Goal: Task Accomplishment & Management: Manage account settings

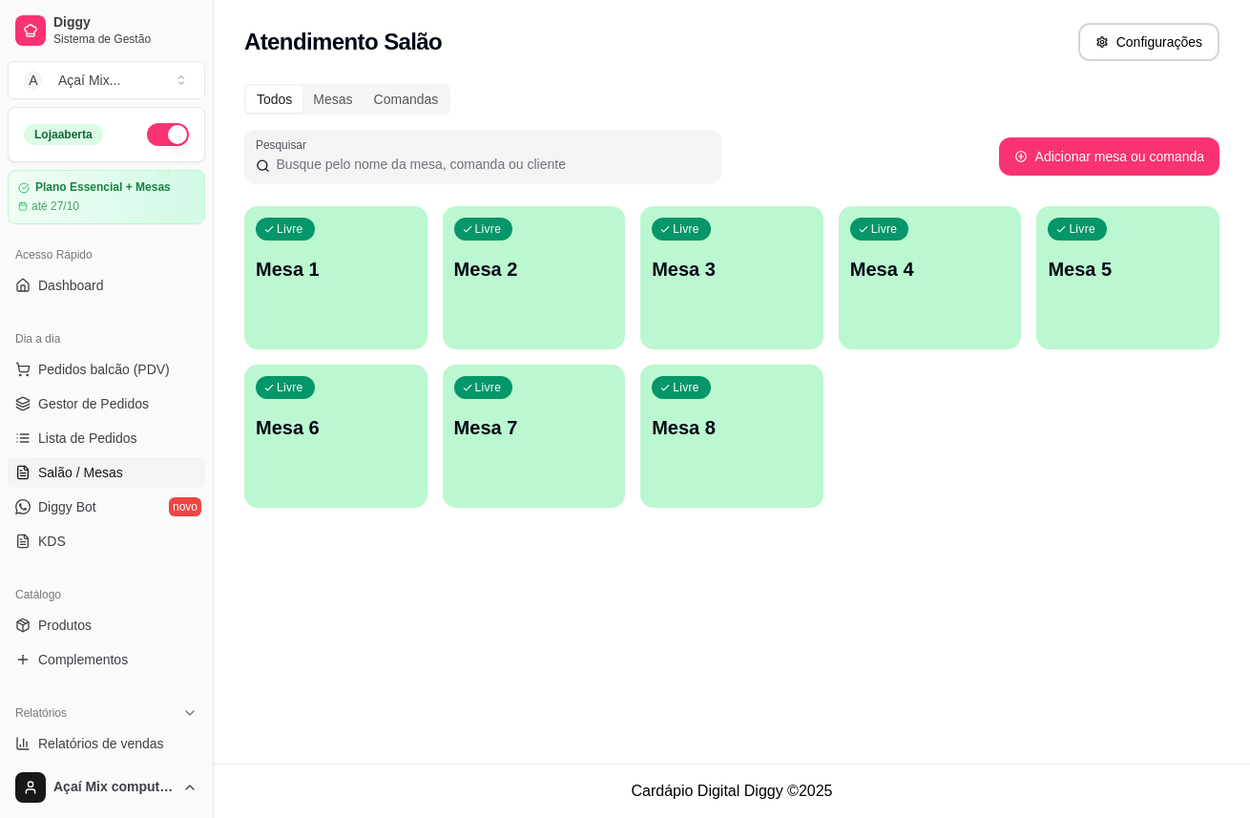
click at [292, 289] on div "Livre Mesa 1" at bounding box center [335, 266] width 183 height 120
click at [119, 407] on span "Gestor de Pedidos" at bounding box center [93, 403] width 111 height 19
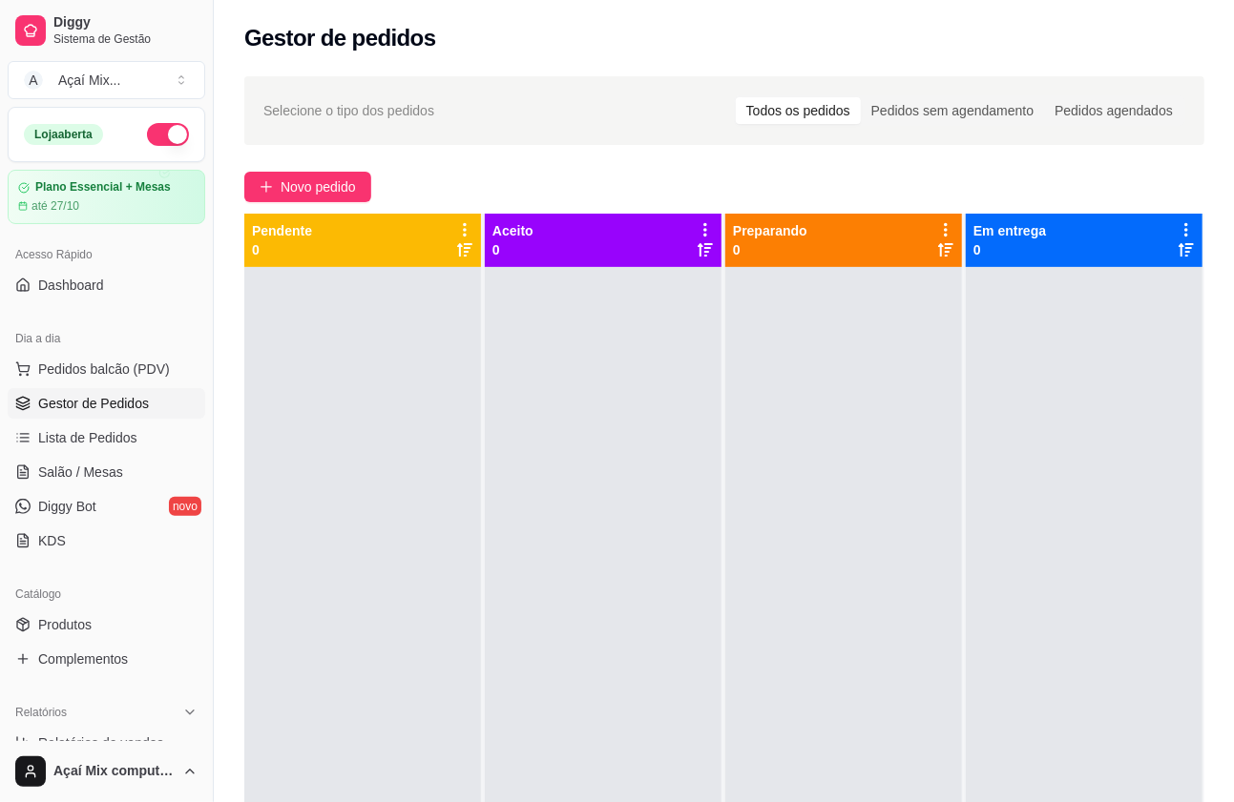
click at [132, 353] on div "Dia a dia Pedidos balcão (PDV) Gestor de Pedidos Lista de Pedidos Salão / Mesas…" at bounding box center [106, 440] width 213 height 248
click at [82, 461] on link "Salão / Mesas" at bounding box center [106, 472] width 197 height 31
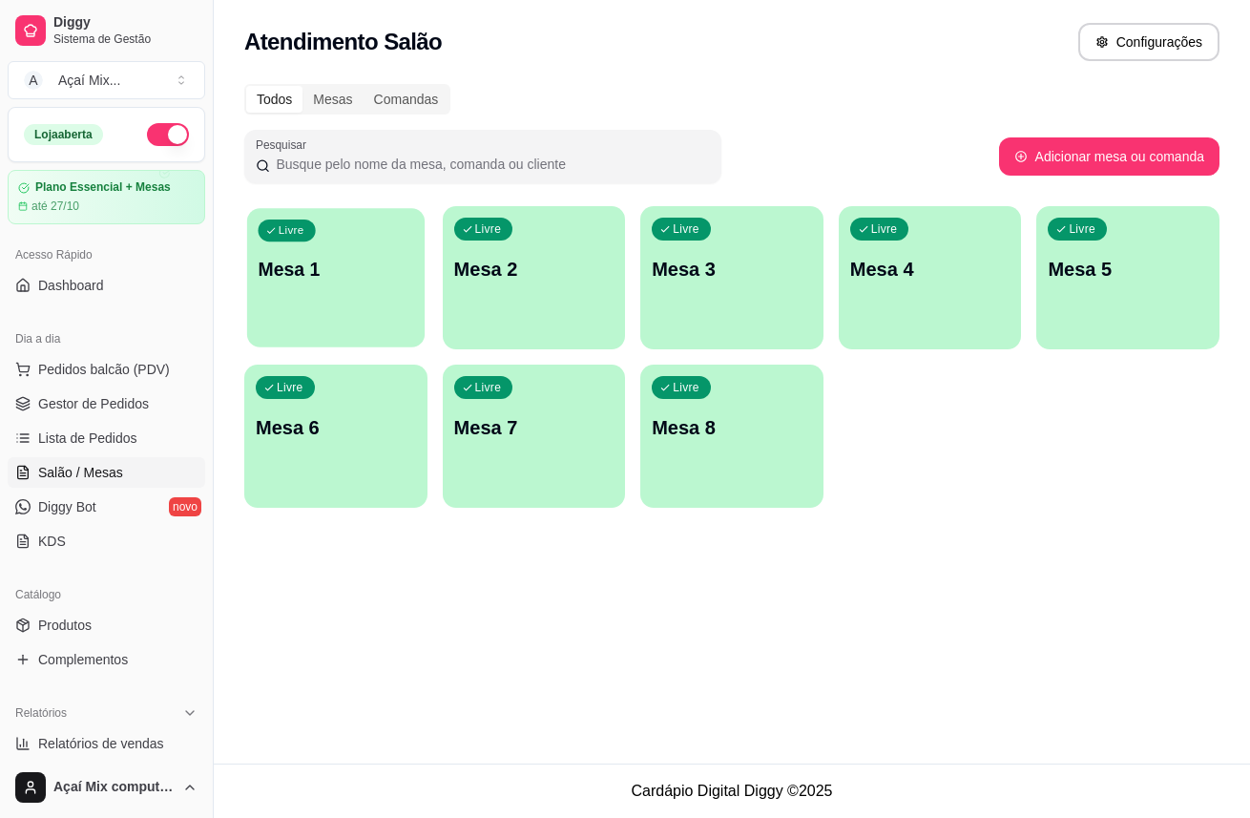
click at [309, 299] on div "Livre Mesa 1" at bounding box center [335, 266] width 177 height 116
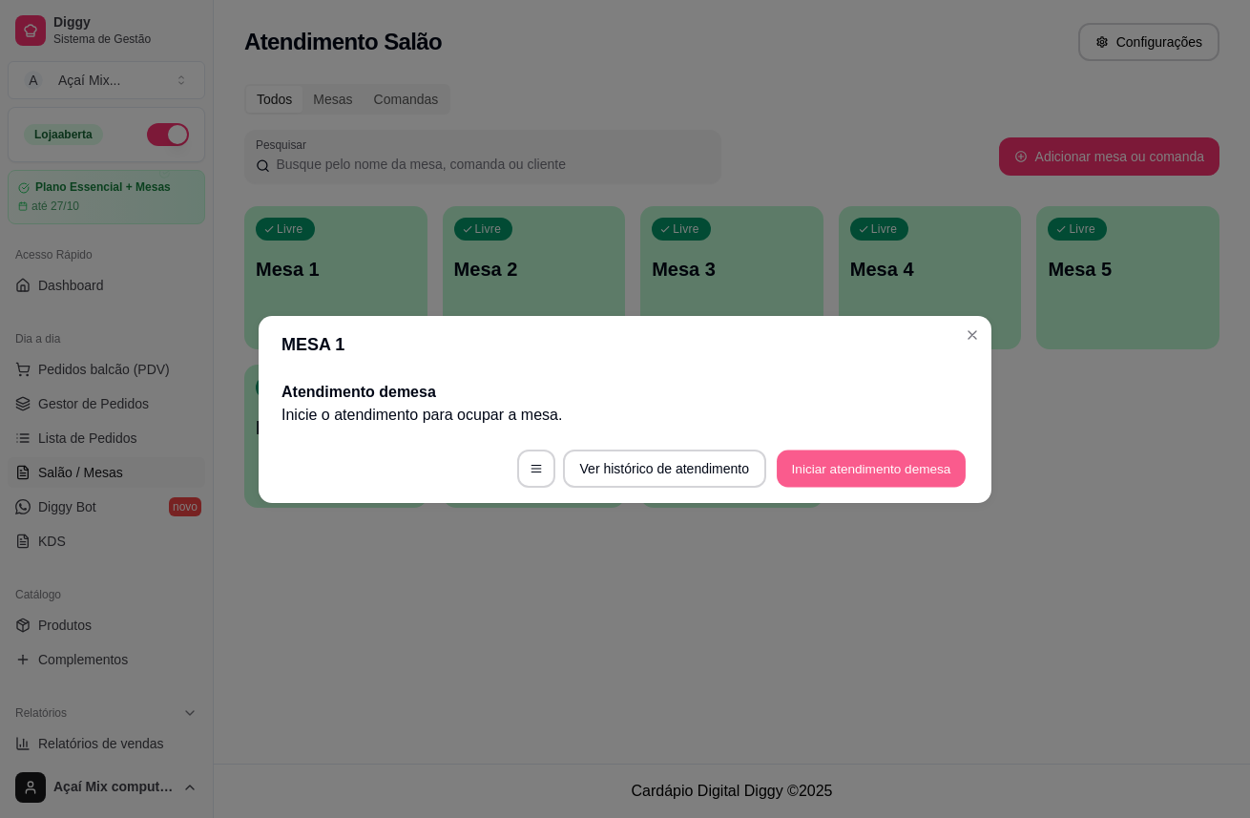
click at [827, 449] on button "Iniciar atendimento de mesa" at bounding box center [871, 467] width 189 height 37
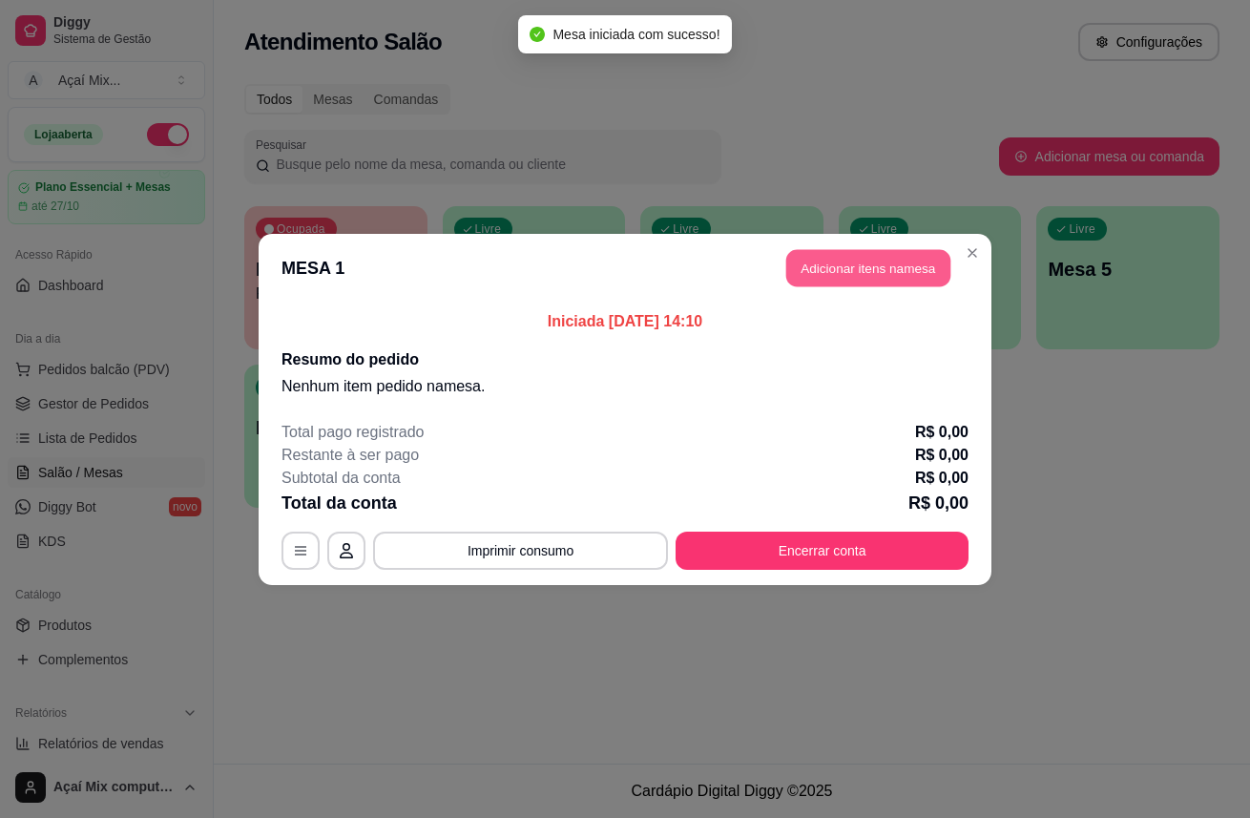
click at [854, 280] on button "Adicionar itens na mesa" at bounding box center [868, 267] width 164 height 37
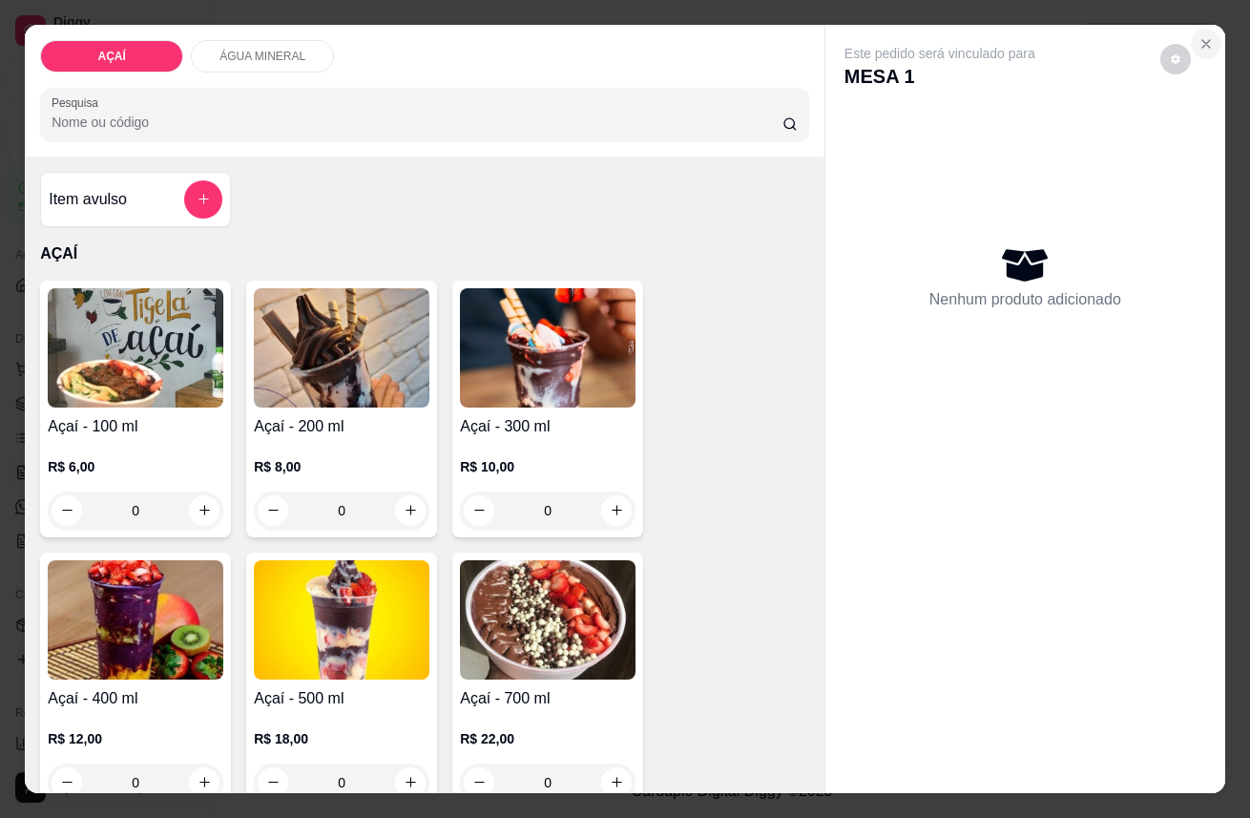
click at [1202, 40] on icon "Close" at bounding box center [1206, 44] width 8 height 8
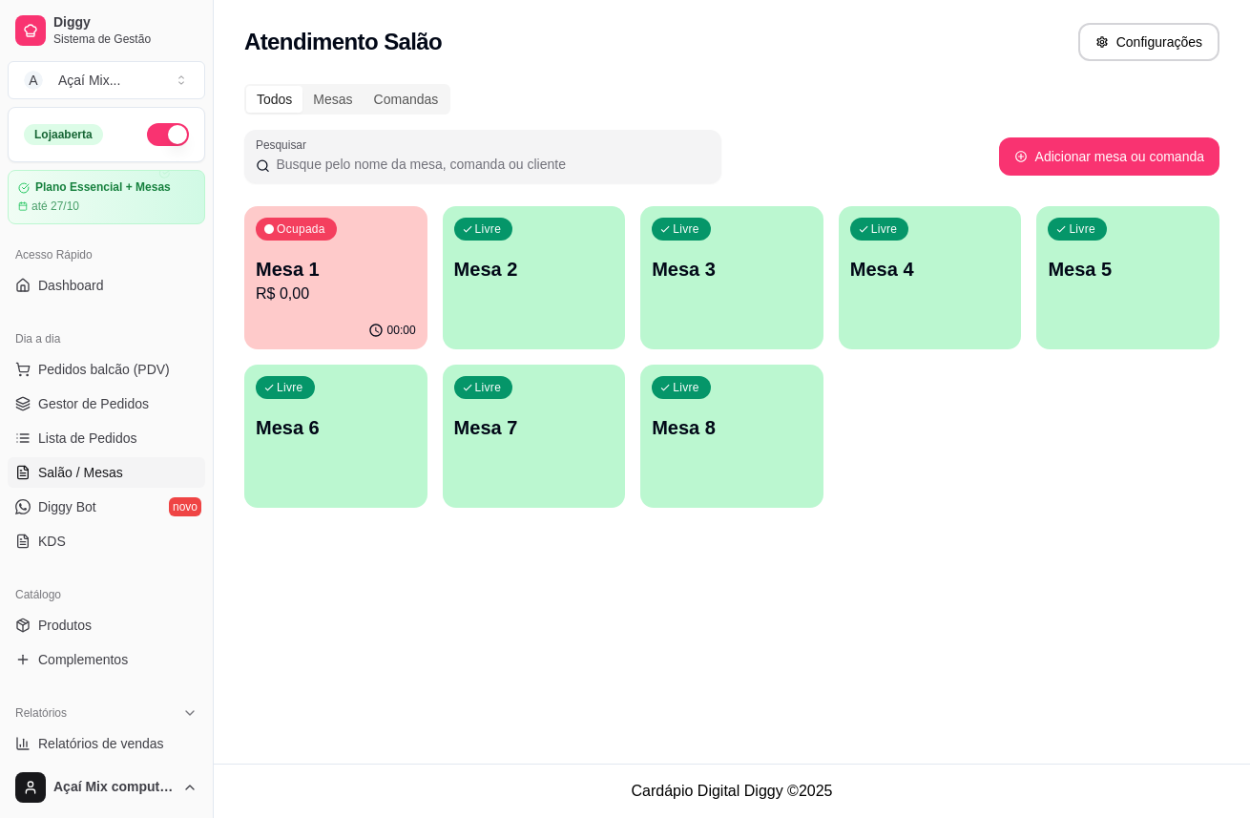
click at [358, 299] on p "R$ 0,00" at bounding box center [336, 293] width 160 height 23
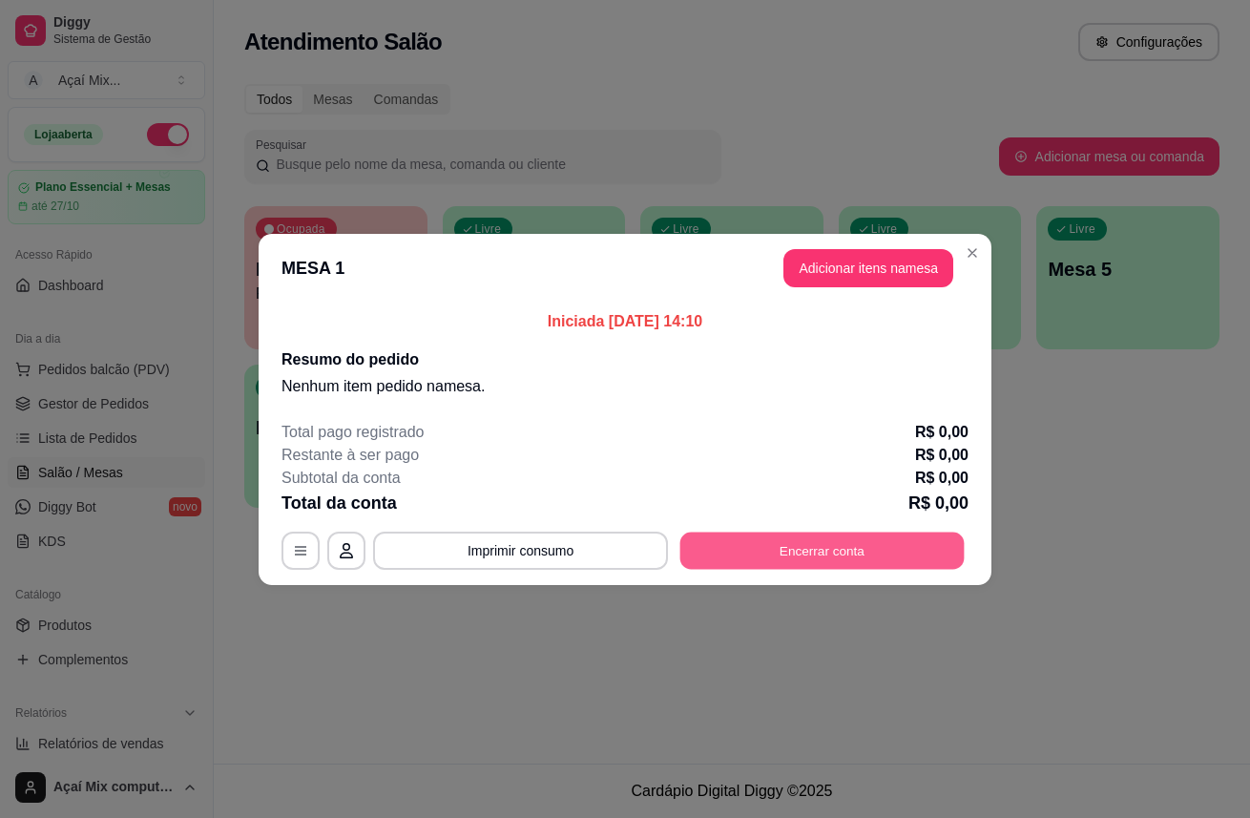
click at [815, 555] on button "Encerrar conta" at bounding box center [822, 549] width 284 height 37
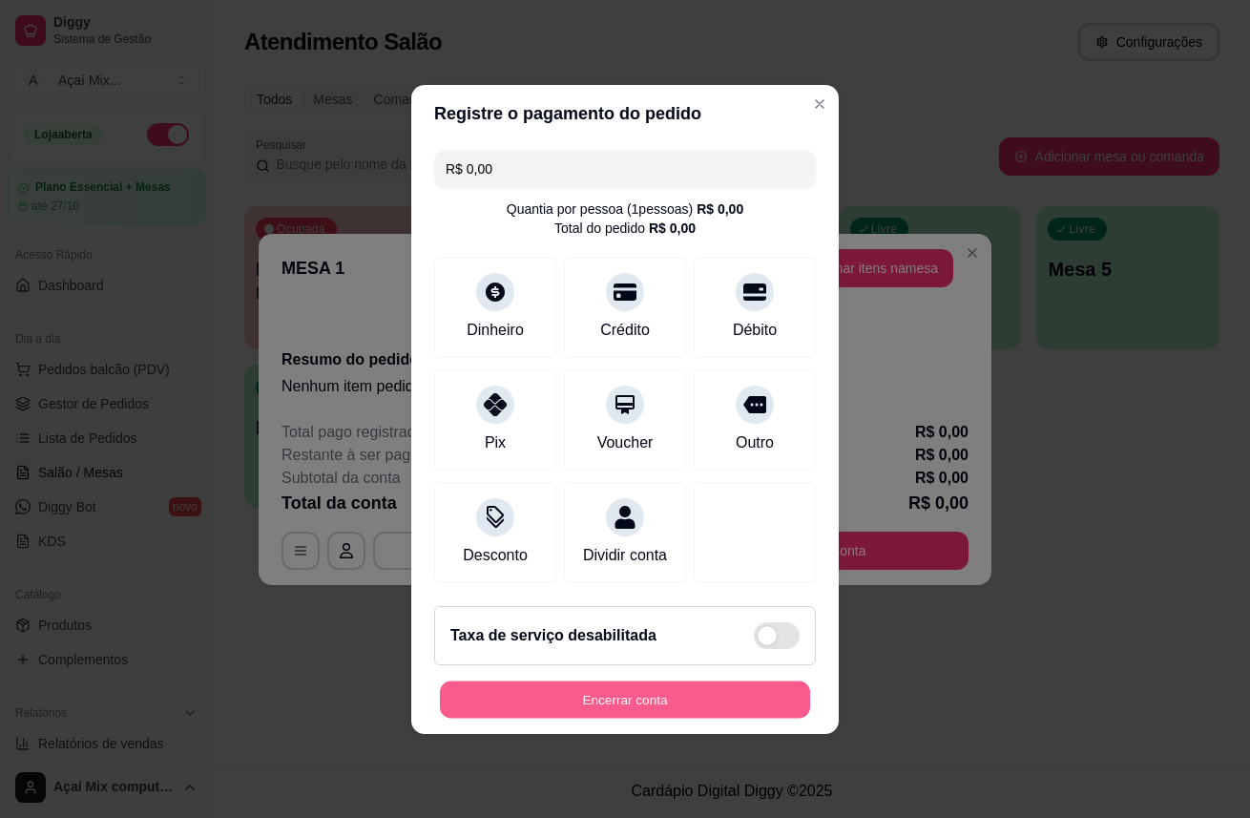
click at [717, 700] on button "Encerrar conta" at bounding box center [625, 698] width 370 height 37
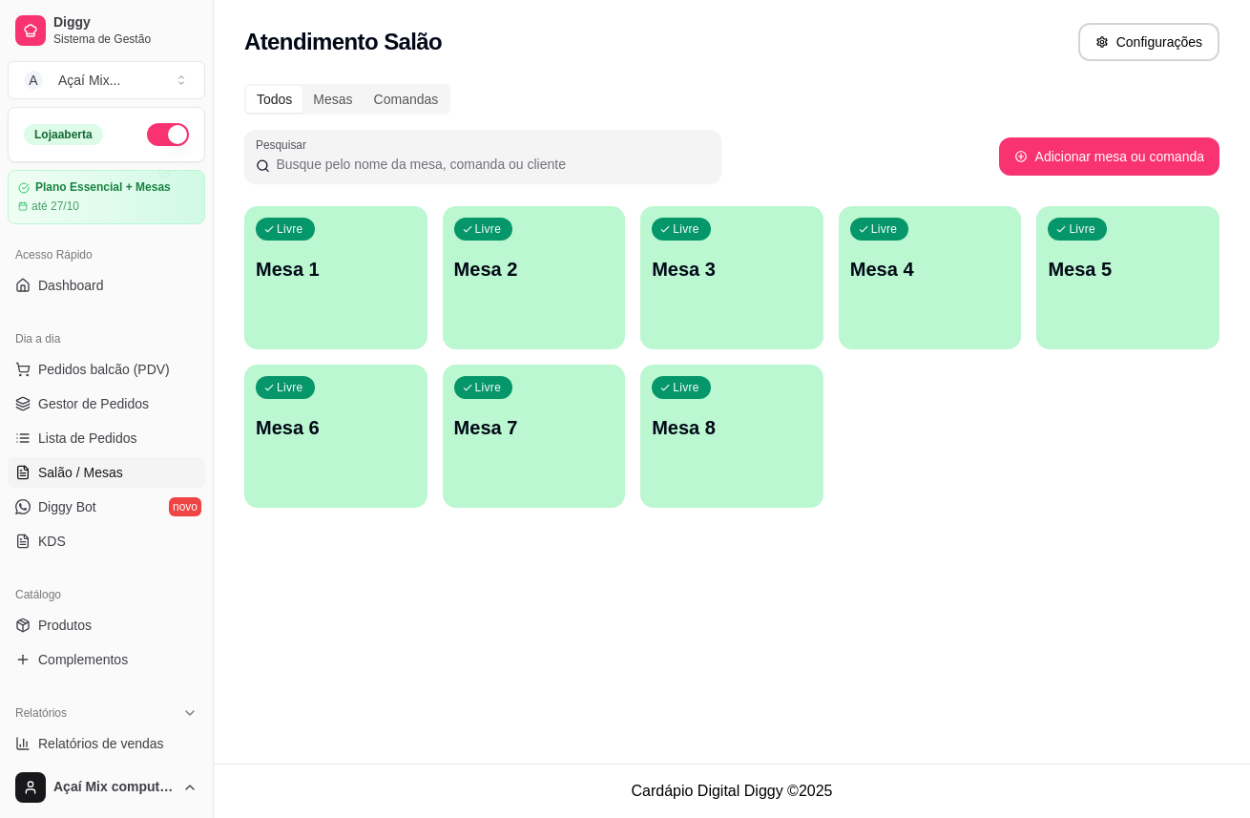
click at [321, 84] on div "Todos Mesas Comandas" at bounding box center [347, 99] width 206 height 31
click at [331, 109] on div "Mesas" at bounding box center [332, 99] width 60 height 27
click at [302, 86] on input "Mesas" at bounding box center [302, 86] width 0 height 0
click at [392, 91] on div "Comandas" at bounding box center [406, 99] width 86 height 27
click at [363, 86] on input "Comandas" at bounding box center [363, 86] width 0 height 0
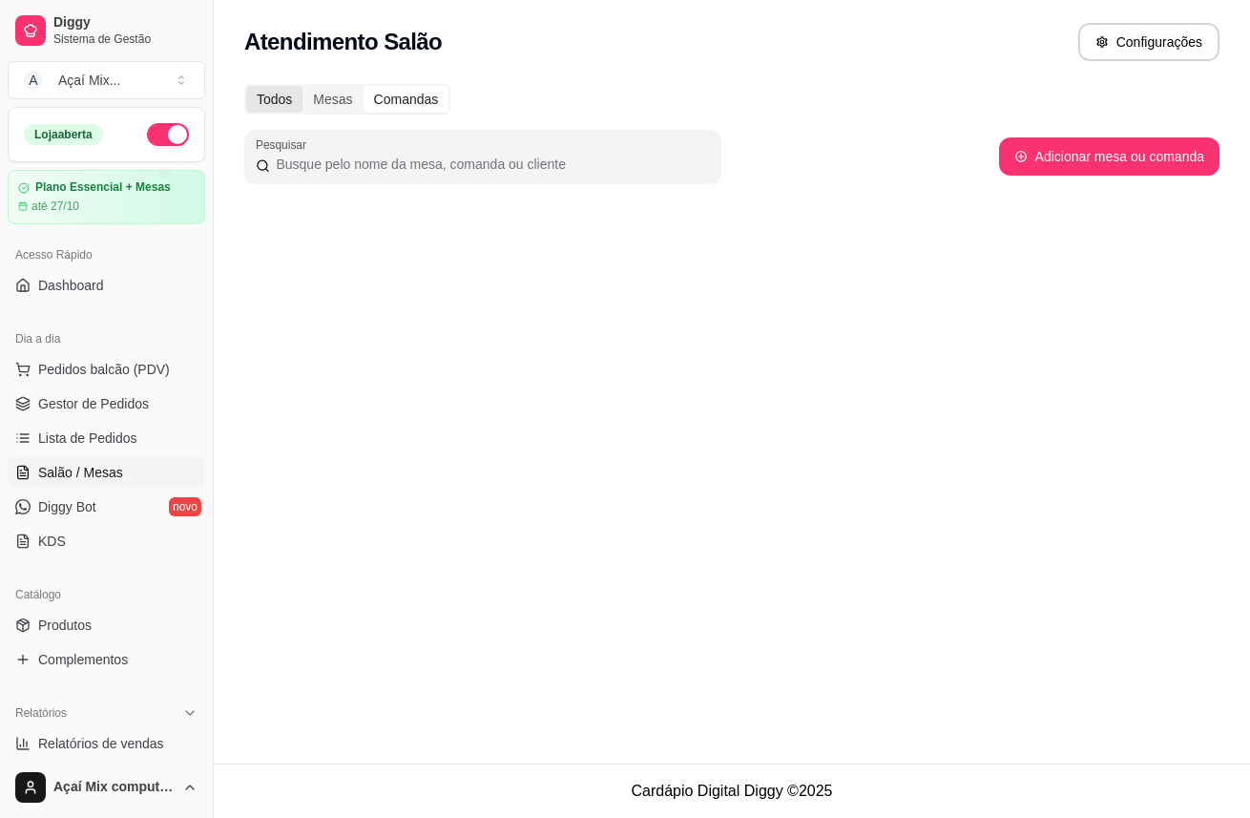
click at [254, 101] on div "Todos" at bounding box center [274, 99] width 56 height 27
click at [246, 86] on input "Todos" at bounding box center [246, 86] width 0 height 0
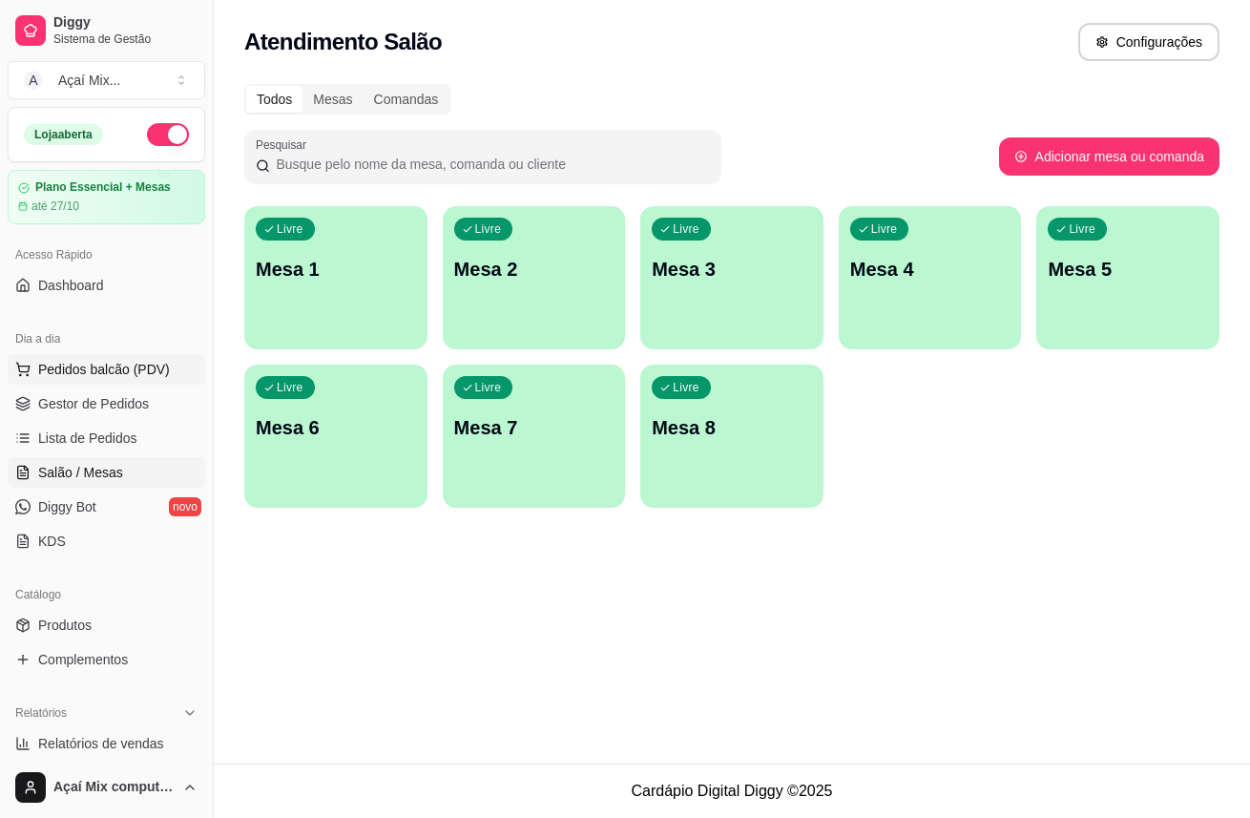
click at [138, 363] on span "Pedidos balcão (PDV)" at bounding box center [104, 369] width 132 height 19
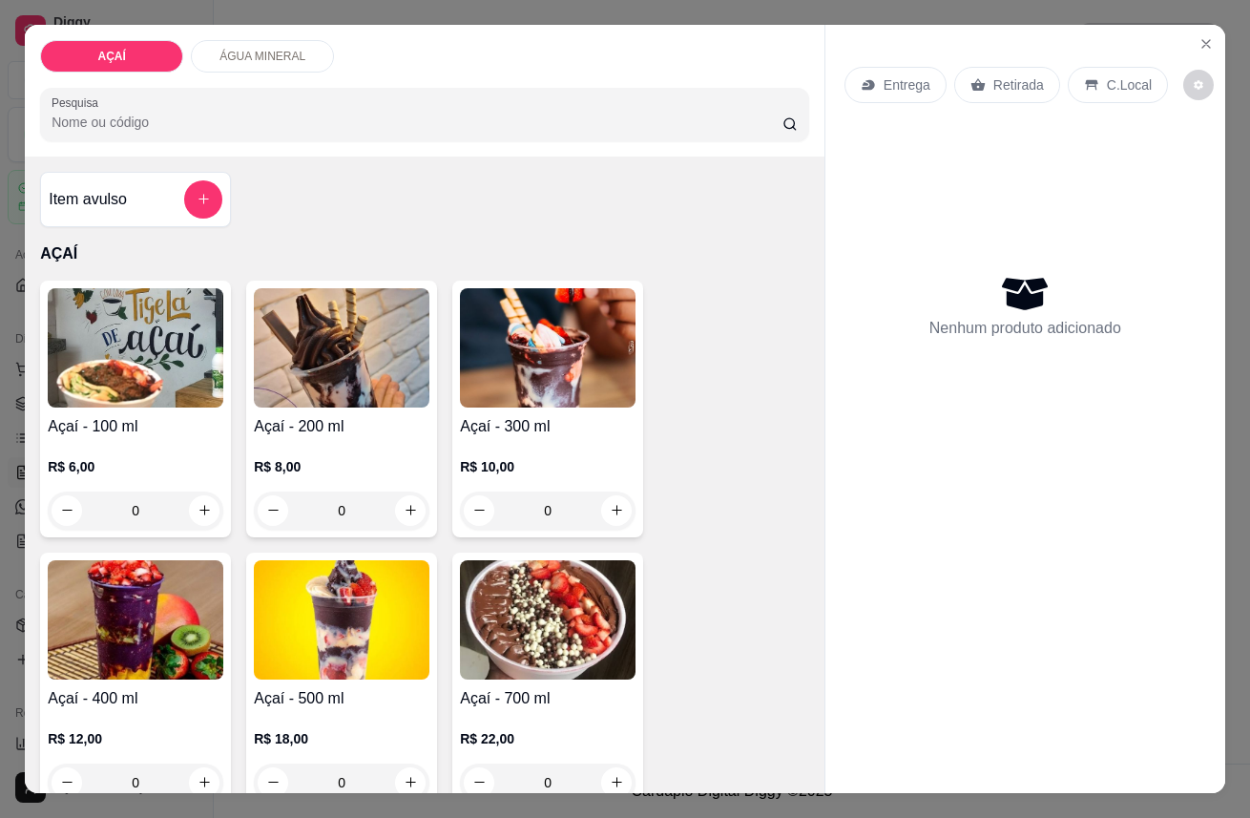
click at [138, 599] on img at bounding box center [136, 619] width 176 height 119
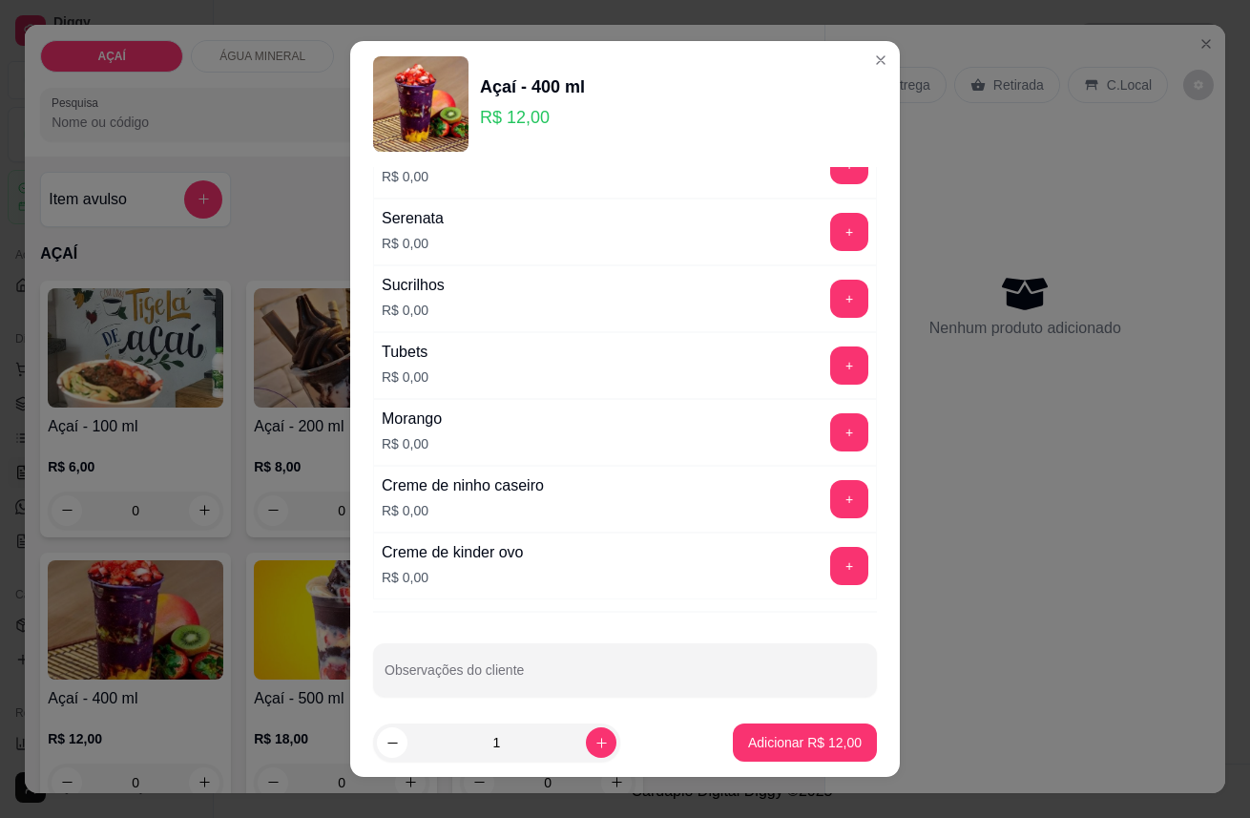
scroll to position [2378, 0]
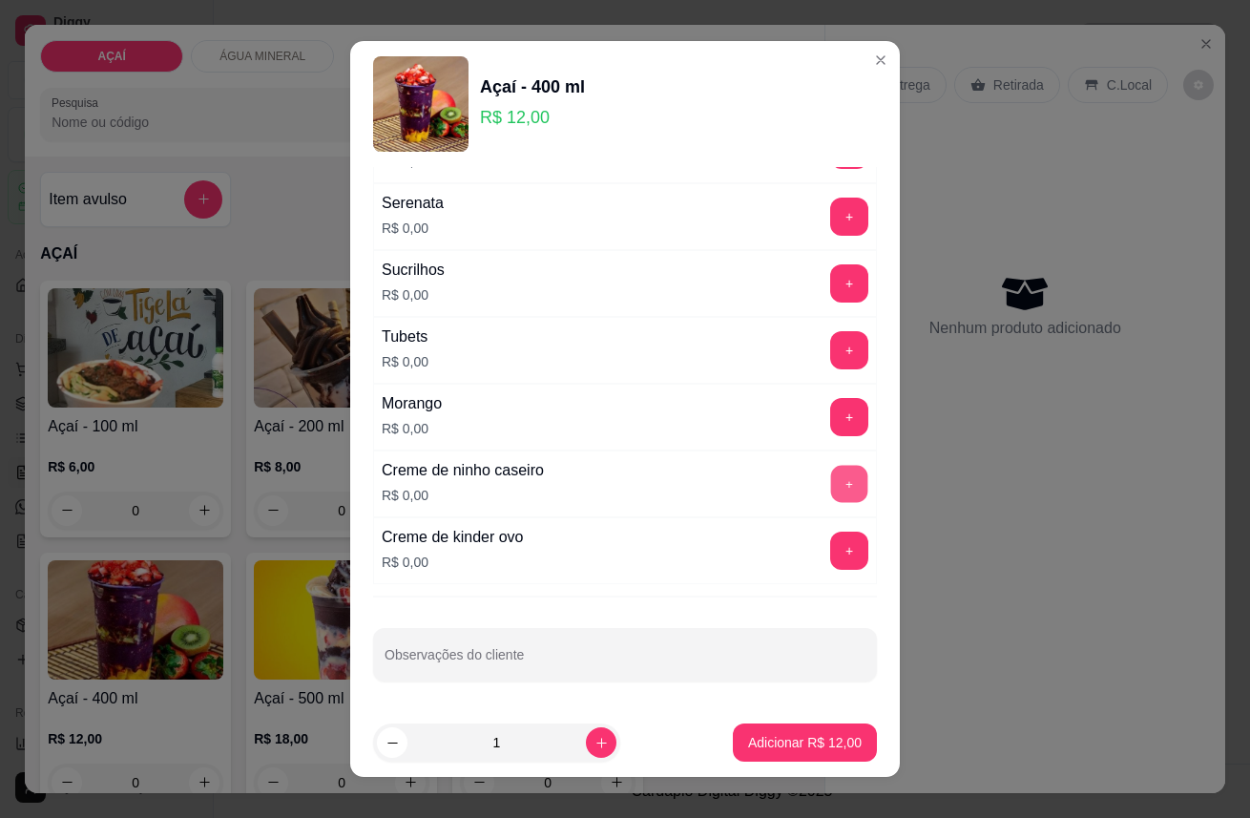
click at [831, 485] on button "+" at bounding box center [849, 483] width 37 height 37
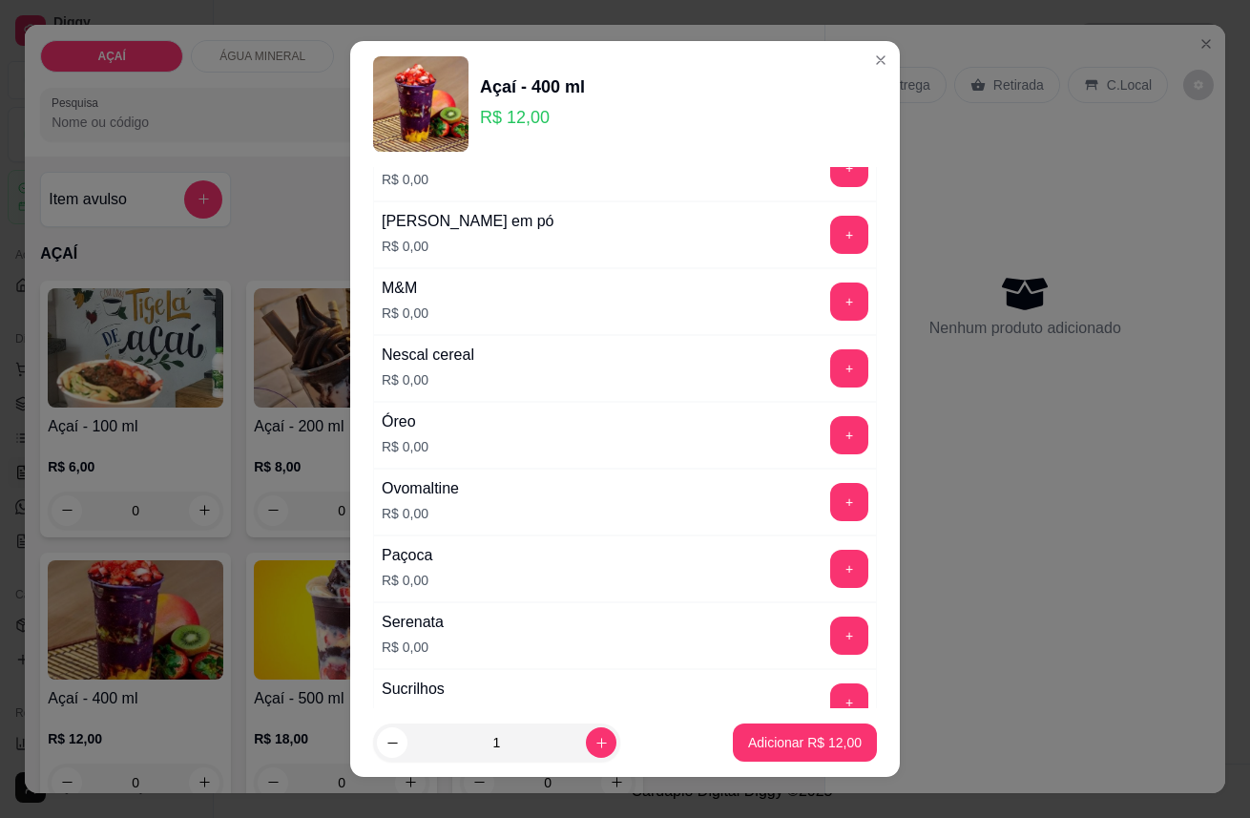
scroll to position [2061, 0]
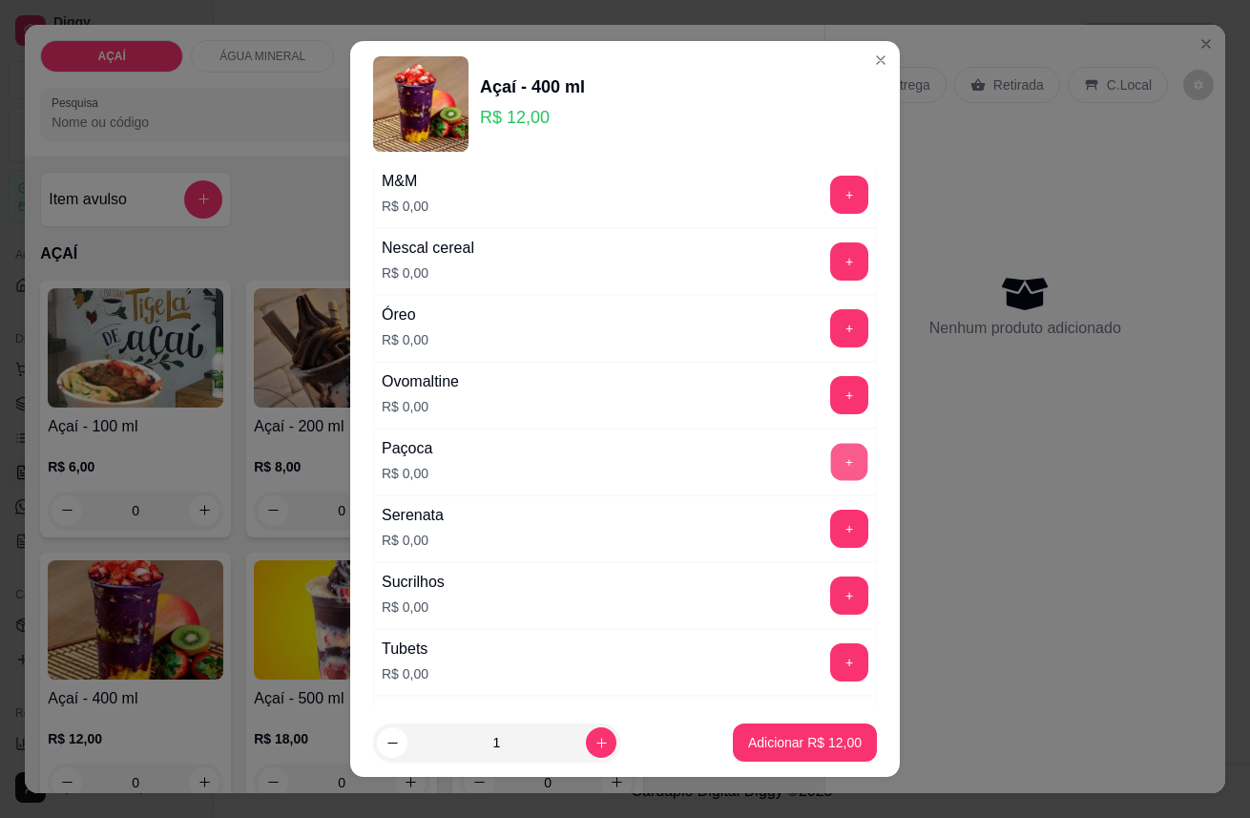
click at [831, 454] on button "+" at bounding box center [849, 461] width 37 height 37
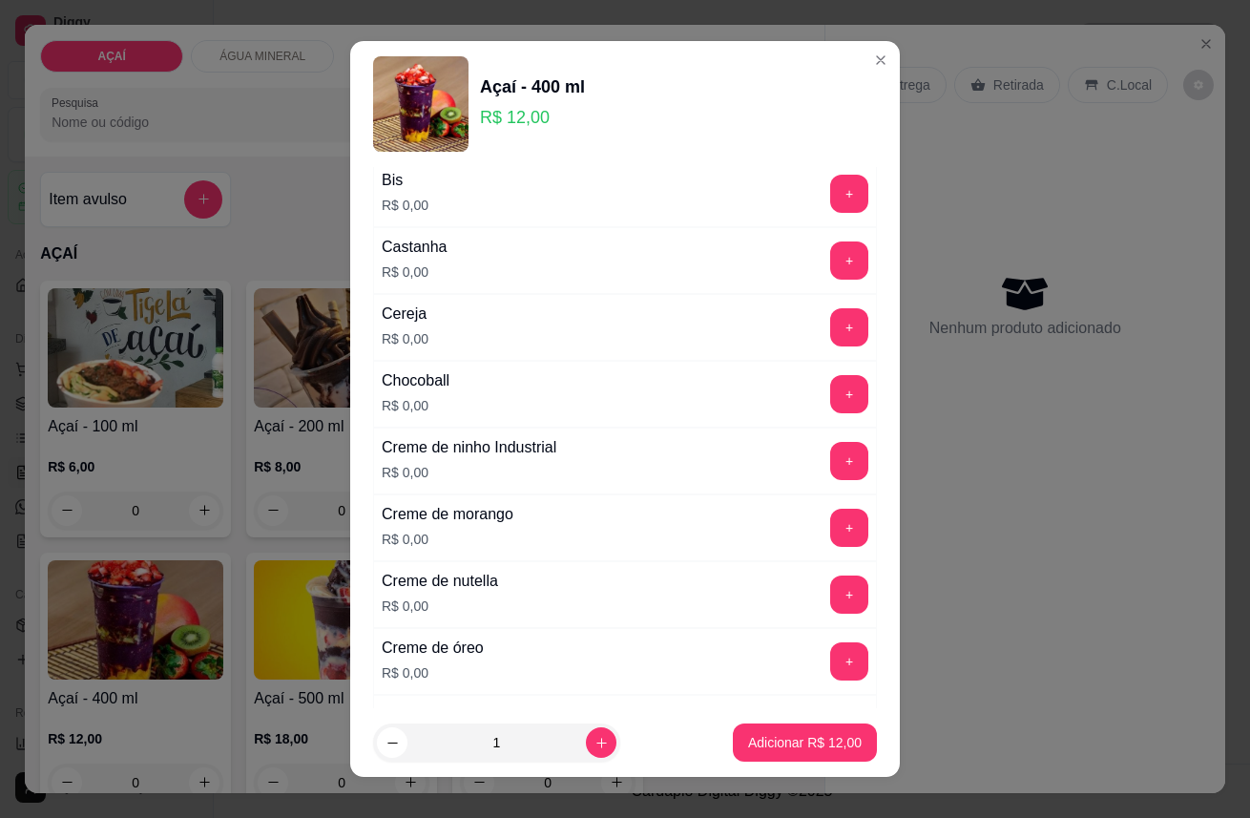
scroll to position [153, 0]
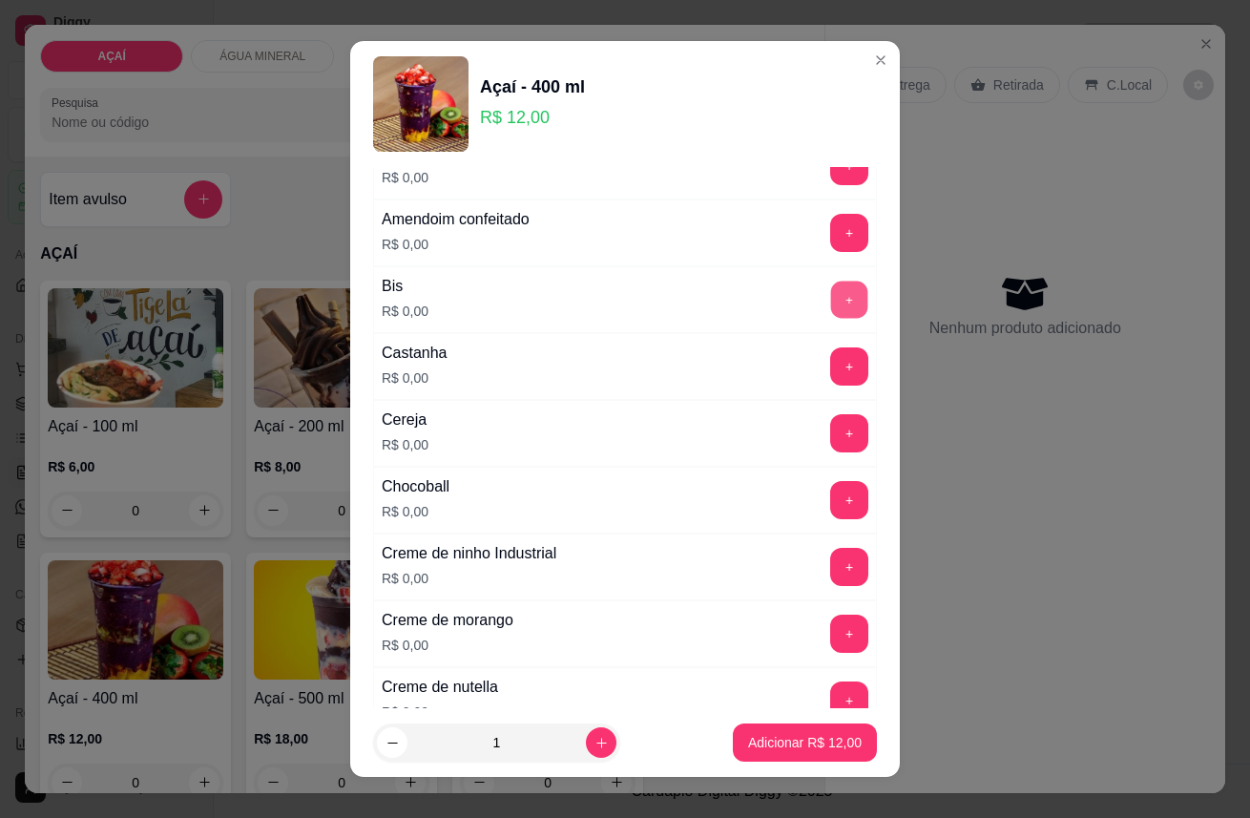
click at [831, 305] on button "+" at bounding box center [849, 298] width 37 height 37
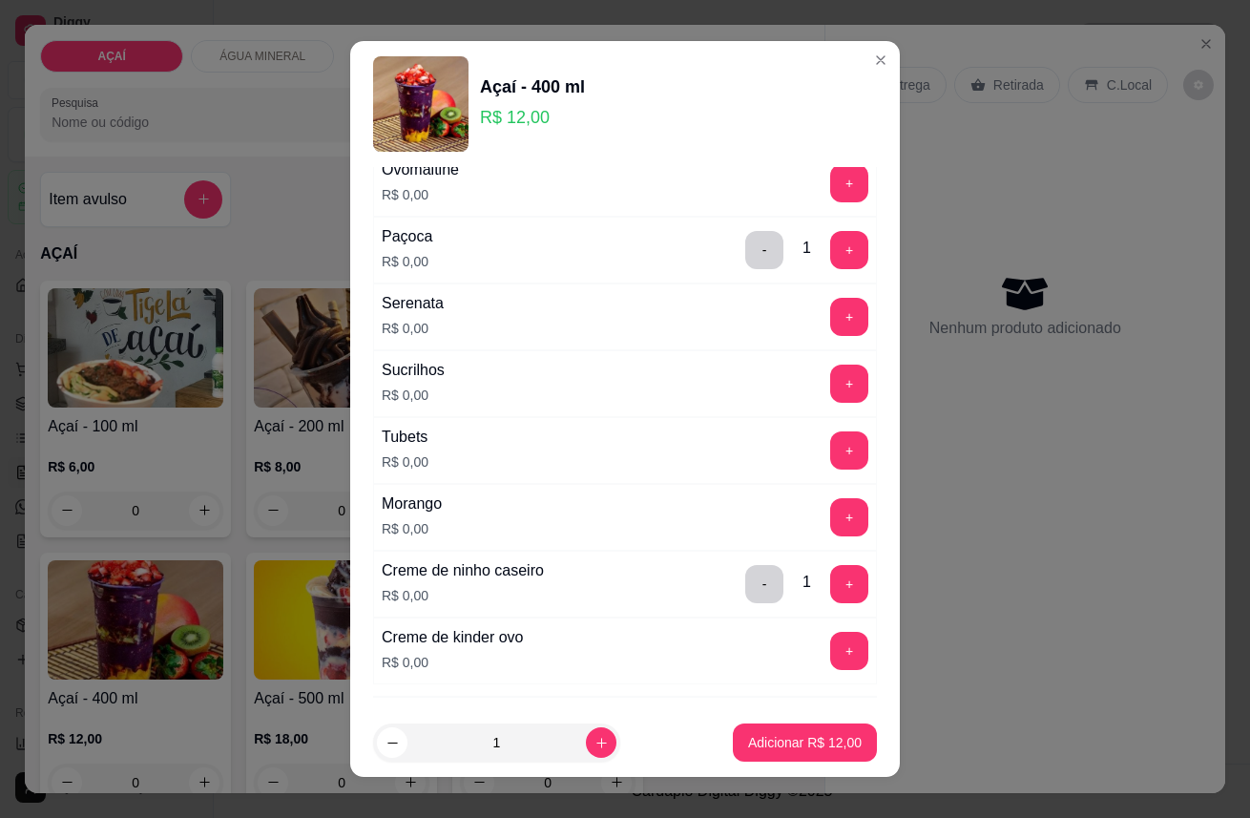
scroll to position [2378, 0]
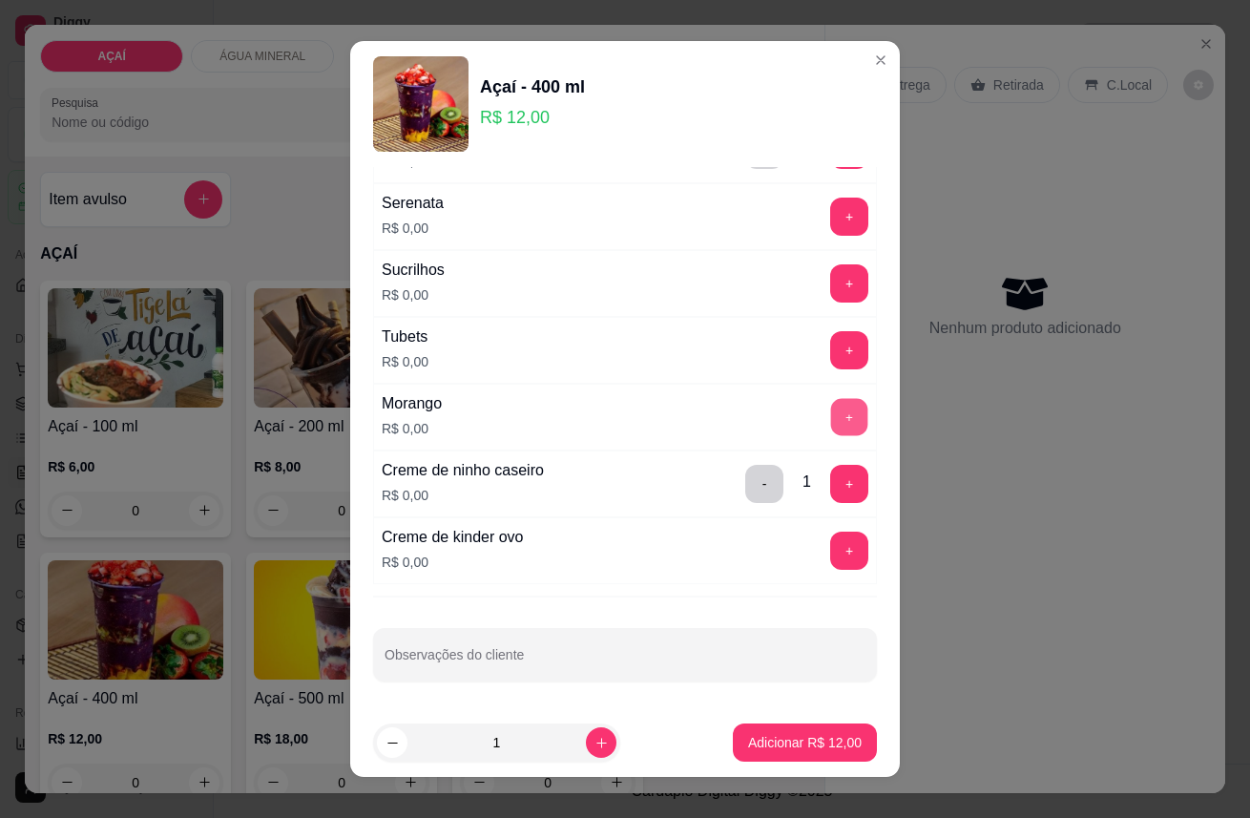
click at [831, 406] on button "+" at bounding box center [849, 416] width 37 height 37
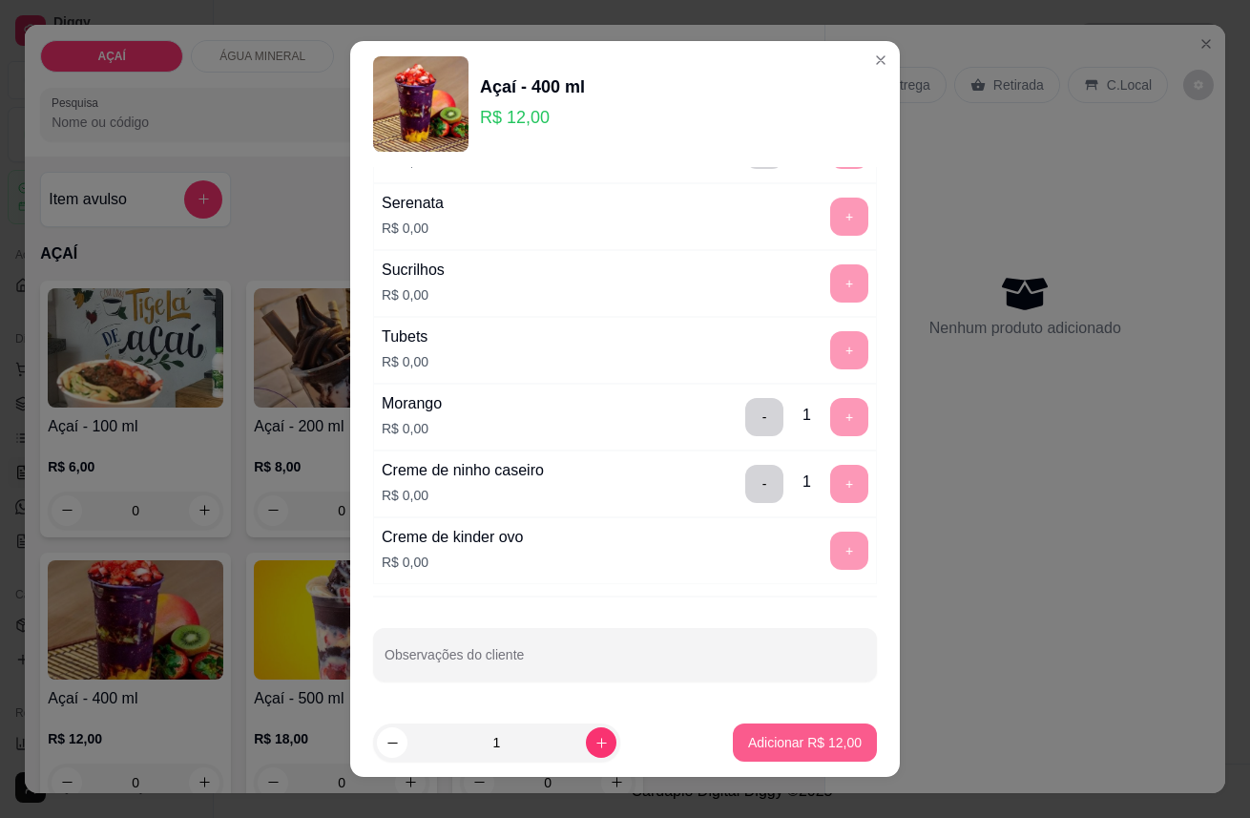
click at [774, 737] on p "Adicionar R$ 12,00" at bounding box center [805, 742] width 114 height 19
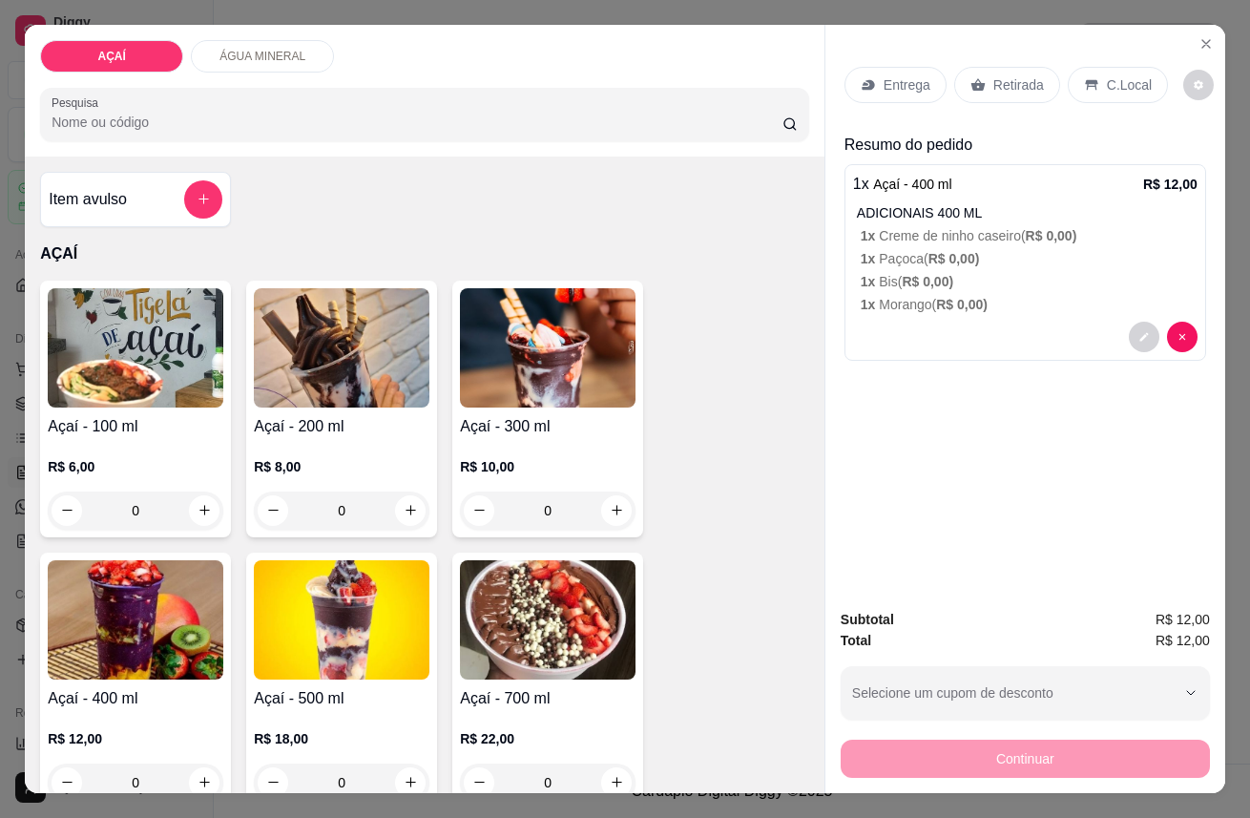
click at [885, 80] on p "Entrega" at bounding box center [906, 84] width 47 height 19
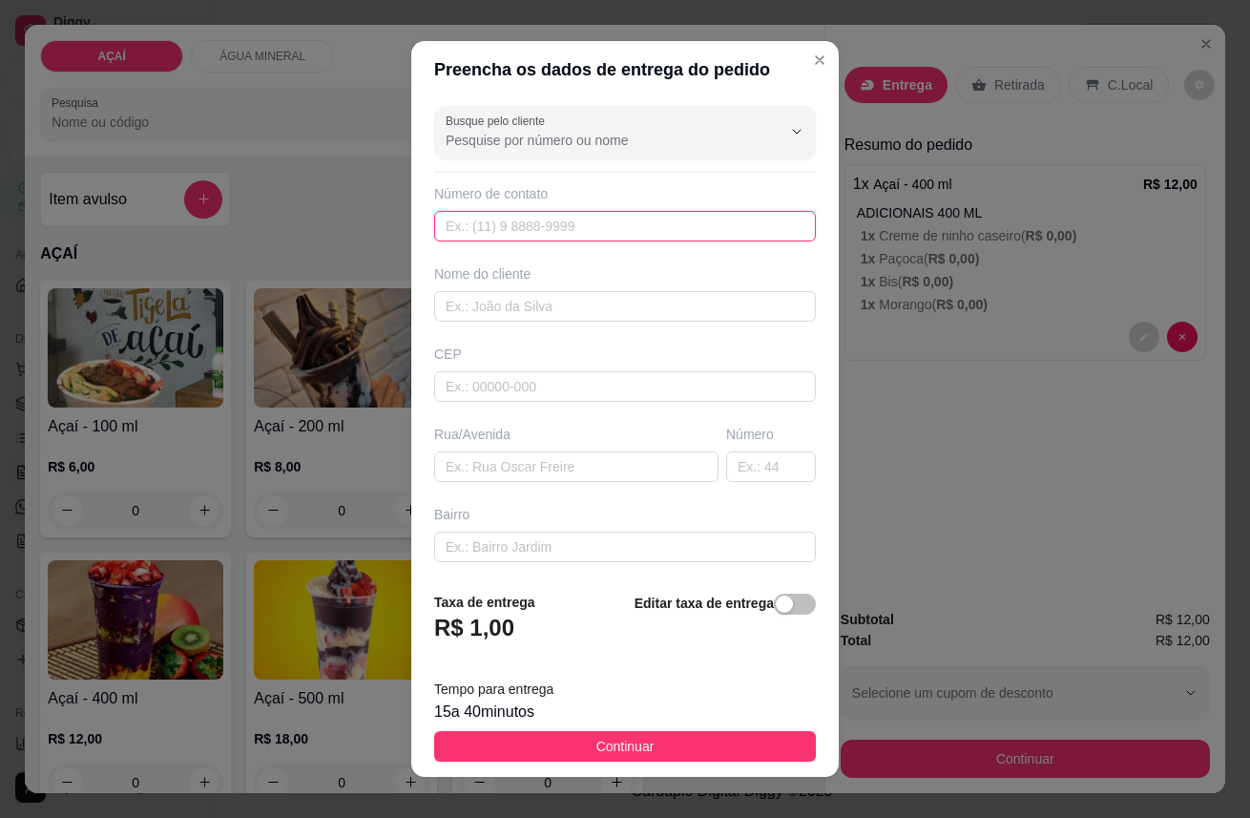
click at [548, 221] on input "text" at bounding box center [625, 226] width 382 height 31
type input "[PHONE_NUMBER]"
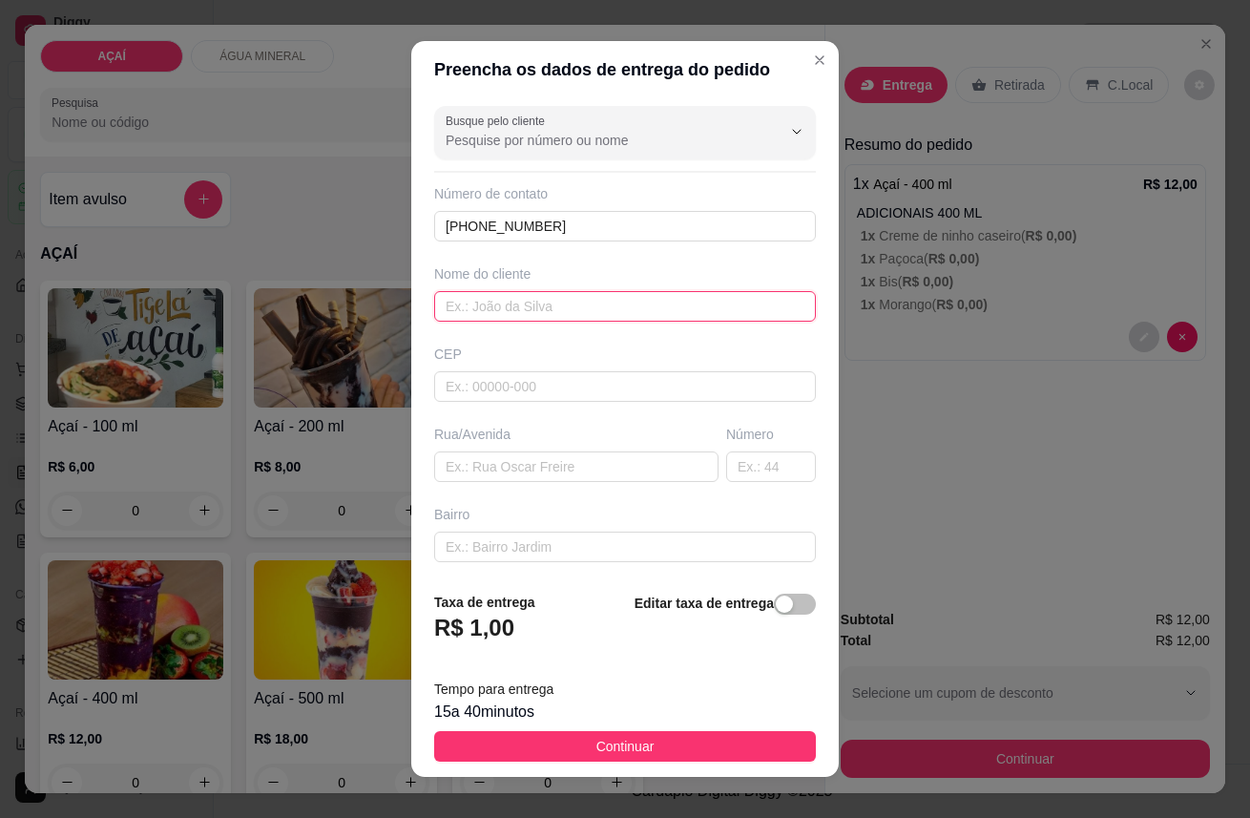
click at [525, 310] on input "text" at bounding box center [625, 306] width 382 height 31
type input "[PERSON_NAME]"
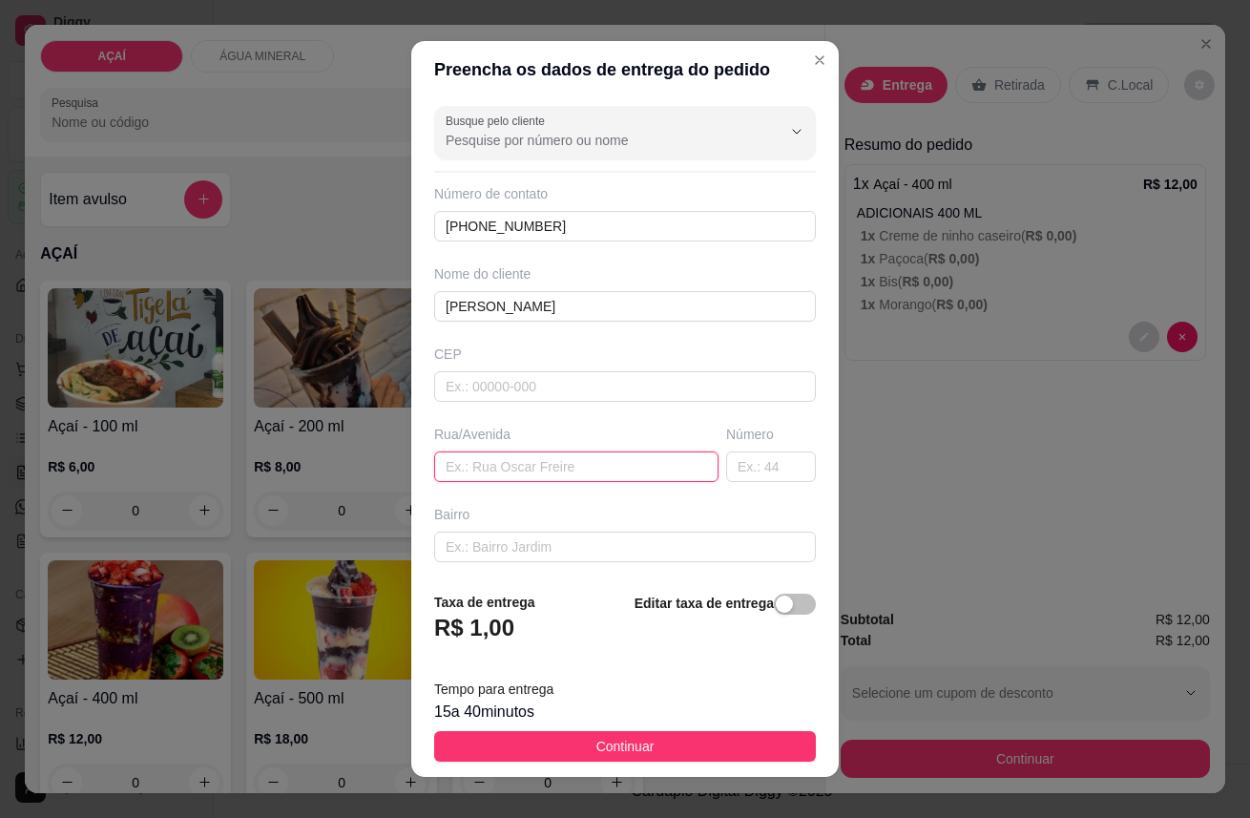
click at [520, 463] on input "text" at bounding box center [576, 466] width 284 height 31
type input "r"
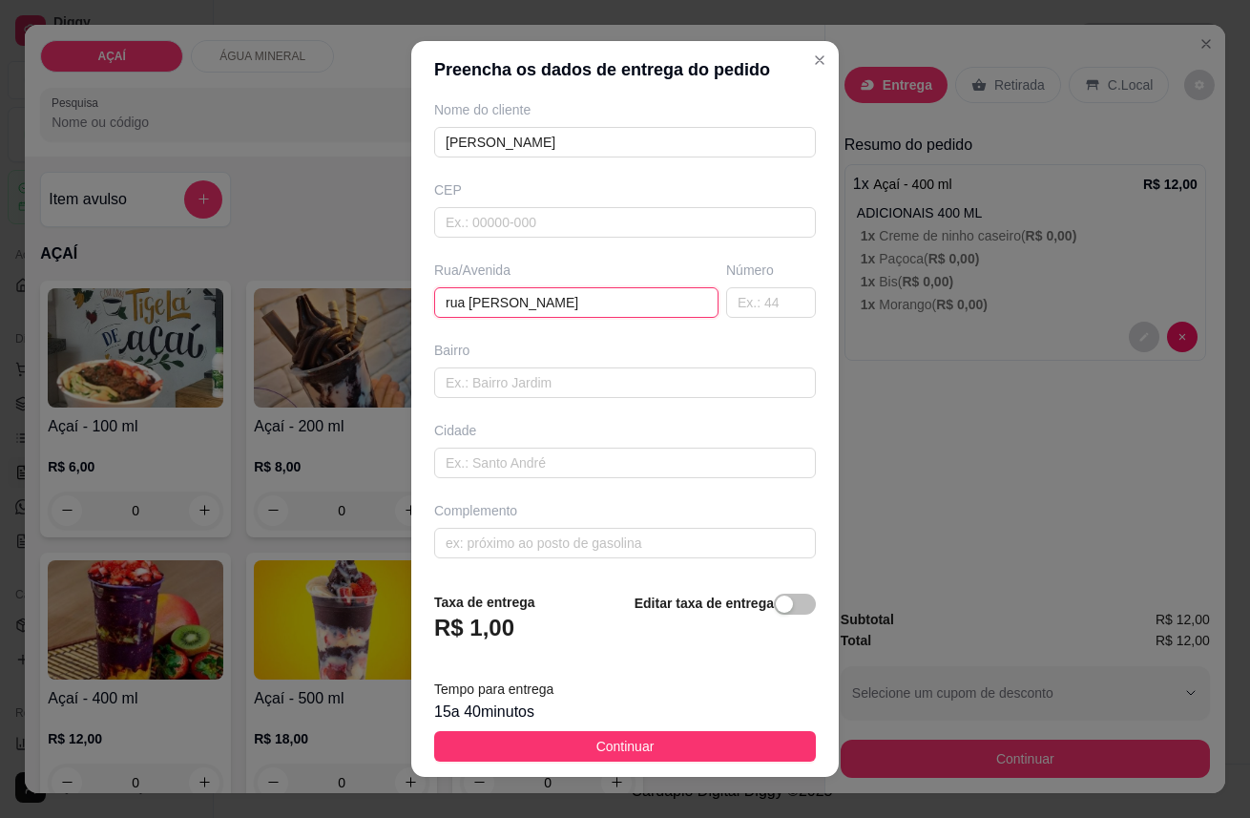
scroll to position [20, 0]
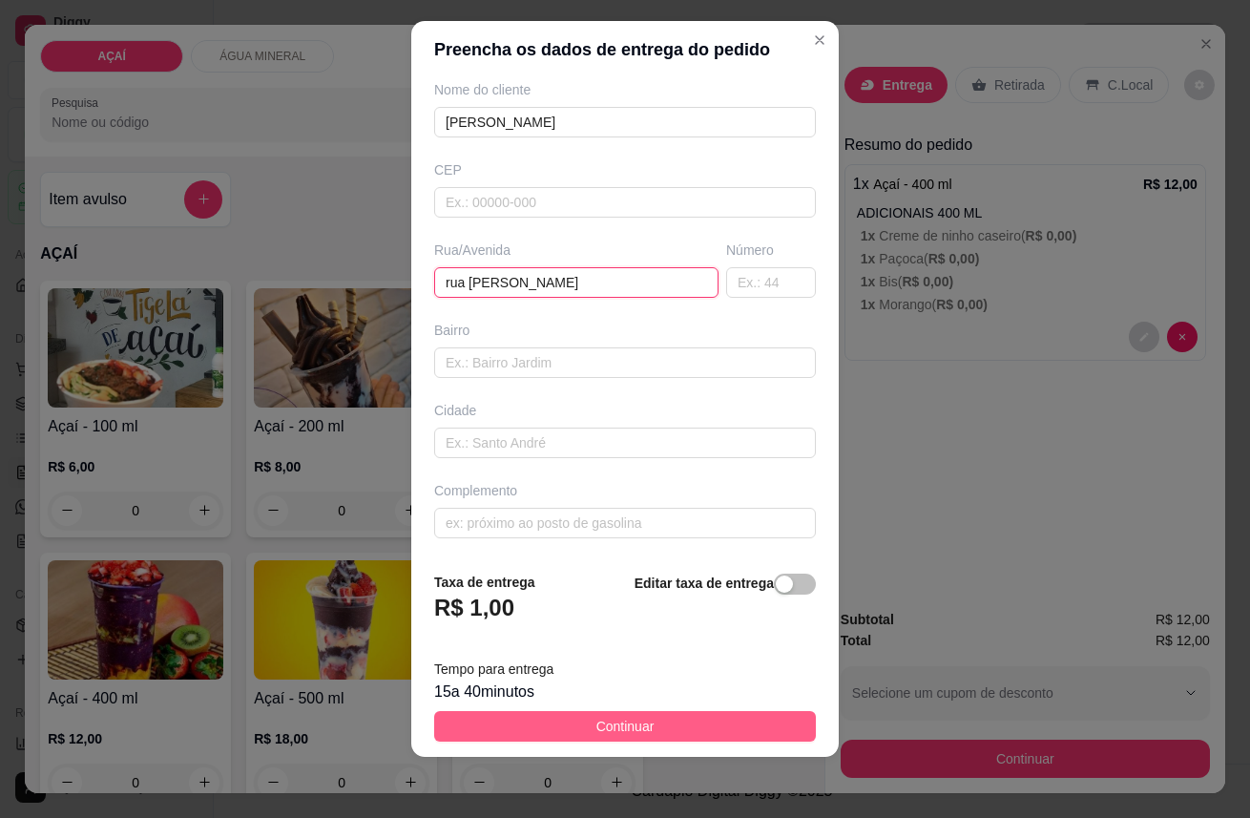
type input "rua [PERSON_NAME]"
click at [509, 716] on button "Continuar" at bounding box center [625, 726] width 382 height 31
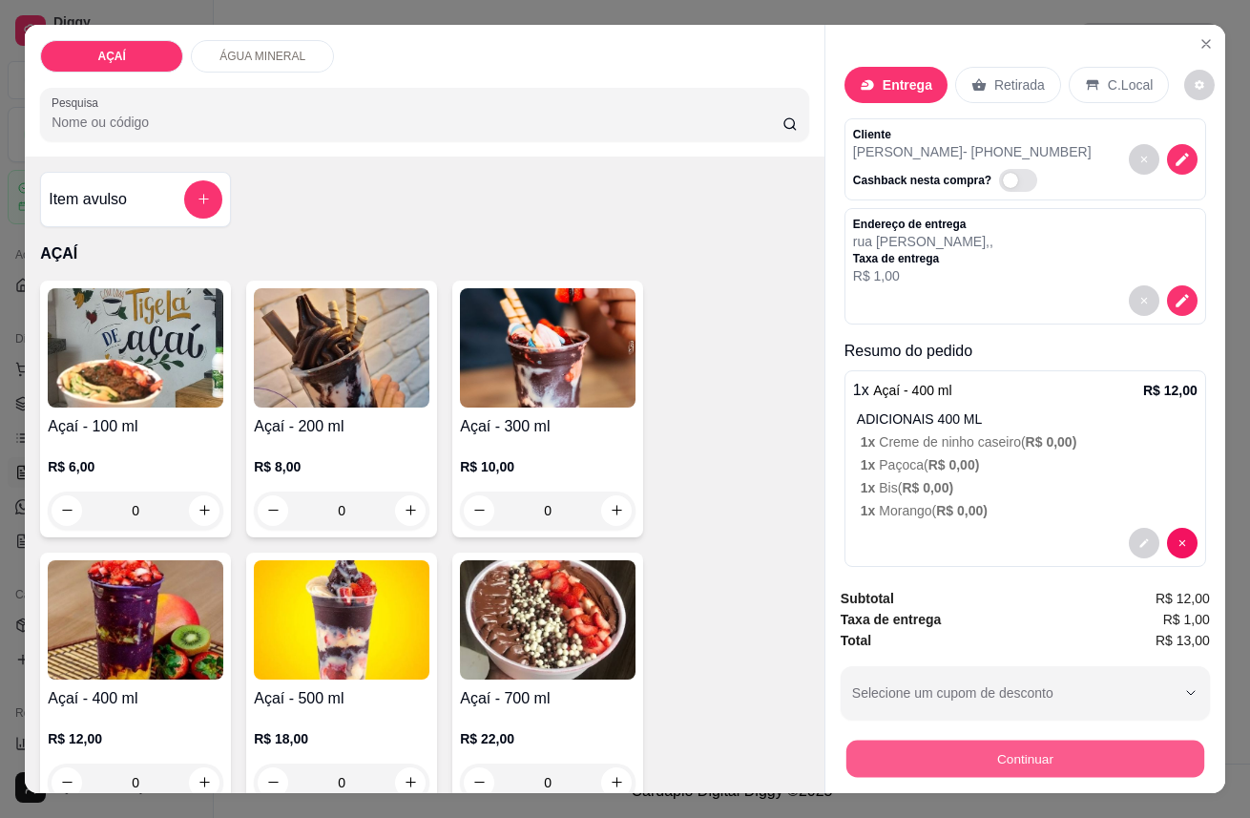
click at [980, 740] on button "Continuar" at bounding box center [1025, 758] width 358 height 37
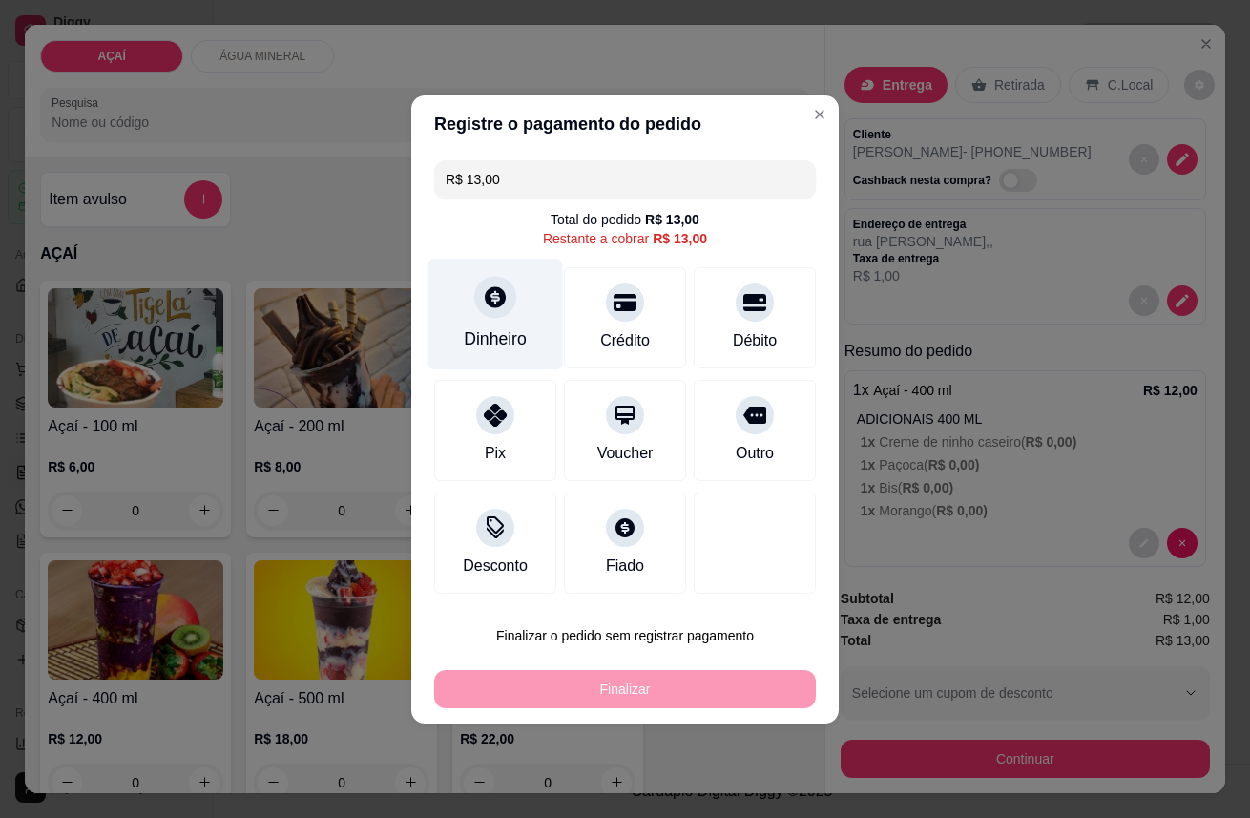
click at [509, 310] on div "Dinheiro" at bounding box center [495, 314] width 135 height 112
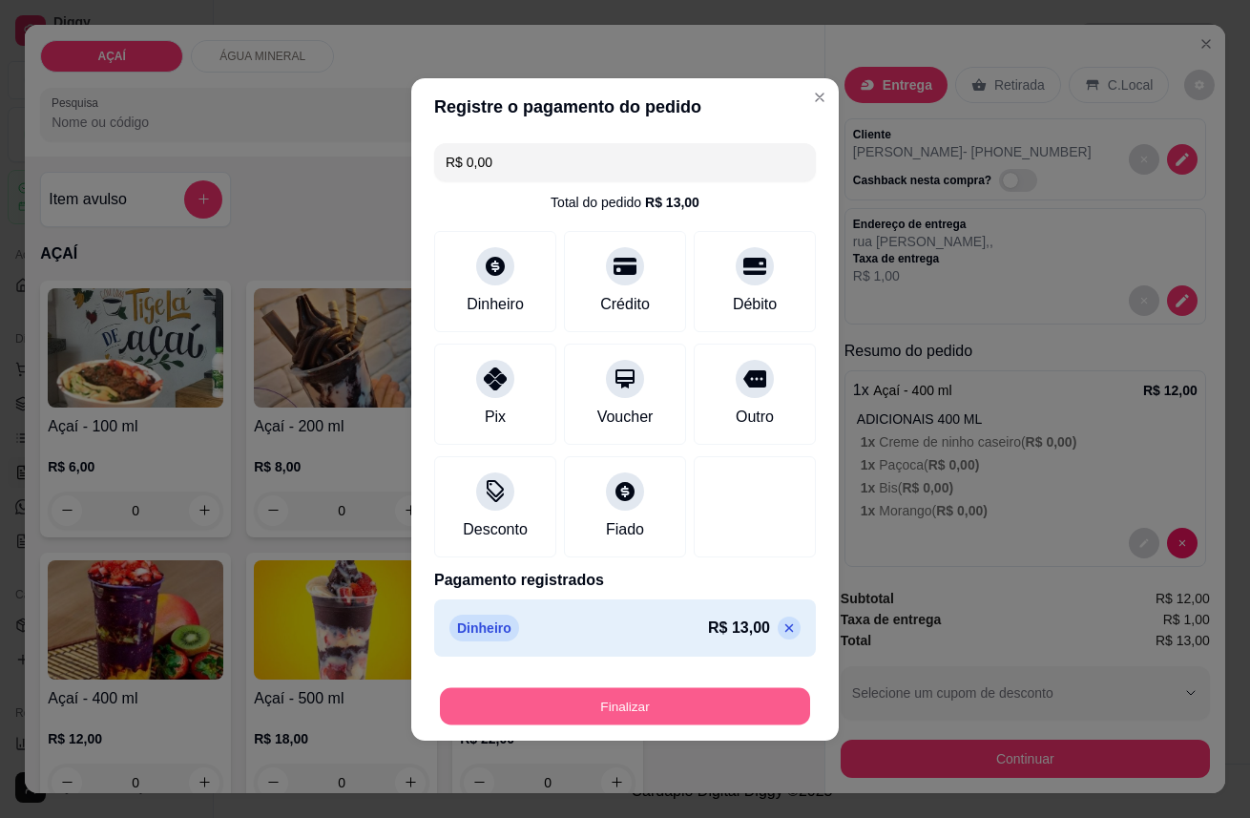
click at [690, 695] on button "Finalizar" at bounding box center [625, 705] width 370 height 37
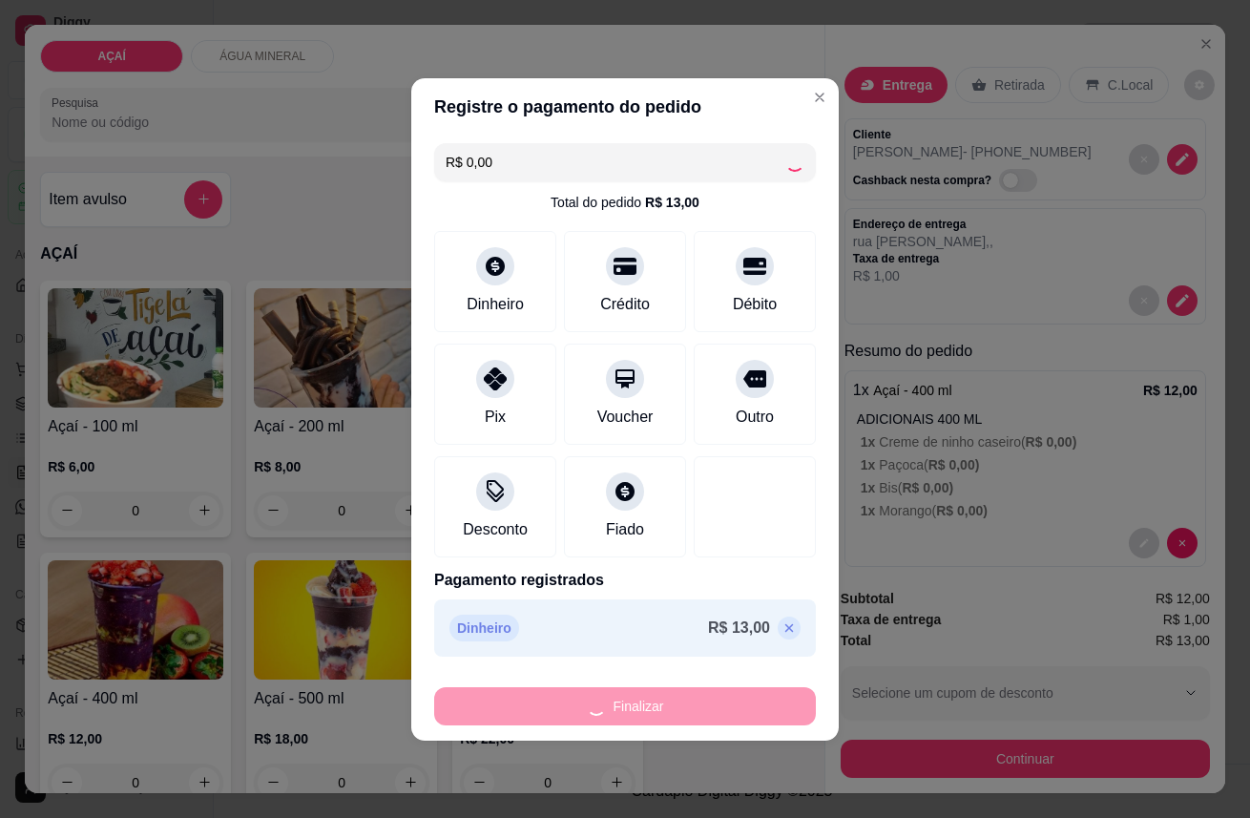
type input "-R$ 13,00"
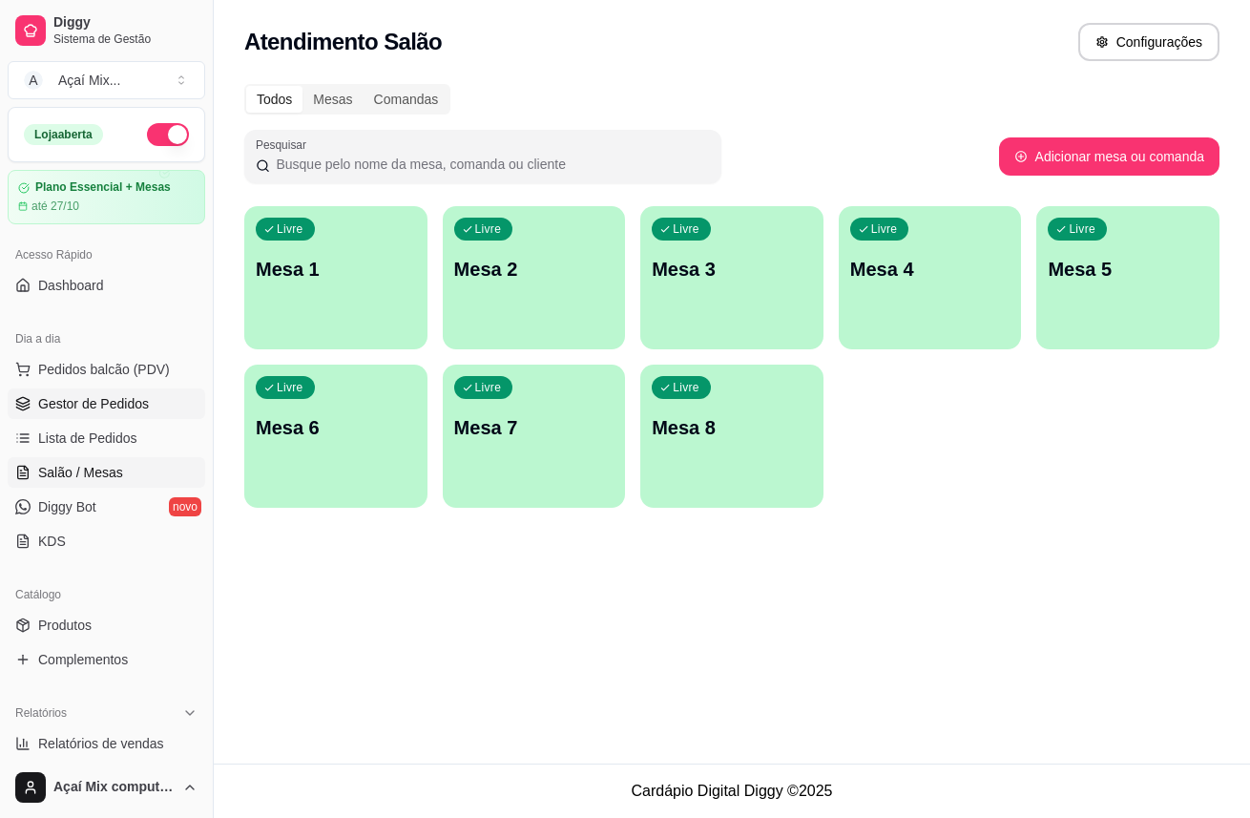
click at [112, 405] on span "Gestor de Pedidos" at bounding box center [93, 403] width 111 height 19
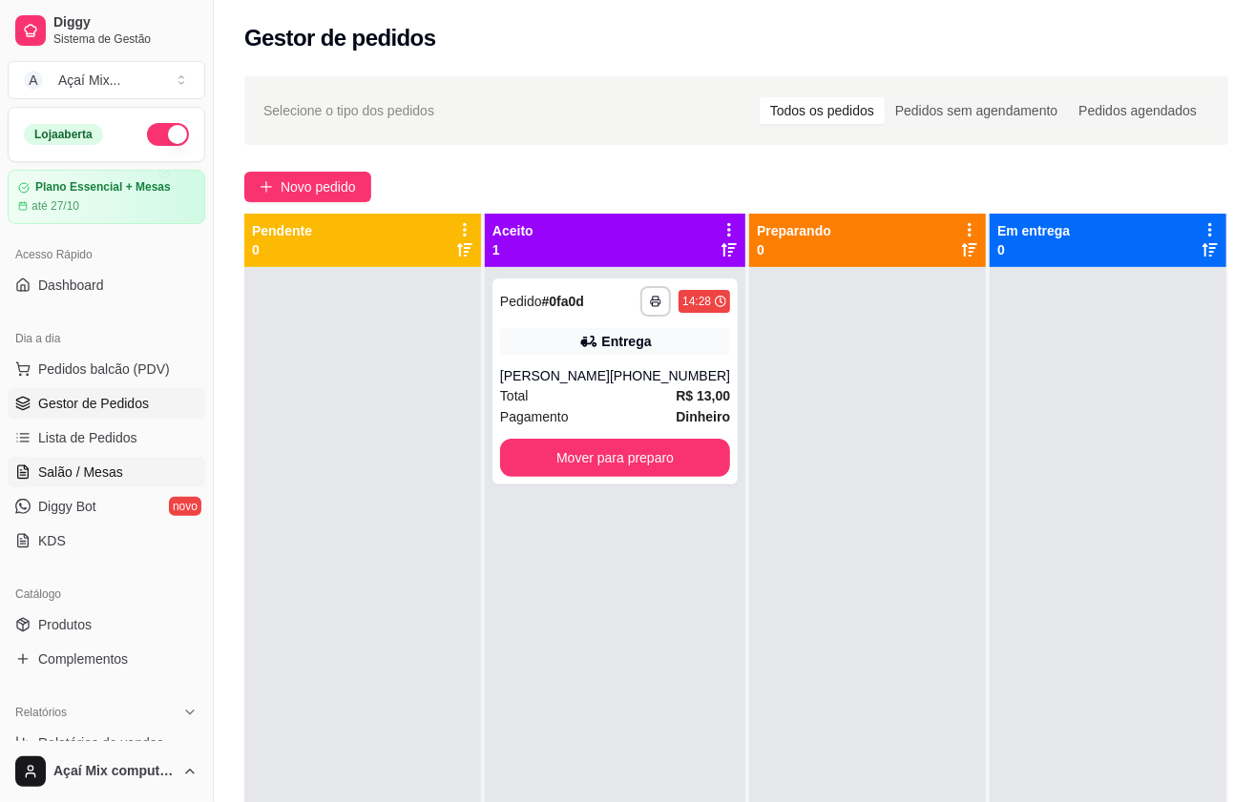
click at [108, 464] on span "Salão / Mesas" at bounding box center [80, 472] width 85 height 19
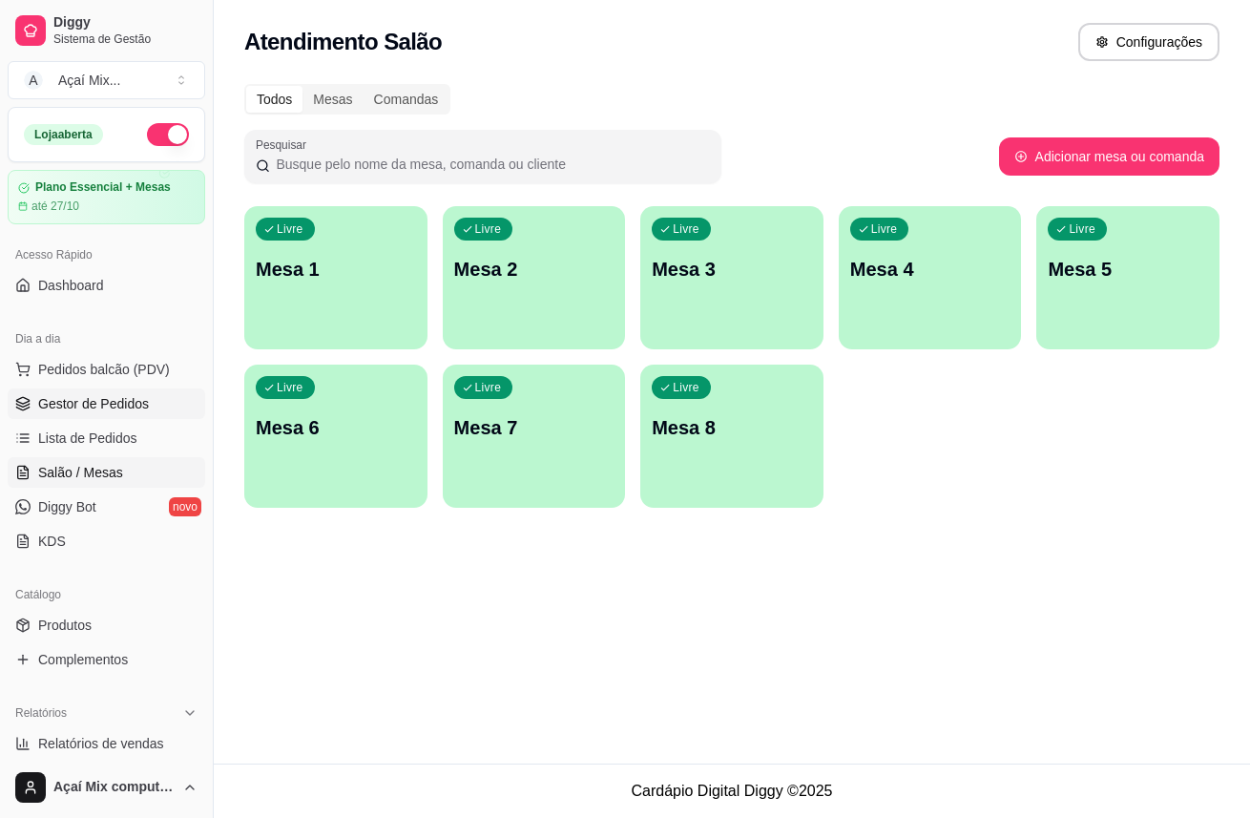
click at [117, 395] on span "Gestor de Pedidos" at bounding box center [93, 403] width 111 height 19
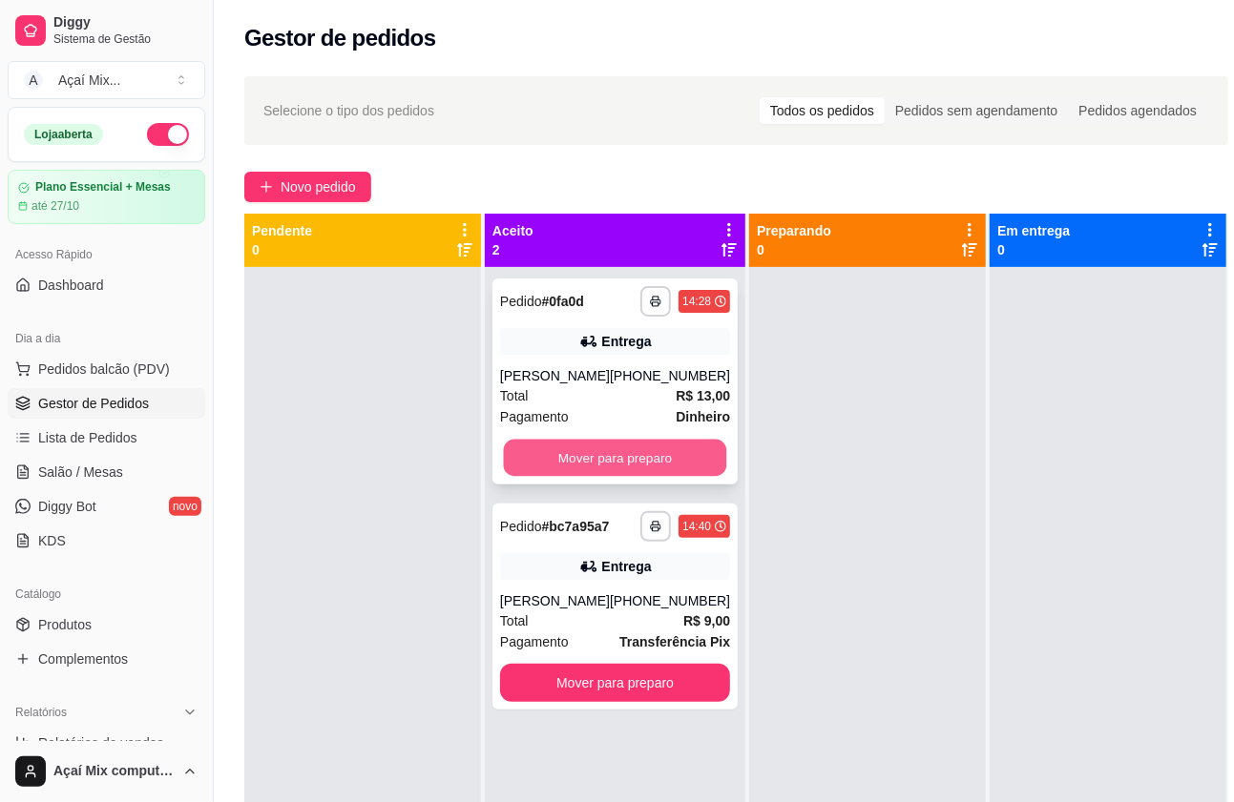
click at [609, 442] on button "Mover para preparo" at bounding box center [615, 458] width 223 height 37
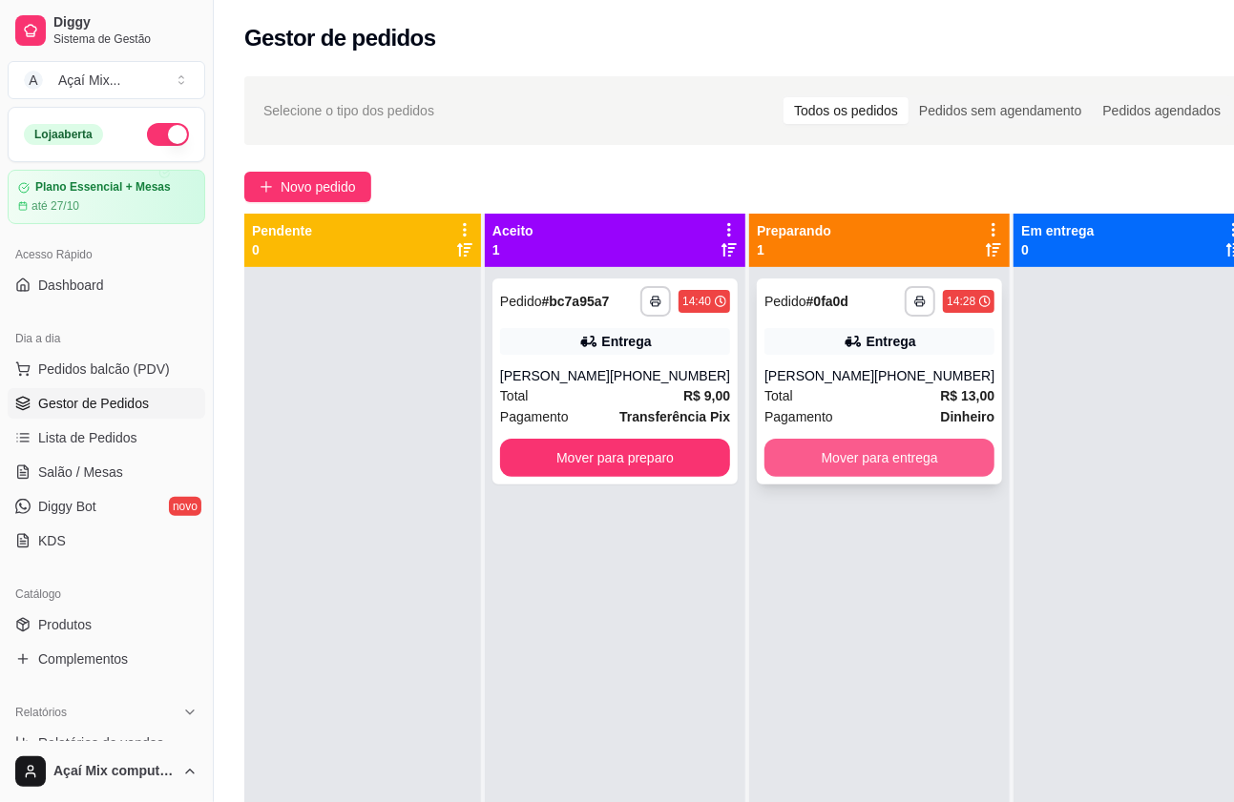
click at [825, 446] on button "Mover para entrega" at bounding box center [879, 458] width 230 height 38
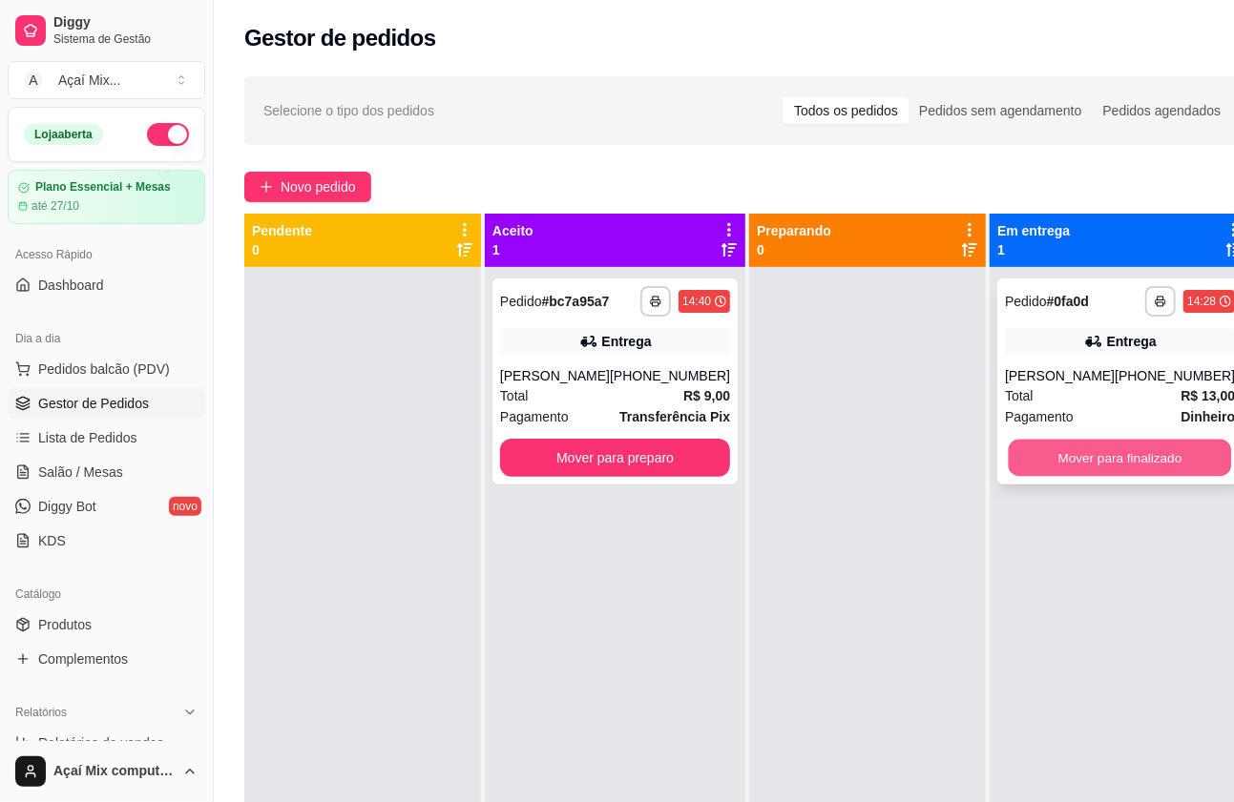
click at [1018, 455] on button "Mover para finalizado" at bounding box center [1119, 458] width 223 height 37
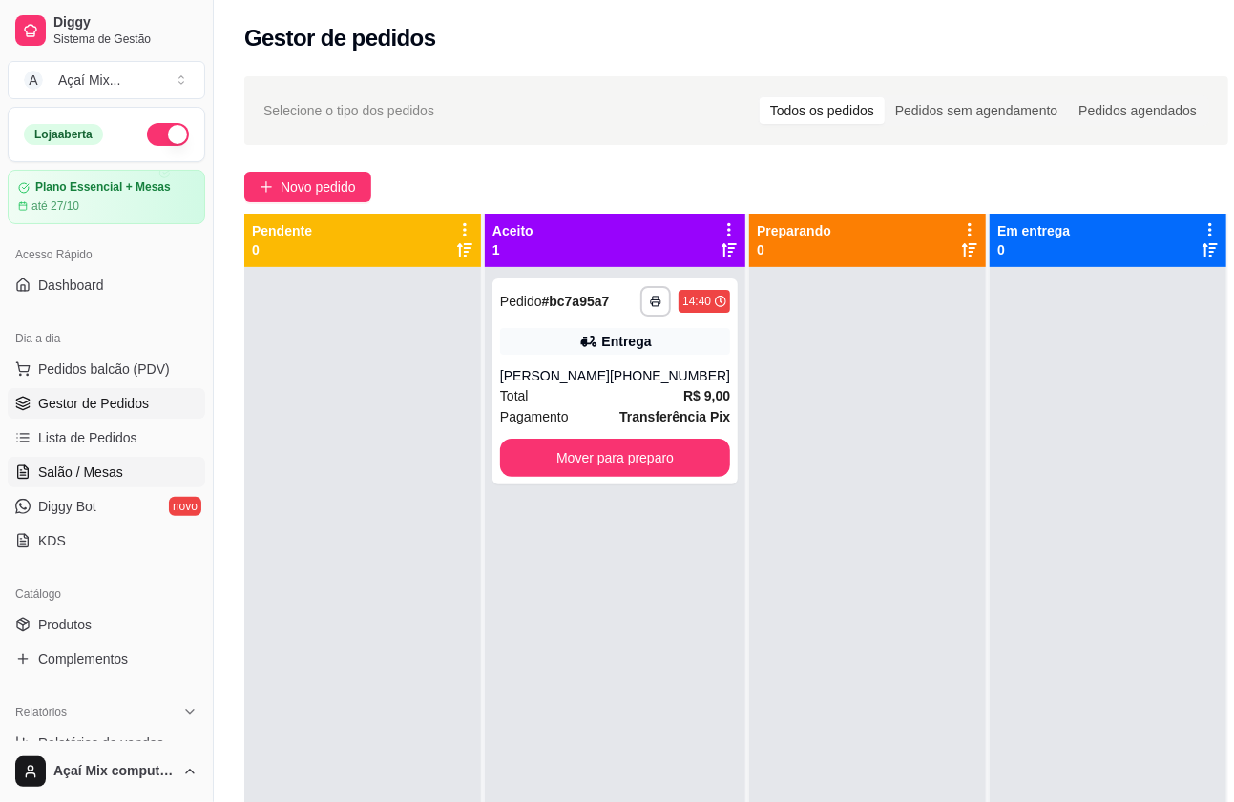
click at [57, 478] on span "Salão / Mesas" at bounding box center [80, 472] width 85 height 19
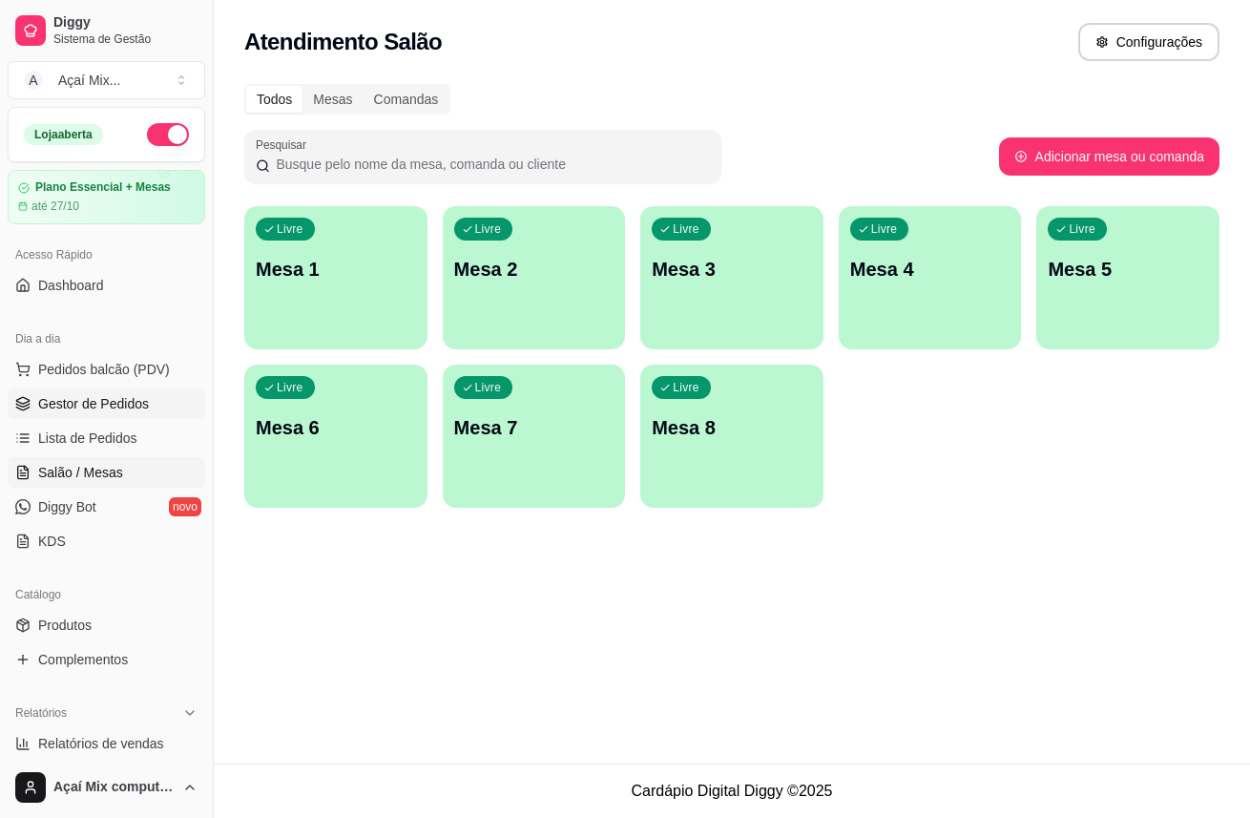
click at [101, 392] on link "Gestor de Pedidos" at bounding box center [106, 403] width 197 height 31
click at [144, 401] on span "Gestor de Pedidos" at bounding box center [93, 403] width 111 height 19
click at [101, 360] on span "Pedidos balcão (PDV)" at bounding box center [104, 369] width 132 height 19
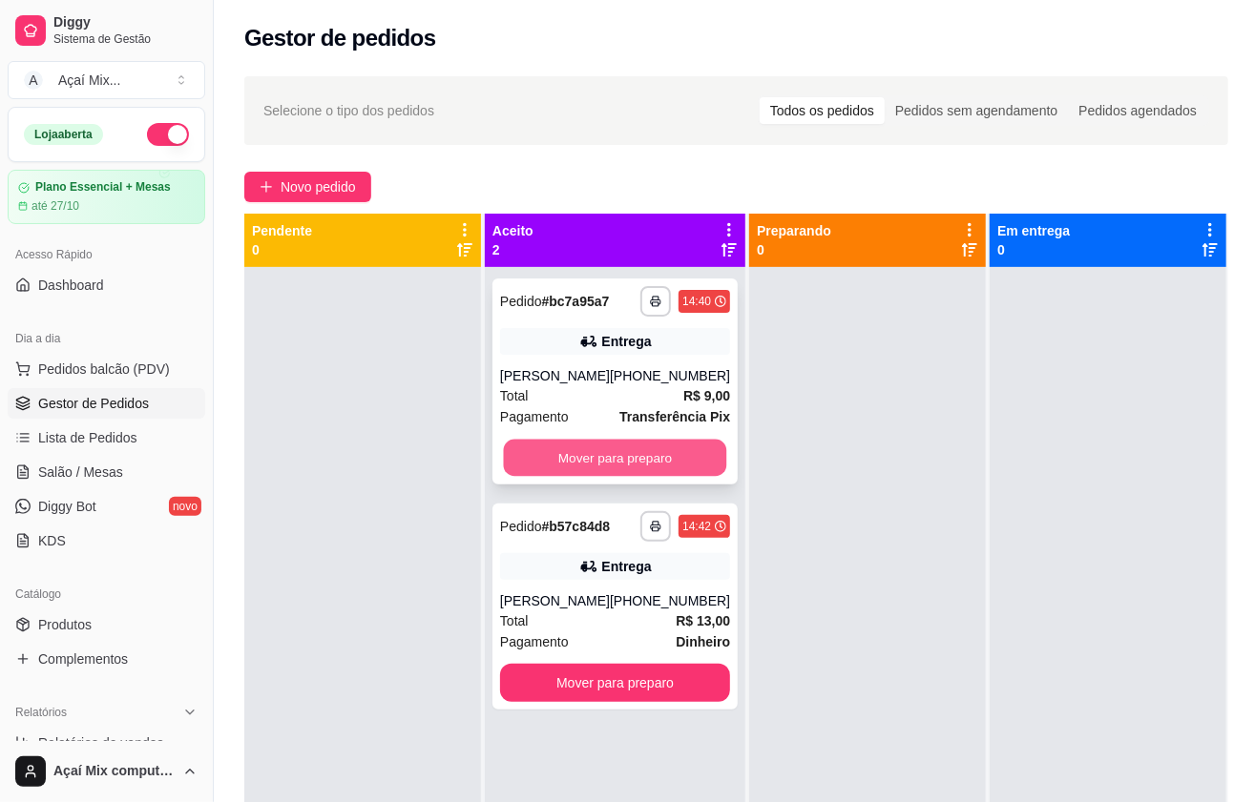
click at [588, 449] on button "Mover para preparo" at bounding box center [615, 458] width 223 height 37
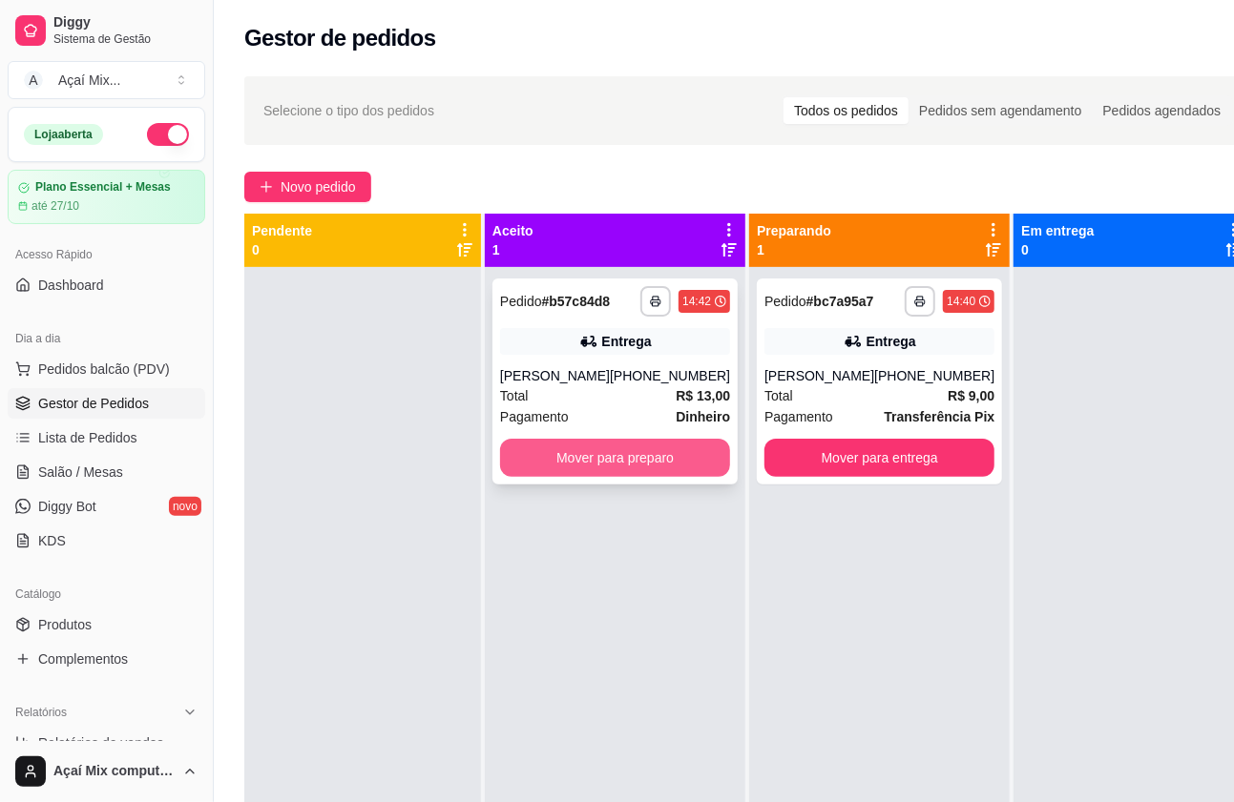
click at [587, 451] on button "Mover para preparo" at bounding box center [615, 458] width 230 height 38
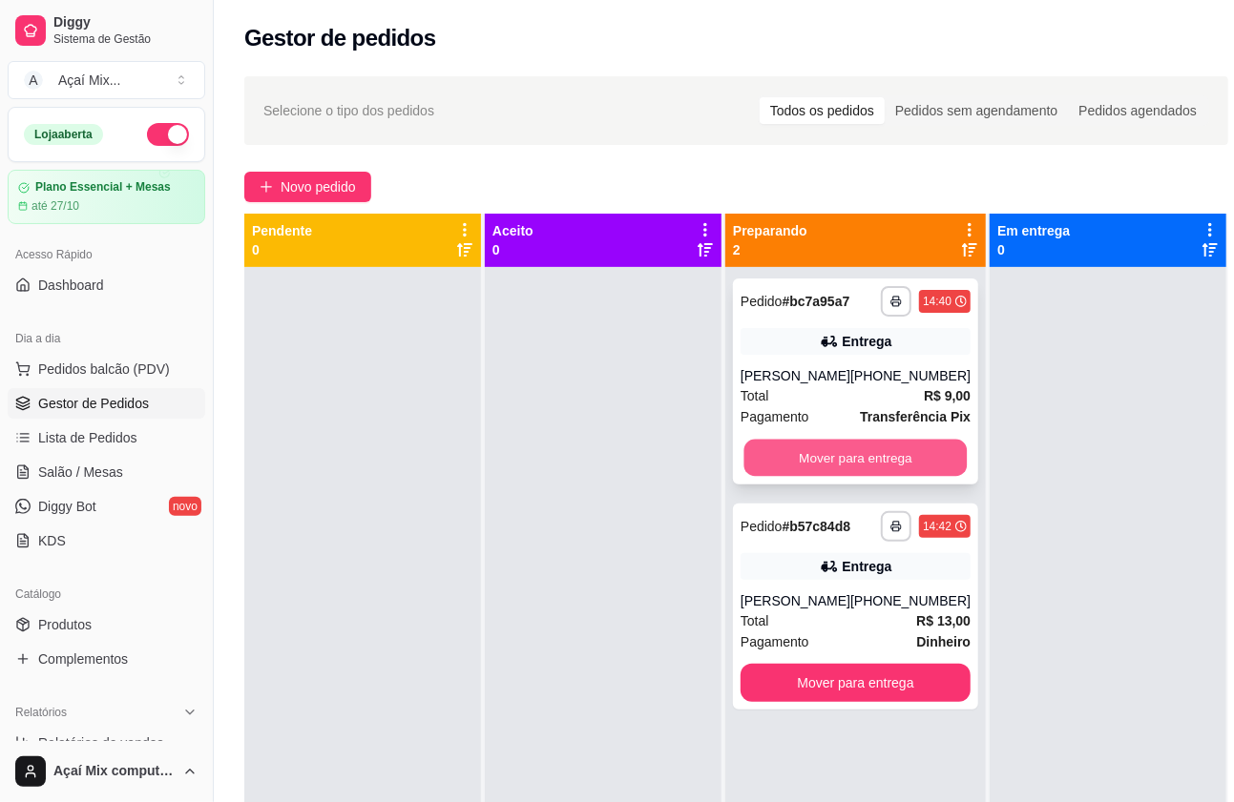
click at [801, 462] on button "Mover para entrega" at bounding box center [855, 458] width 223 height 37
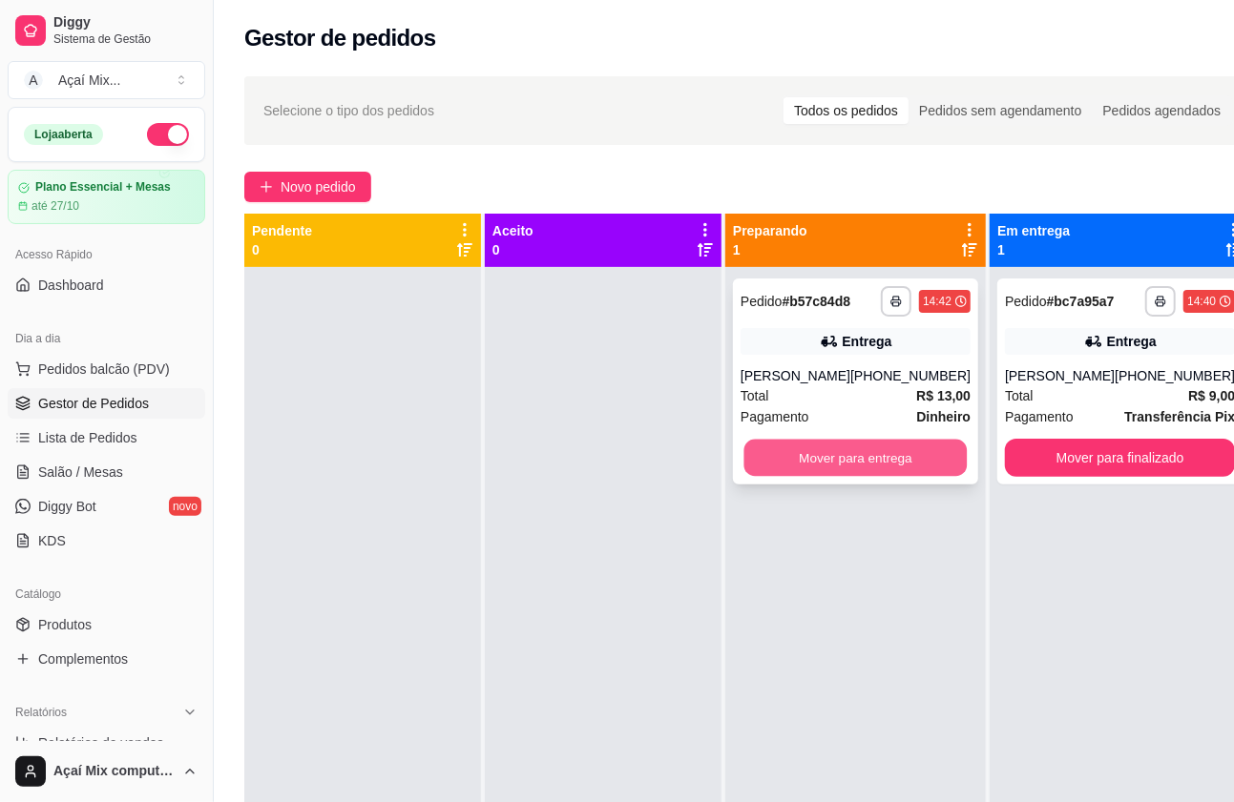
click at [828, 455] on button "Mover para entrega" at bounding box center [855, 458] width 223 height 37
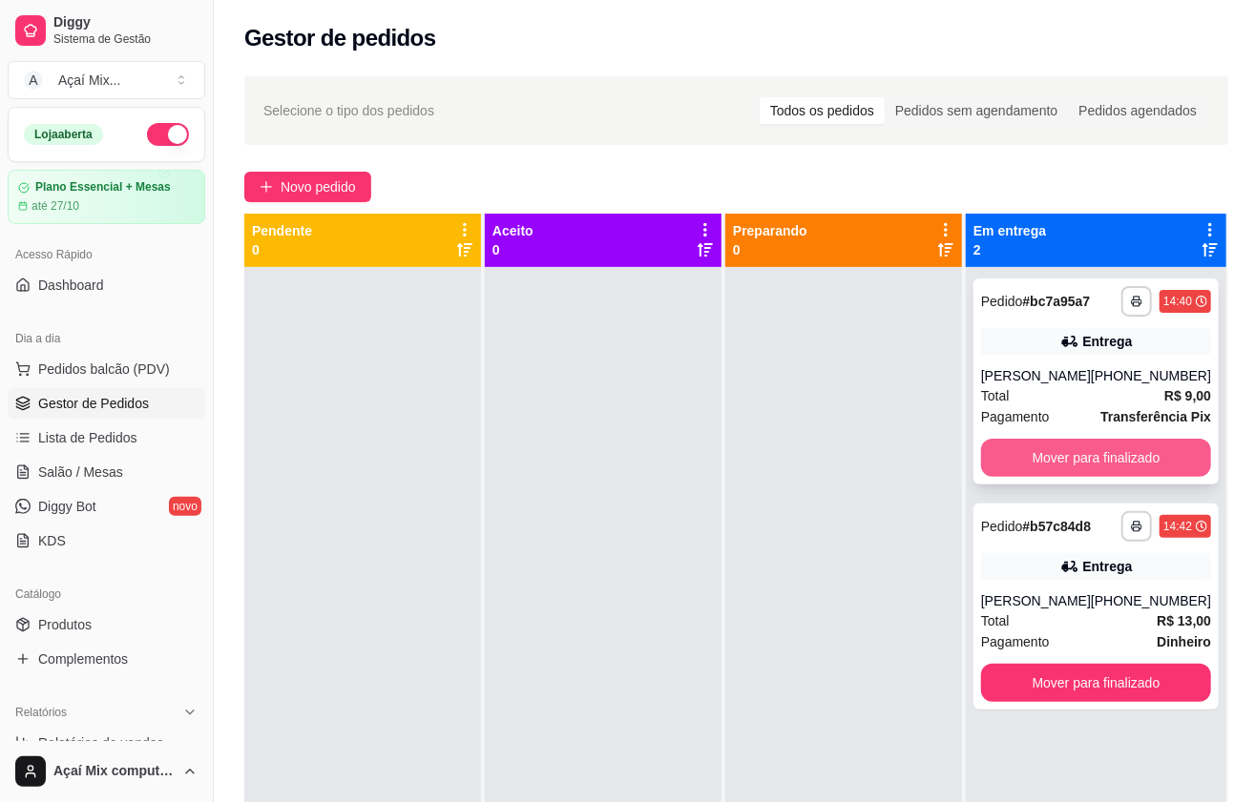
click at [998, 468] on button "Mover para finalizado" at bounding box center [1096, 458] width 230 height 38
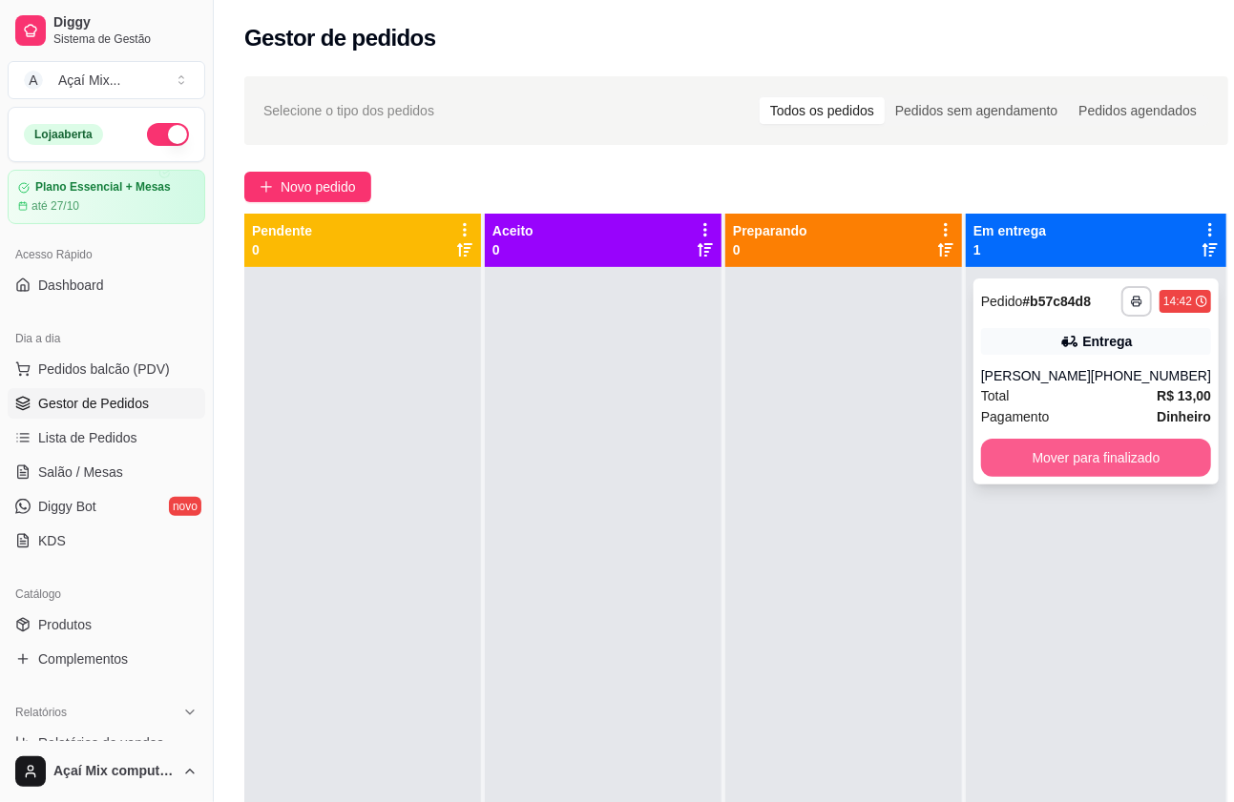
click at [1067, 444] on button "Mover para finalizado" at bounding box center [1096, 458] width 230 height 38
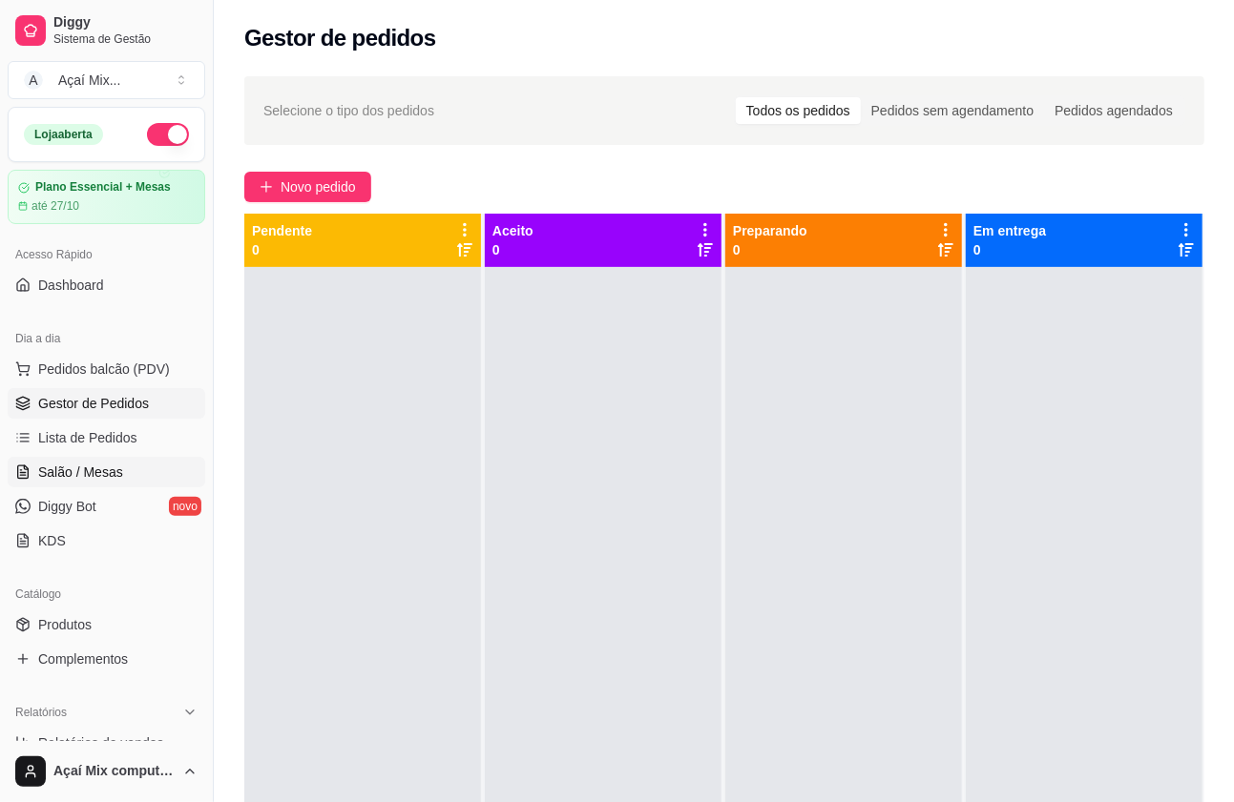
click at [97, 461] on link "Salão / Mesas" at bounding box center [106, 472] width 197 height 31
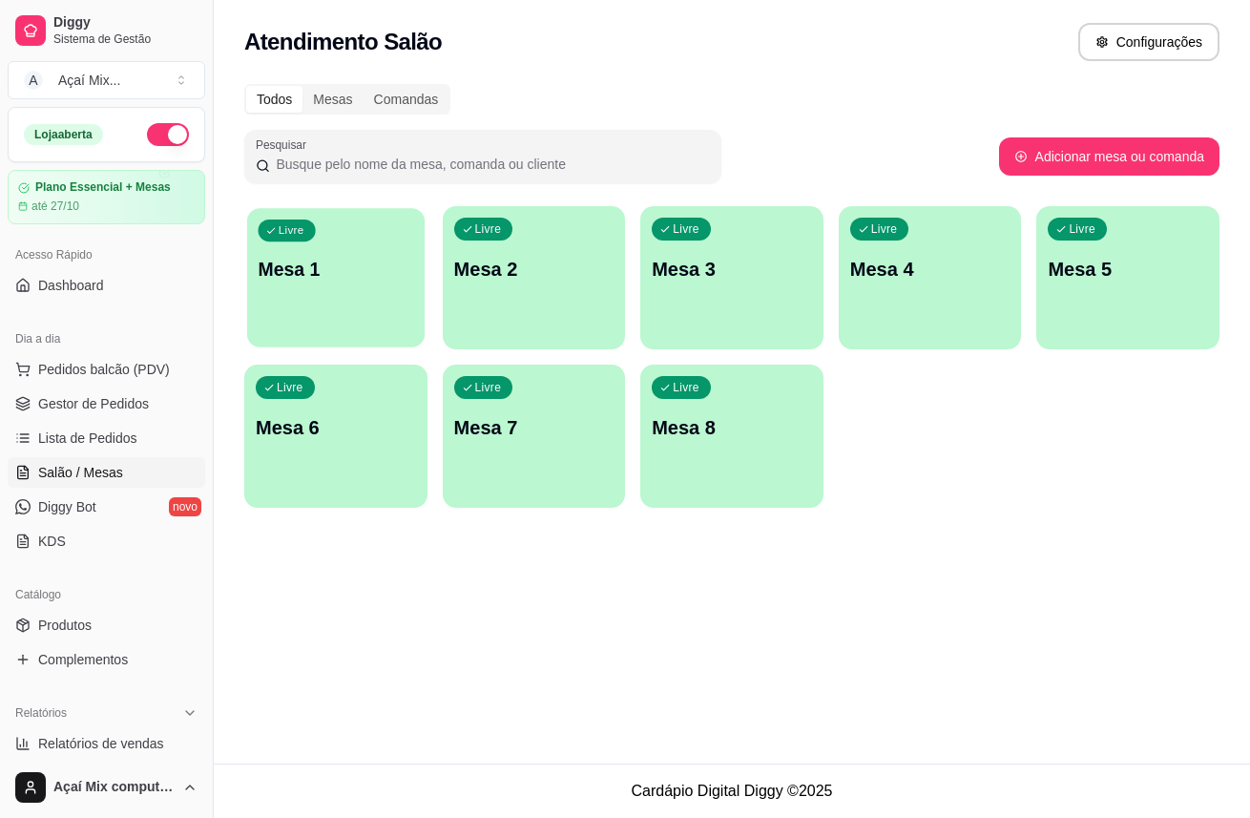
click at [354, 246] on div "Livre Mesa 1" at bounding box center [335, 266] width 177 height 116
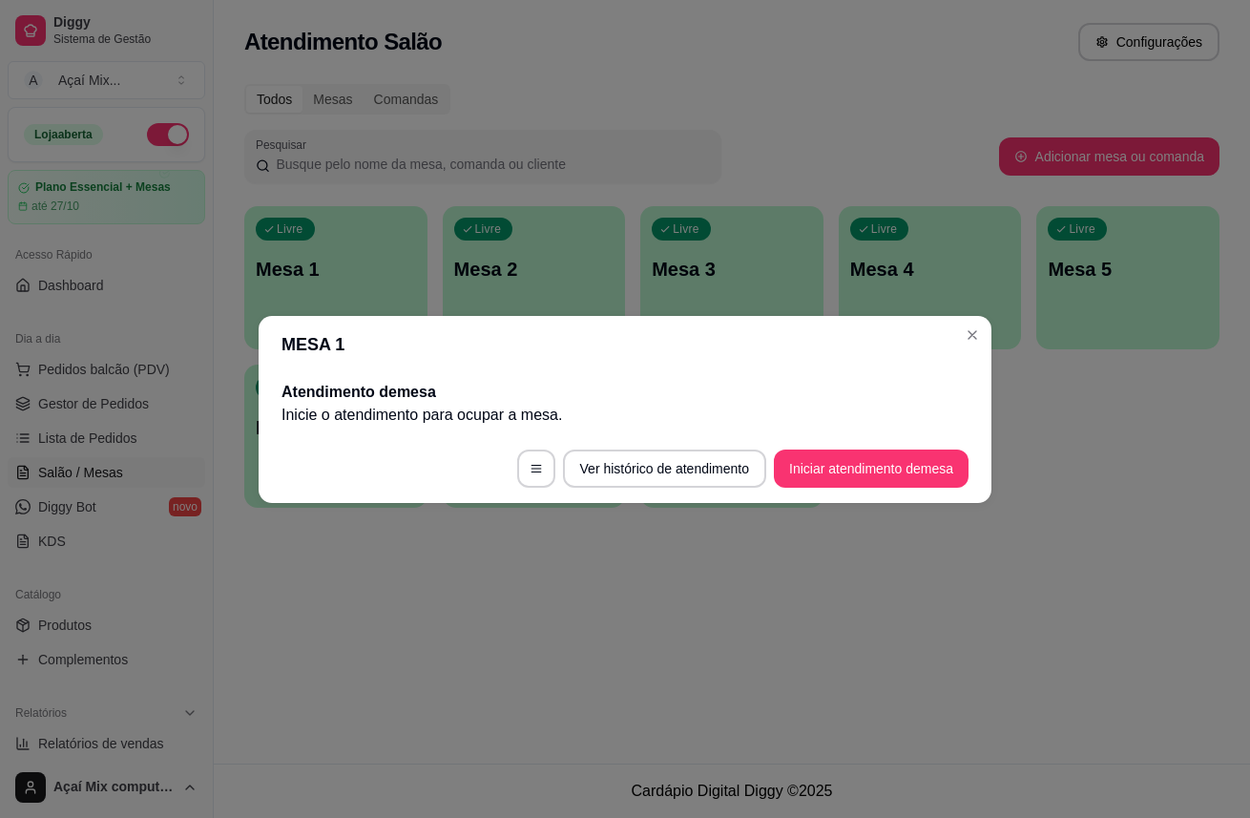
click at [854, 426] on div "Atendimento de mesa Inicie o atendimento para ocupar a mesa ." at bounding box center [625, 403] width 733 height 61
click at [850, 470] on button "Iniciar atendimento de mesa" at bounding box center [871, 467] width 189 height 37
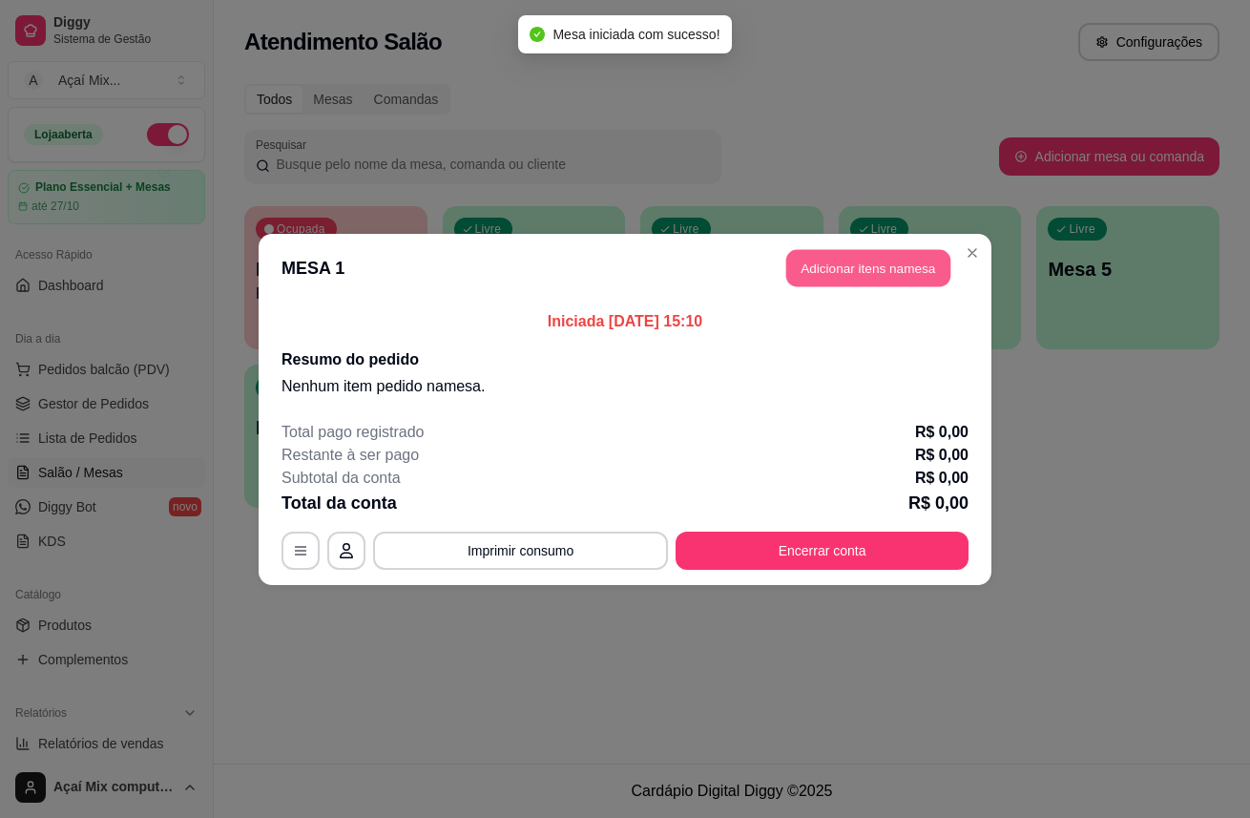
click at [838, 267] on button "Adicionar itens na mesa" at bounding box center [868, 267] width 164 height 37
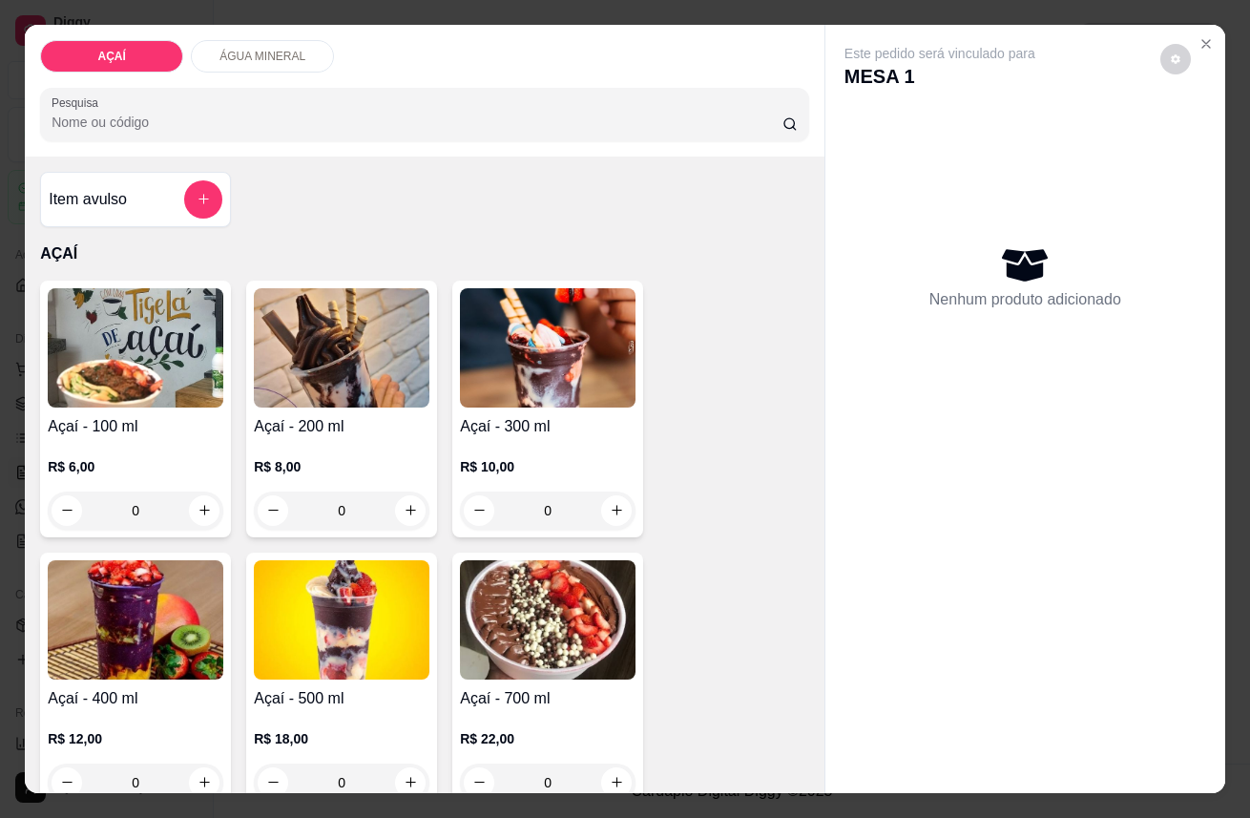
click at [548, 376] on img at bounding box center [548, 347] width 176 height 119
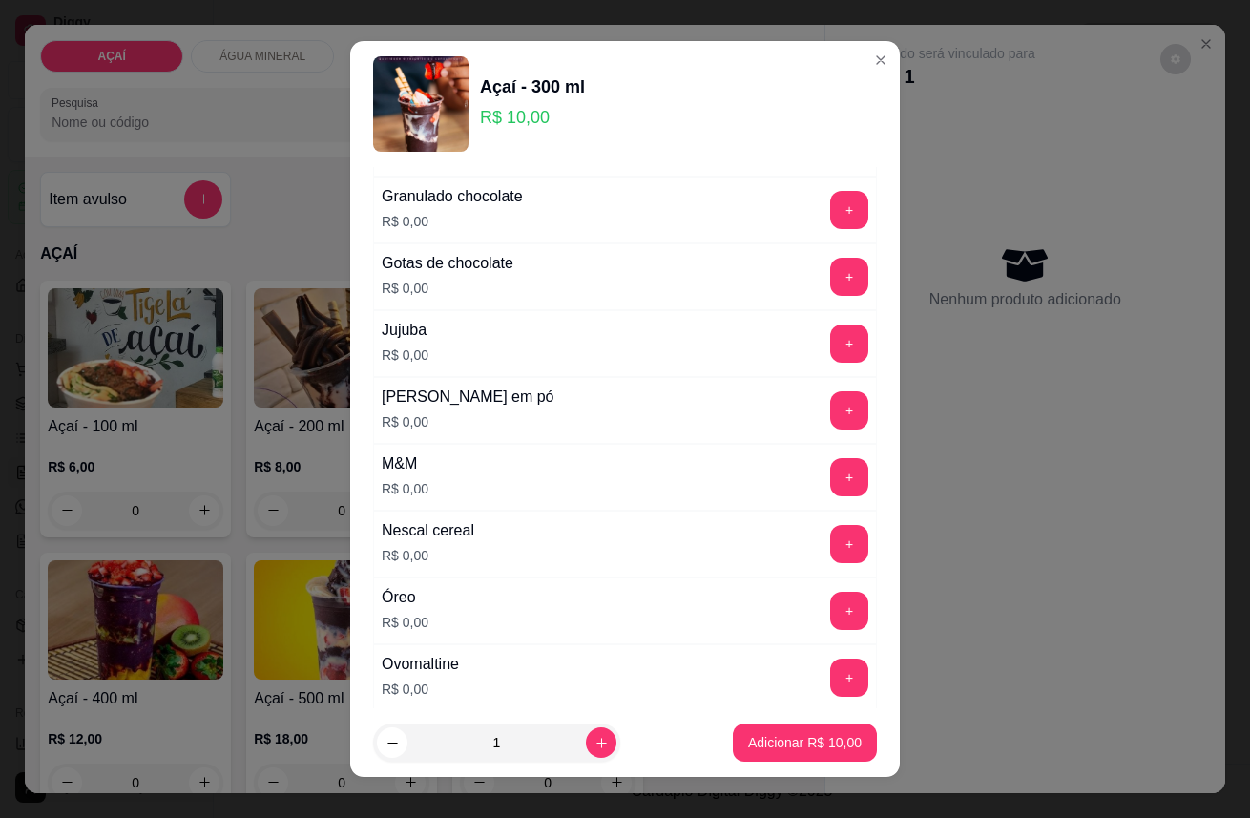
scroll to position [1742, 0]
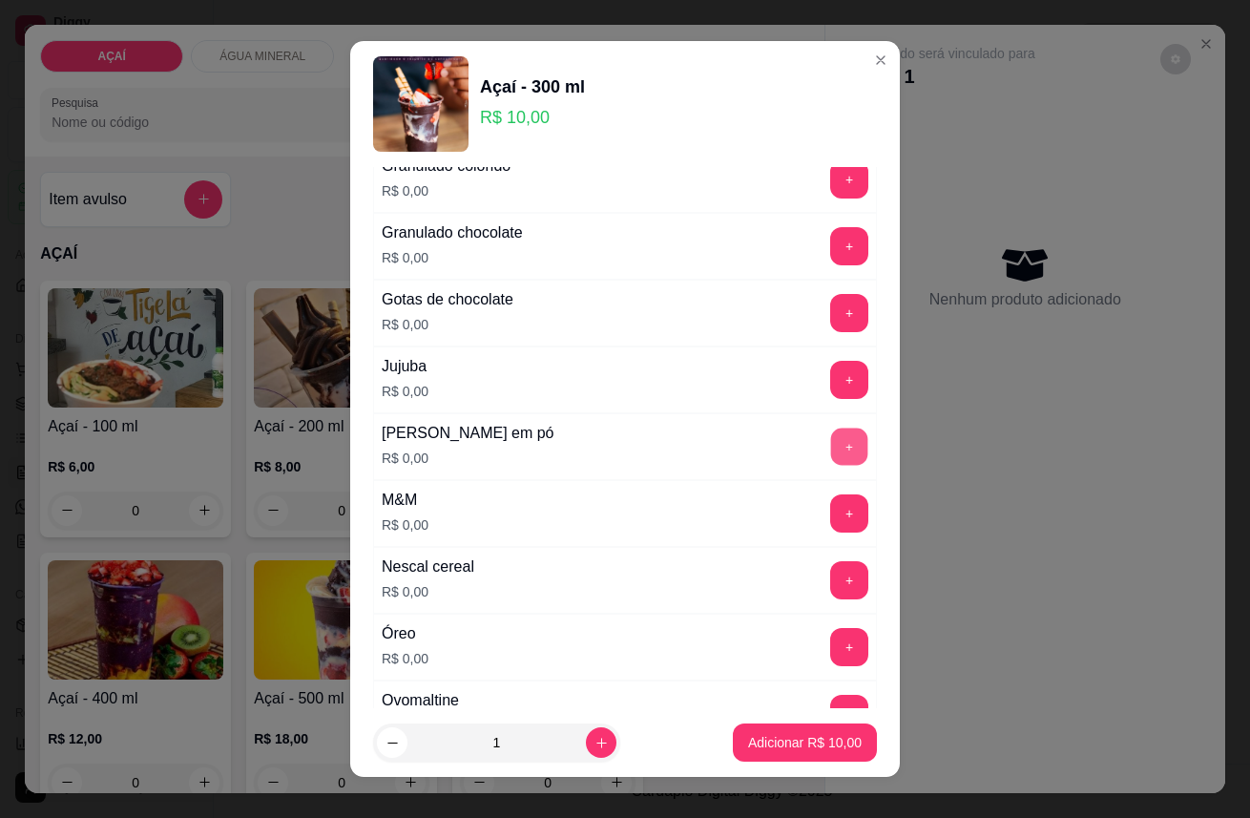
click at [831, 458] on button "+" at bounding box center [849, 445] width 37 height 37
click at [745, 437] on button "-" at bounding box center [764, 446] width 38 height 38
click at [831, 448] on button "+" at bounding box center [849, 445] width 37 height 37
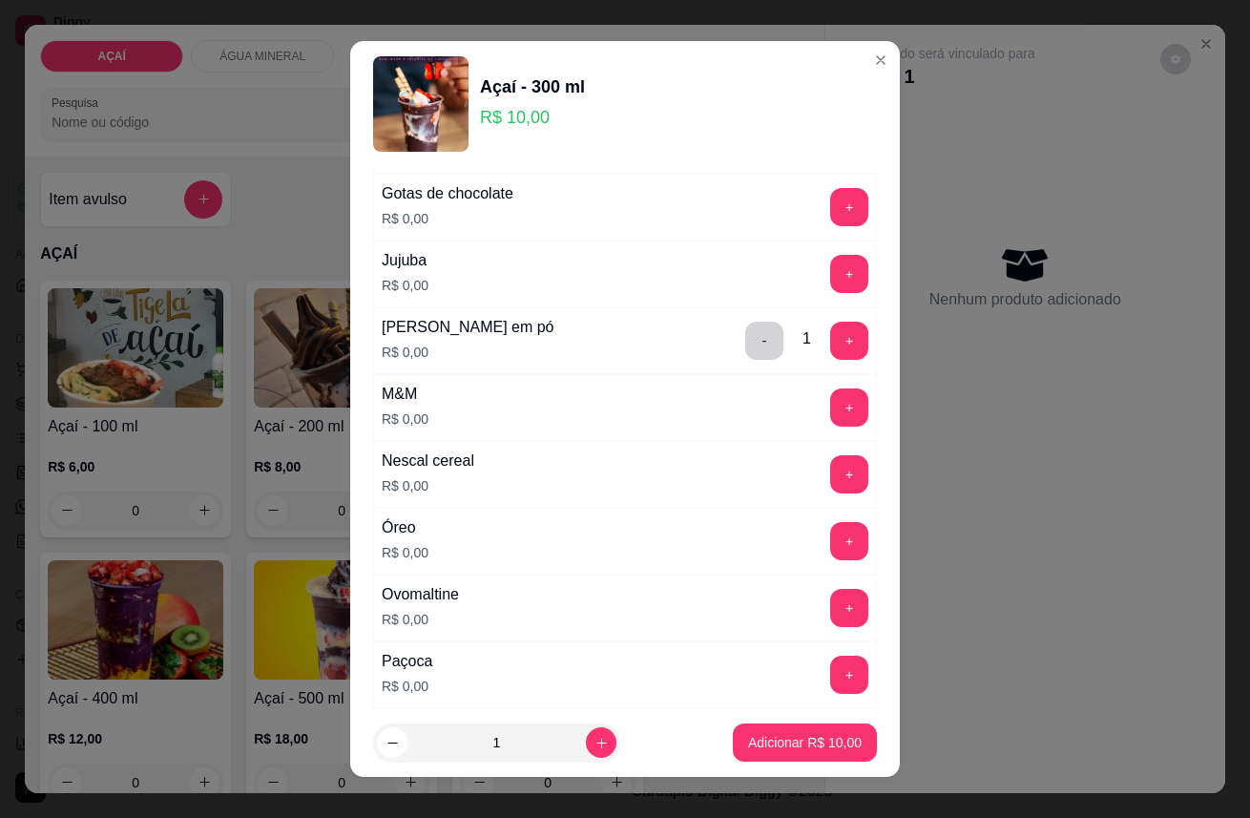
scroll to position [1954, 0]
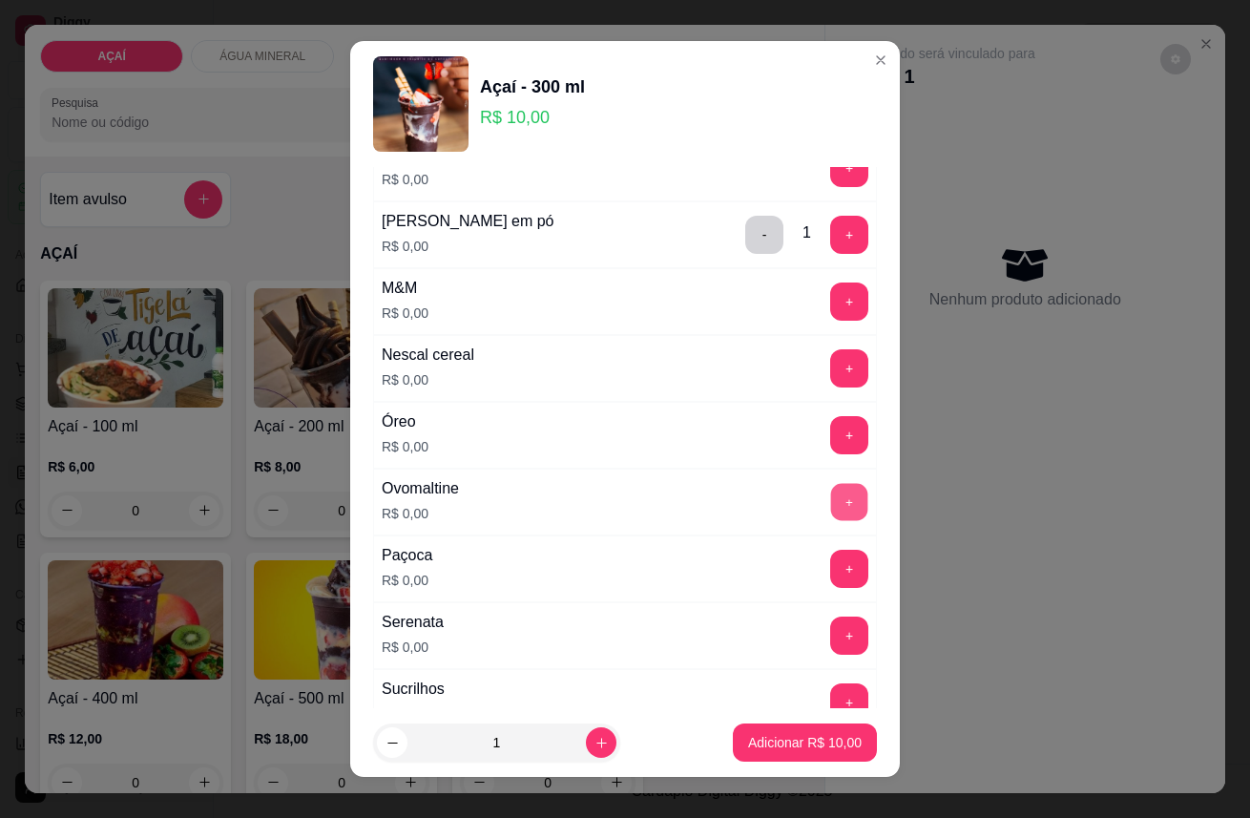
click at [831, 511] on button "+" at bounding box center [849, 501] width 37 height 37
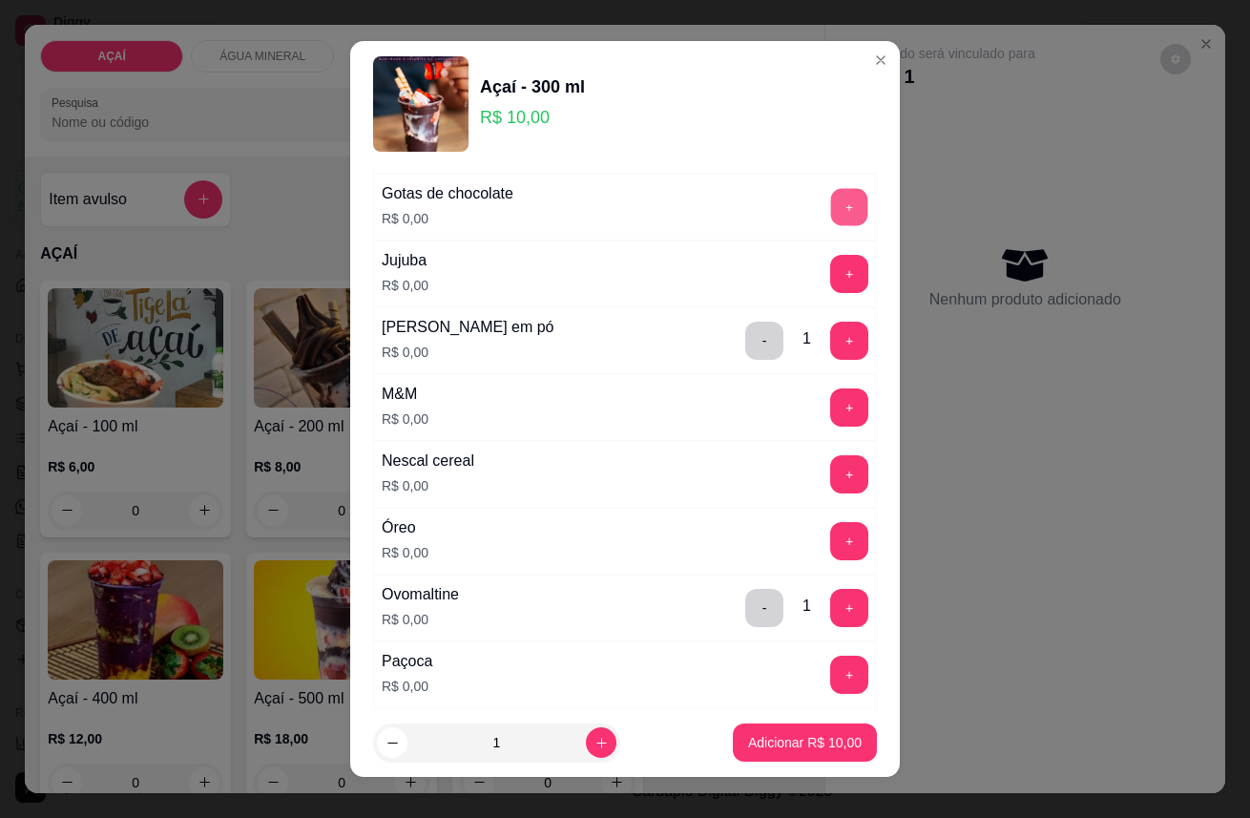
click at [831, 194] on button "+" at bounding box center [849, 206] width 37 height 37
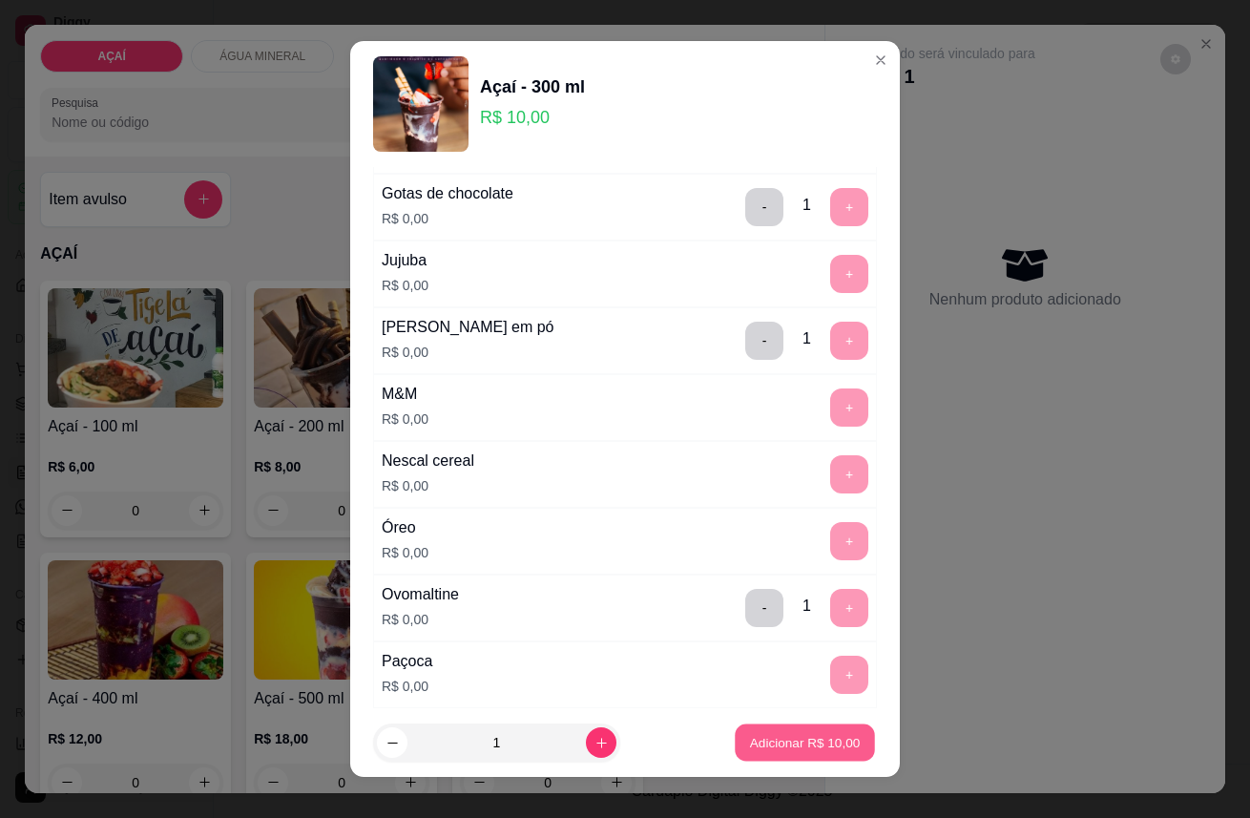
click at [750, 739] on p "Adicionar R$ 10,00" at bounding box center [805, 742] width 111 height 18
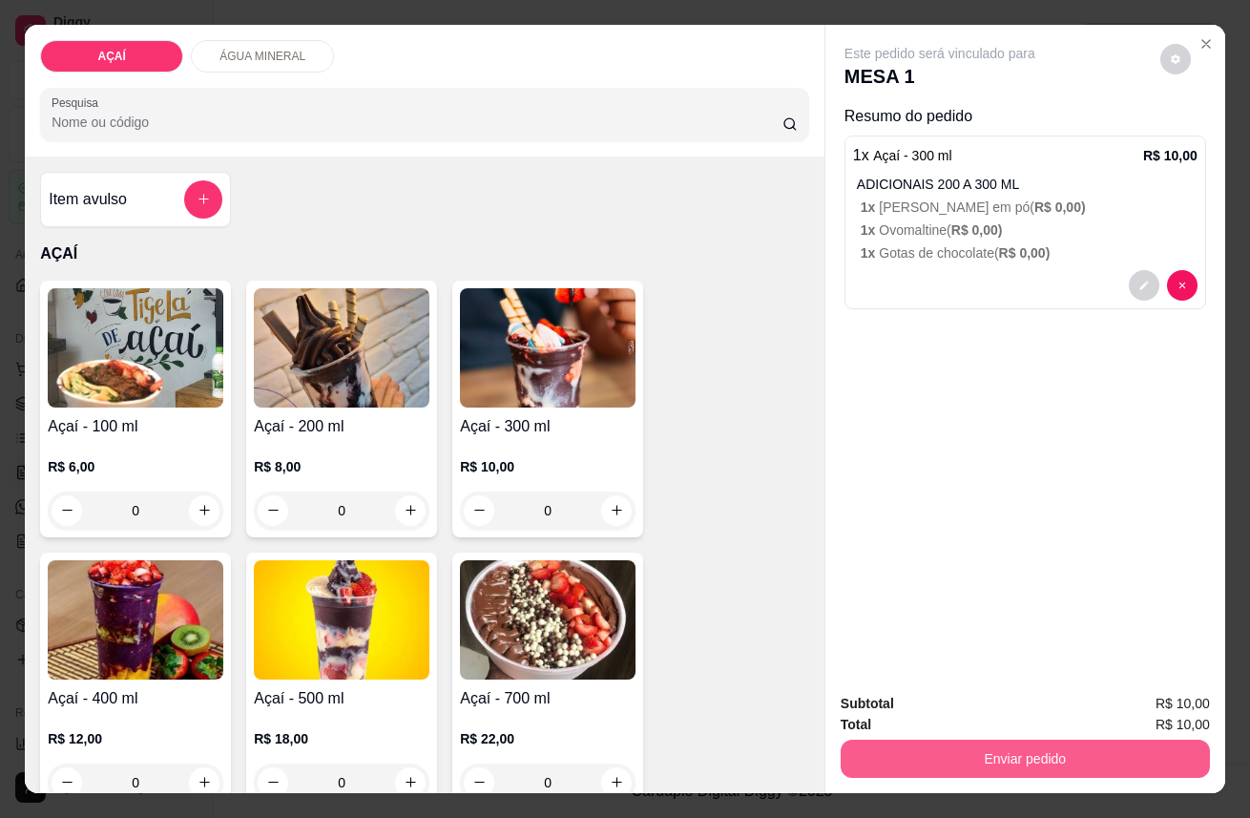
click at [901, 745] on button "Enviar pedido" at bounding box center [1025, 758] width 369 height 38
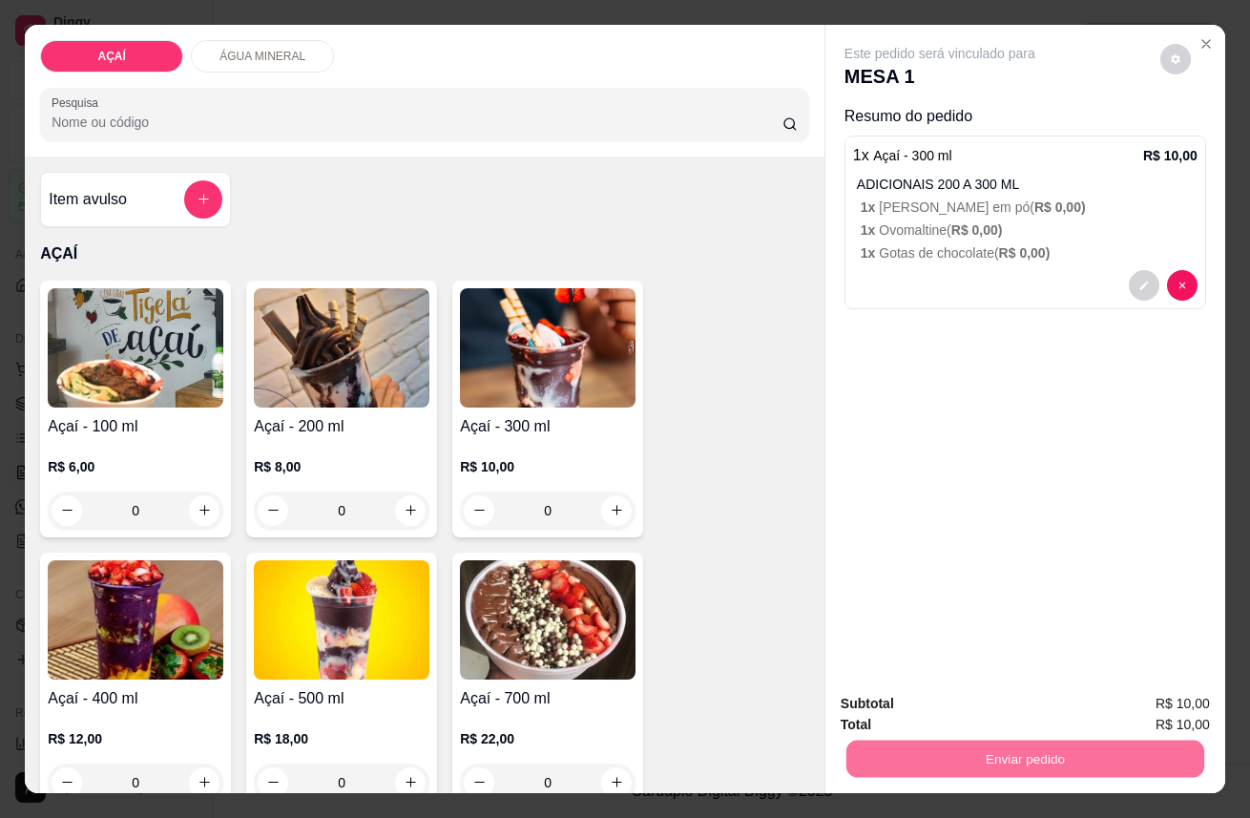
click at [1155, 692] on button "Enviar pedido" at bounding box center [1159, 704] width 105 height 35
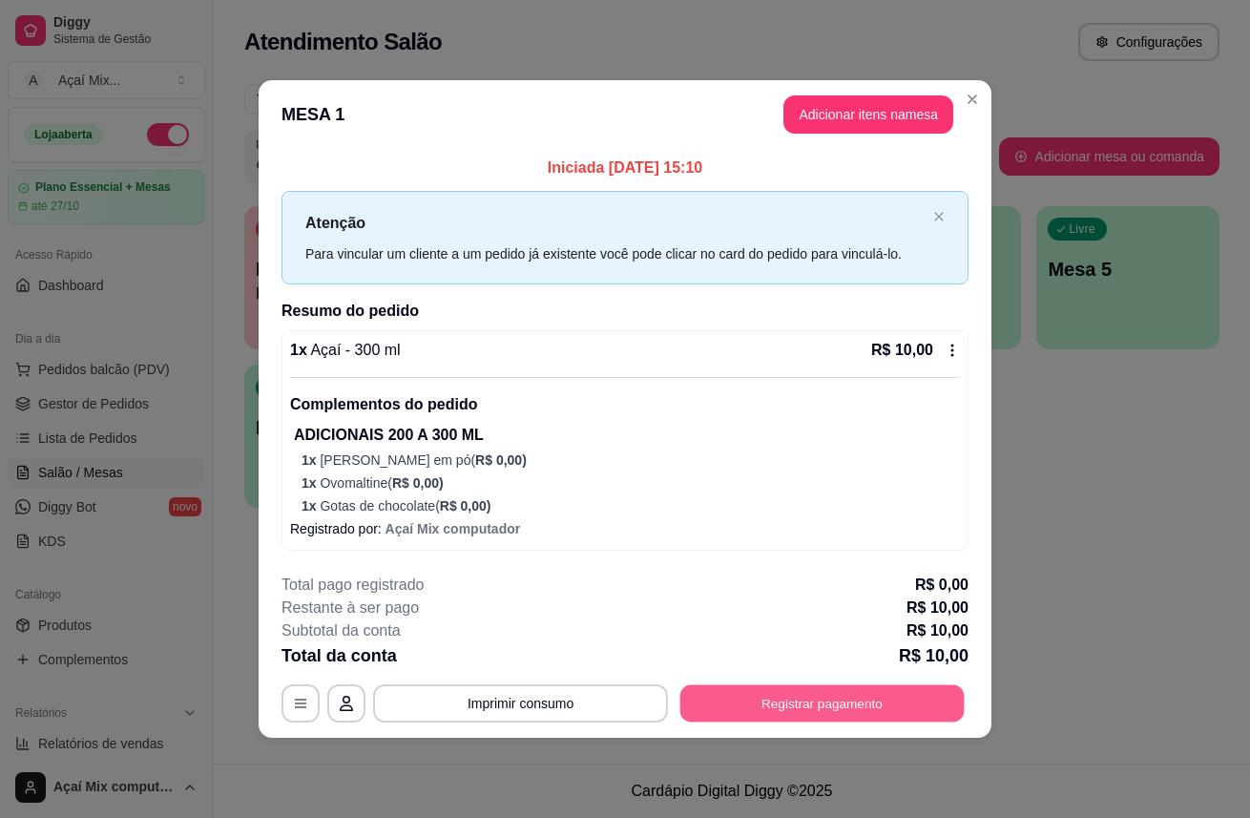
click at [903, 700] on button "Registrar pagamento" at bounding box center [822, 702] width 284 height 37
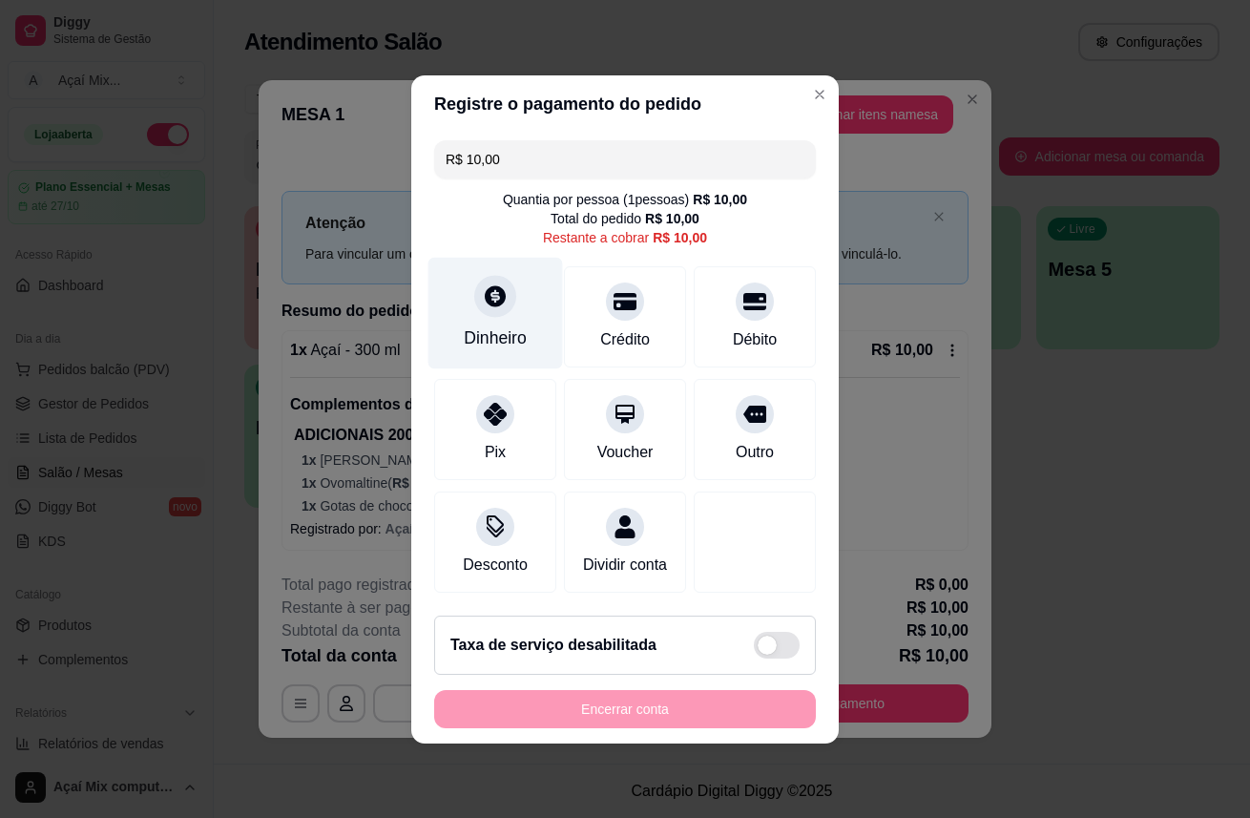
click at [521, 332] on div "Dinheiro" at bounding box center [495, 337] width 63 height 25
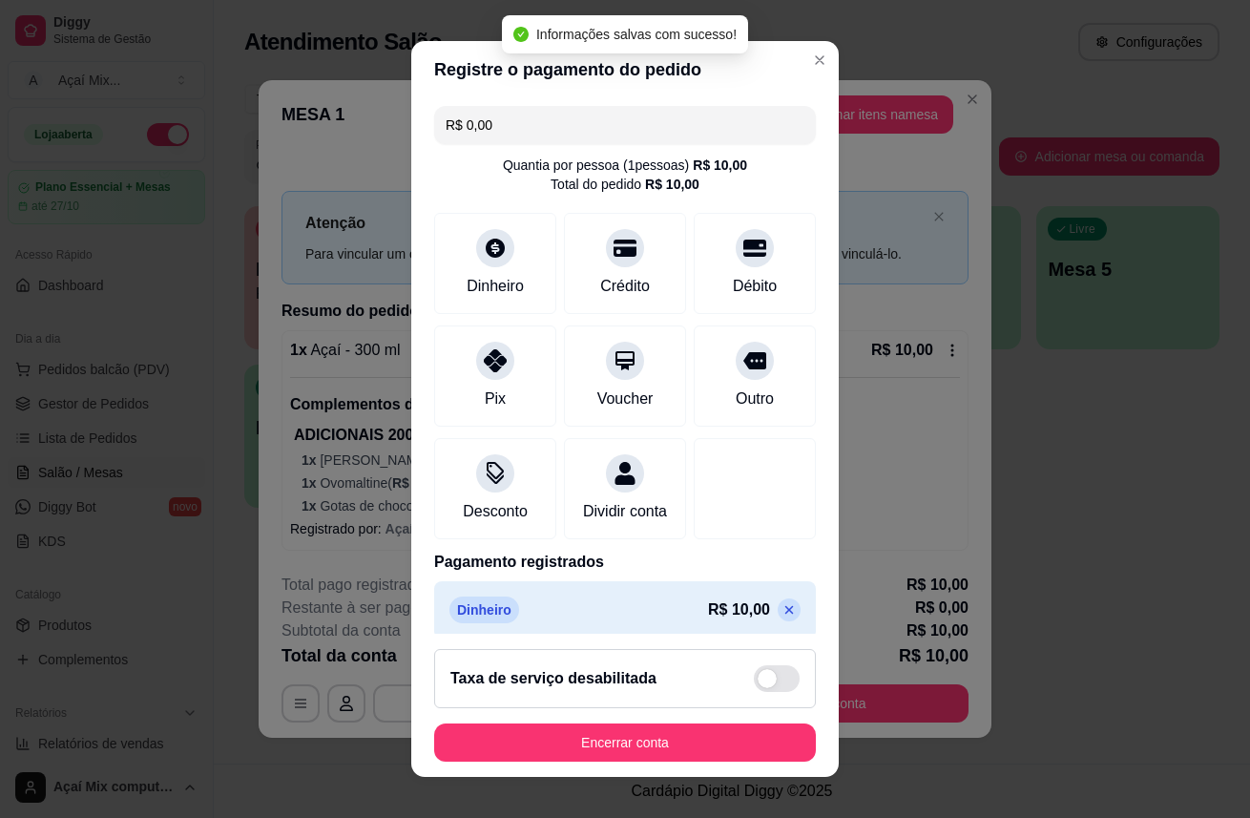
type input "R$ 0,00"
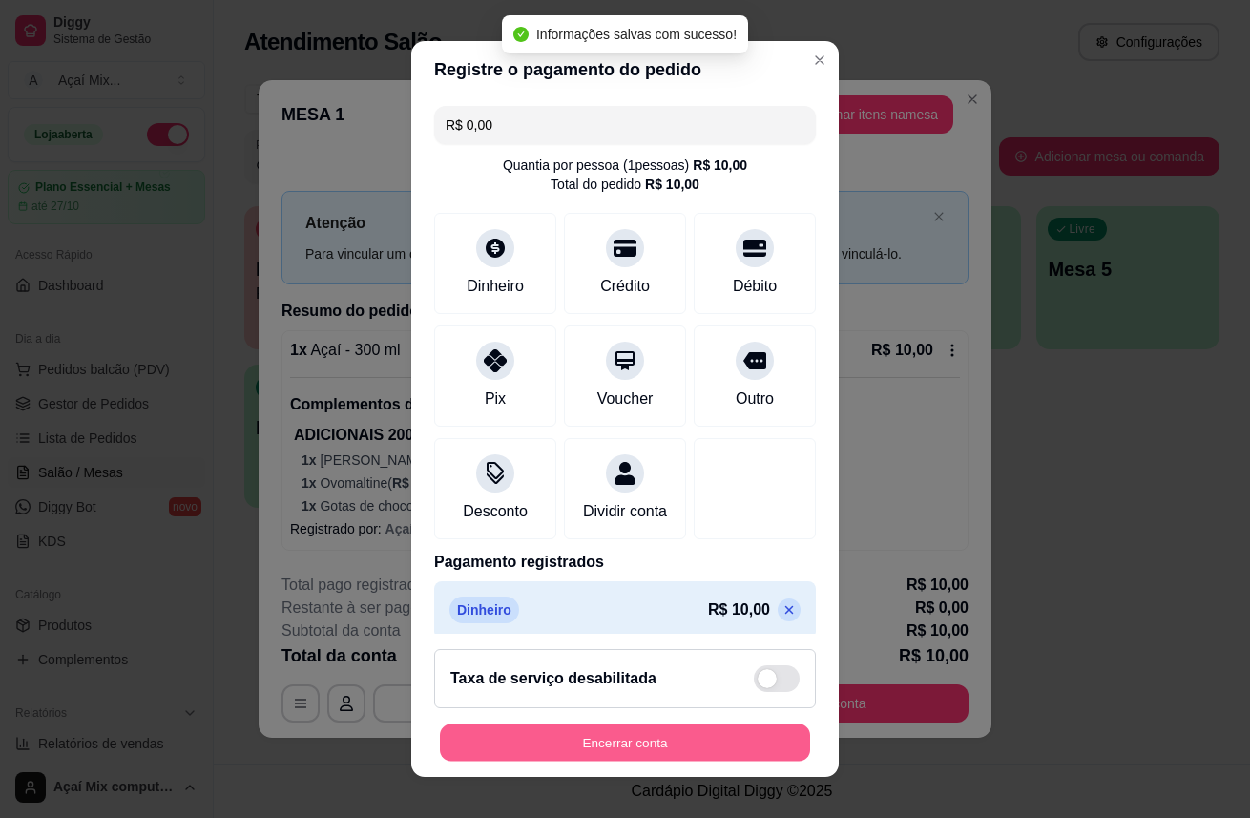
click at [633, 752] on button "Encerrar conta" at bounding box center [625, 742] width 370 height 37
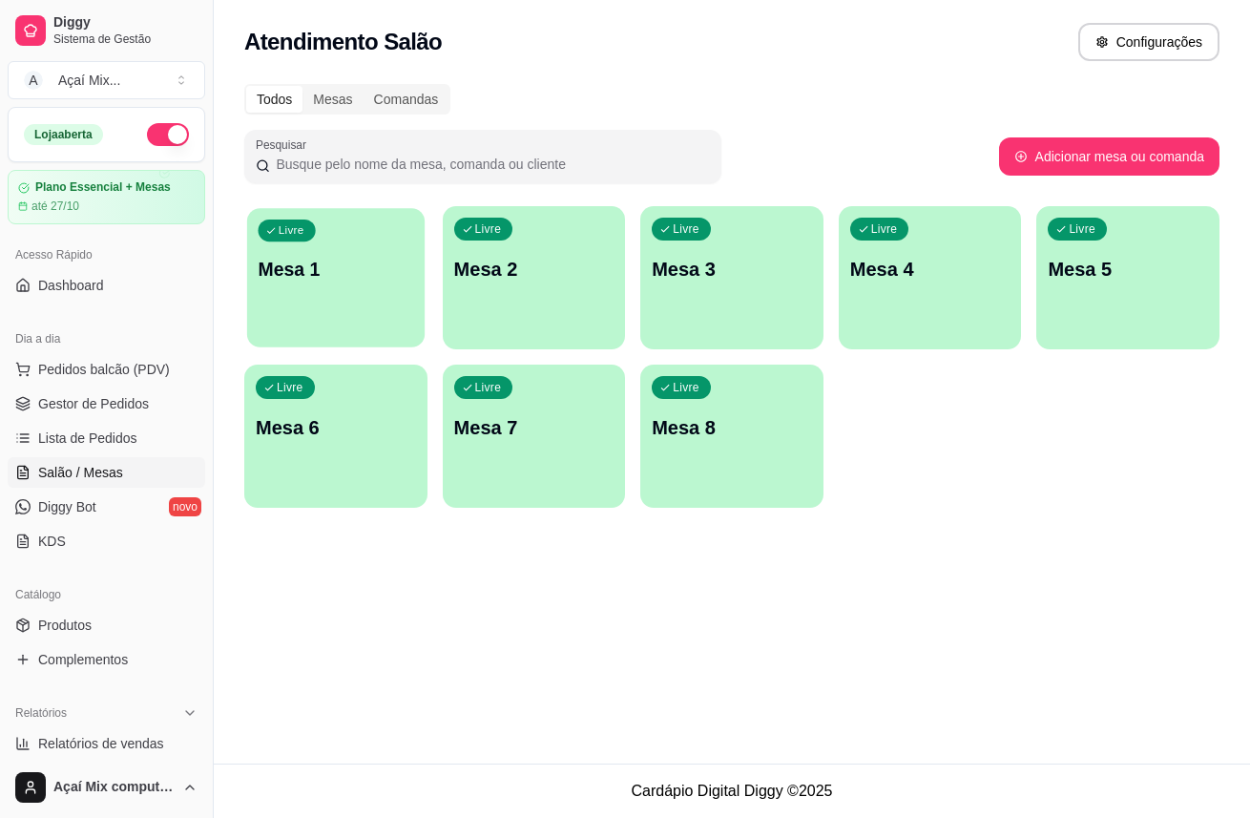
click at [363, 264] on p "Mesa 1" at bounding box center [337, 270] width 156 height 26
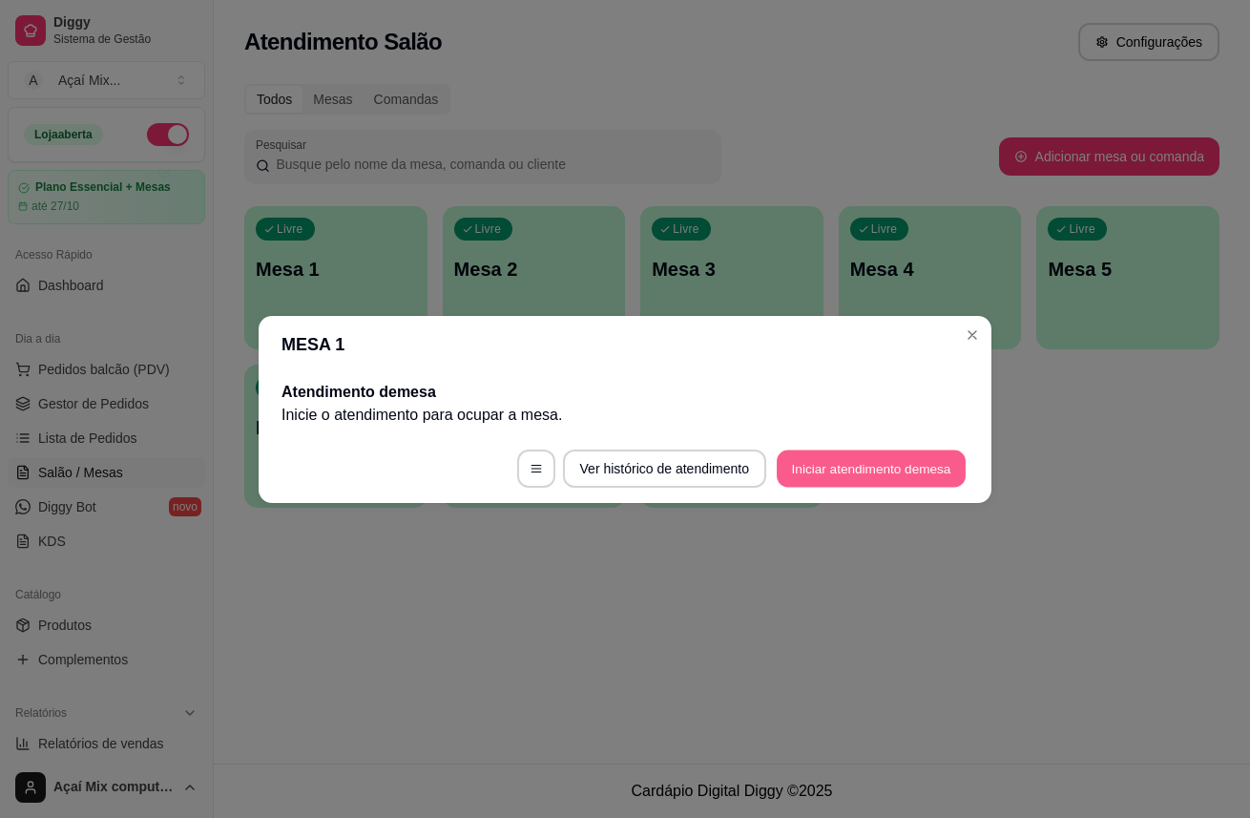
click at [854, 460] on button "Iniciar atendimento de mesa" at bounding box center [871, 467] width 189 height 37
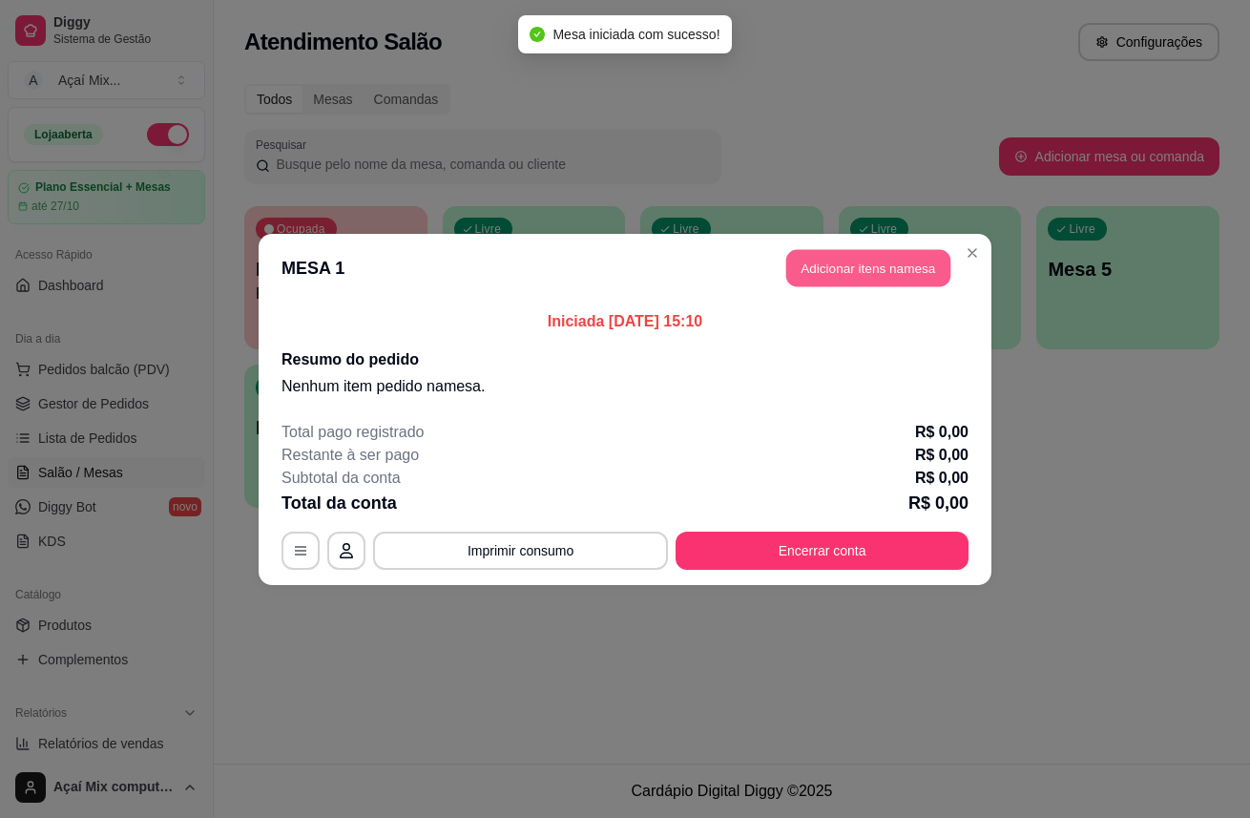
click at [834, 259] on button "Adicionar itens na mesa" at bounding box center [868, 267] width 164 height 37
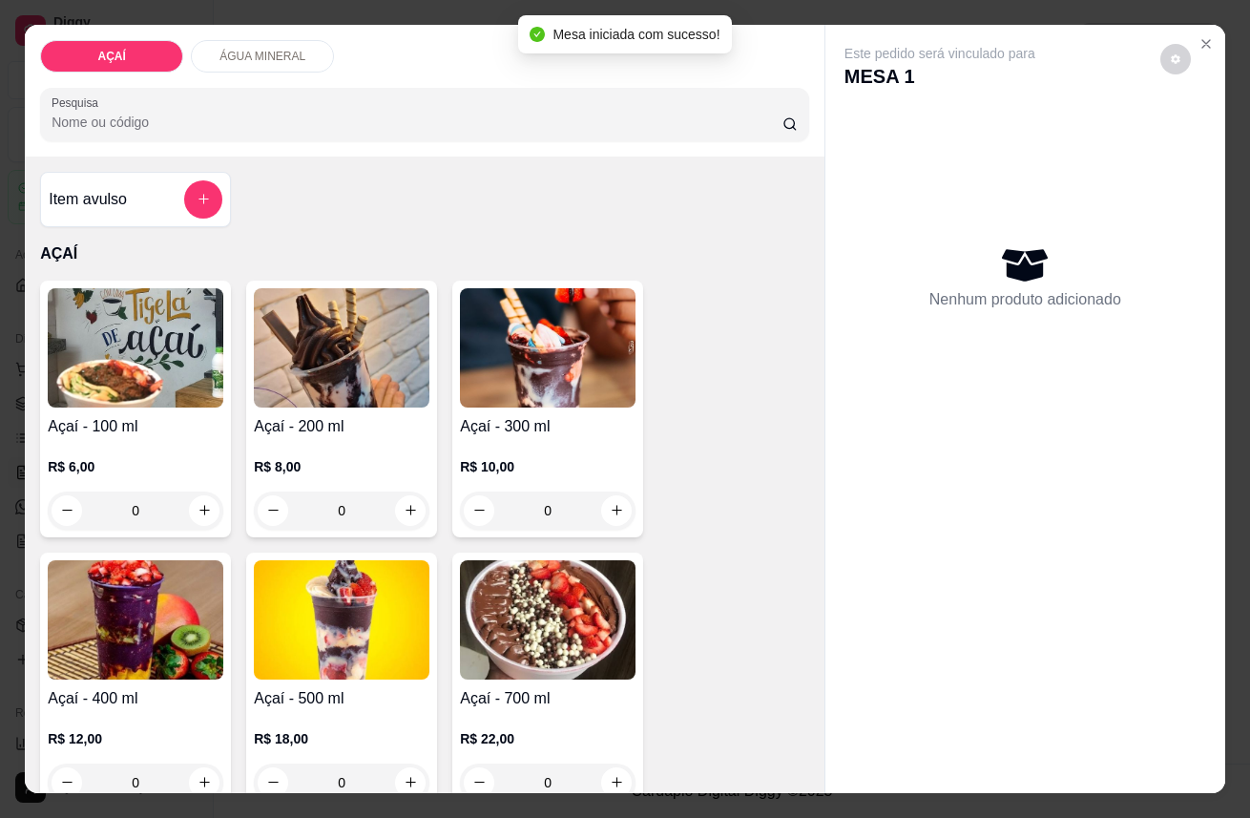
click at [510, 399] on div "Açaí - 300 ml R$ 10,00 0" at bounding box center [547, 408] width 191 height 257
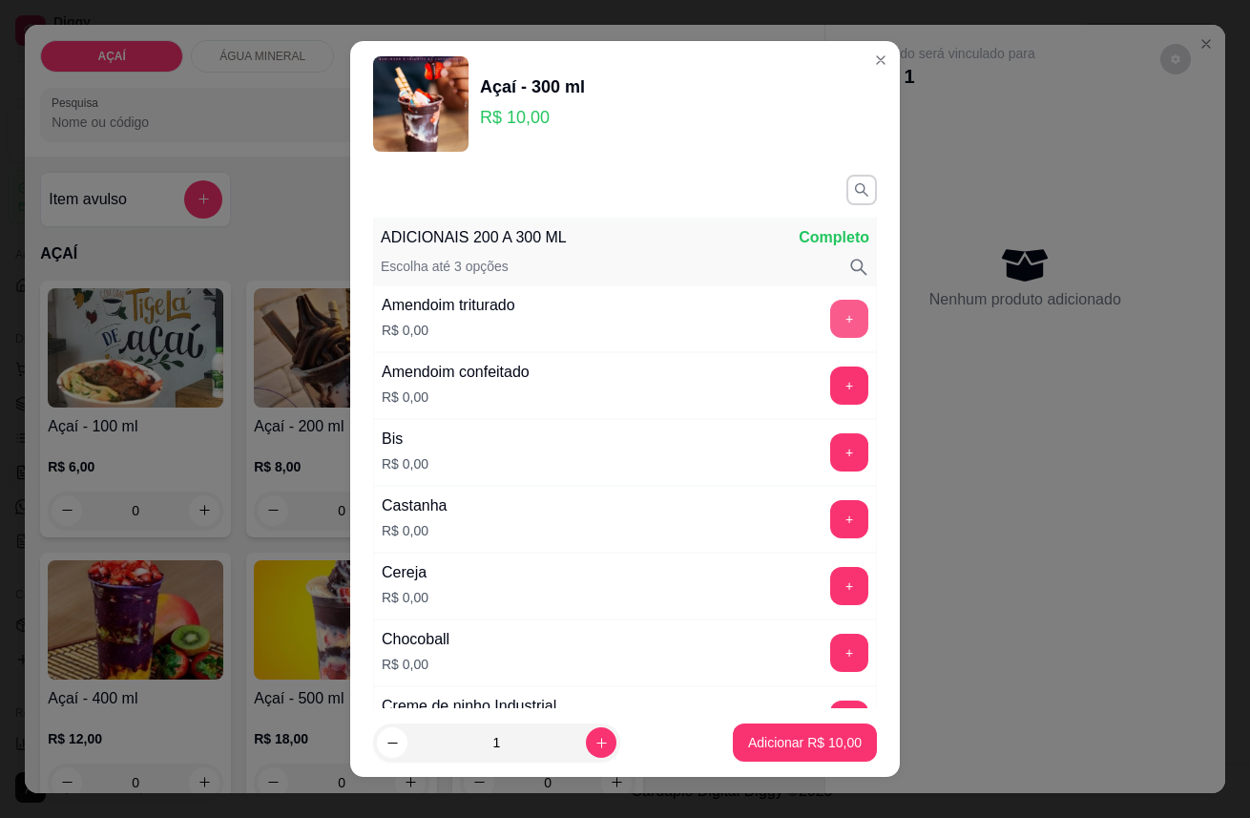
click at [830, 313] on button "+" at bounding box center [849, 319] width 38 height 38
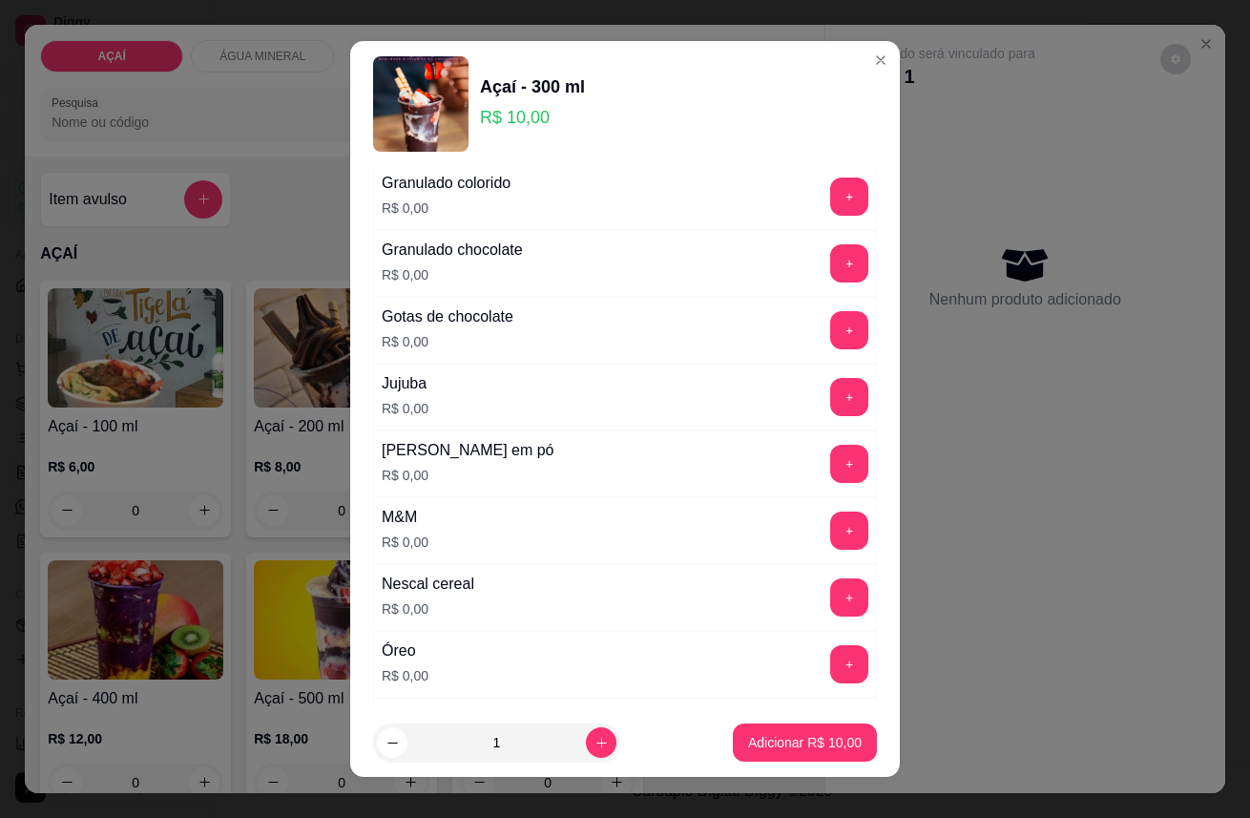
scroll to position [1695, 0]
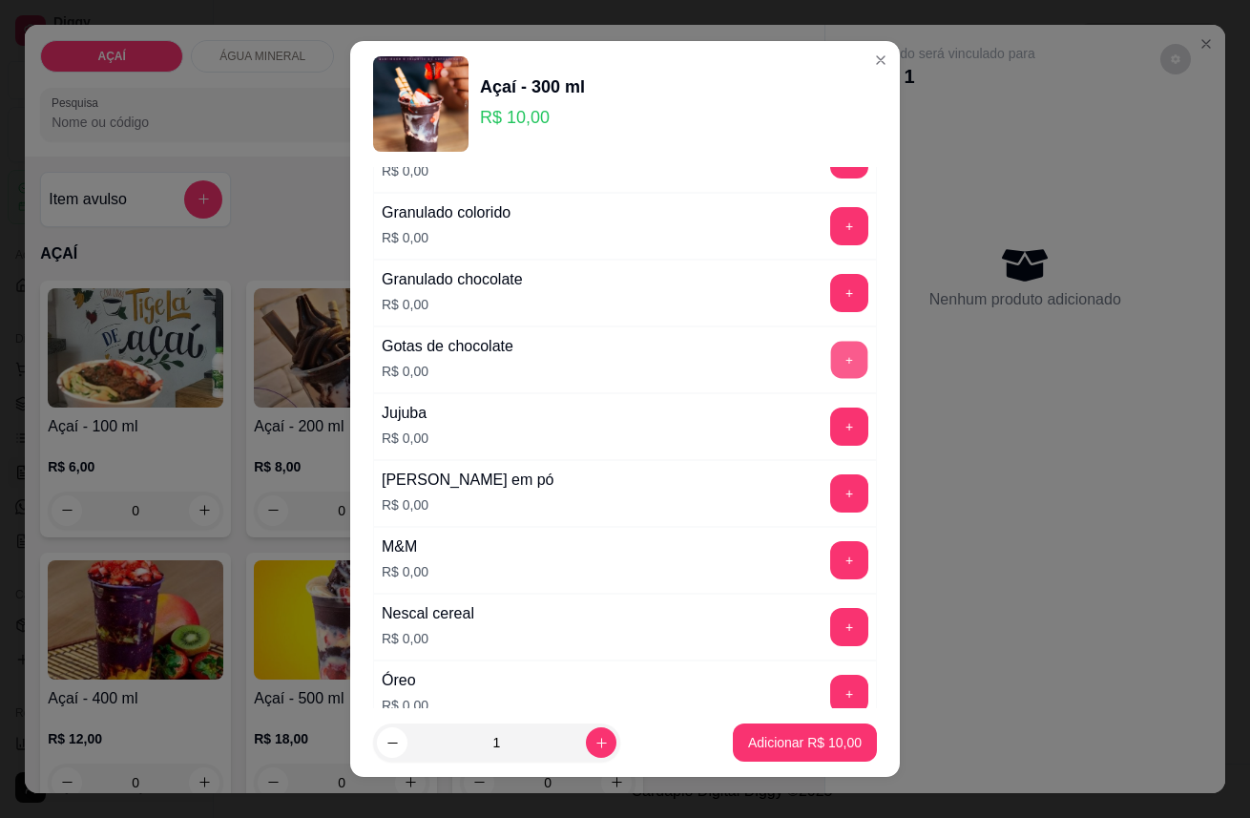
click at [831, 368] on button "+" at bounding box center [849, 359] width 37 height 37
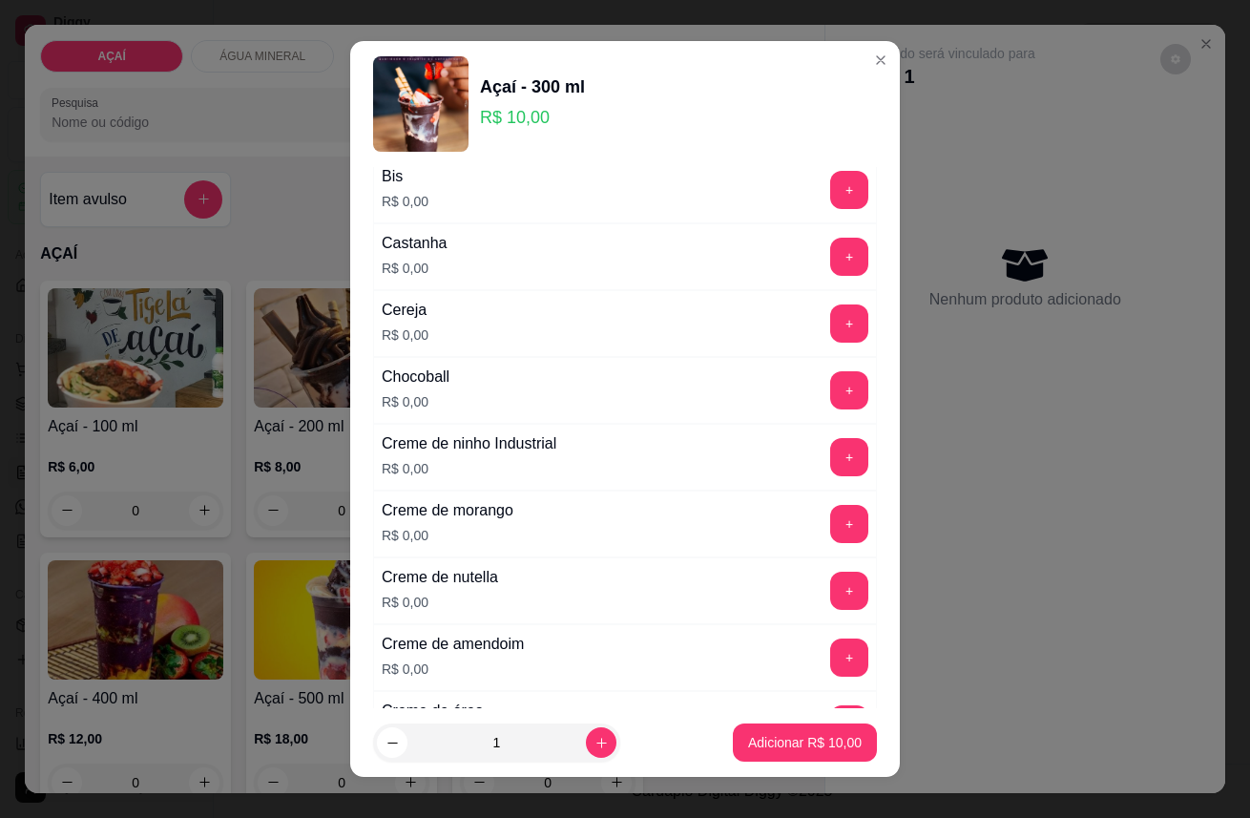
scroll to position [259, 0]
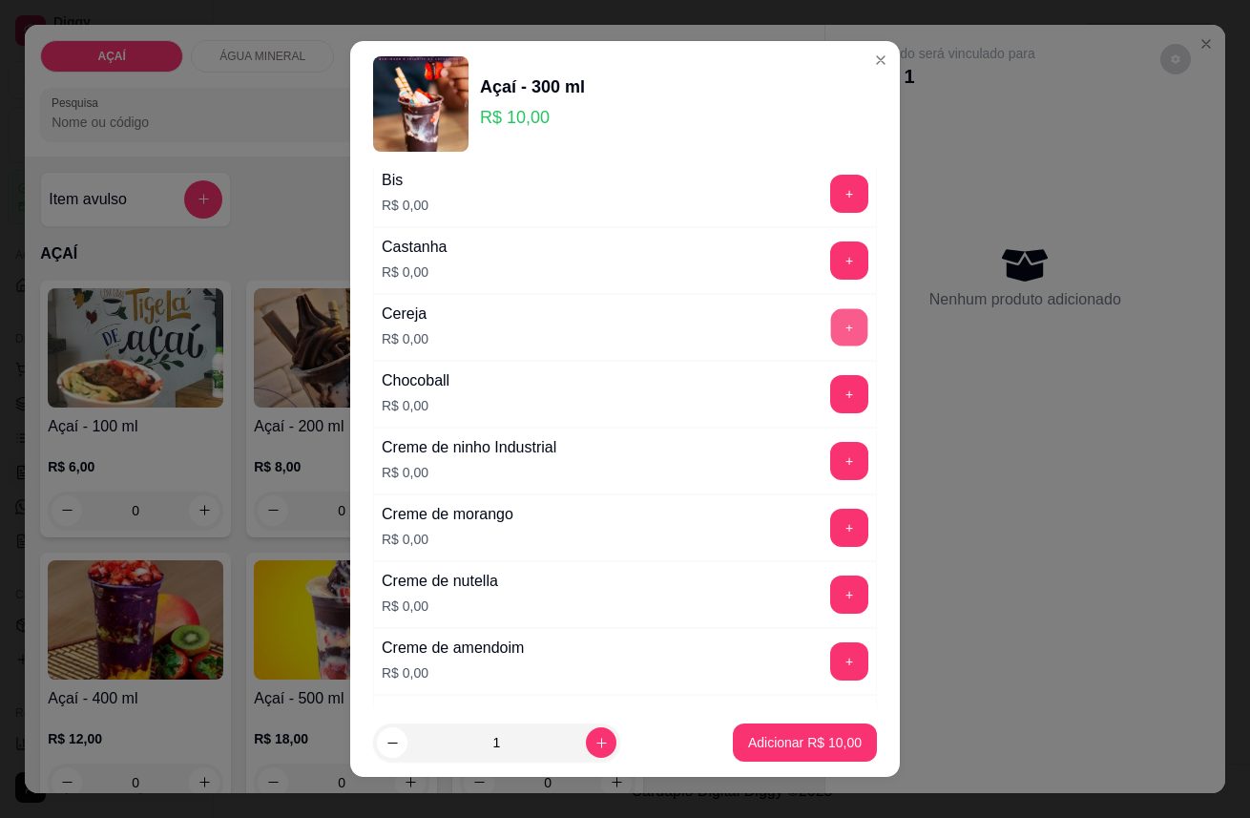
click at [831, 316] on button "+" at bounding box center [849, 326] width 37 height 37
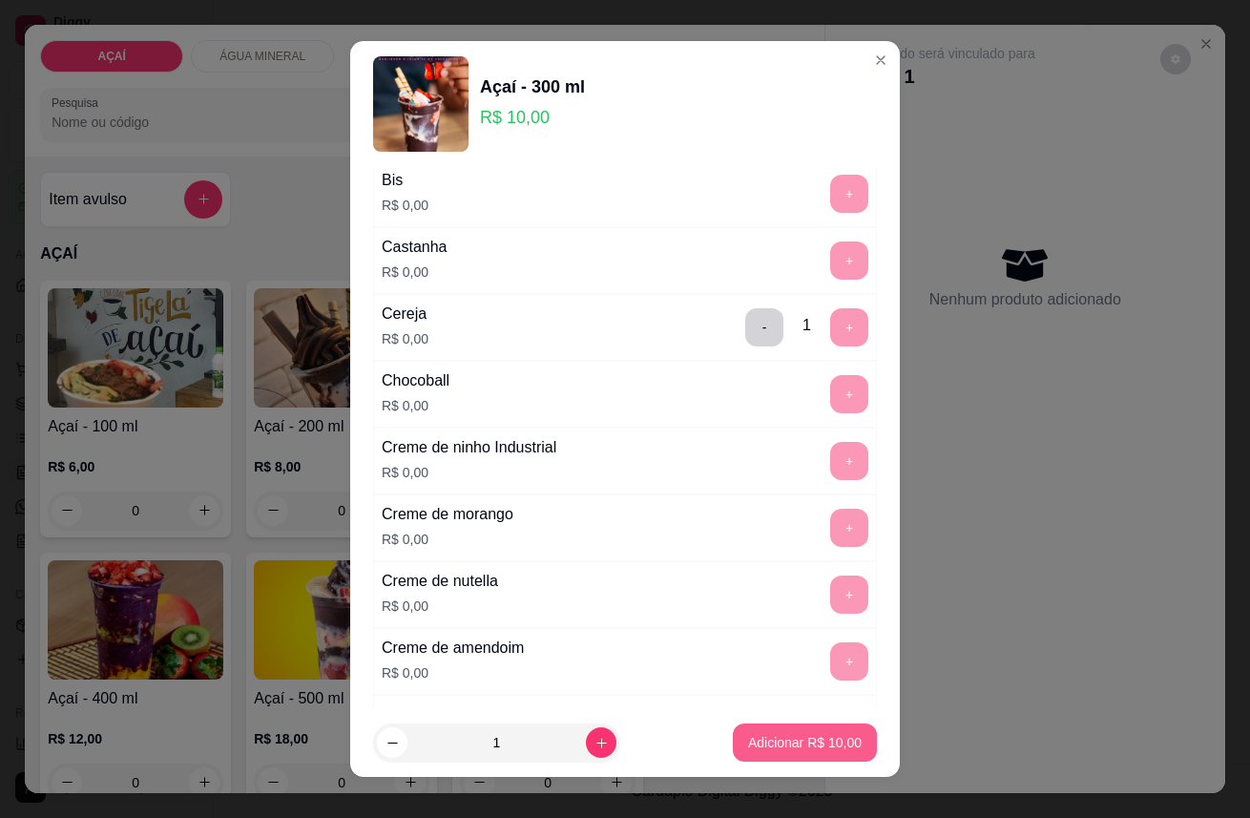
click at [759, 733] on p "Adicionar R$ 10,00" at bounding box center [805, 742] width 114 height 19
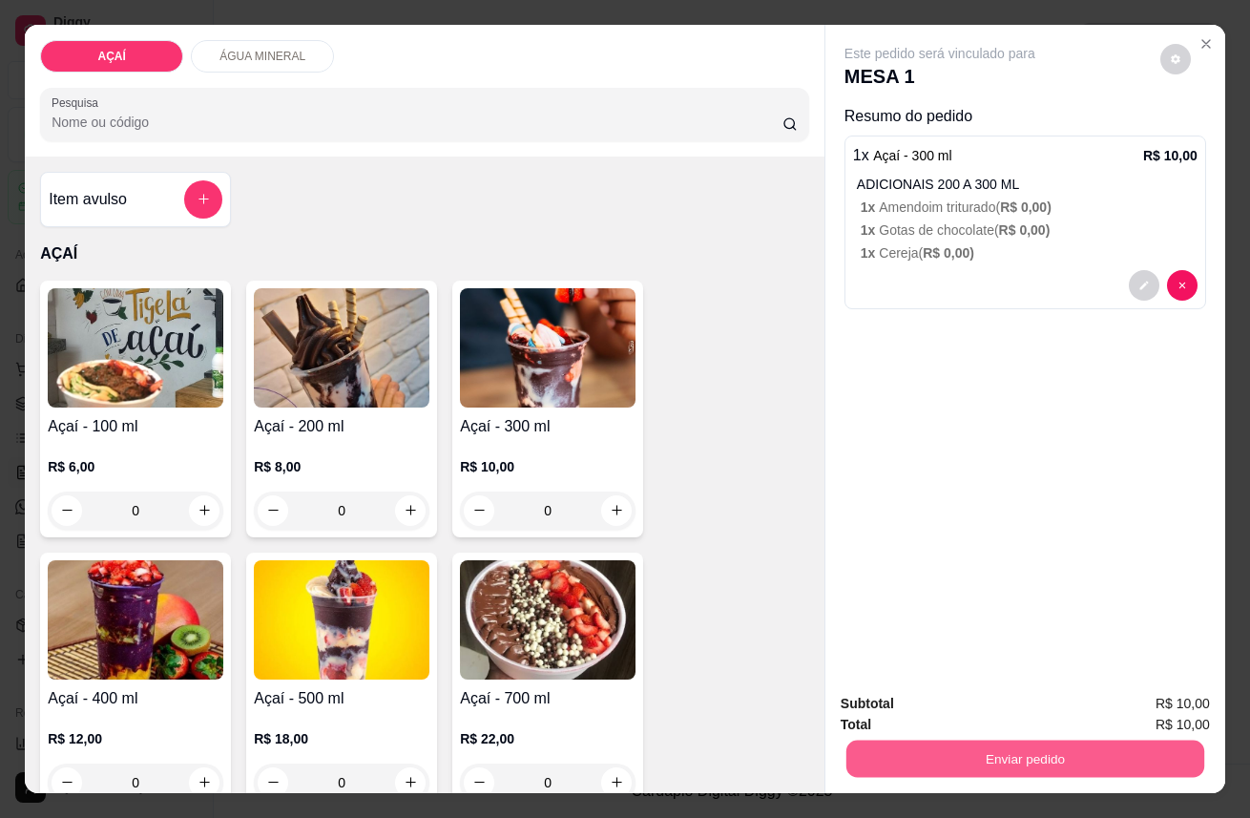
click at [903, 745] on button "Enviar pedido" at bounding box center [1025, 758] width 358 height 37
click at [1156, 691] on button "Enviar pedido" at bounding box center [1160, 705] width 108 height 36
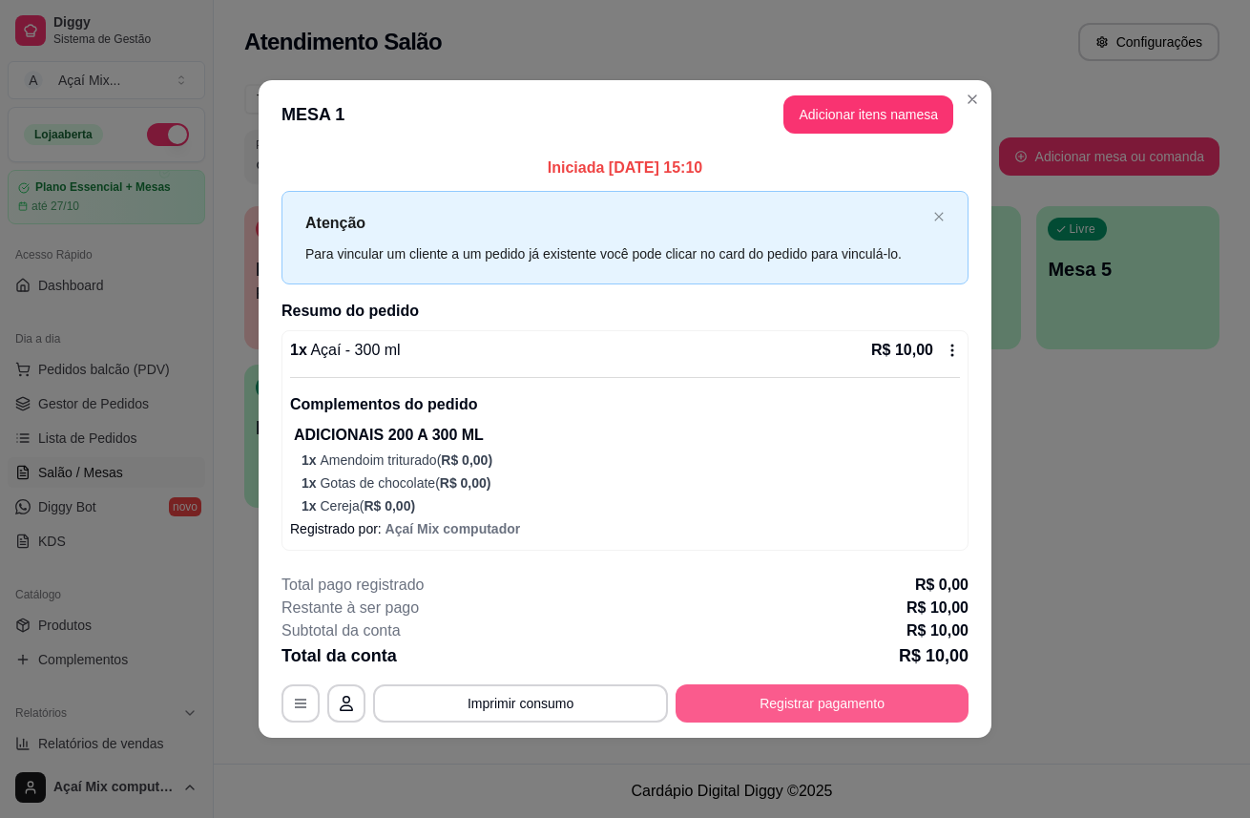
click at [894, 690] on button "Registrar pagamento" at bounding box center [821, 703] width 293 height 38
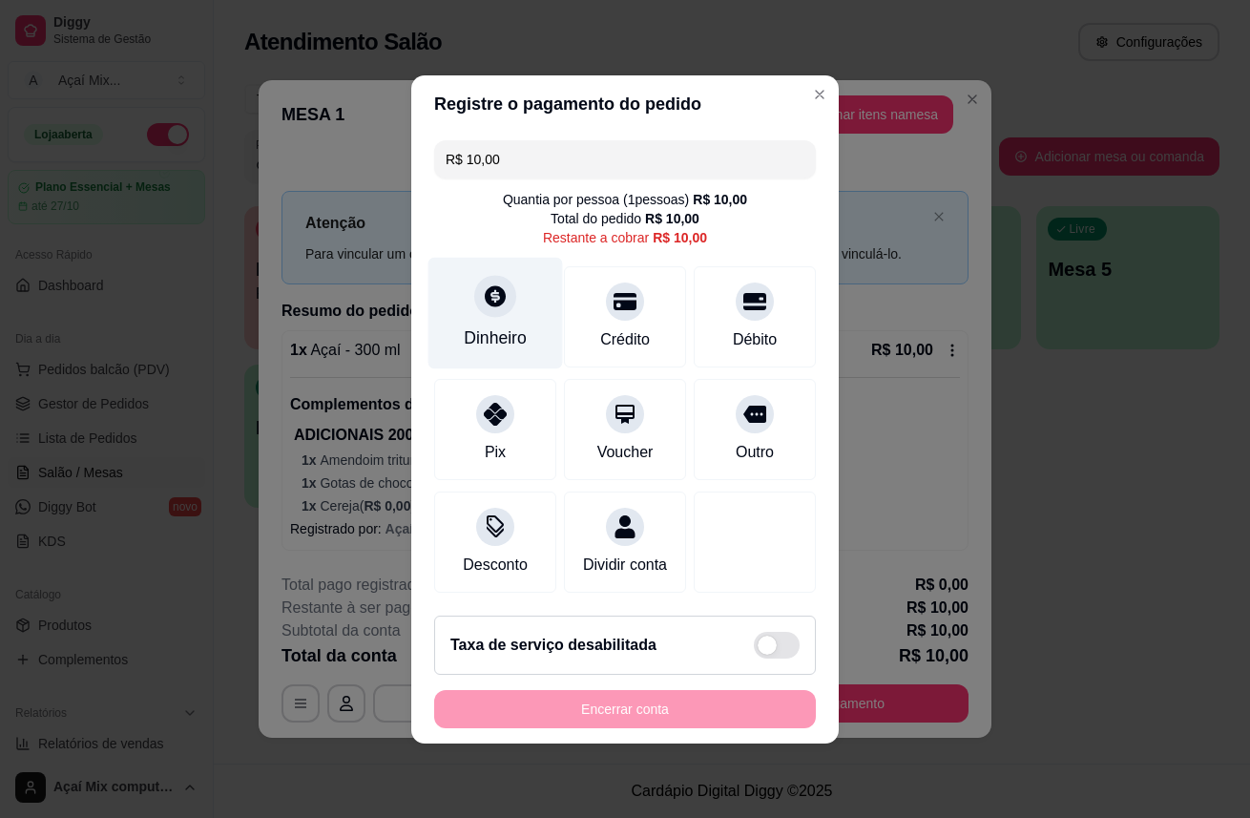
click at [516, 289] on div "Dinheiro" at bounding box center [495, 313] width 135 height 112
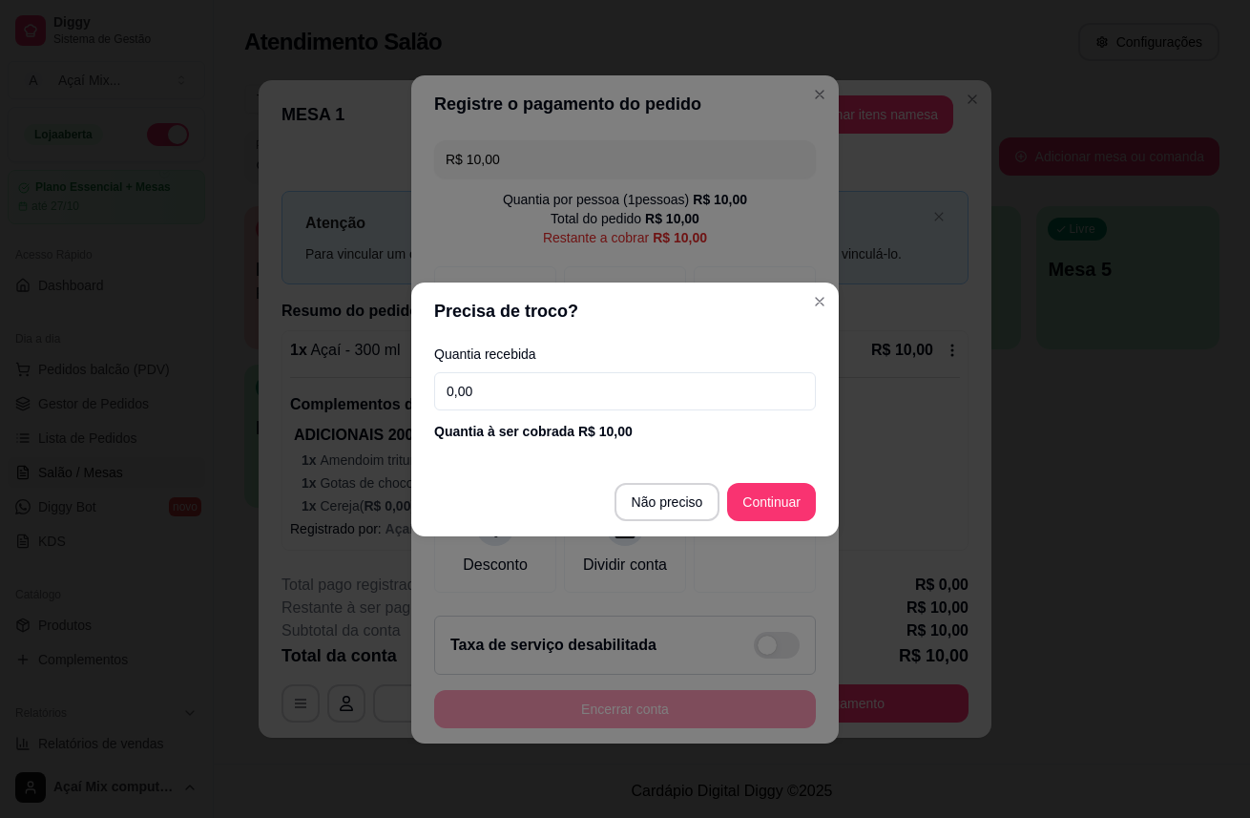
click at [463, 397] on input "0,00" at bounding box center [625, 391] width 382 height 38
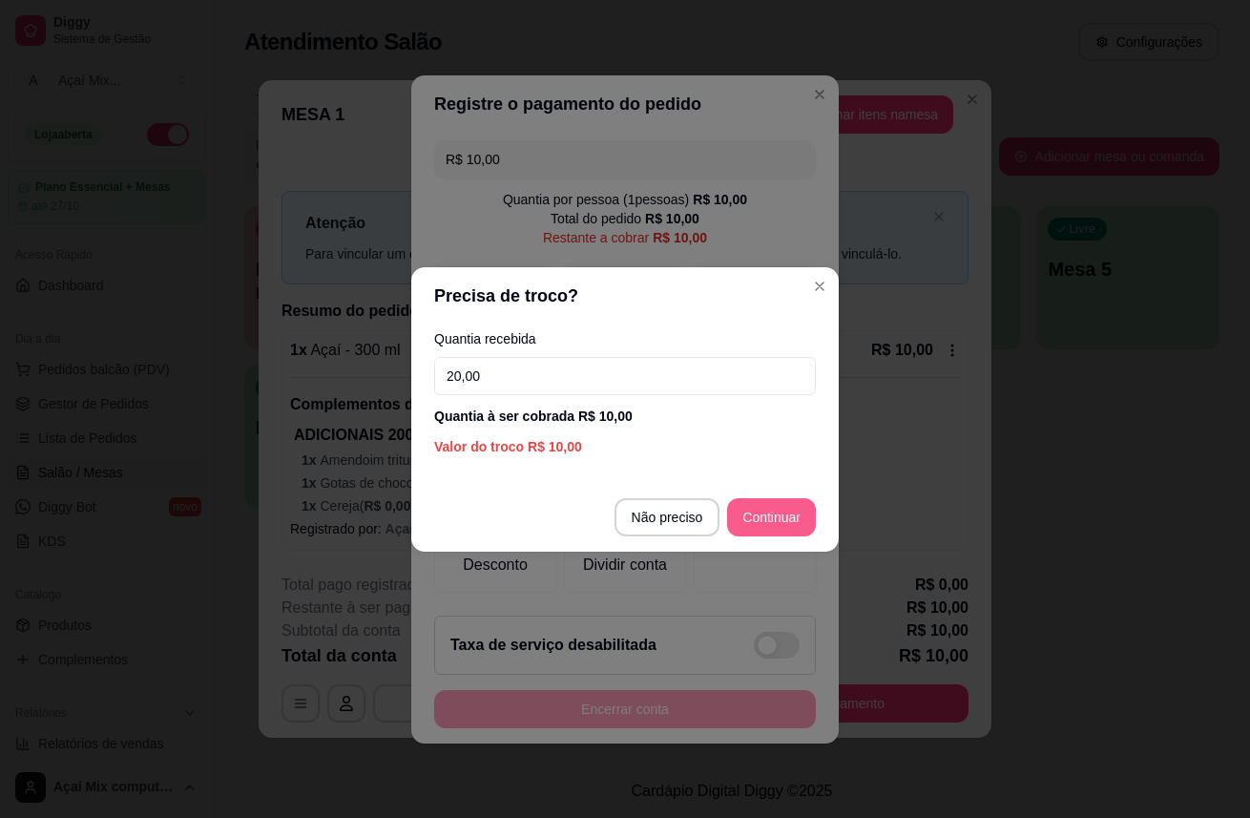
type input "20,00"
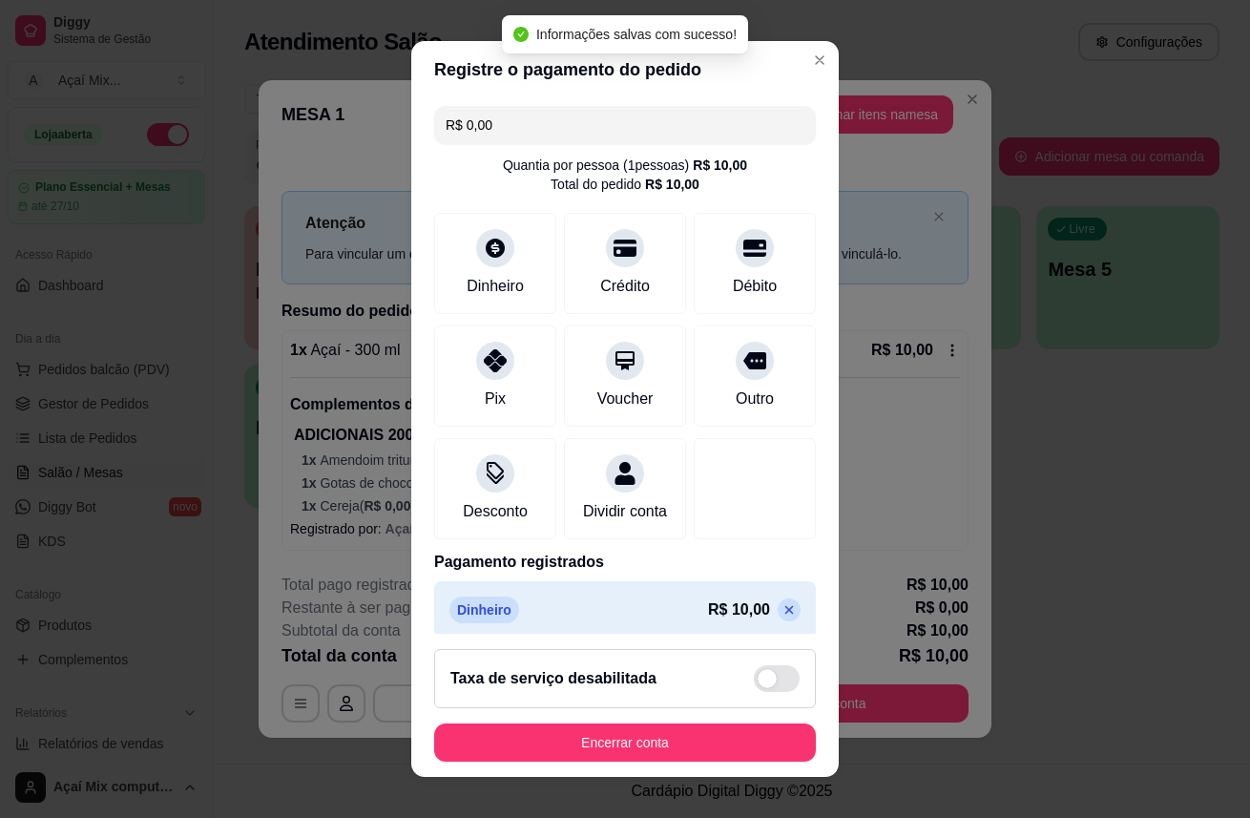
type input "R$ 0,00"
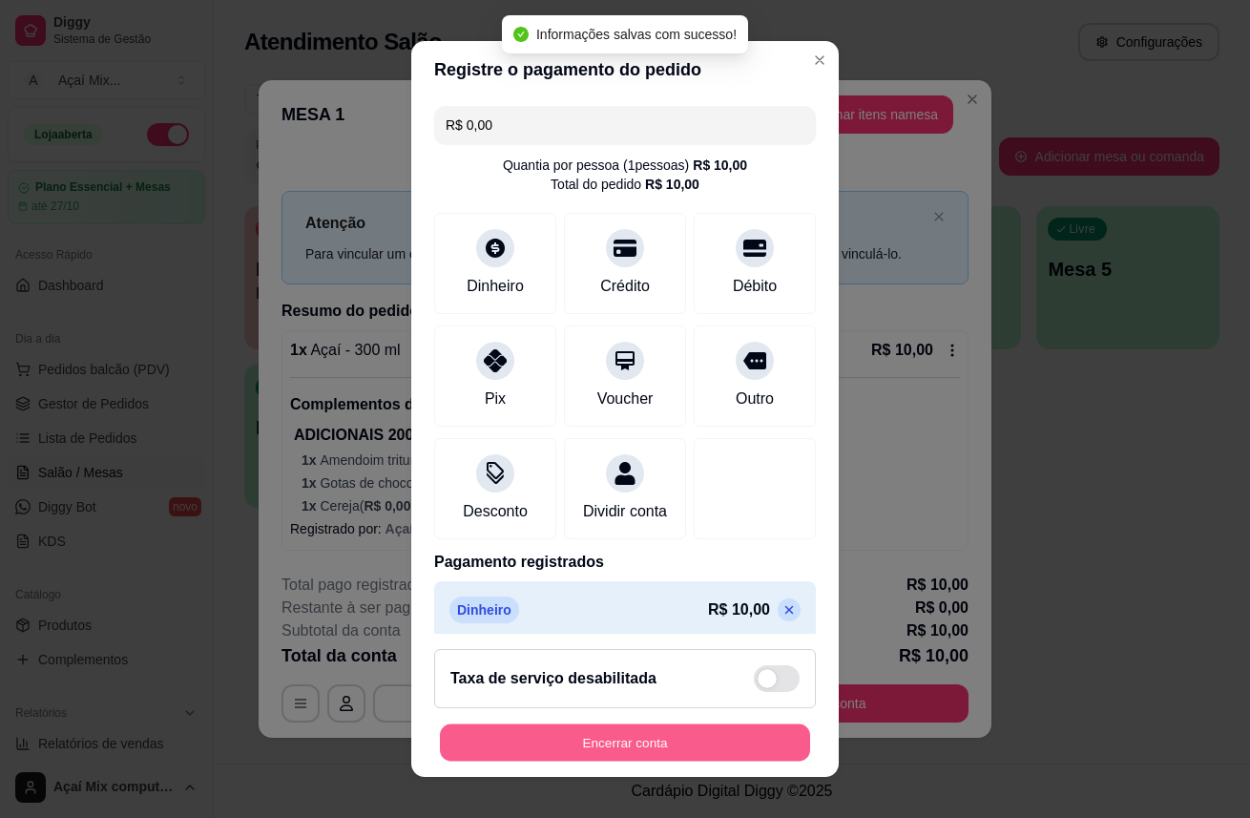
click at [680, 739] on button "Encerrar conta" at bounding box center [625, 742] width 370 height 37
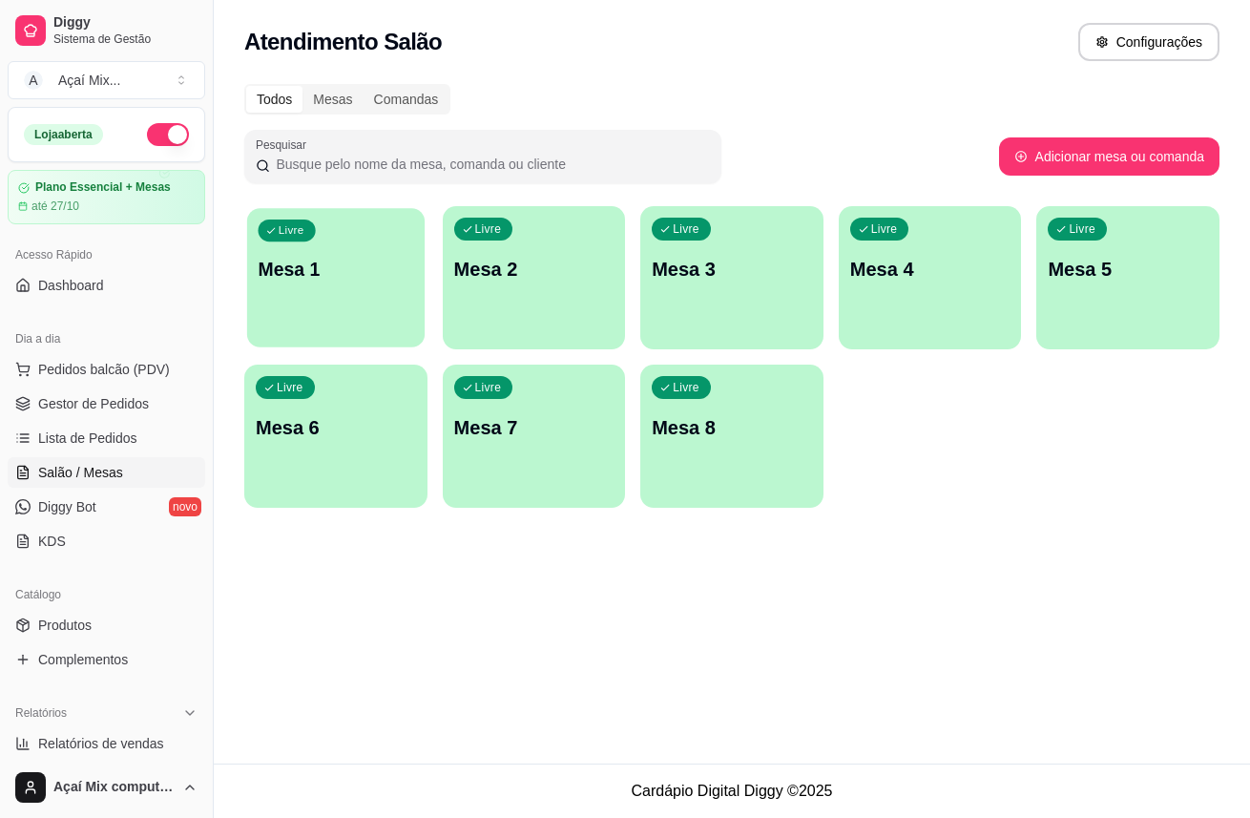
click at [379, 237] on div "Livre Mesa 1" at bounding box center [335, 266] width 177 height 116
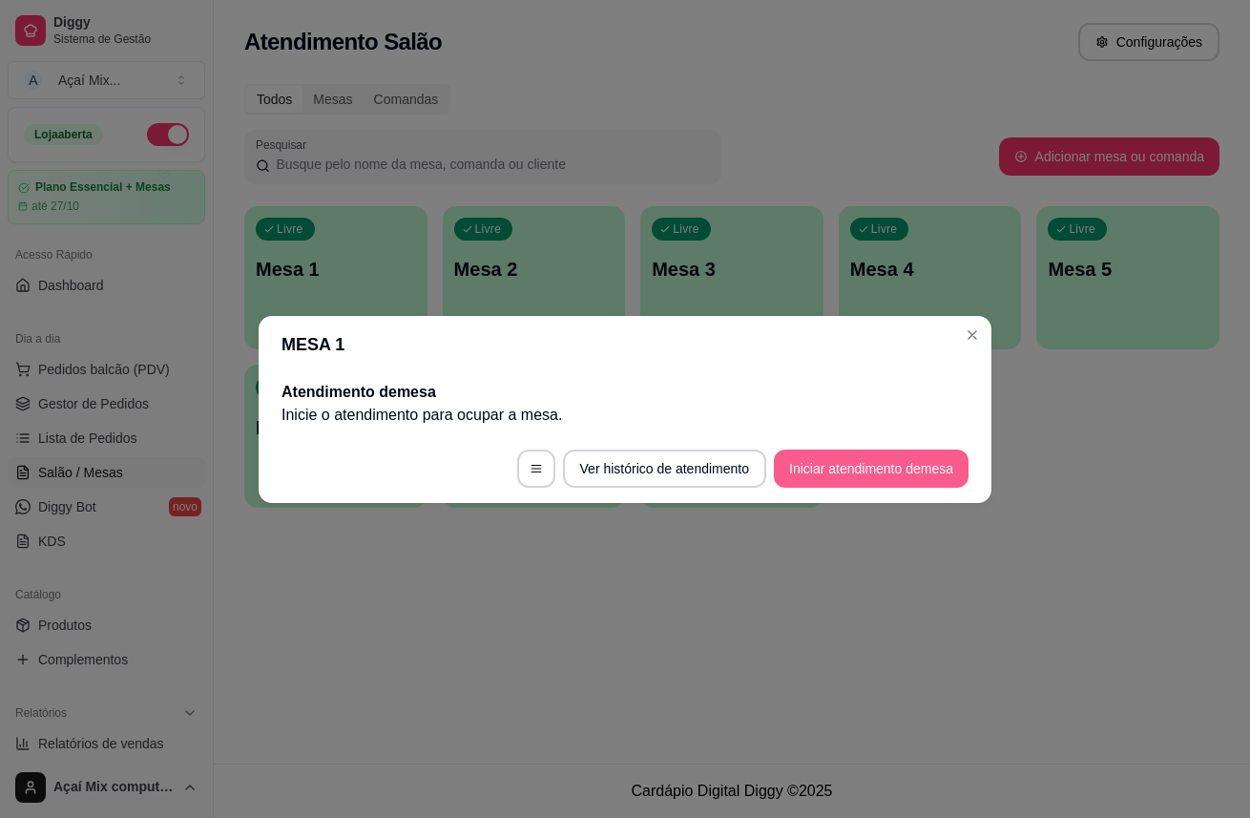
click at [907, 474] on button "Iniciar atendimento de mesa" at bounding box center [871, 468] width 195 height 38
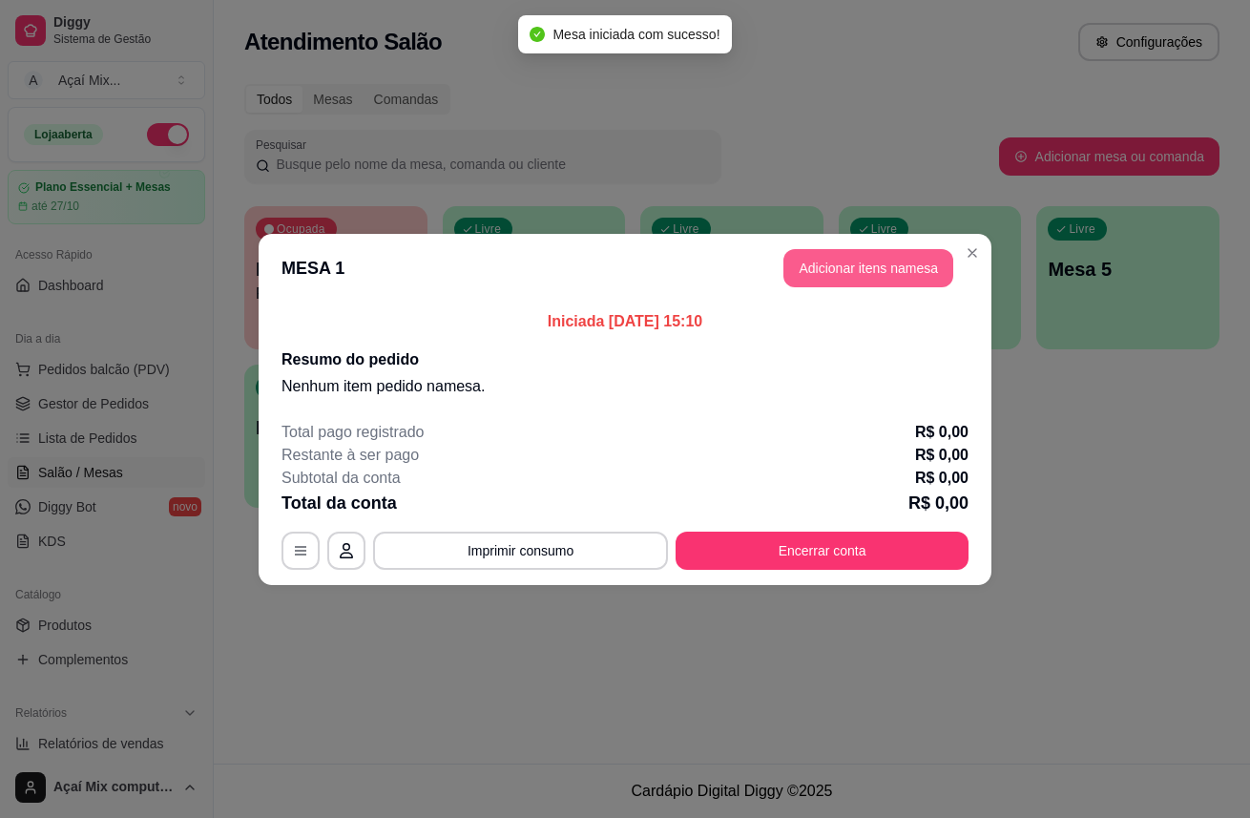
click at [893, 280] on button "Adicionar itens na mesa" at bounding box center [868, 268] width 170 height 38
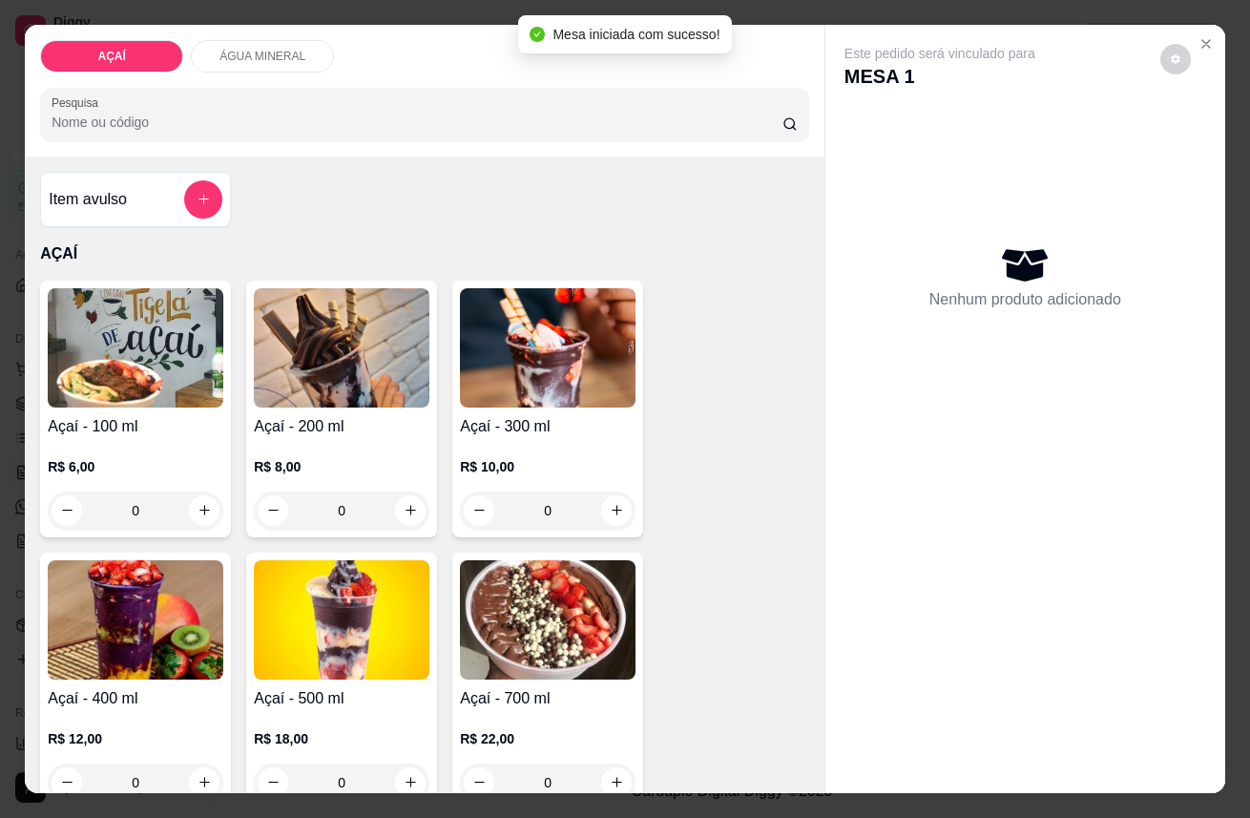
click at [305, 346] on img at bounding box center [342, 347] width 176 height 119
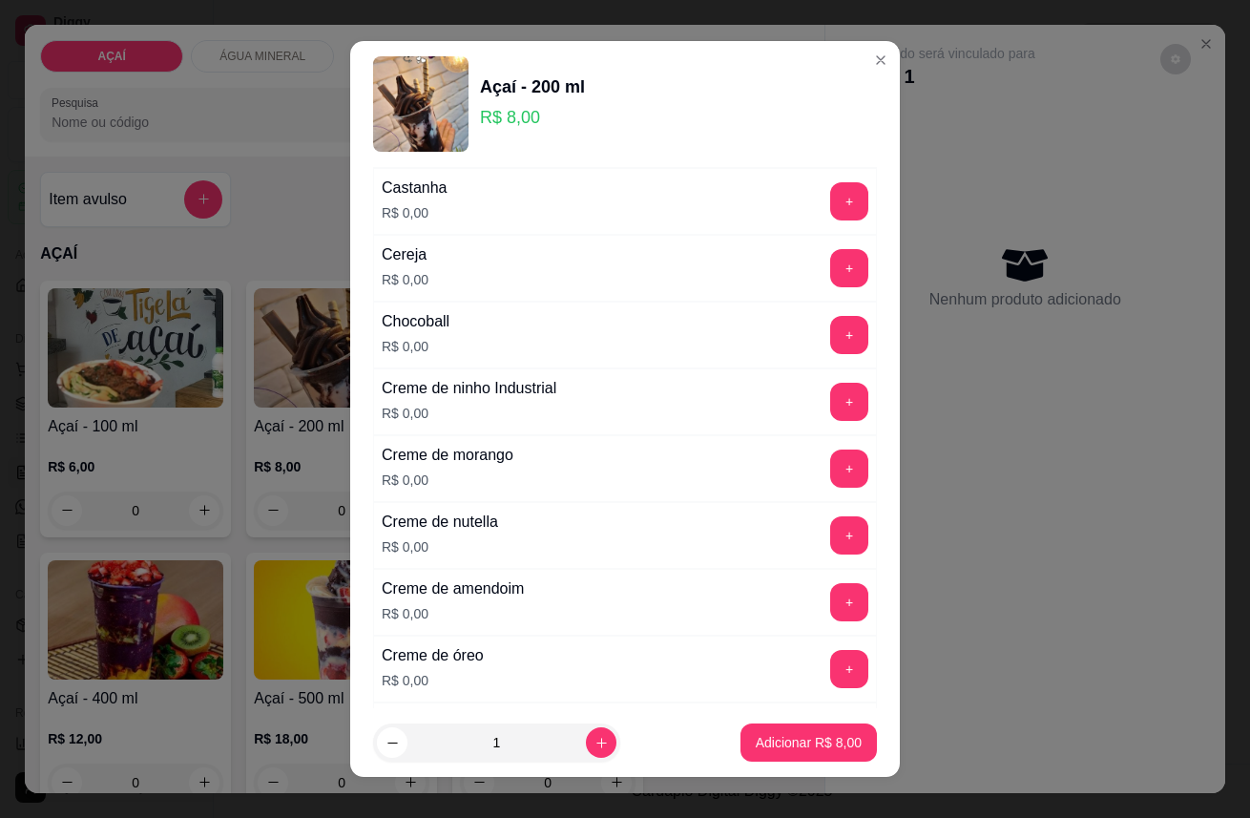
scroll to position [424, 0]
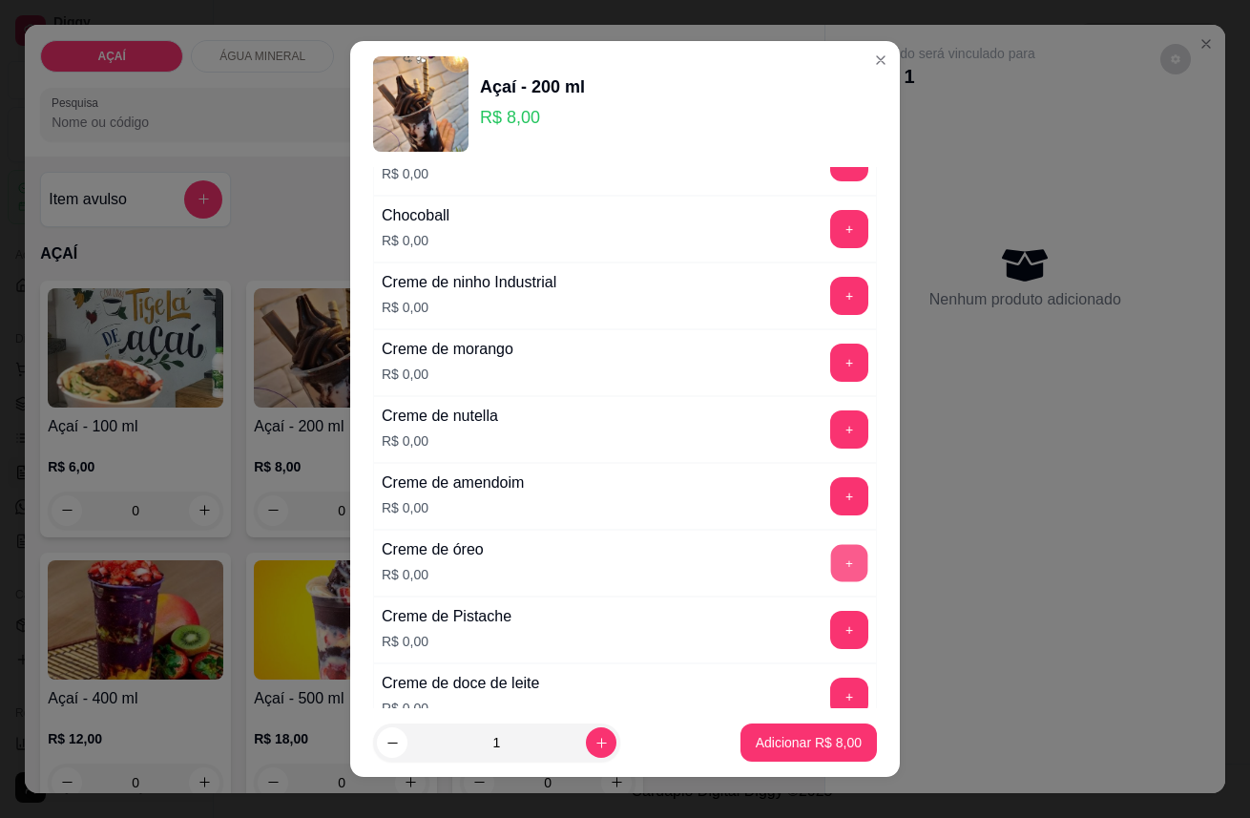
click at [831, 575] on button "+" at bounding box center [849, 562] width 37 height 37
click at [831, 564] on button "+" at bounding box center [849, 562] width 37 height 37
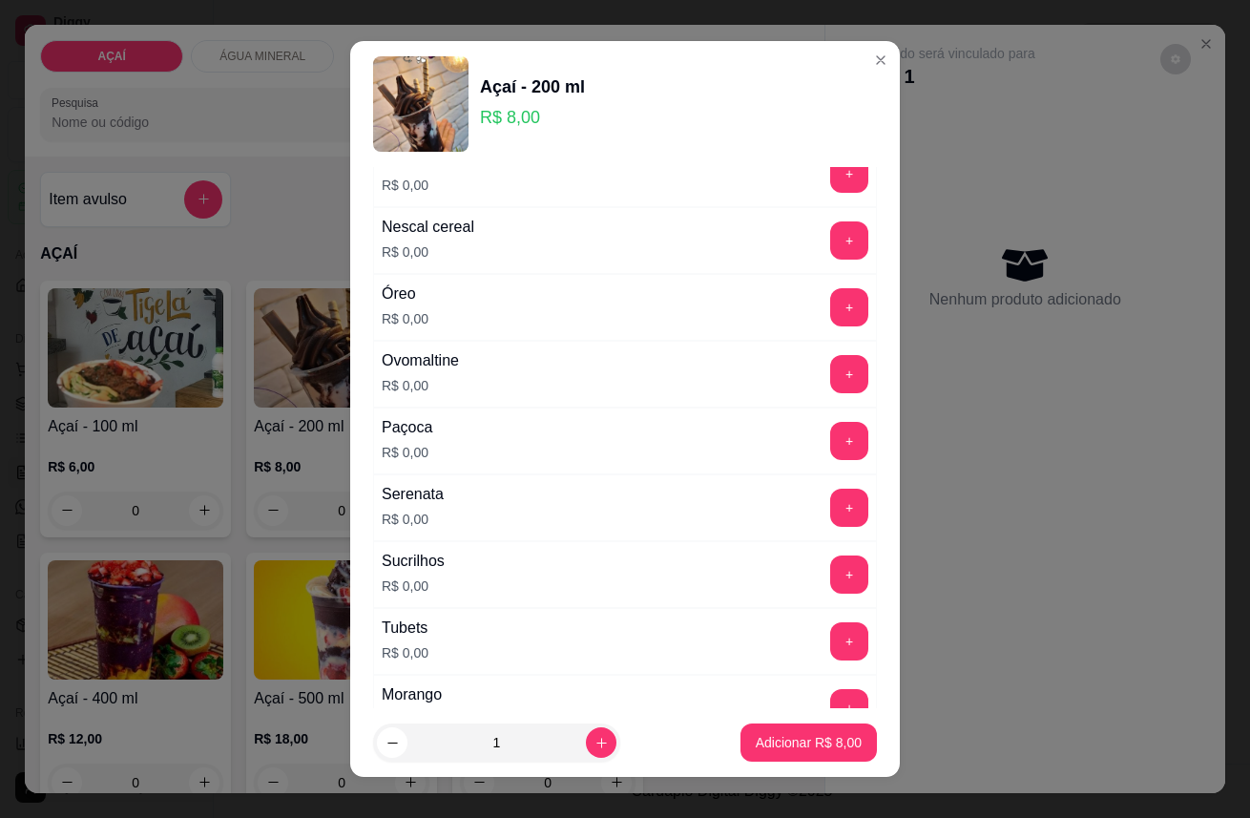
scroll to position [2120, 0]
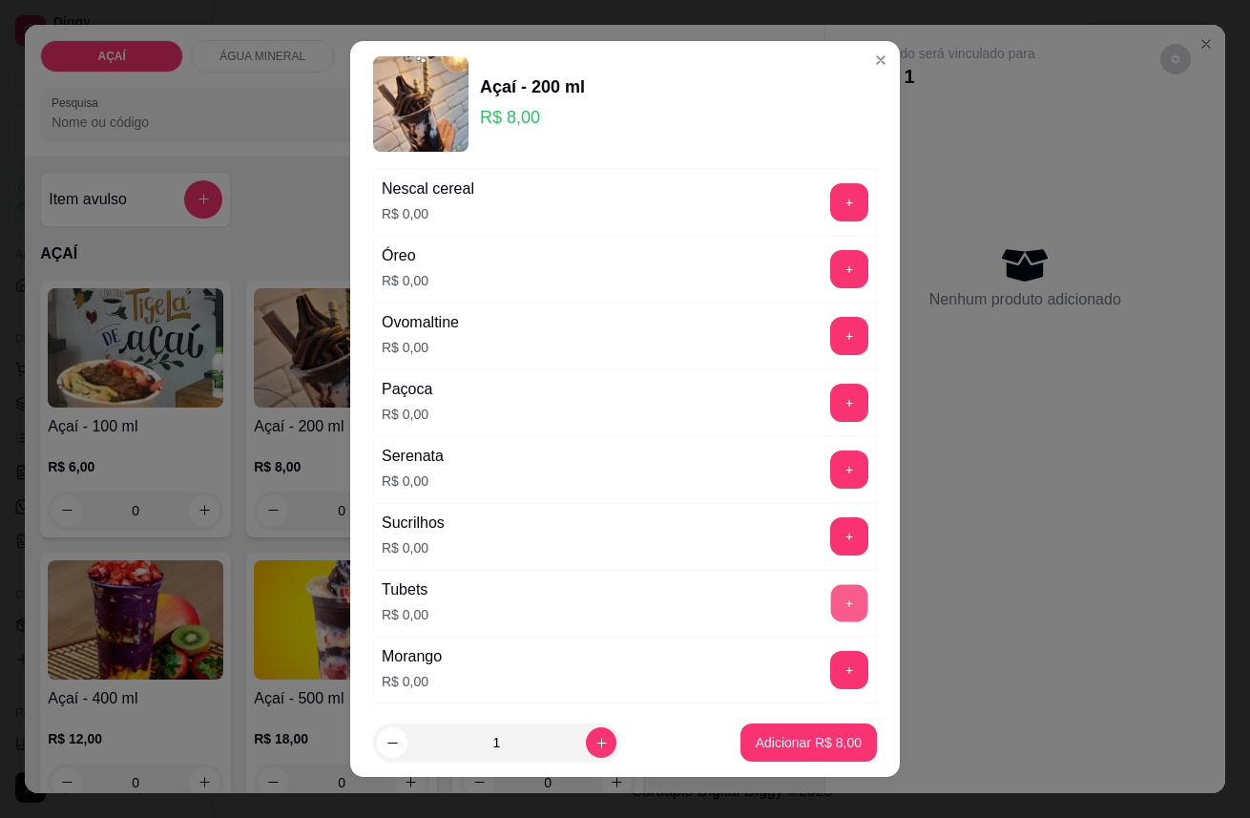
click at [831, 607] on button "+" at bounding box center [849, 602] width 37 height 37
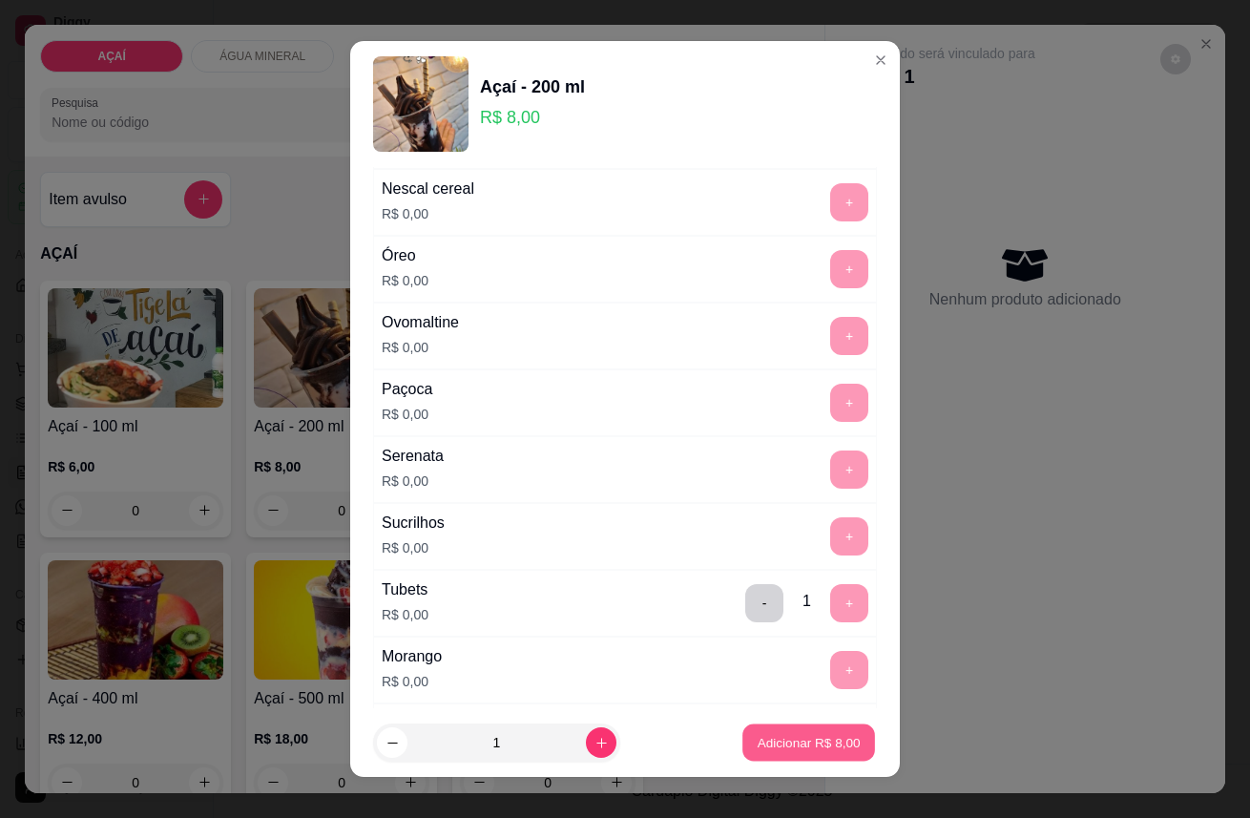
click at [803, 735] on p "Adicionar R$ 8,00" at bounding box center [808, 742] width 103 height 18
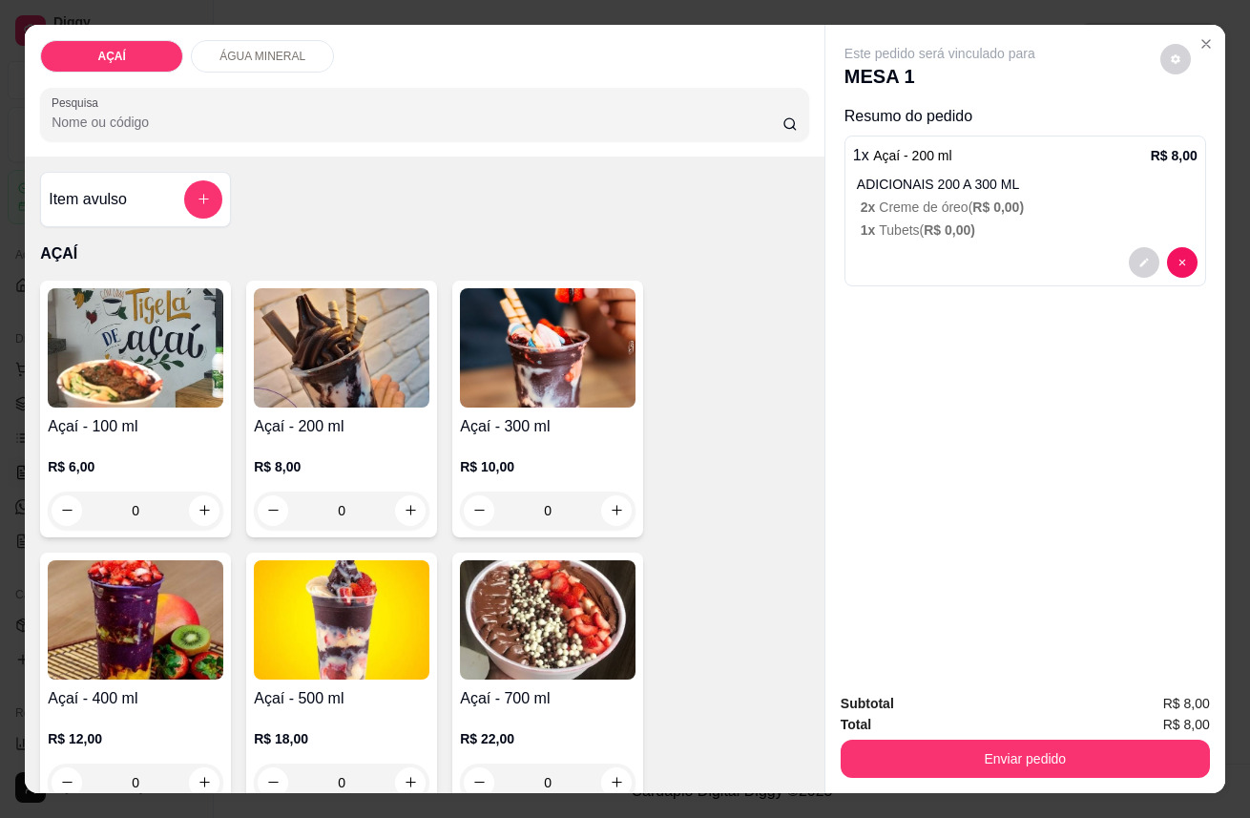
click at [1074, 221] on p "1 x Tubets ( R$ 0,00 )" at bounding box center [1029, 229] width 337 height 19
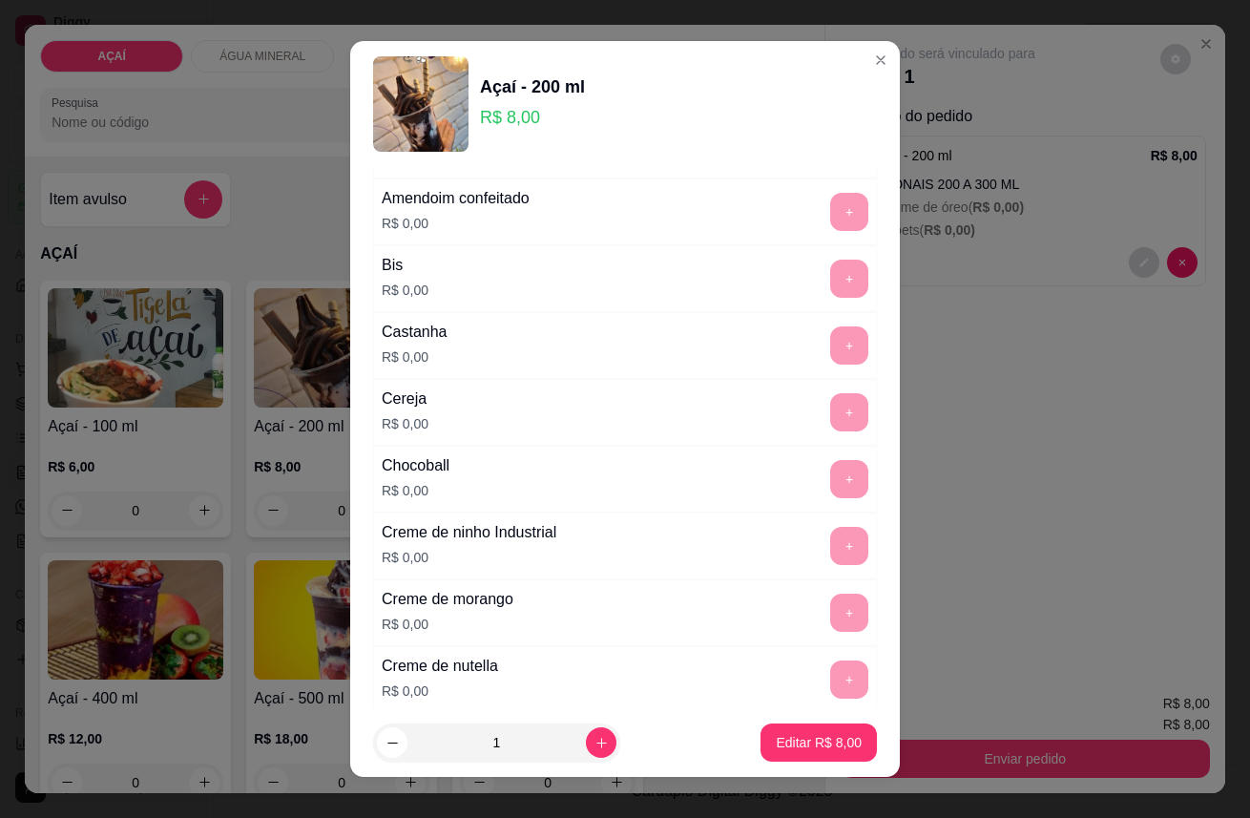
scroll to position [318, 0]
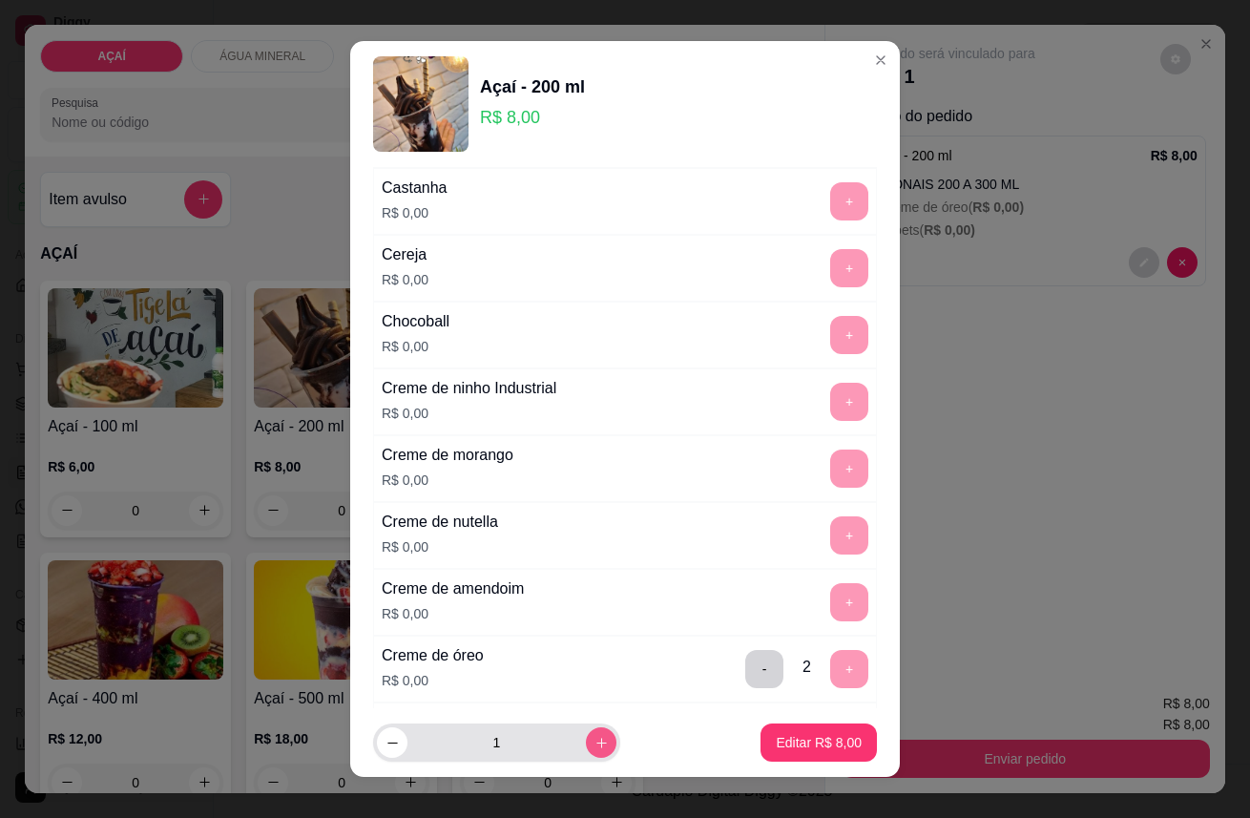
click at [586, 733] on button "increase-product-quantity" at bounding box center [601, 742] width 31 height 31
type input "2"
click at [780, 741] on p "Editar R$ 16,00" at bounding box center [815, 742] width 90 height 18
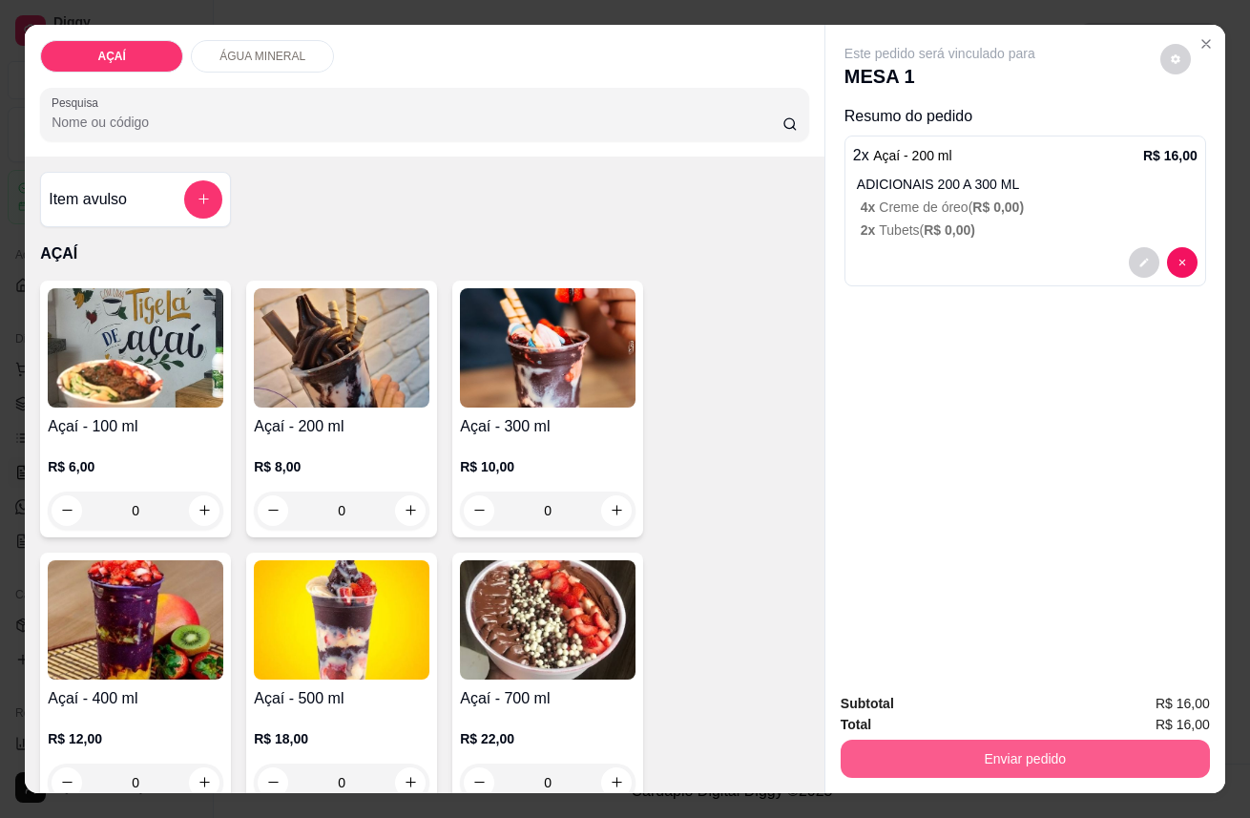
click at [946, 739] on button "Enviar pedido" at bounding box center [1025, 758] width 369 height 38
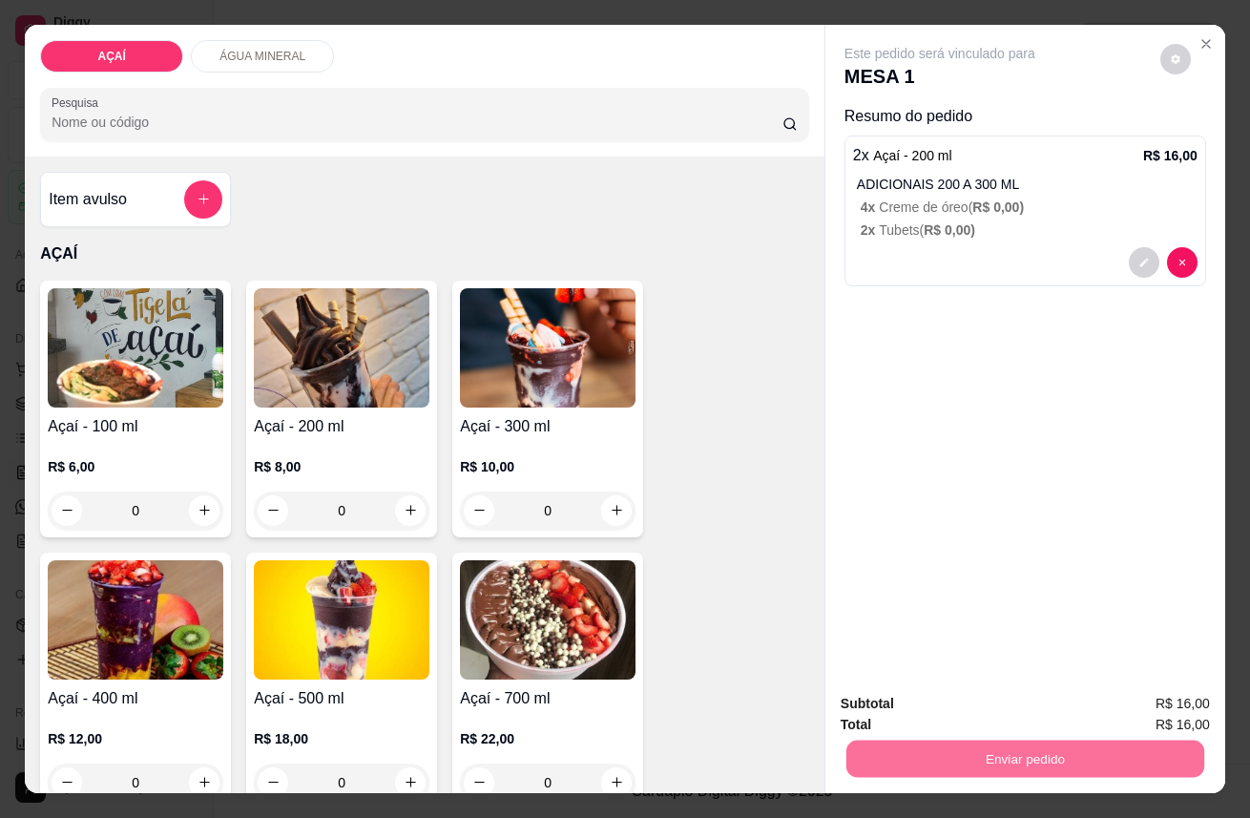
click at [1142, 699] on button "Enviar pedido" at bounding box center [1159, 704] width 105 height 35
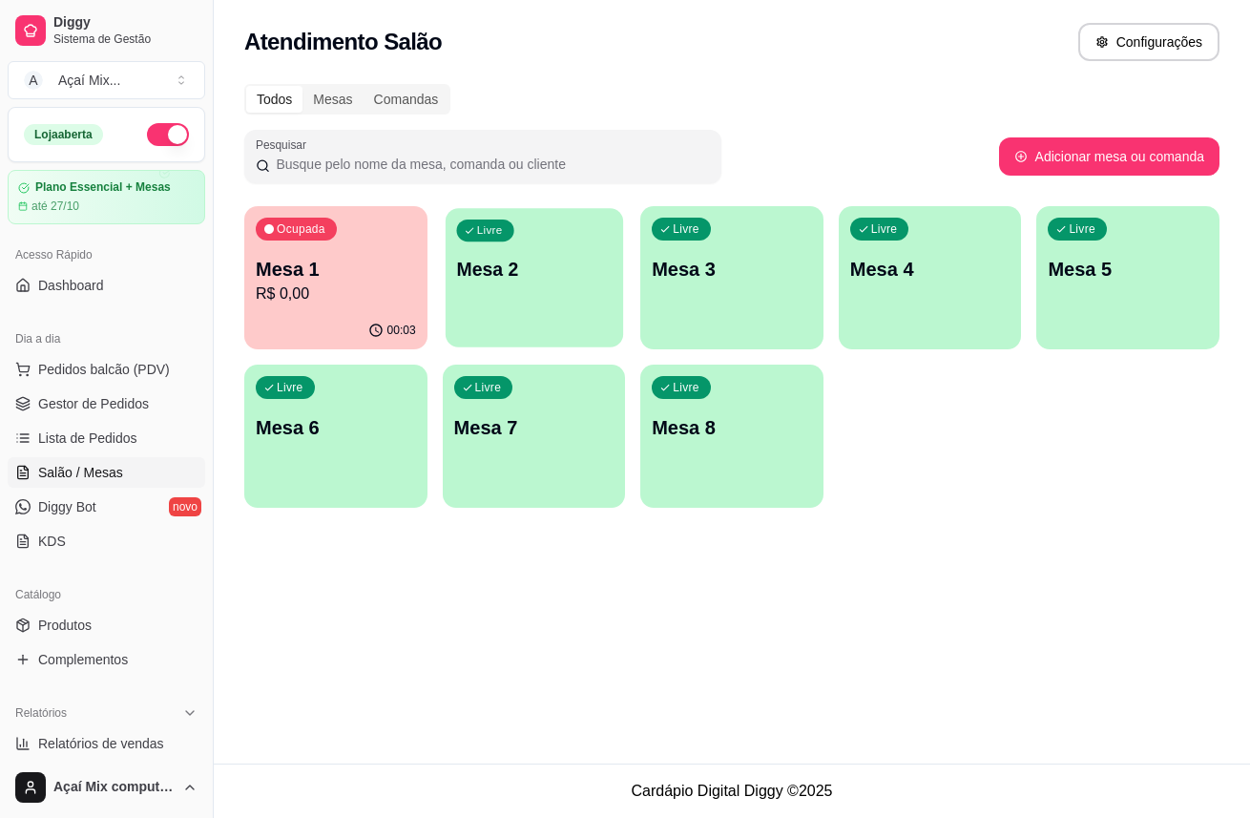
click at [580, 235] on div "Livre Mesa 2" at bounding box center [533, 266] width 177 height 116
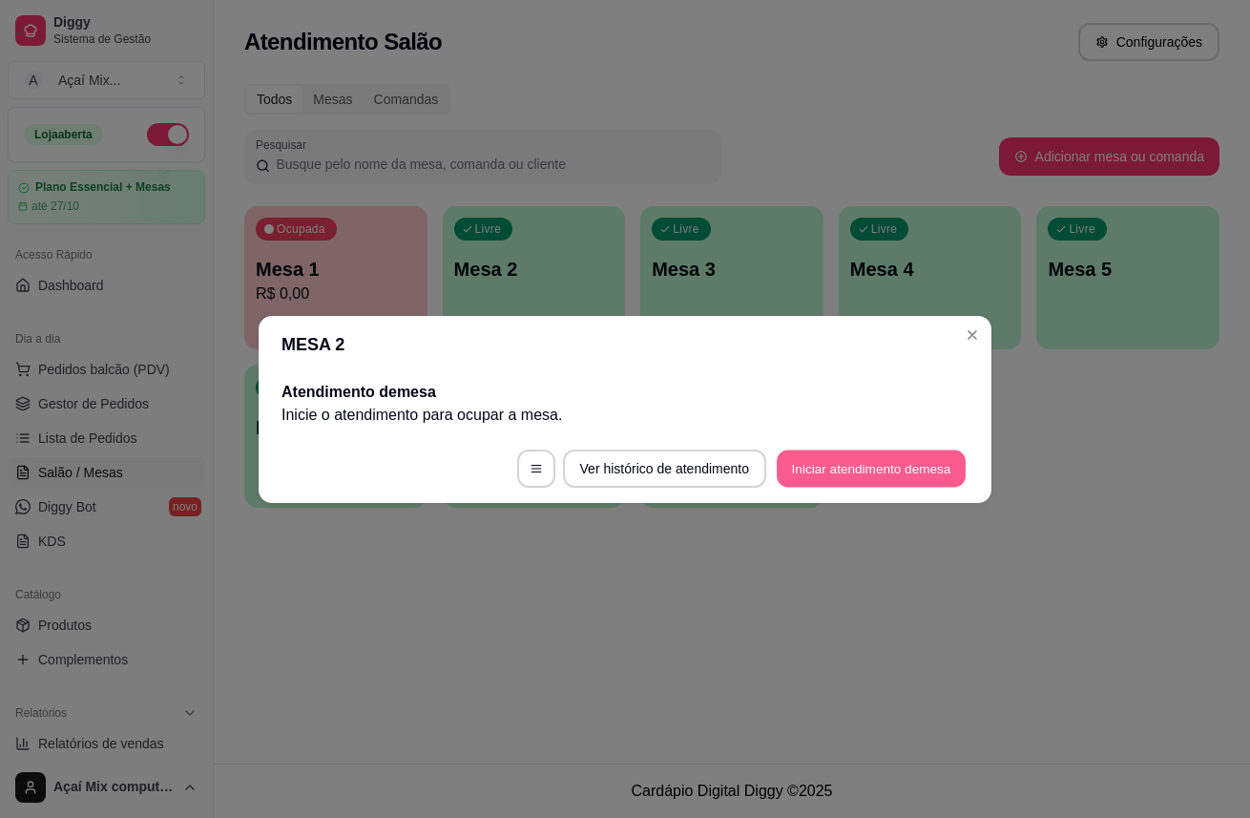
click at [836, 470] on button "Iniciar atendimento de mesa" at bounding box center [871, 467] width 189 height 37
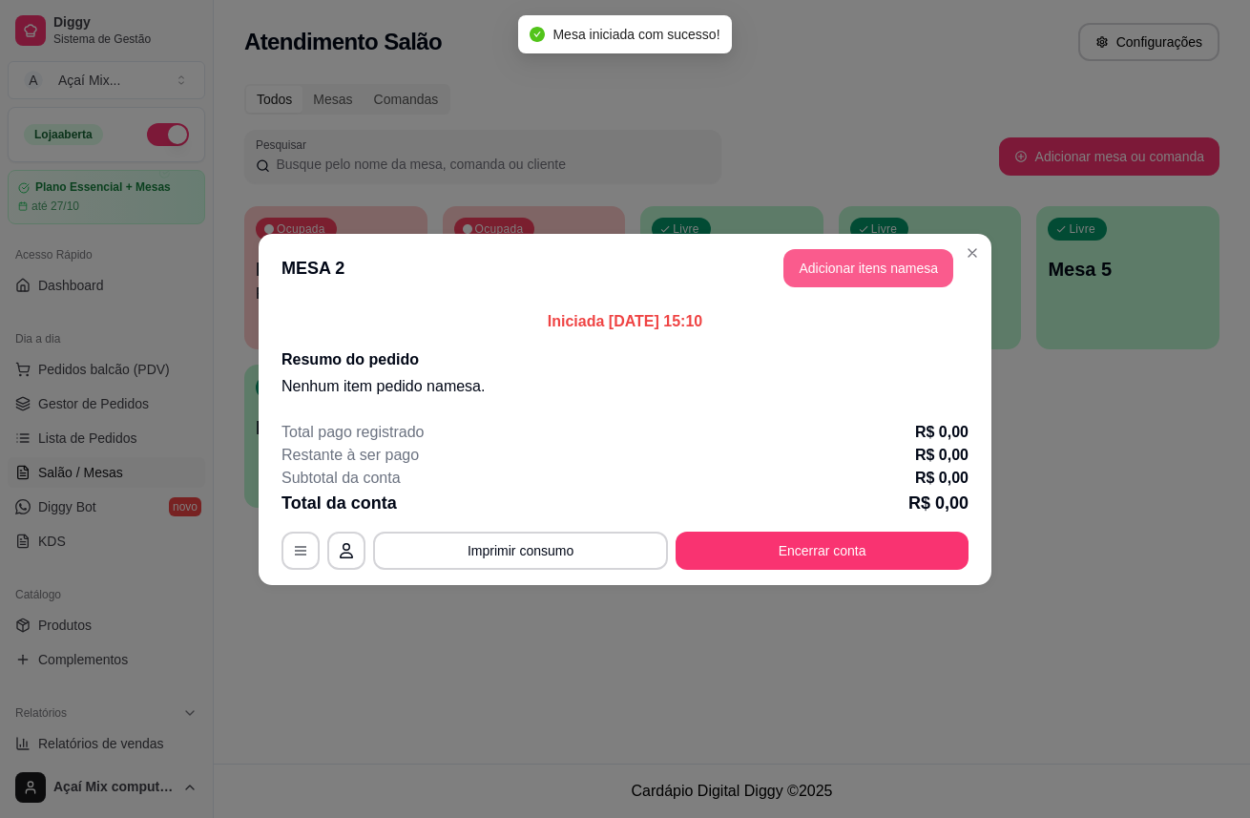
click at [876, 259] on button "Adicionar itens na mesa" at bounding box center [868, 268] width 170 height 38
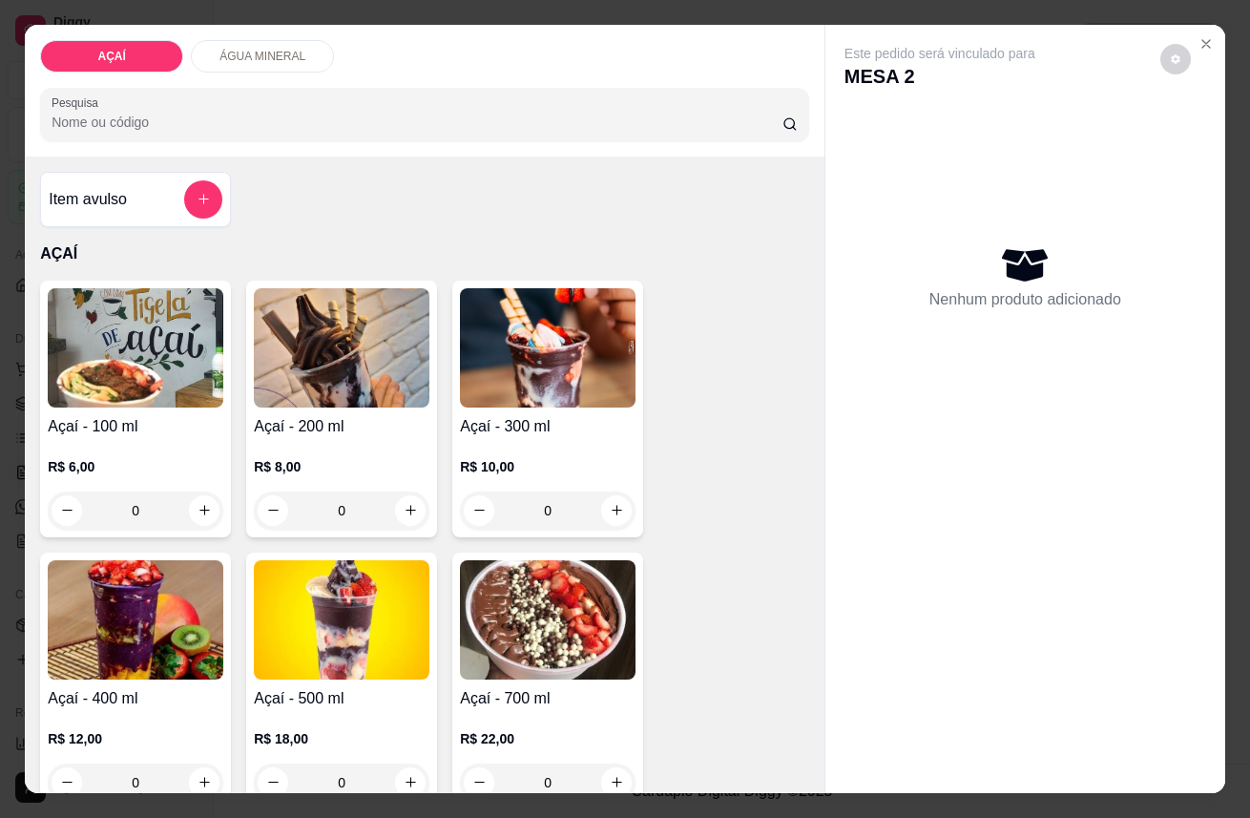
click at [584, 322] on img at bounding box center [548, 347] width 176 height 119
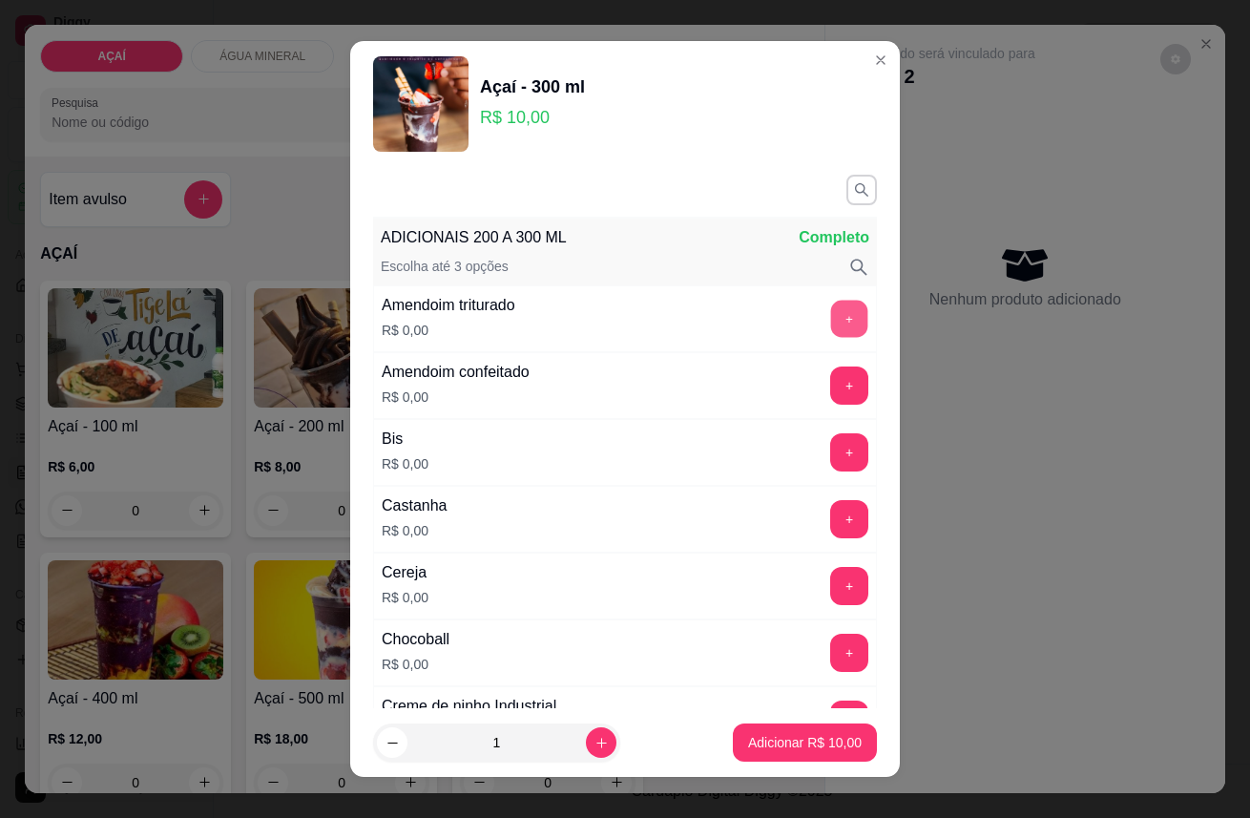
click at [831, 320] on button "+" at bounding box center [849, 318] width 37 height 37
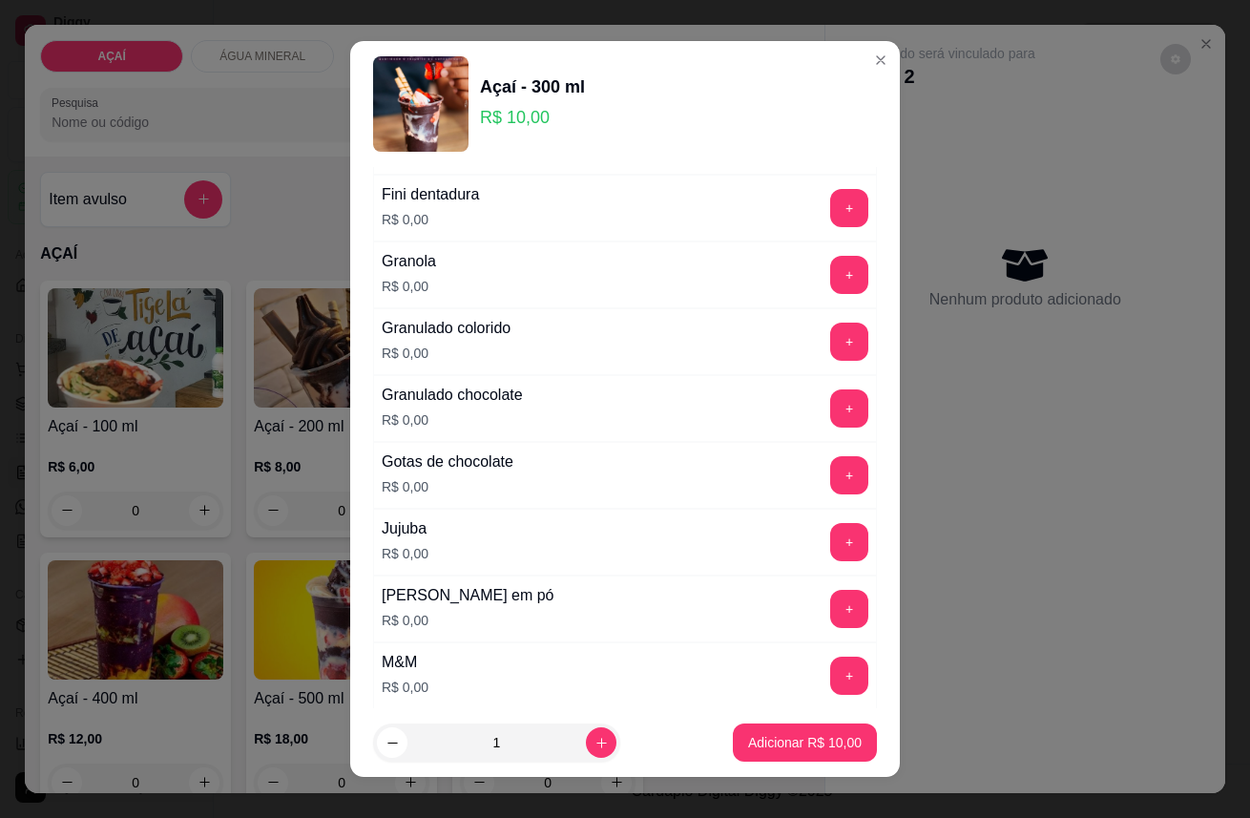
scroll to position [1589, 0]
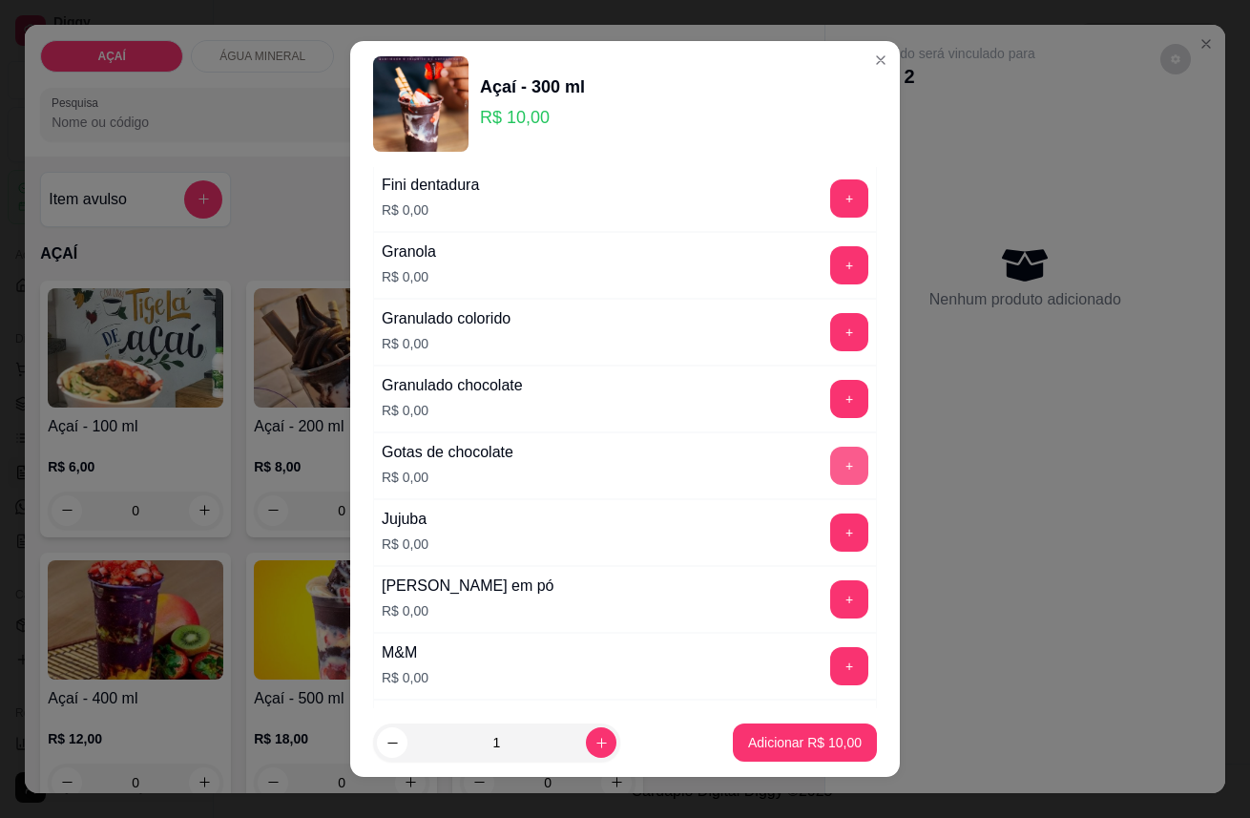
click at [830, 467] on button "+" at bounding box center [849, 465] width 38 height 38
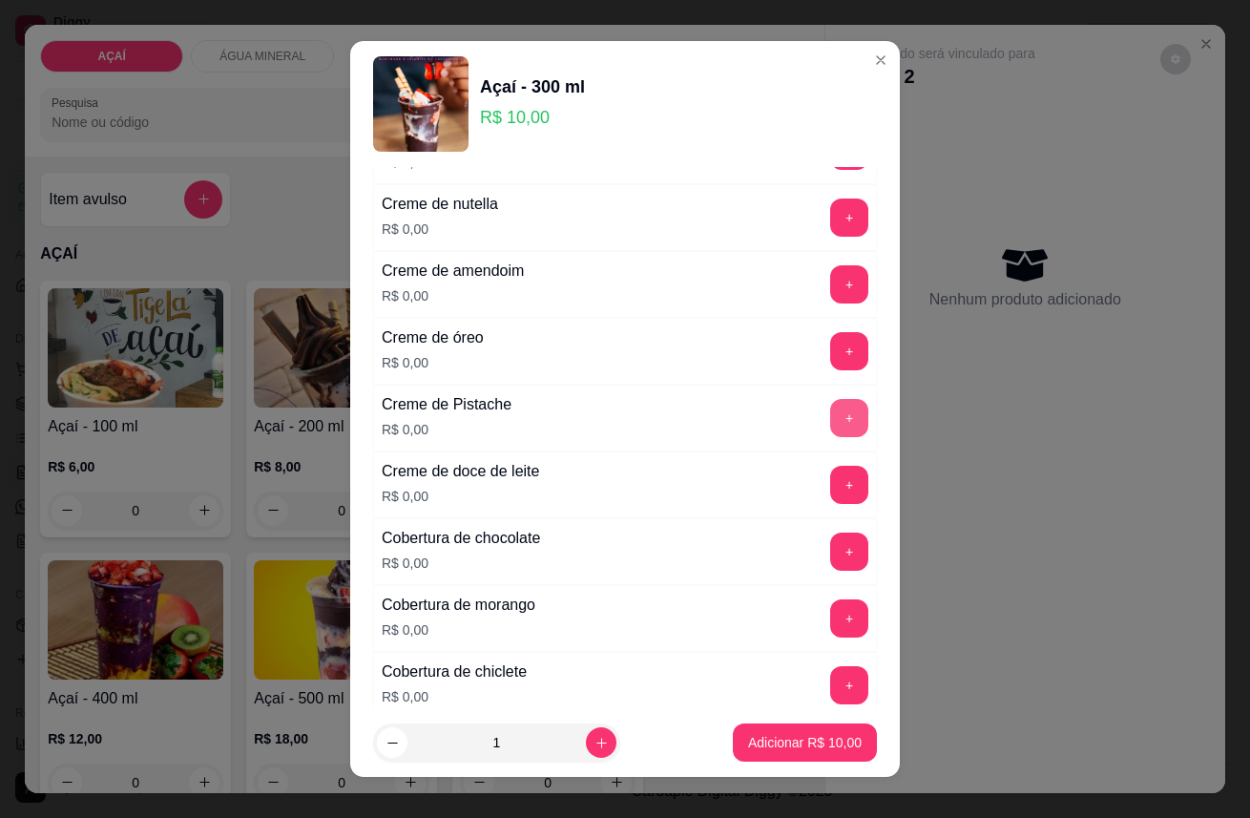
scroll to position [529, 0]
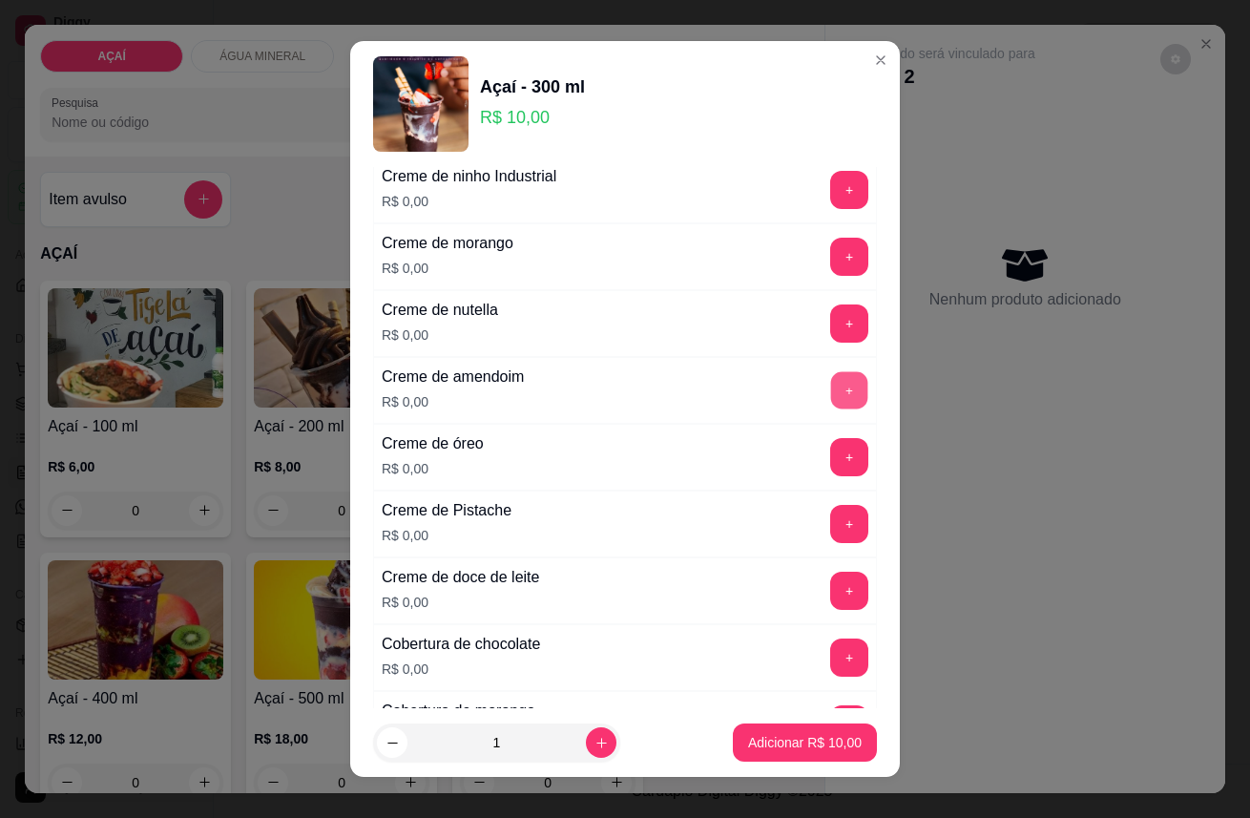
click at [831, 382] on button "+" at bounding box center [849, 389] width 37 height 37
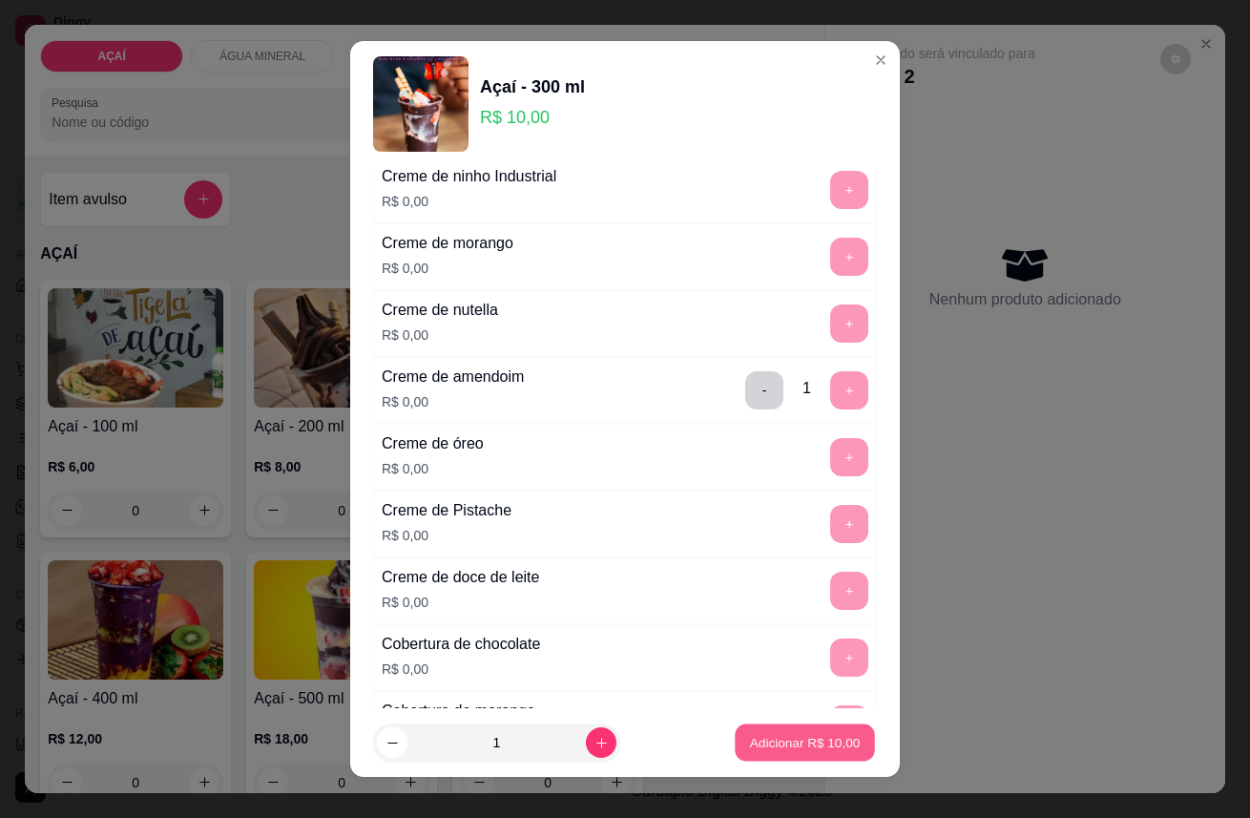
click at [758, 737] on p "Adicionar R$ 10,00" at bounding box center [805, 742] width 111 height 18
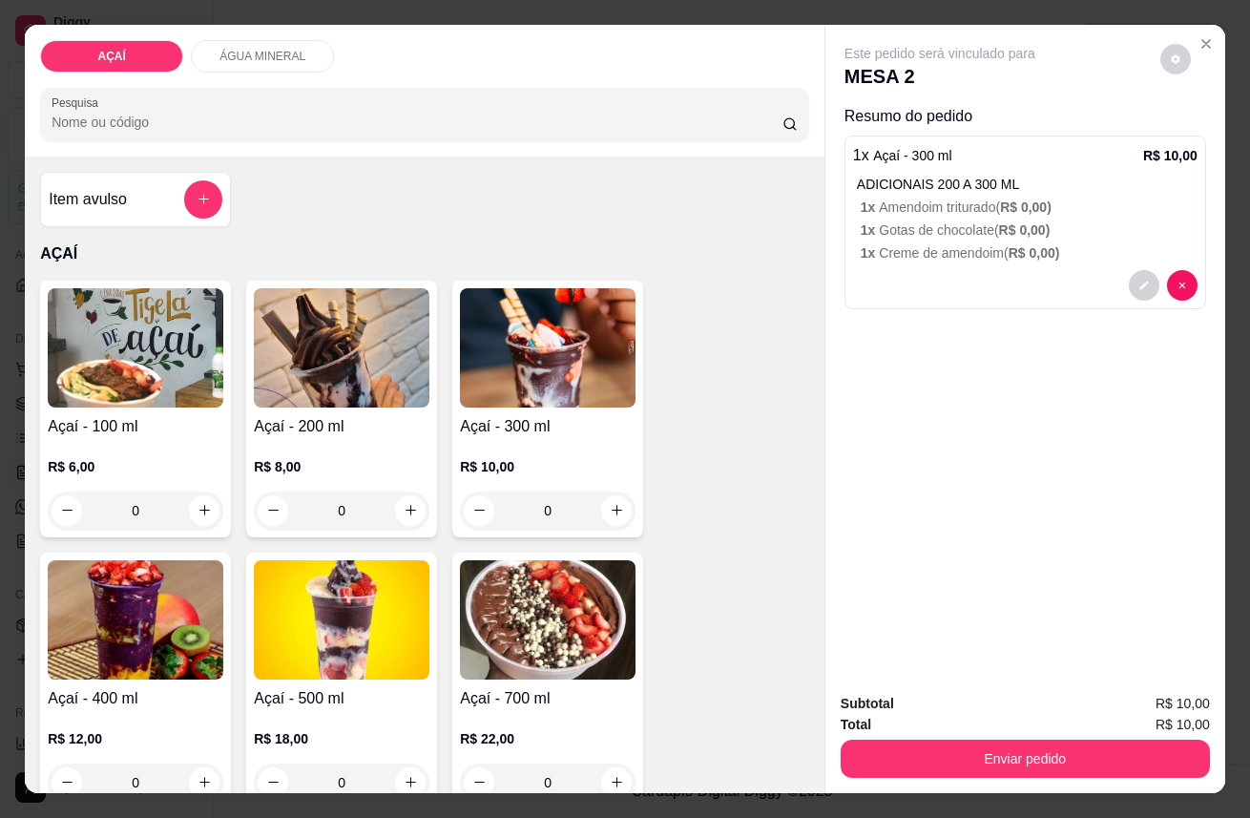
click at [1065, 735] on div "Enviar pedido" at bounding box center [1025, 756] width 369 height 43
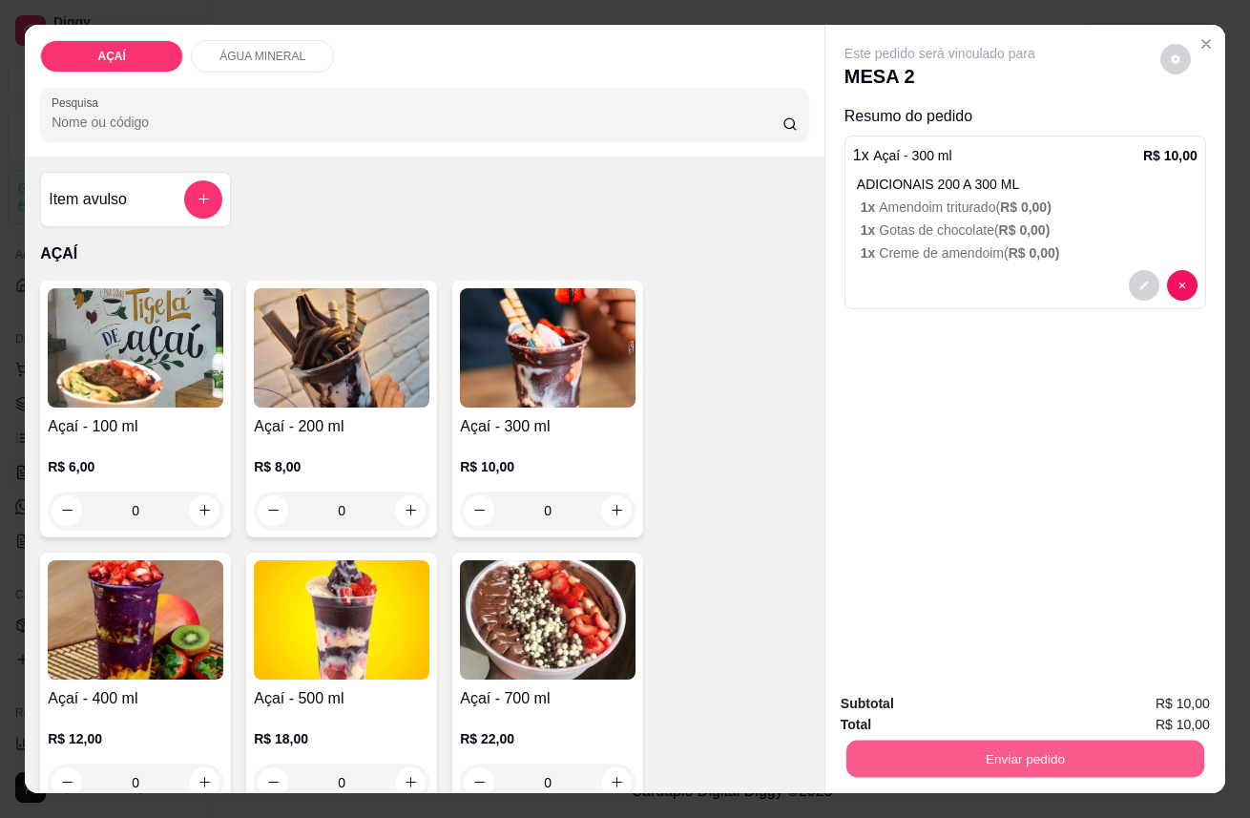
click at [1069, 747] on button "Enviar pedido" at bounding box center [1025, 758] width 358 height 37
click at [1193, 702] on button "Enviar pedido" at bounding box center [1160, 705] width 108 height 36
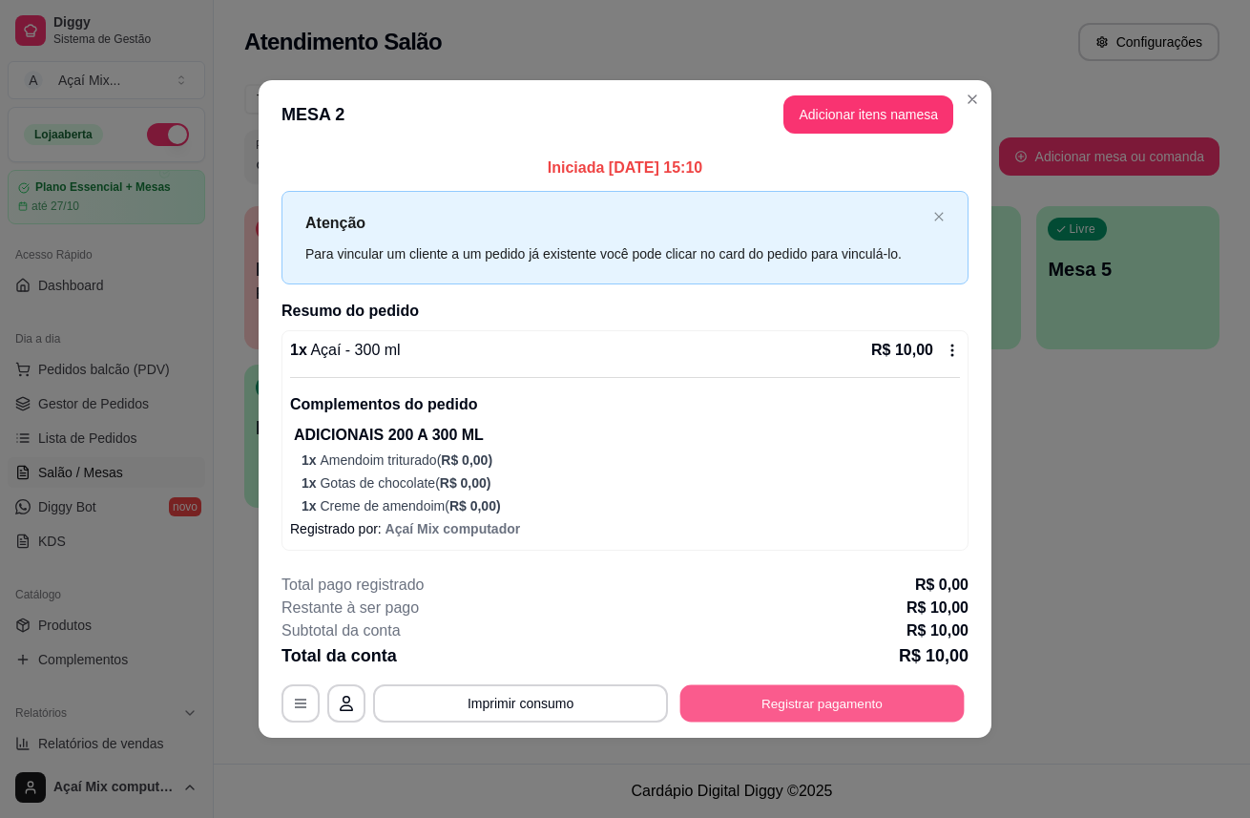
click at [925, 692] on button "Registrar pagamento" at bounding box center [822, 702] width 284 height 37
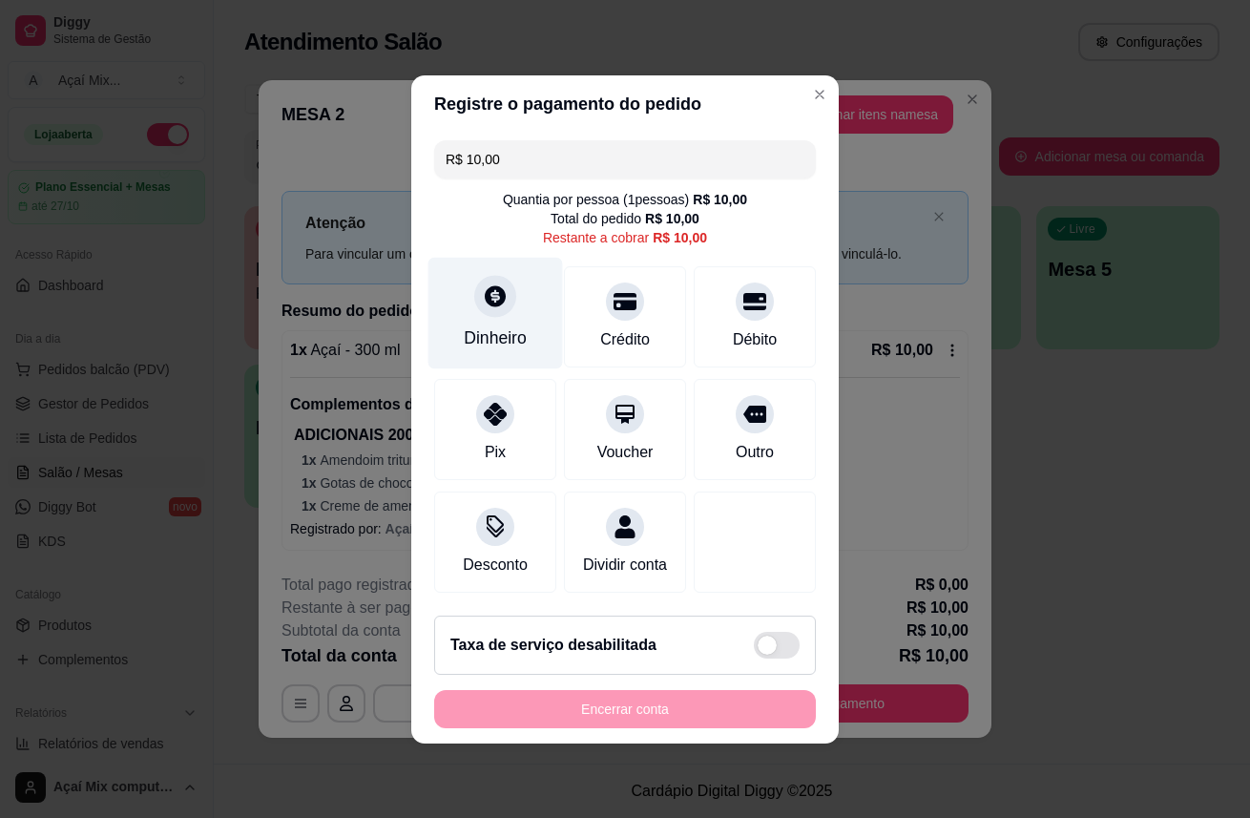
click at [538, 319] on div "Dinheiro" at bounding box center [495, 313] width 135 height 112
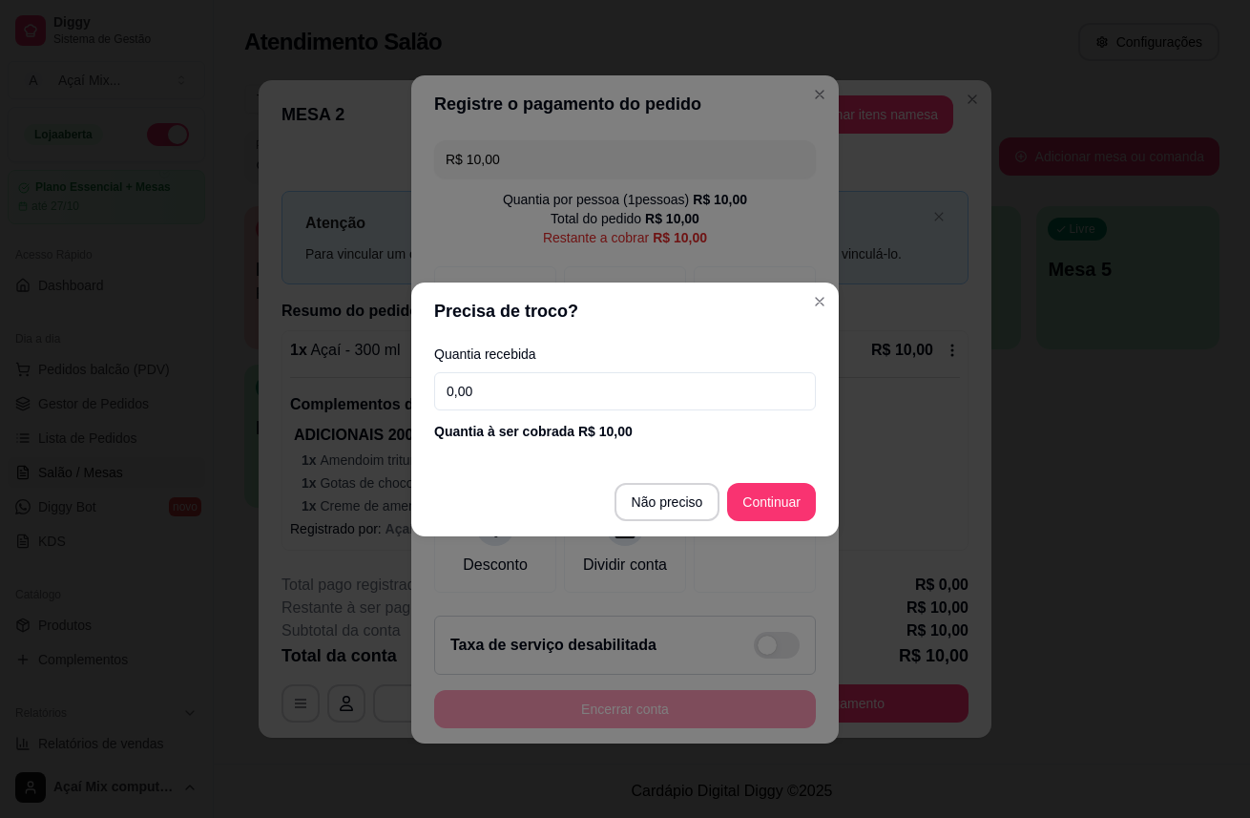
click at [458, 399] on input "0,00" at bounding box center [625, 391] width 382 height 38
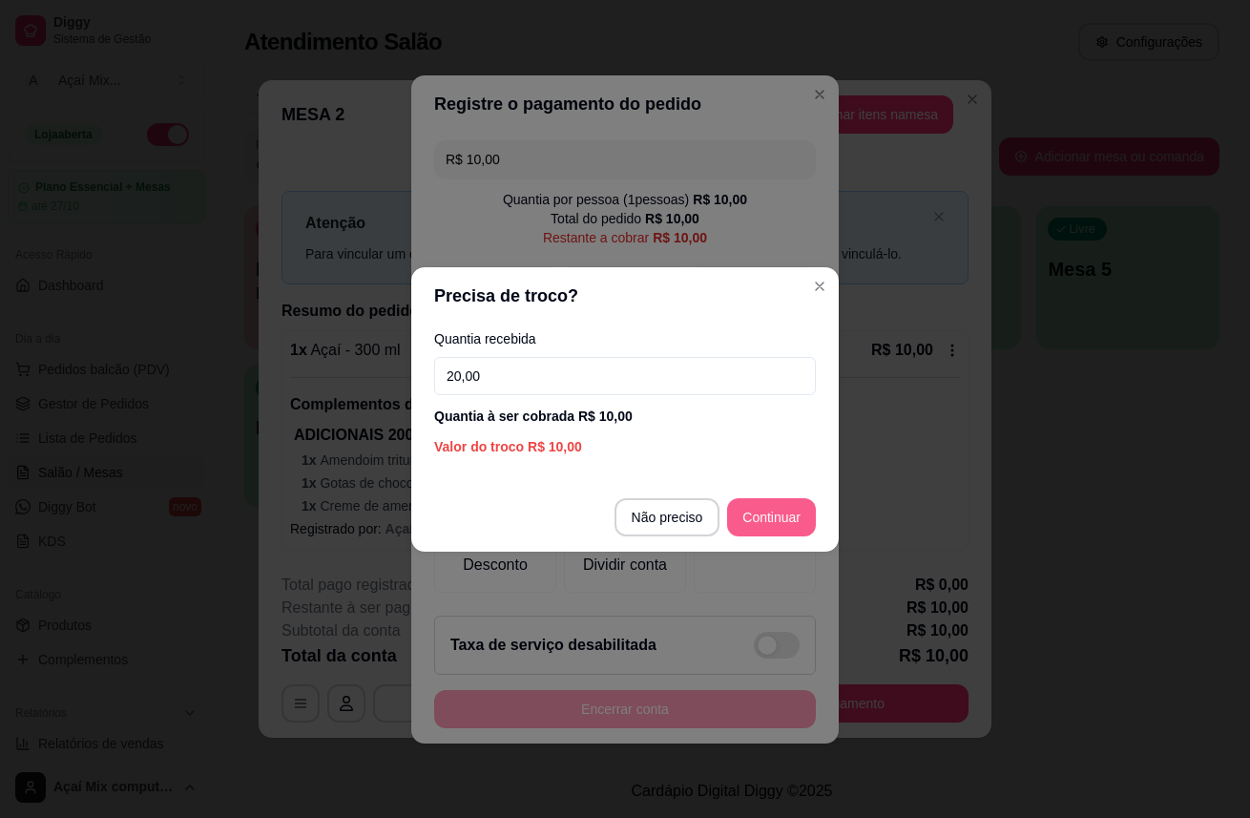
type input "20,00"
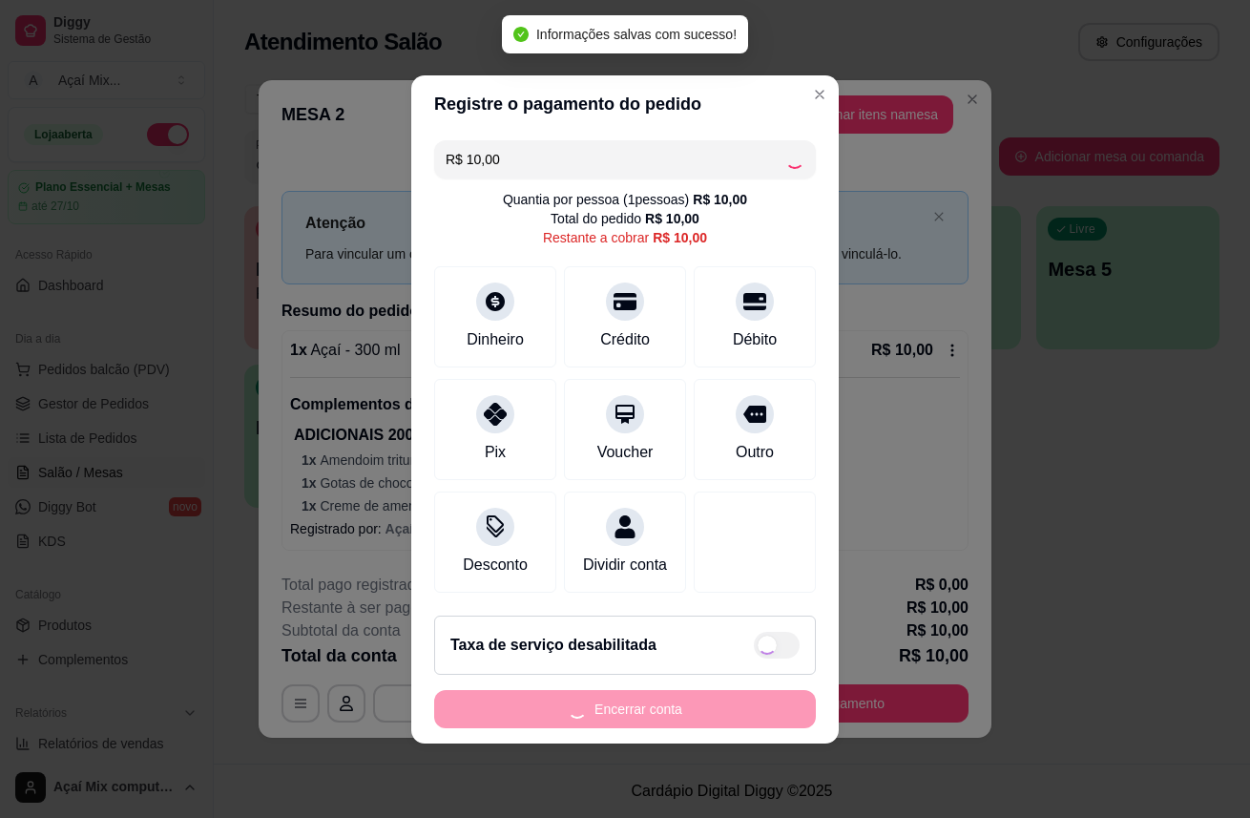
type input "R$ 0,00"
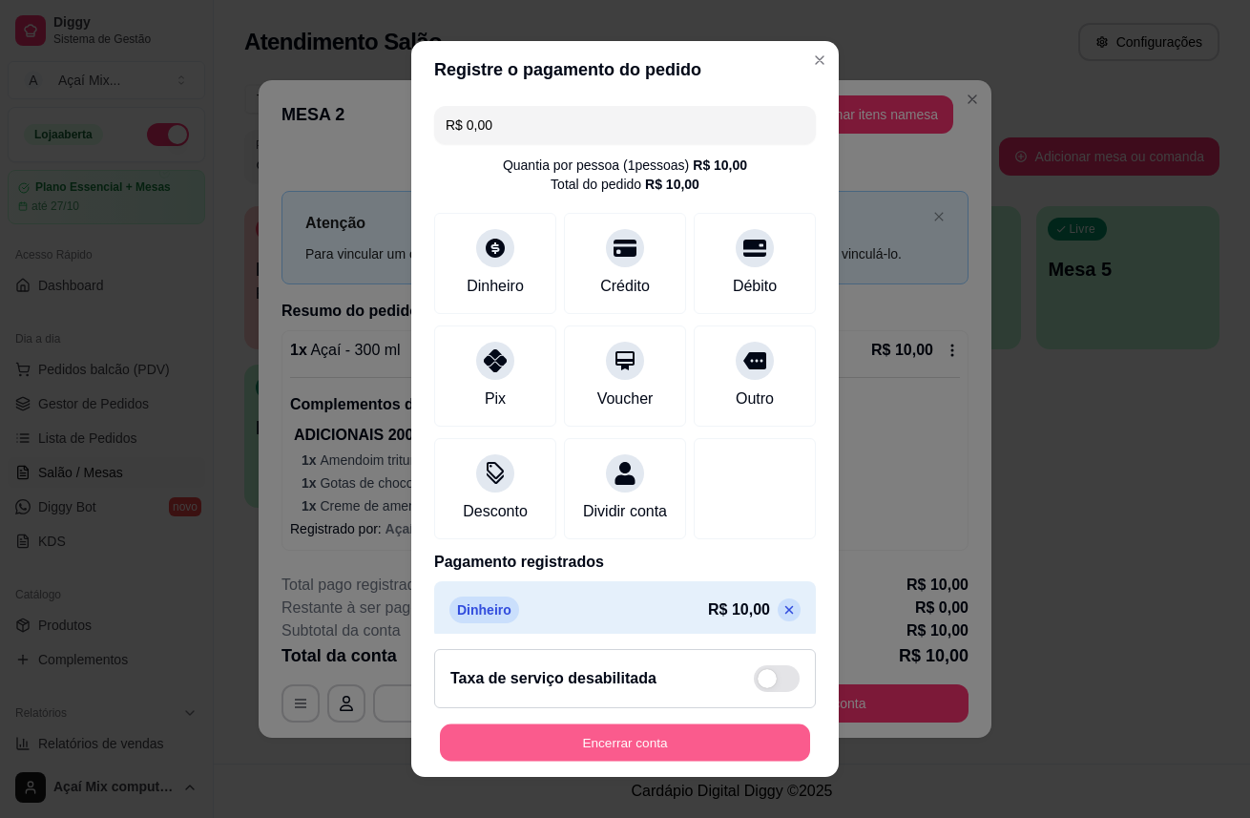
click at [720, 739] on button "Encerrar conta" at bounding box center [625, 742] width 370 height 37
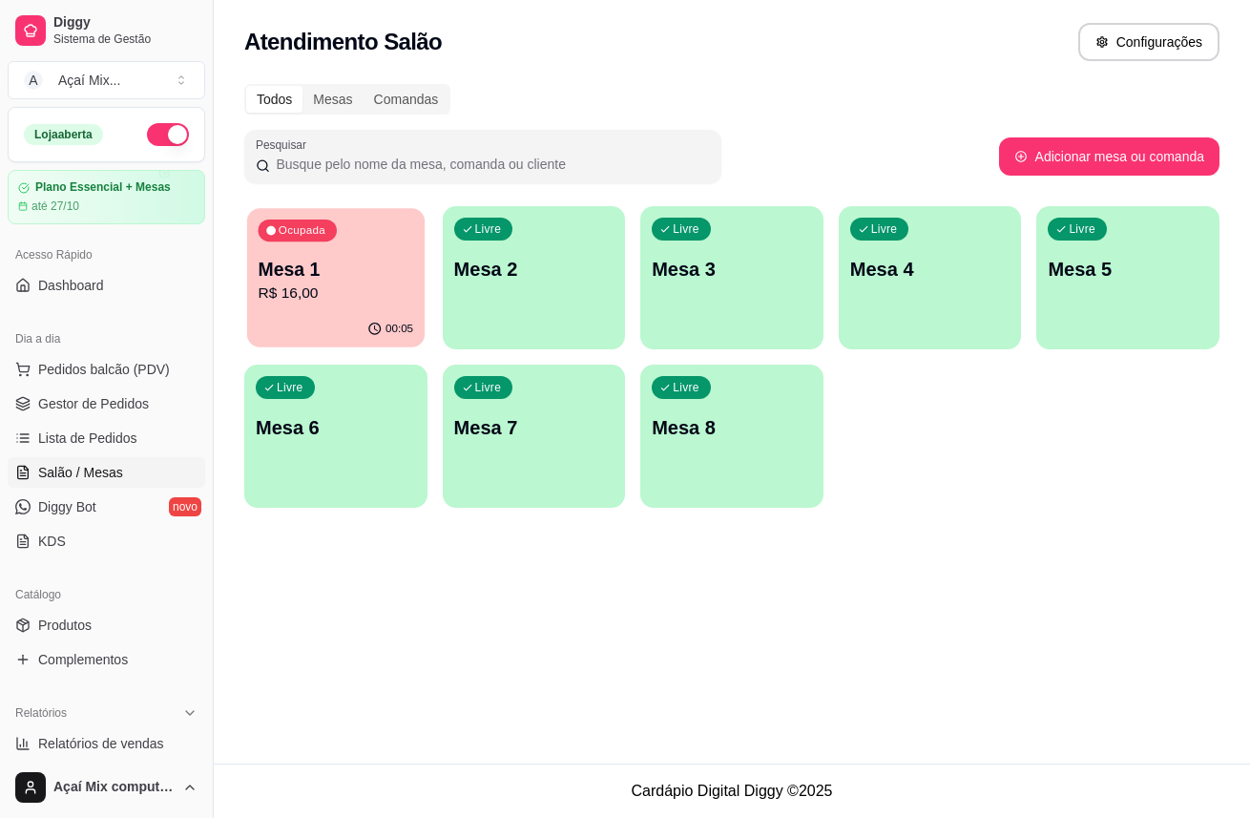
click at [330, 250] on div "Ocupada Mesa 1 R$ 16,00" at bounding box center [335, 259] width 177 height 103
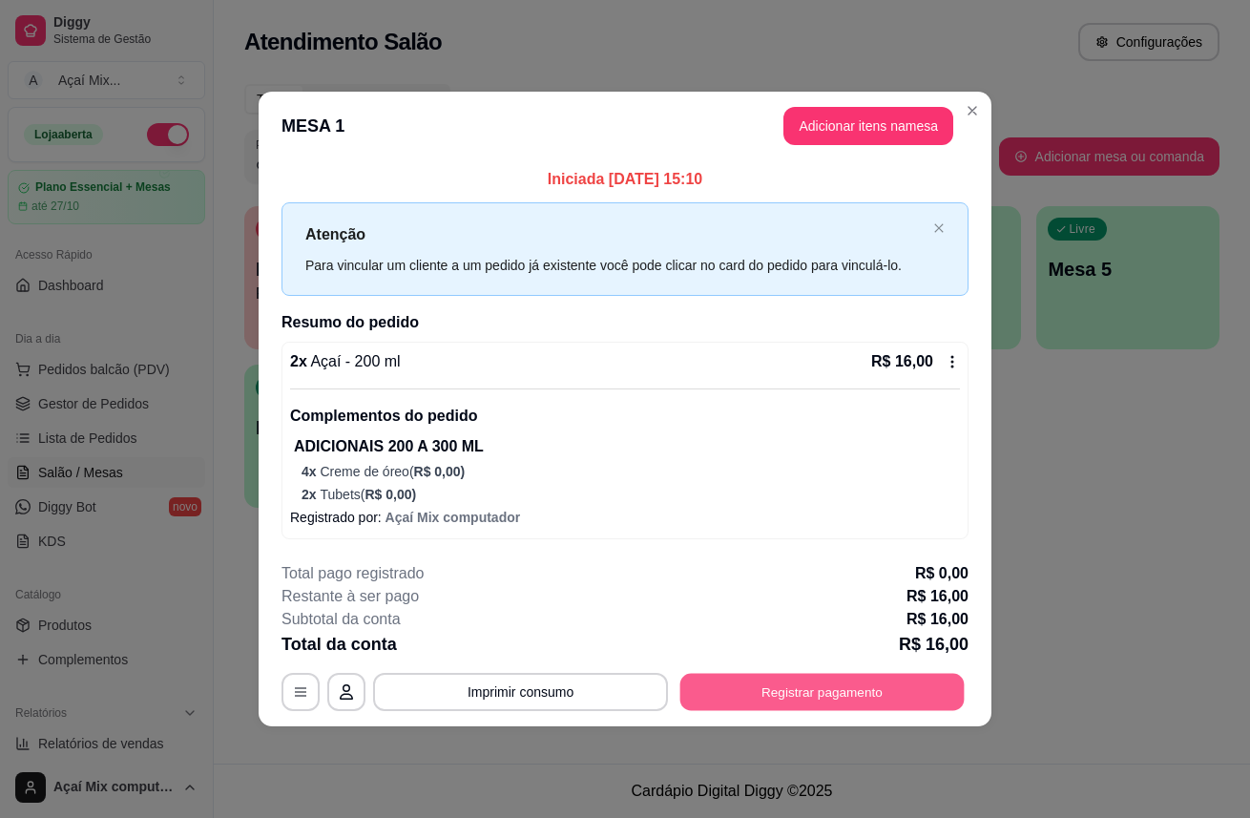
click at [845, 693] on button "Registrar pagamento" at bounding box center [822, 691] width 284 height 37
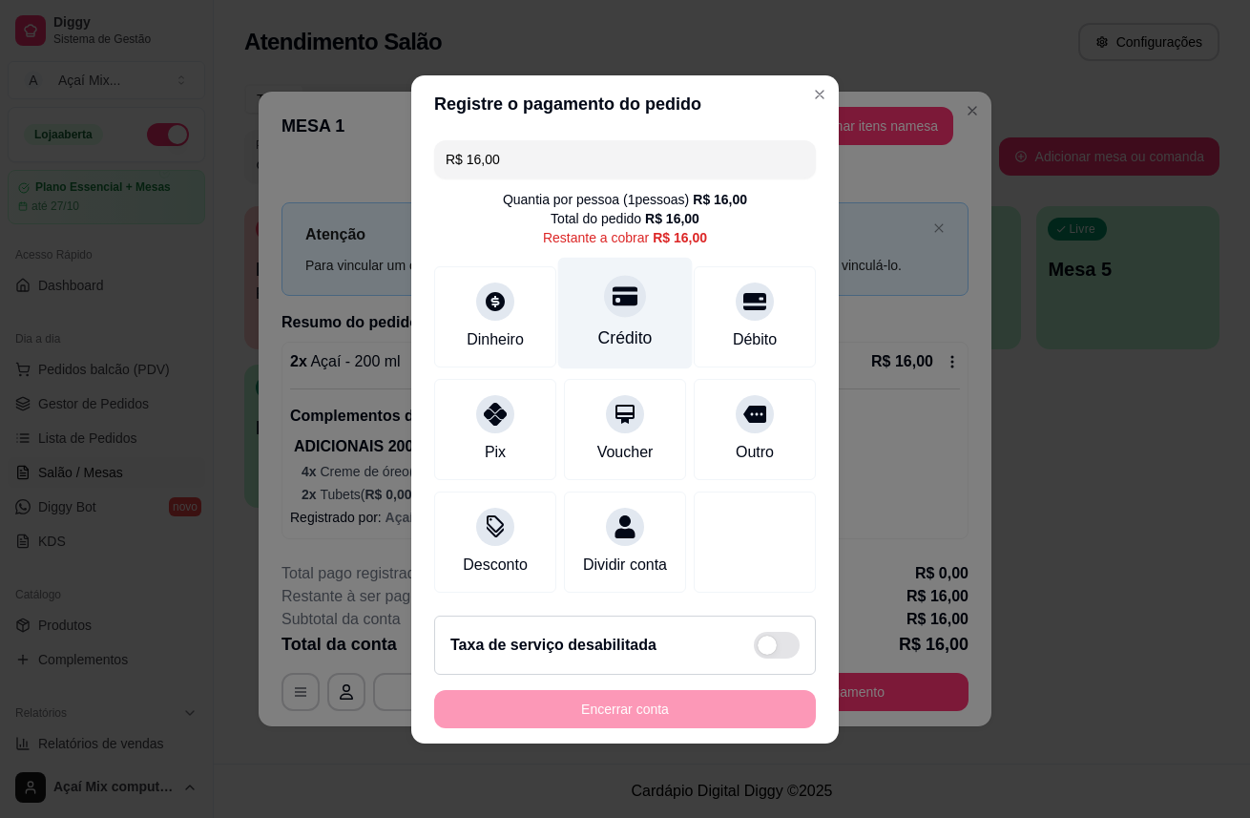
click at [603, 305] on div "Crédito" at bounding box center [625, 313] width 135 height 112
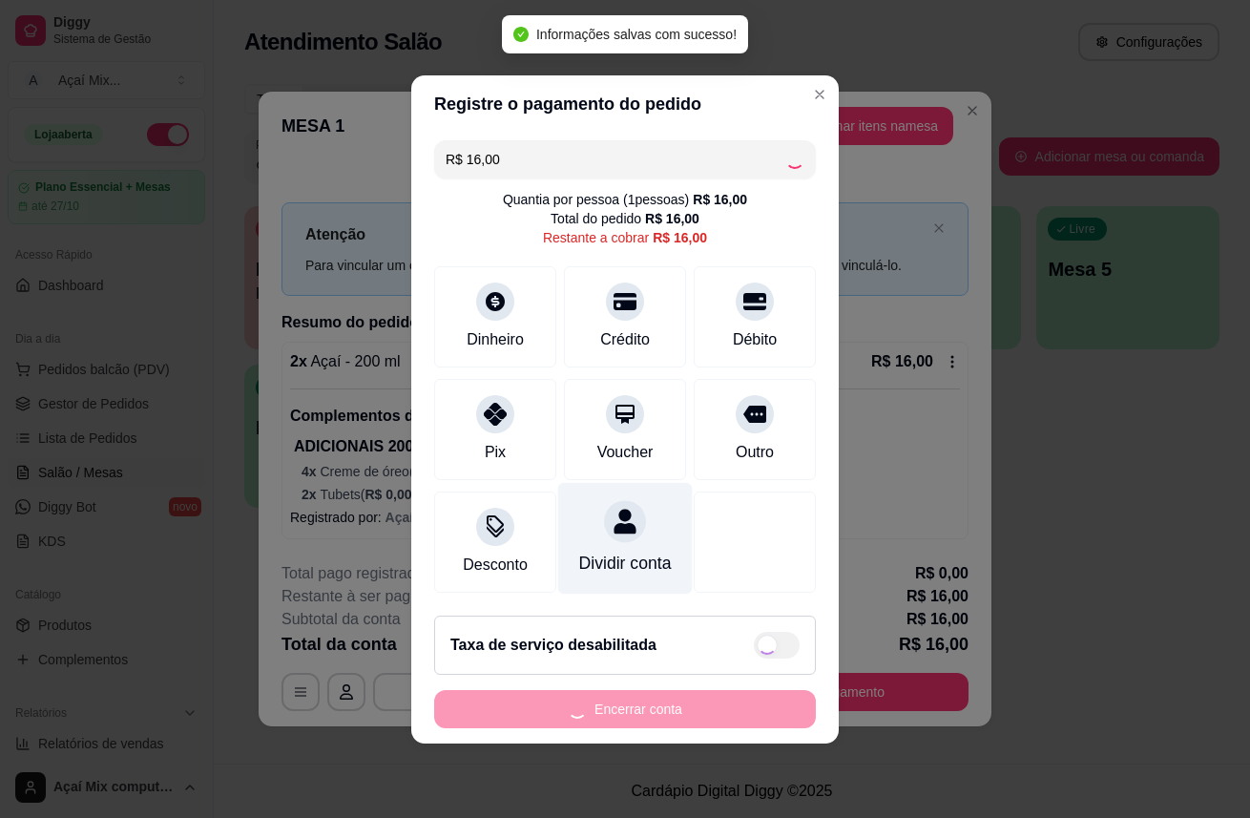
type input "R$ 0,00"
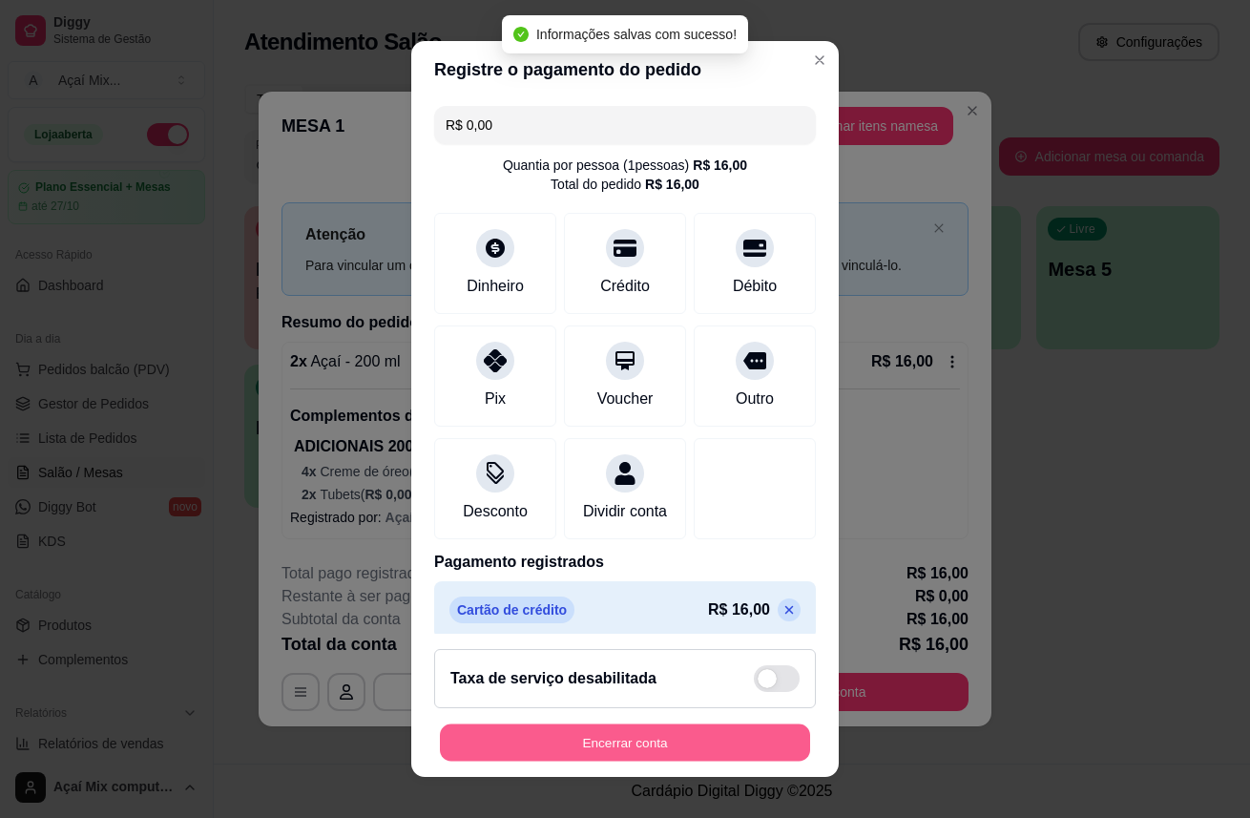
click at [618, 740] on button "Encerrar conta" at bounding box center [625, 742] width 370 height 37
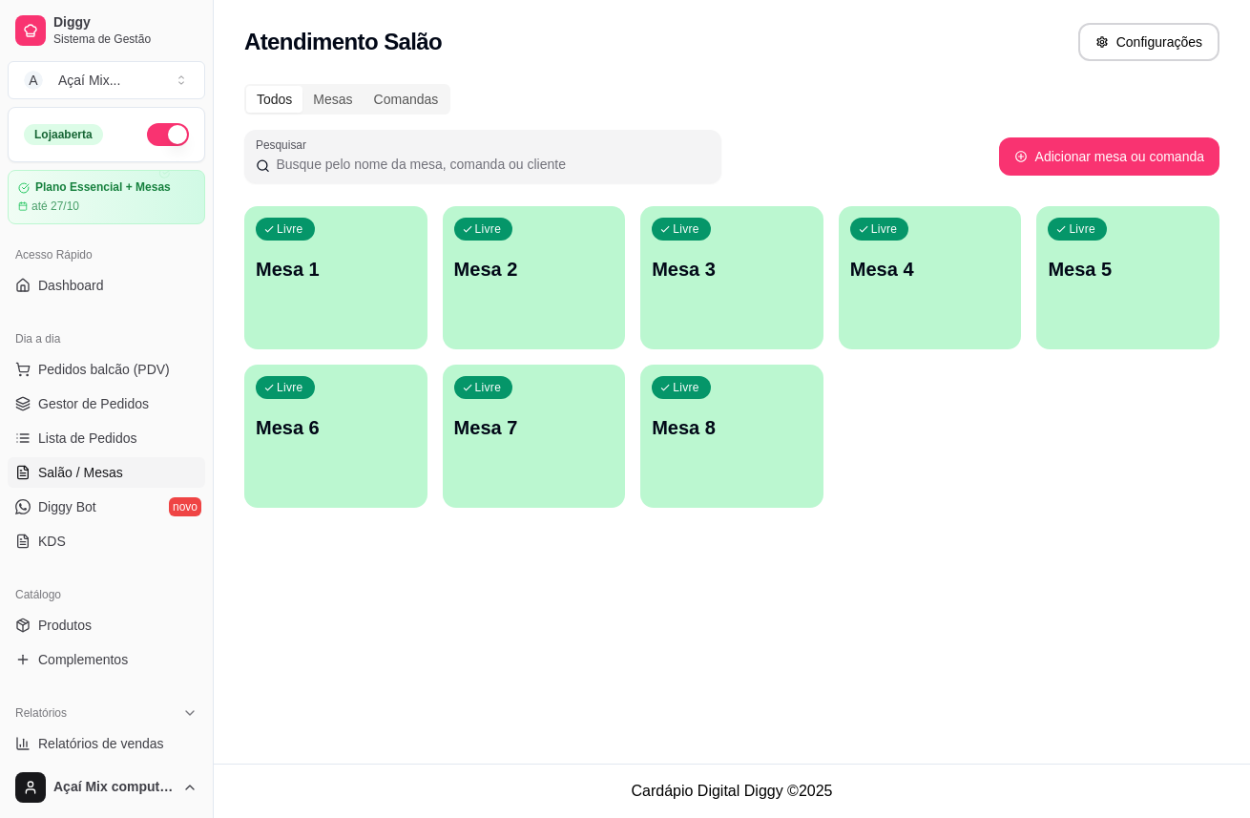
click at [300, 260] on p "Mesa 1" at bounding box center [336, 269] width 160 height 27
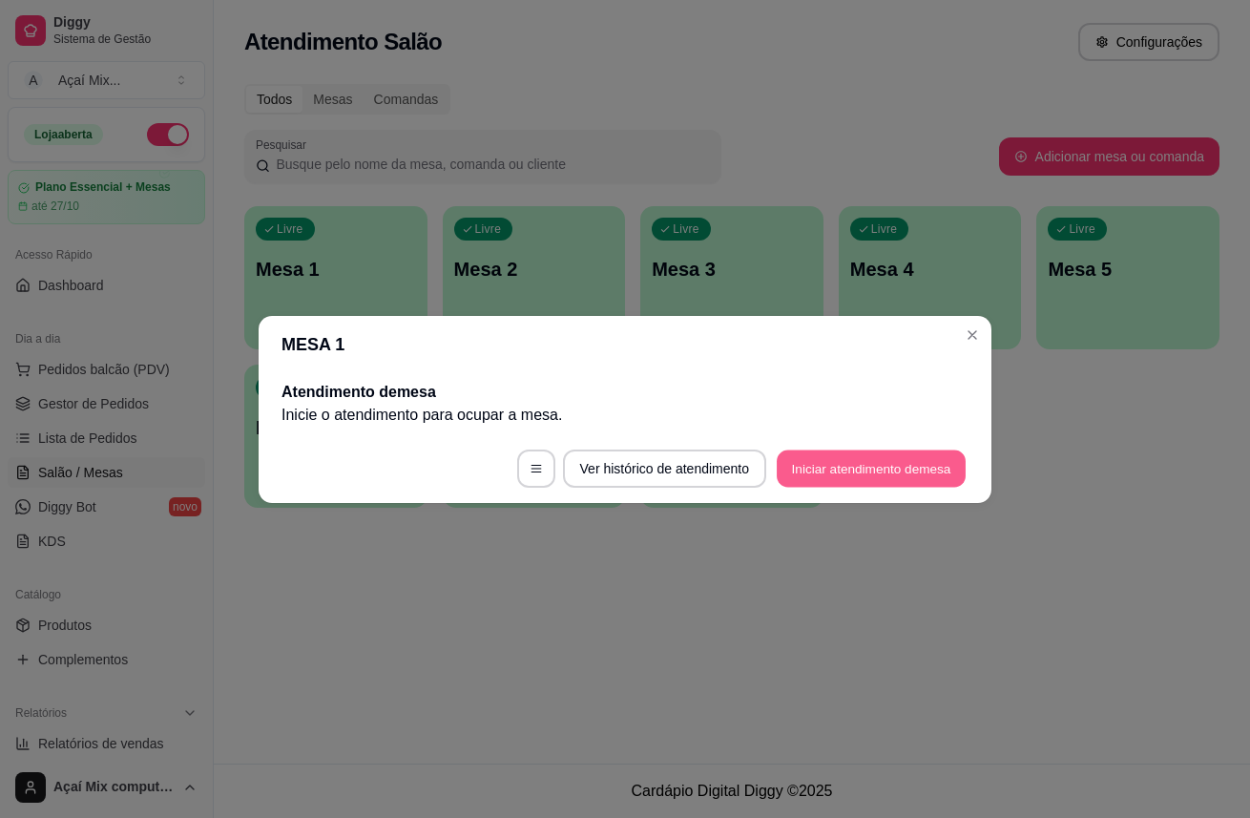
click at [832, 464] on button "Iniciar atendimento de mesa" at bounding box center [871, 467] width 189 height 37
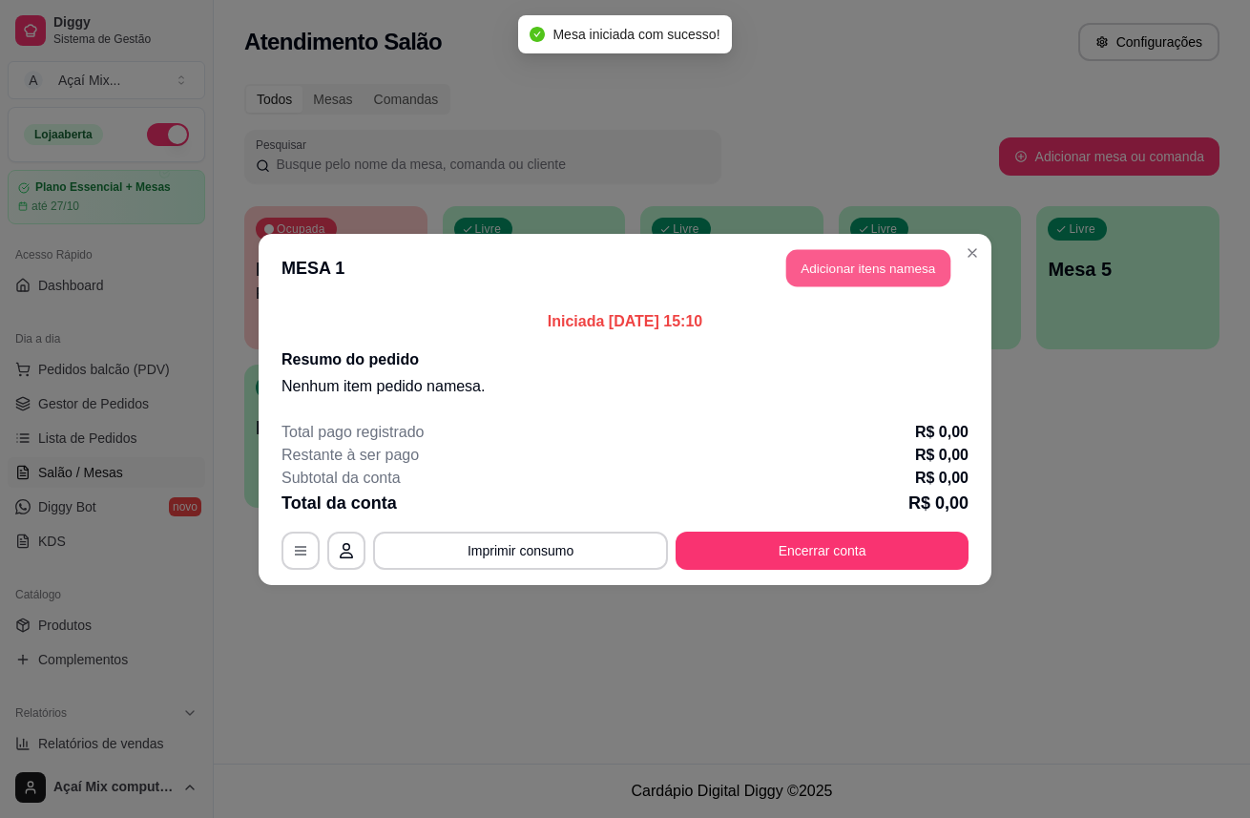
click at [828, 280] on button "Adicionar itens na mesa" at bounding box center [868, 267] width 164 height 37
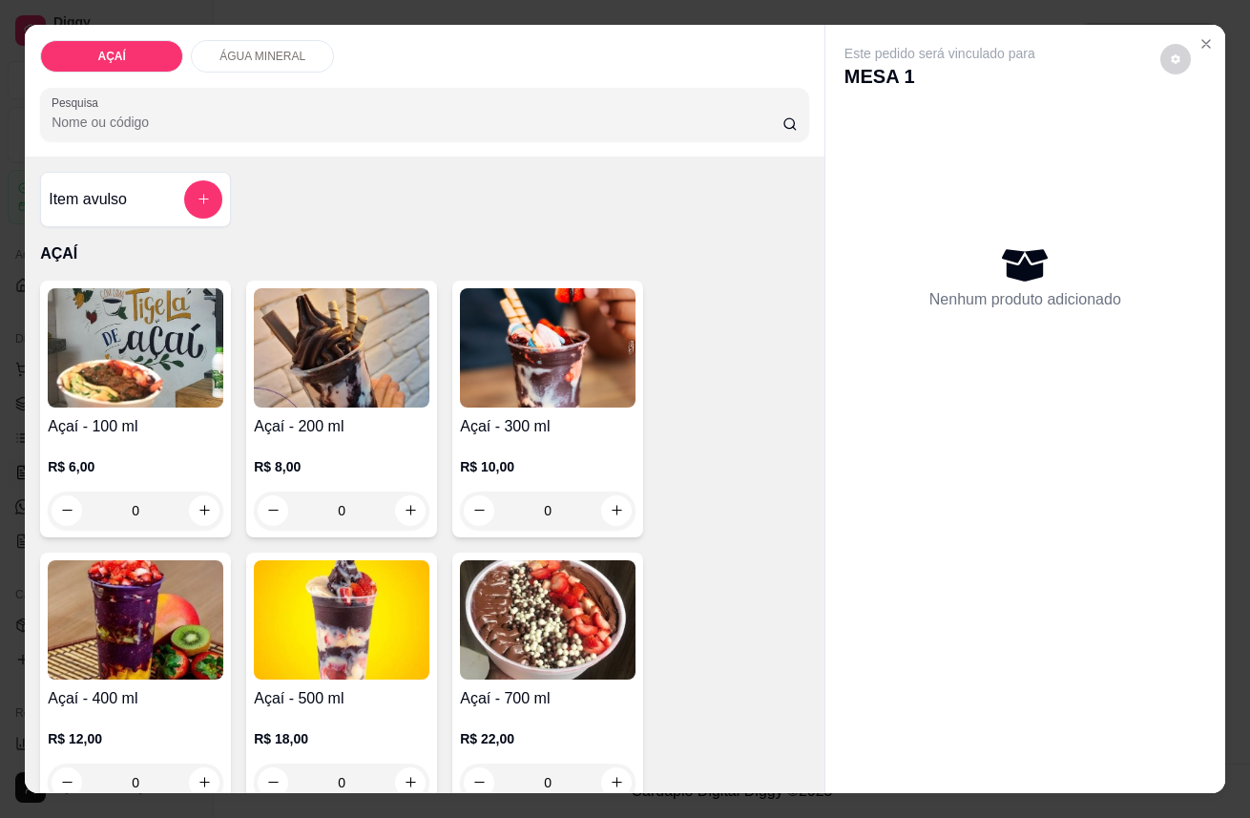
click at [55, 623] on img at bounding box center [136, 619] width 176 height 119
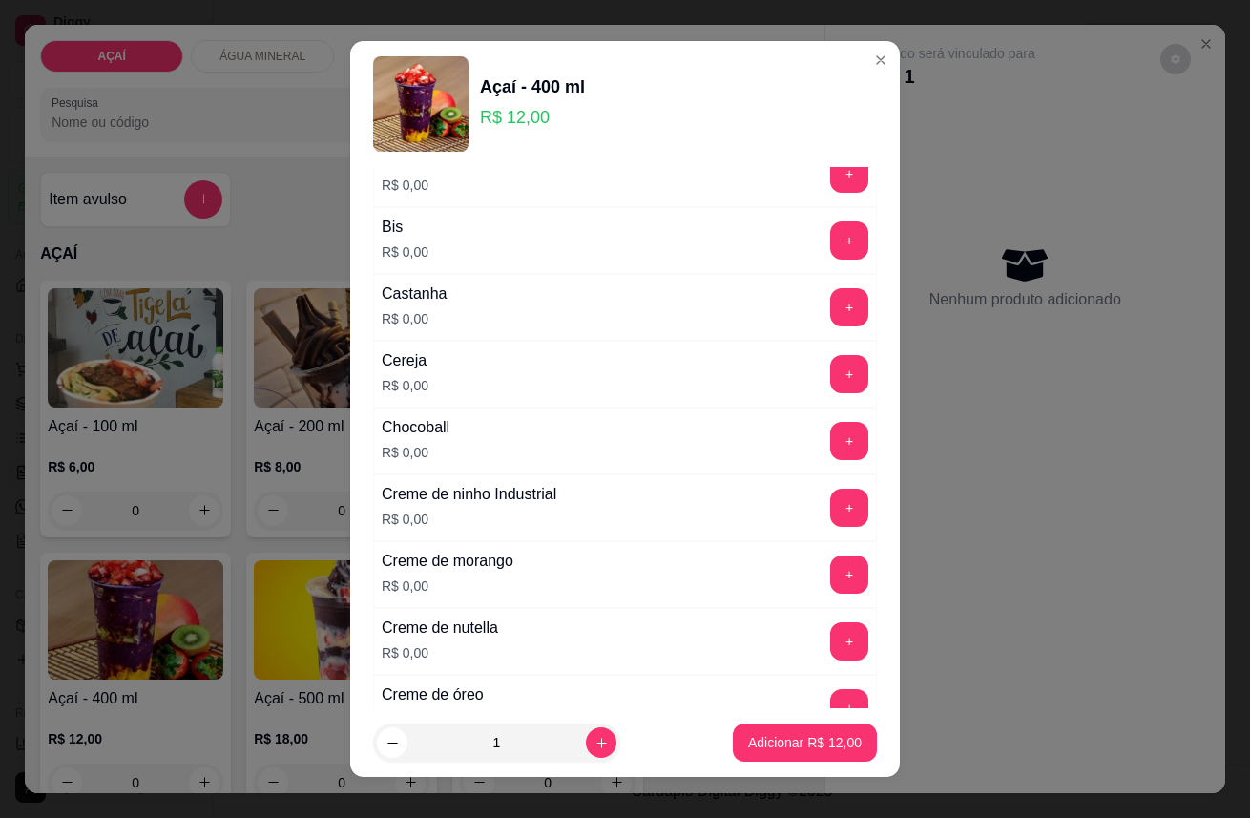
scroll to position [318, 0]
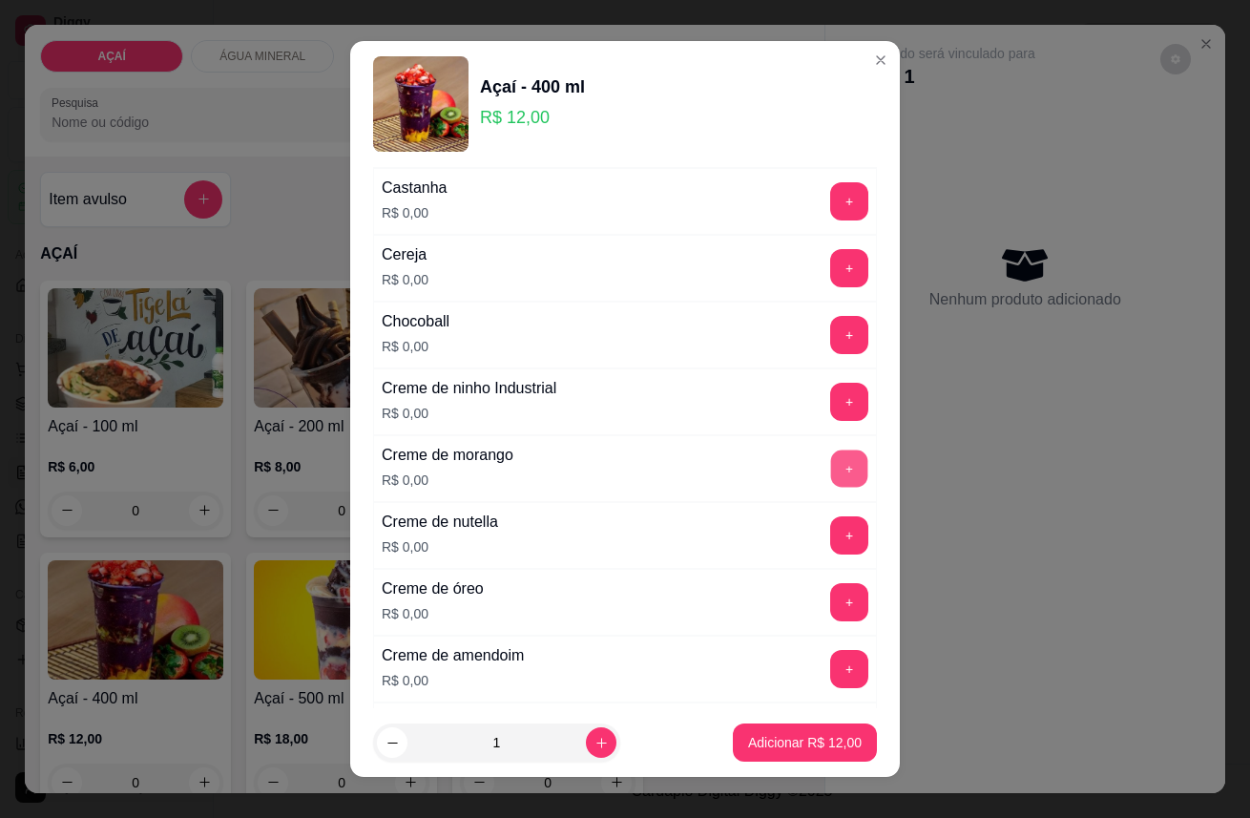
click at [831, 464] on button "+" at bounding box center [849, 467] width 37 height 37
click at [746, 472] on button "-" at bounding box center [764, 467] width 37 height 37
click at [824, 587] on div "+" at bounding box center [848, 602] width 53 height 38
click at [830, 598] on button "+" at bounding box center [849, 602] width 38 height 38
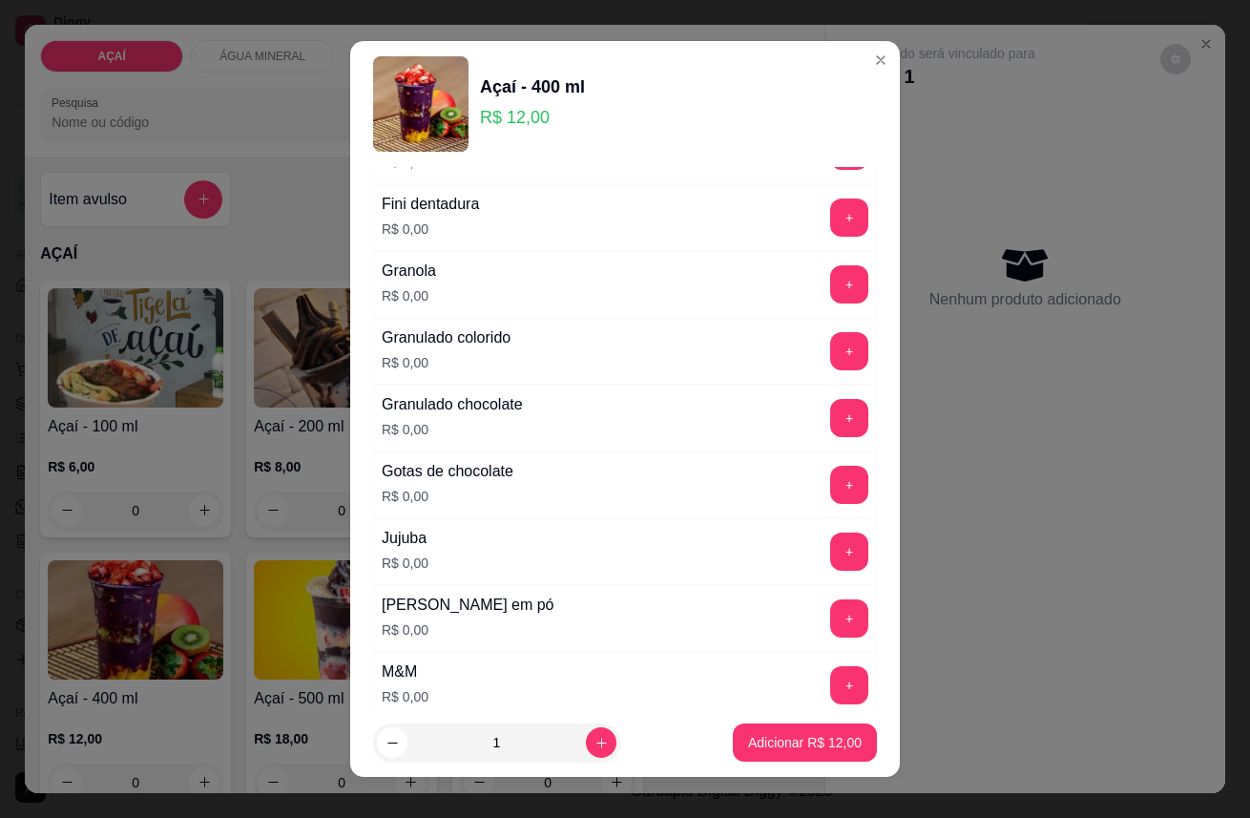
scroll to position [1589, 0]
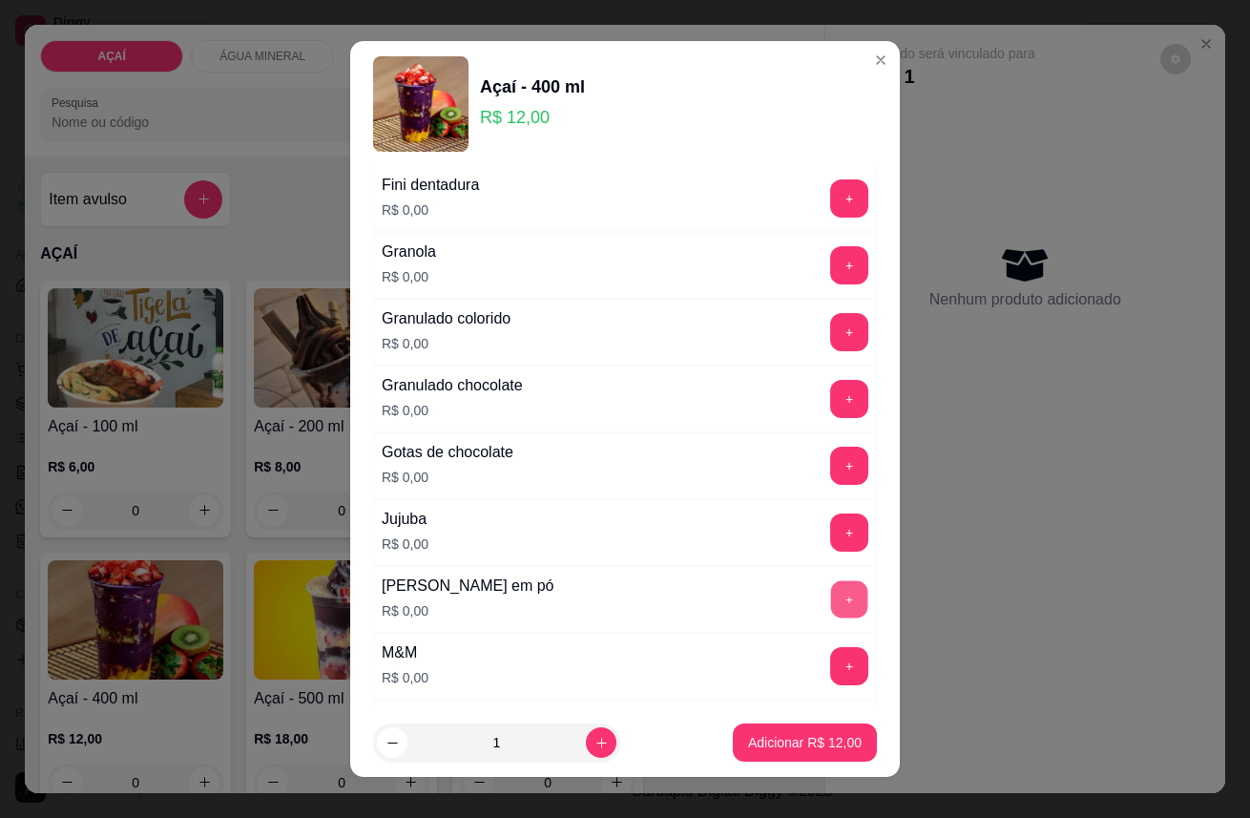
click at [831, 595] on button "+" at bounding box center [849, 598] width 37 height 37
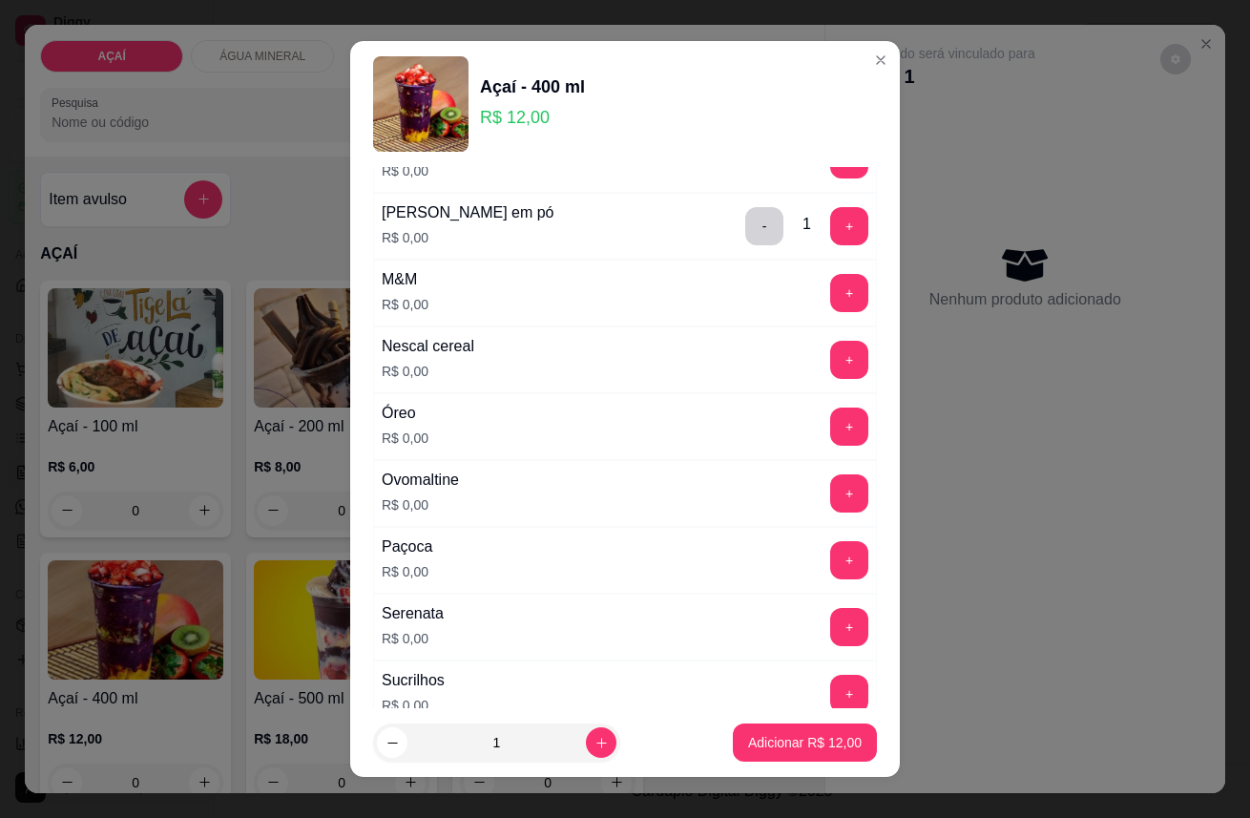
scroll to position [2014, 0]
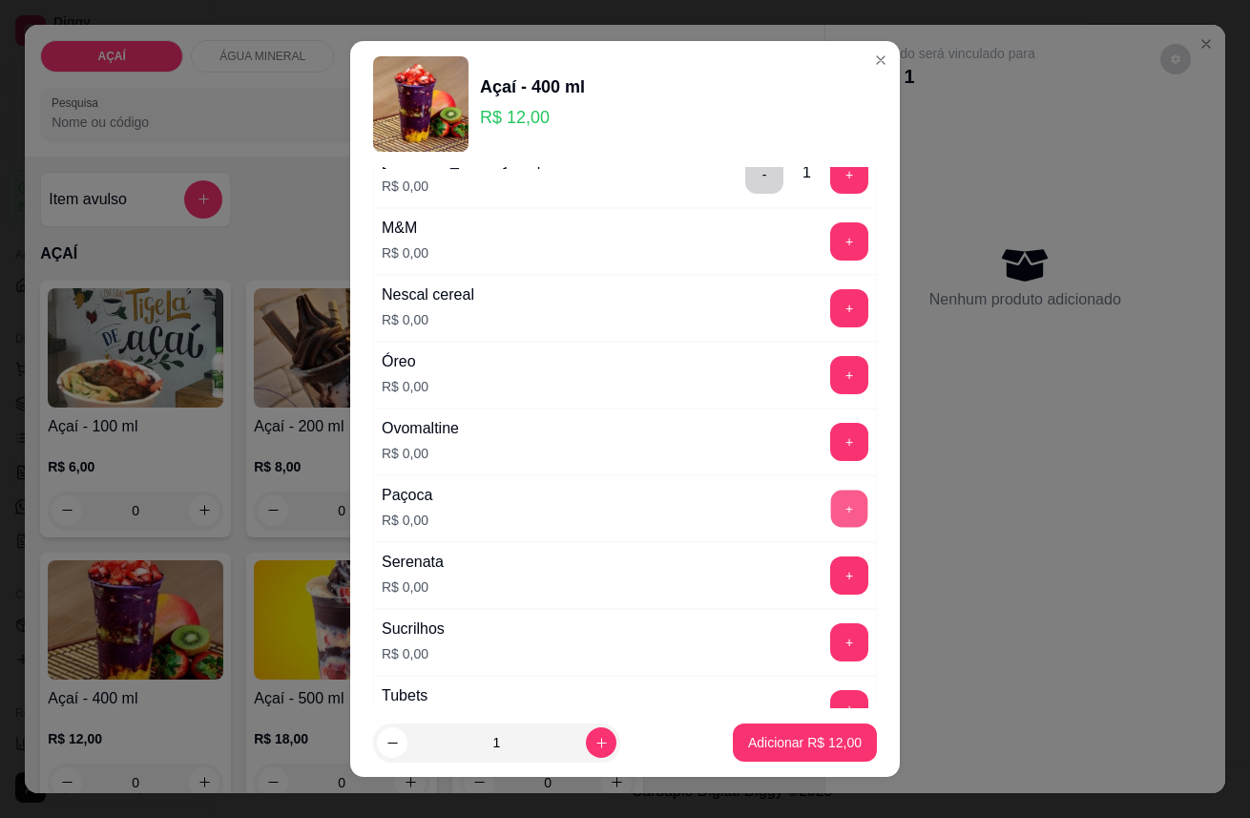
click at [831, 513] on button "+" at bounding box center [849, 507] width 37 height 37
click at [830, 496] on button "+" at bounding box center [849, 508] width 38 height 38
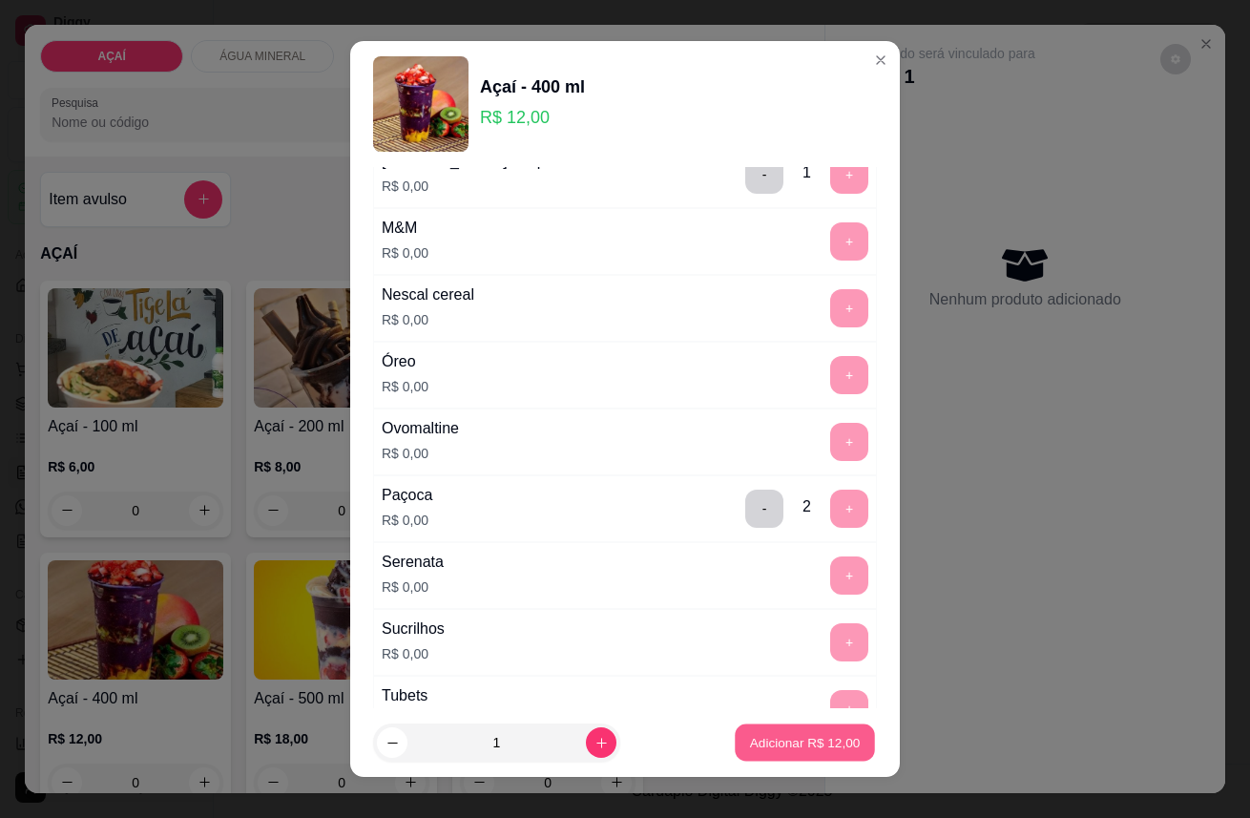
click at [799, 736] on p "Adicionar R$ 12,00" at bounding box center [805, 742] width 111 height 18
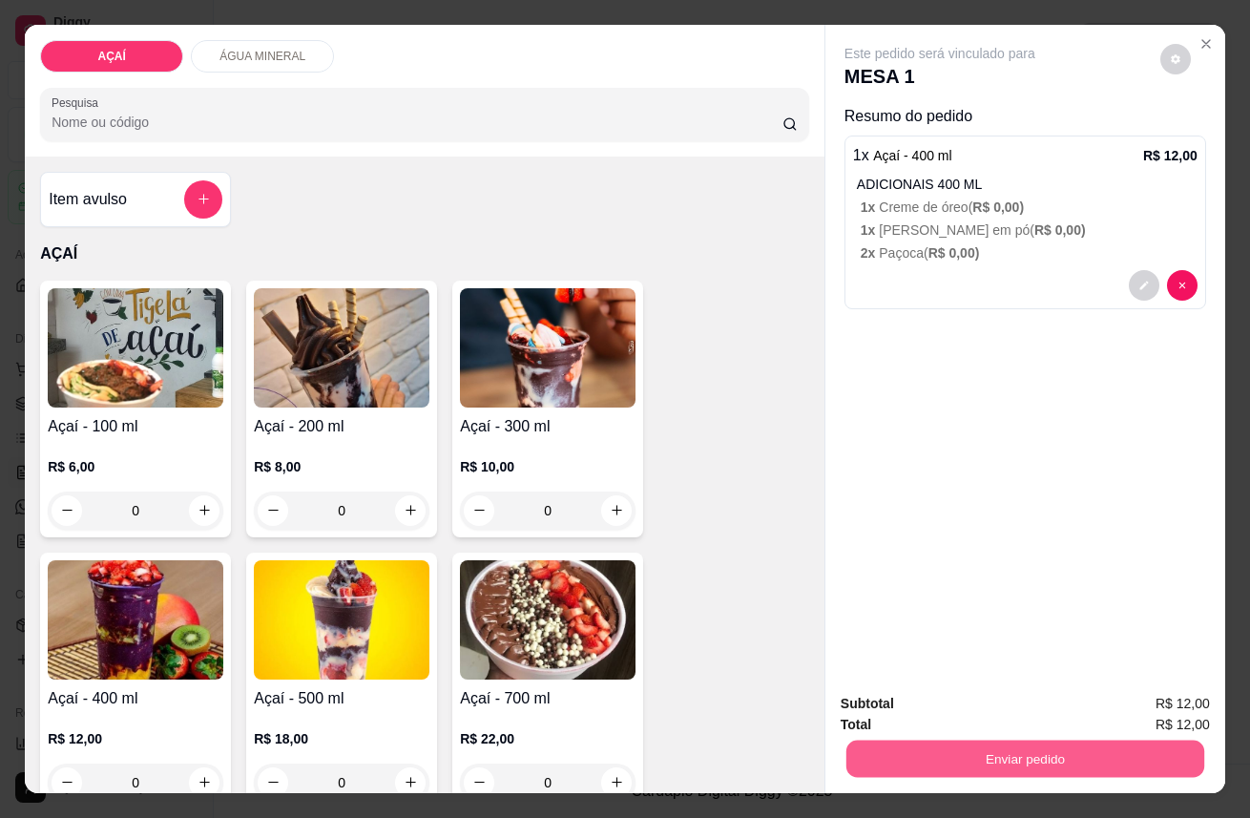
click at [978, 751] on button "Enviar pedido" at bounding box center [1025, 758] width 358 height 37
click at [1158, 692] on button "Enviar pedido" at bounding box center [1159, 704] width 105 height 35
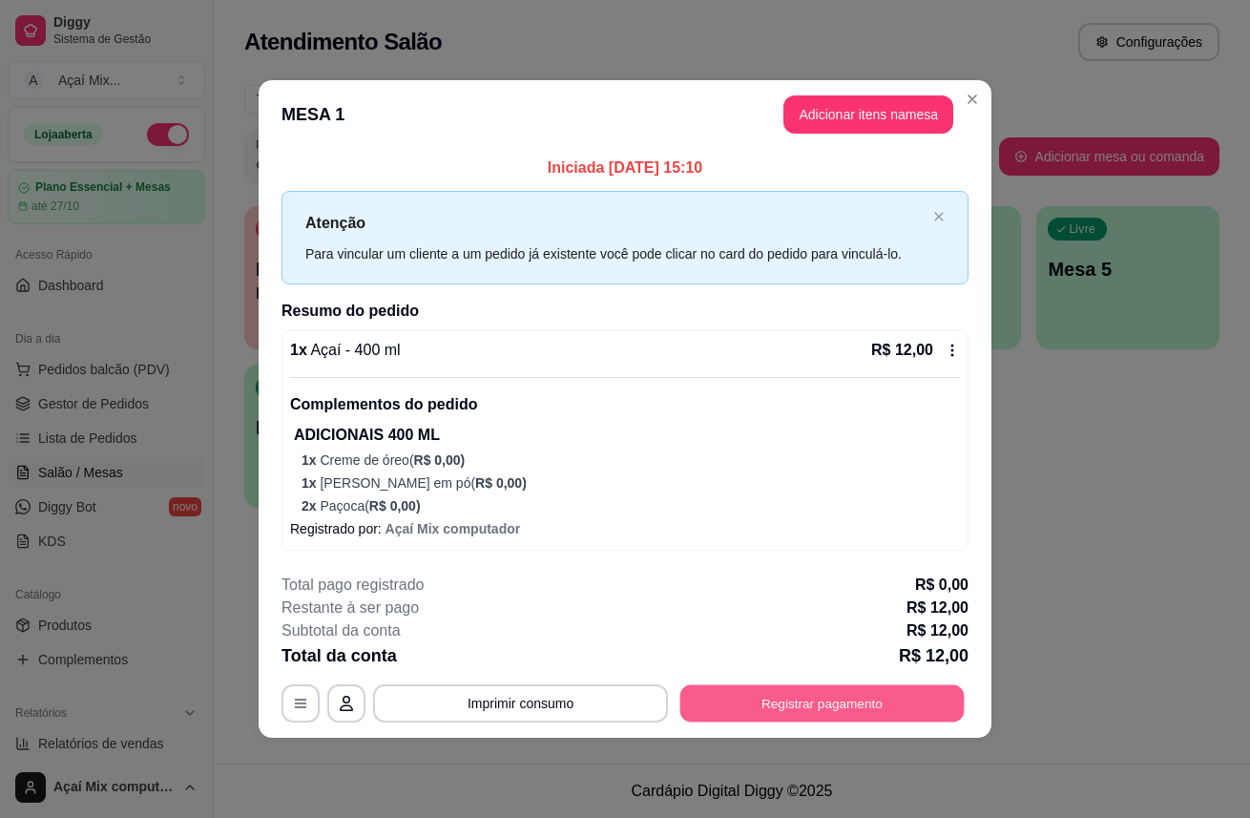
click at [778, 701] on button "Registrar pagamento" at bounding box center [822, 702] width 284 height 37
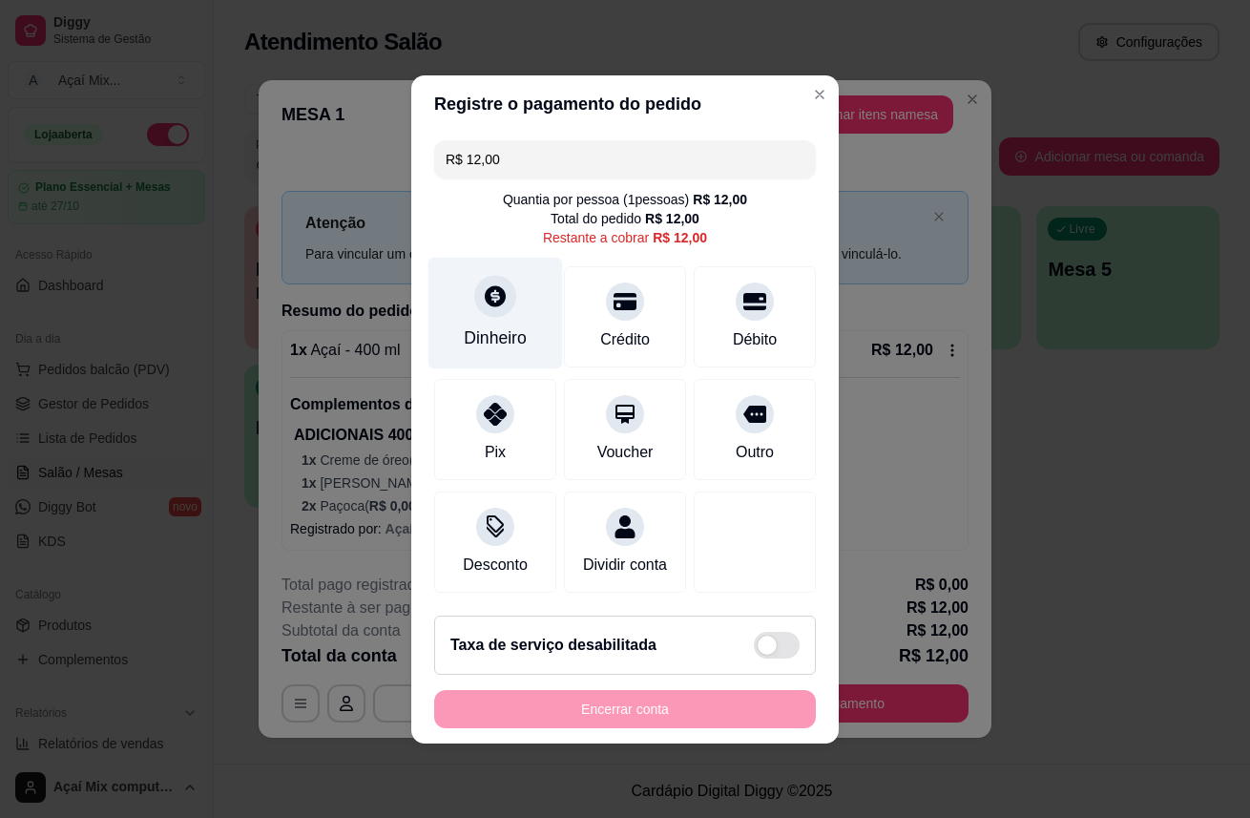
click at [501, 290] on icon at bounding box center [495, 295] width 21 height 21
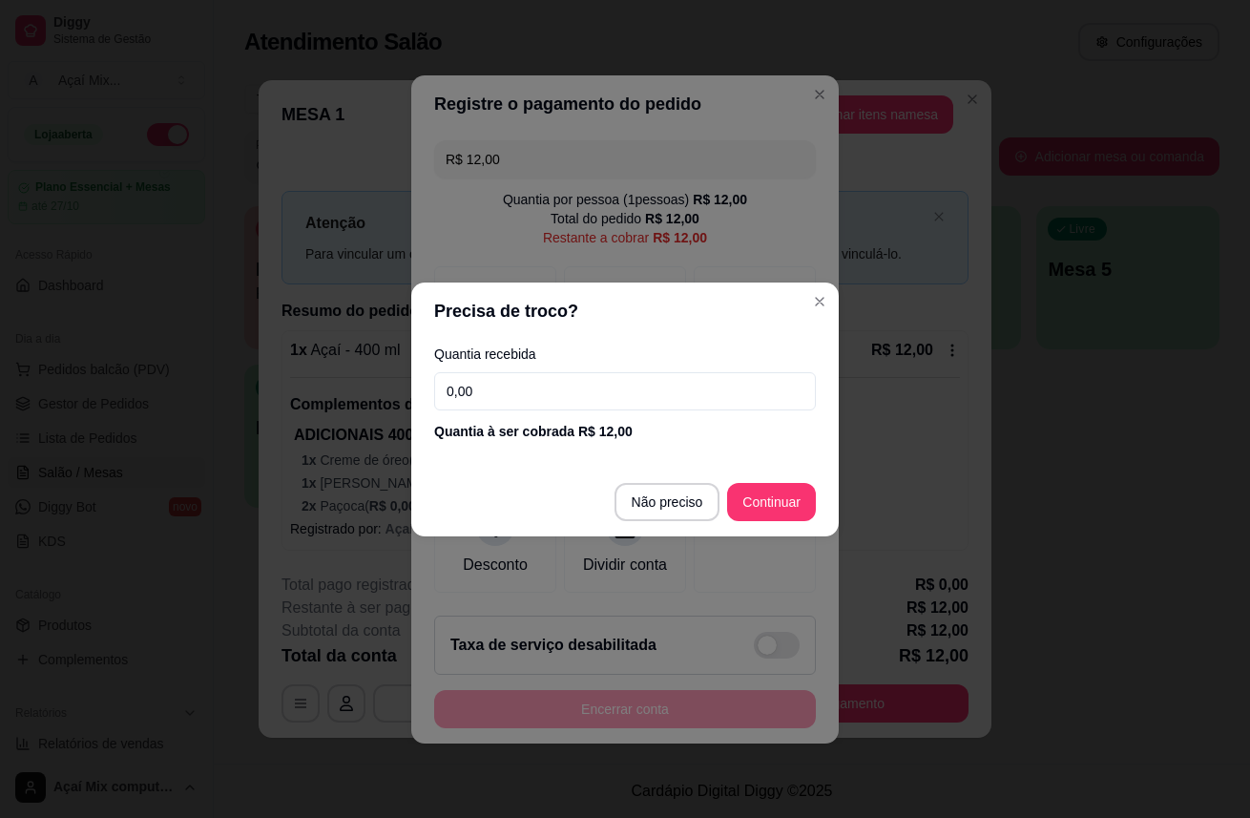
click at [623, 392] on input "0,00" at bounding box center [625, 391] width 382 height 38
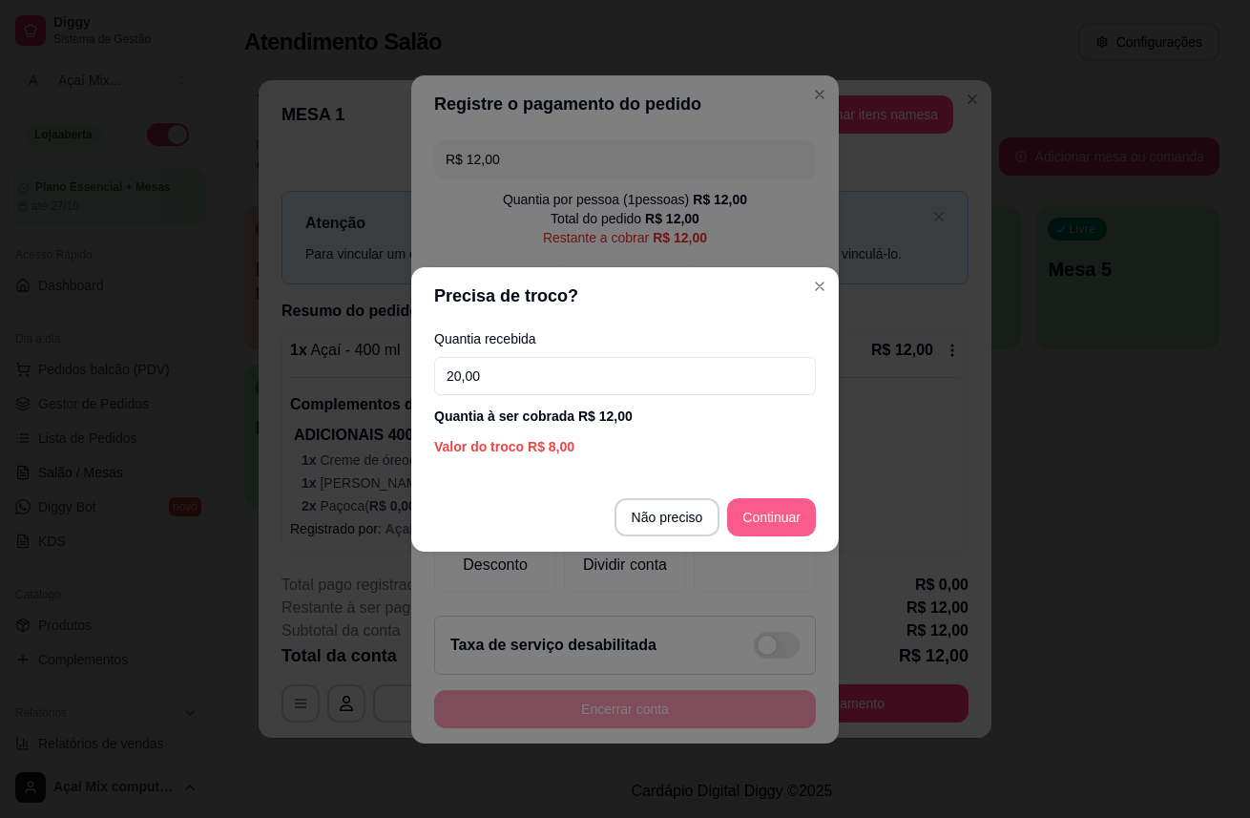
type input "20,00"
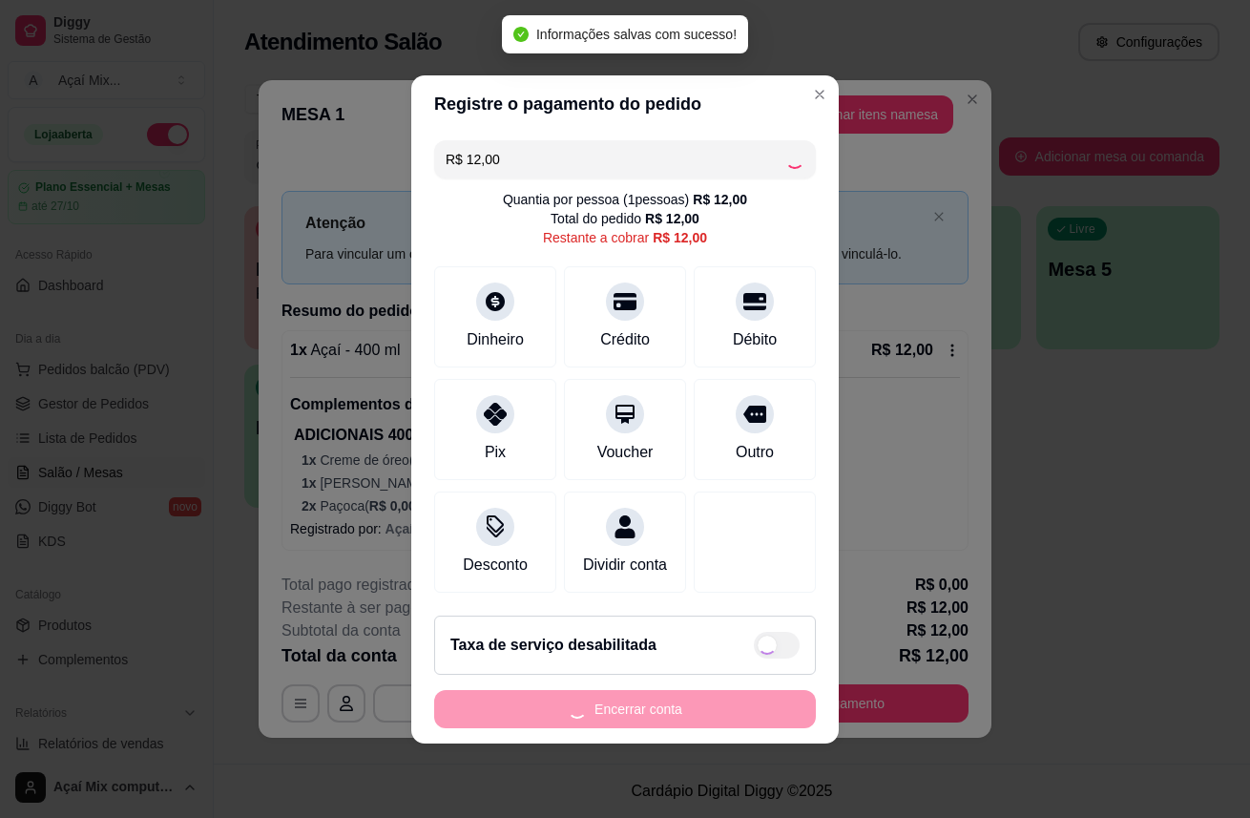
type input "R$ 0,00"
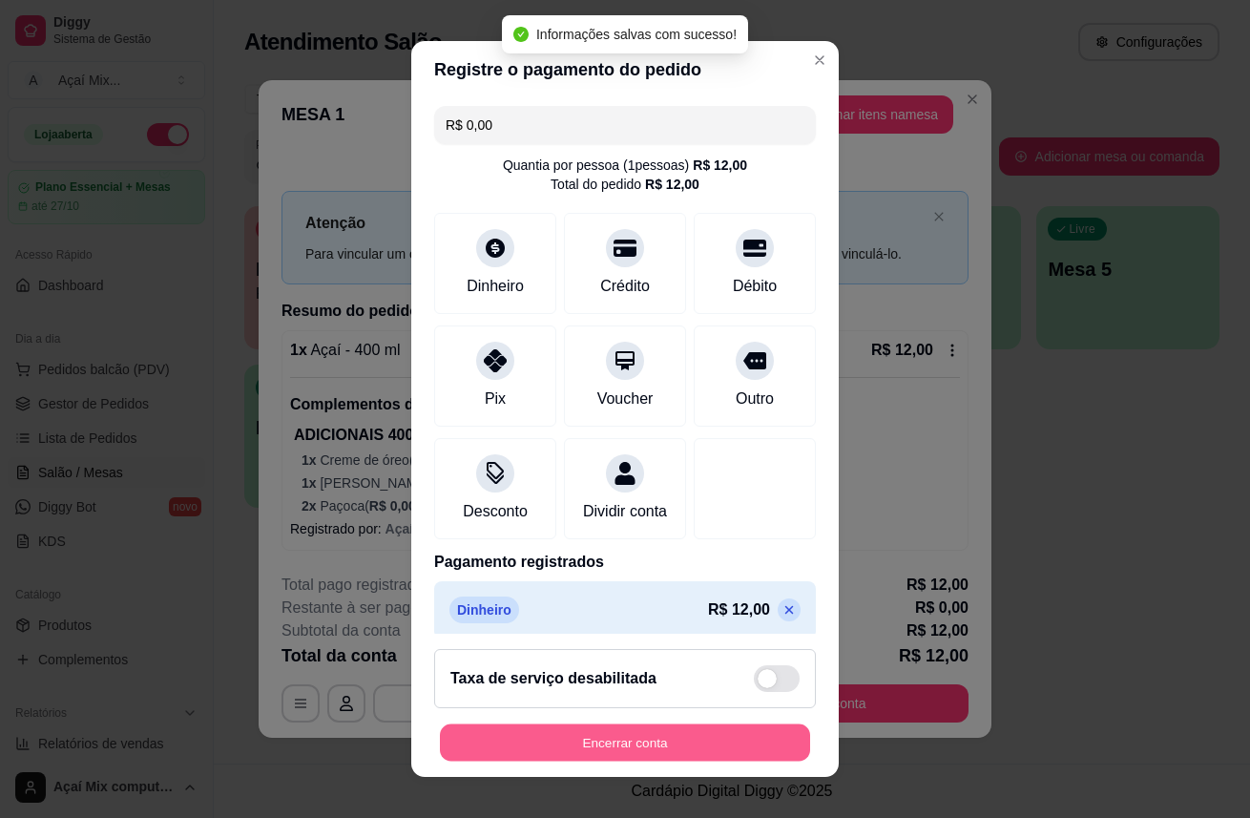
click at [632, 742] on button "Encerrar conta" at bounding box center [625, 742] width 370 height 37
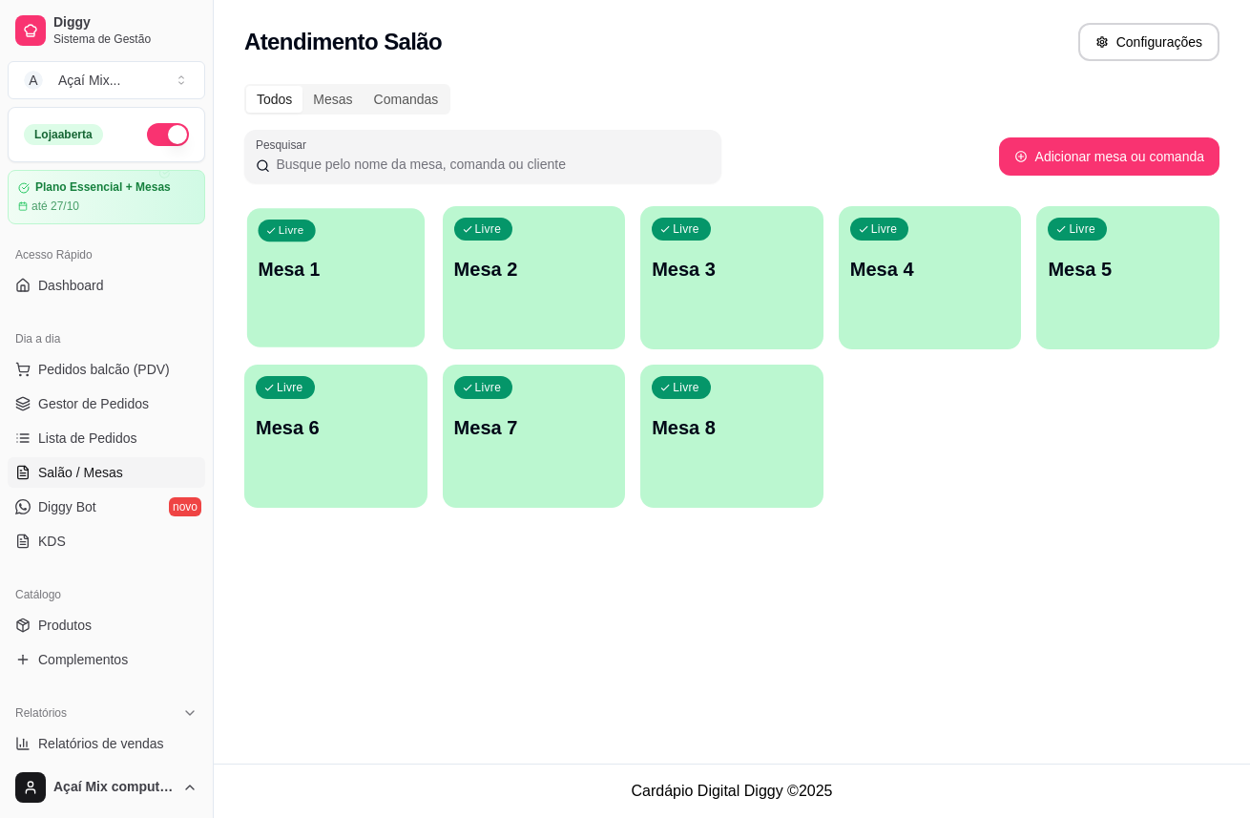
click at [348, 272] on p "Mesa 1" at bounding box center [337, 270] width 156 height 26
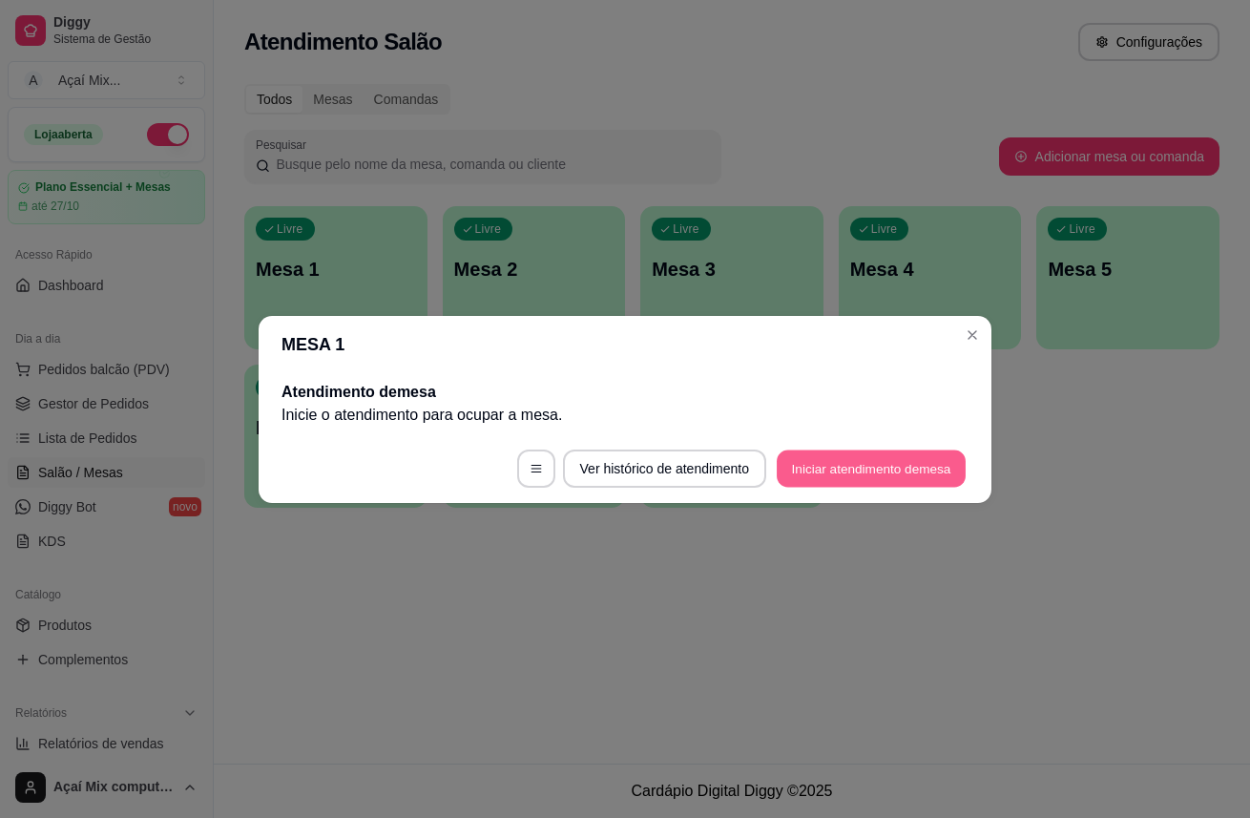
click at [816, 455] on button "Iniciar atendimento de mesa" at bounding box center [871, 467] width 189 height 37
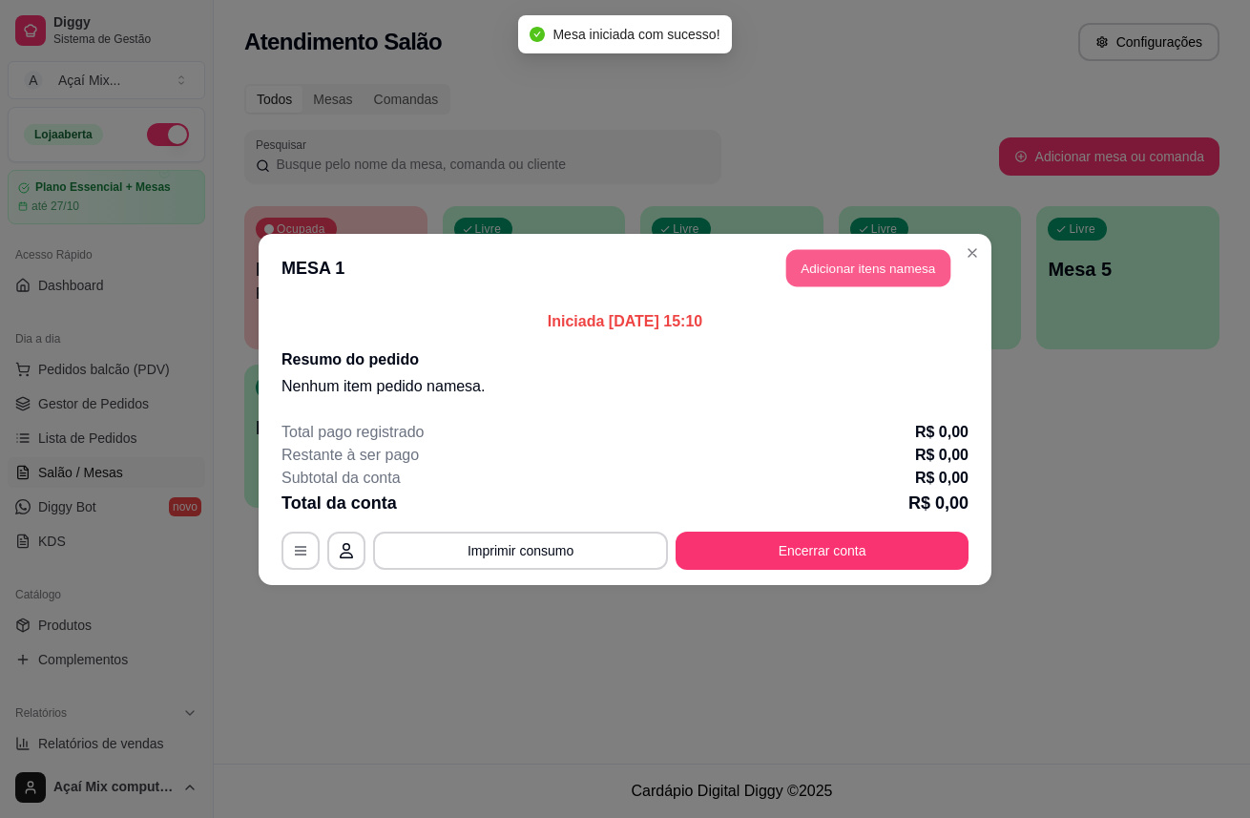
click at [838, 278] on button "Adicionar itens na mesa" at bounding box center [868, 267] width 164 height 37
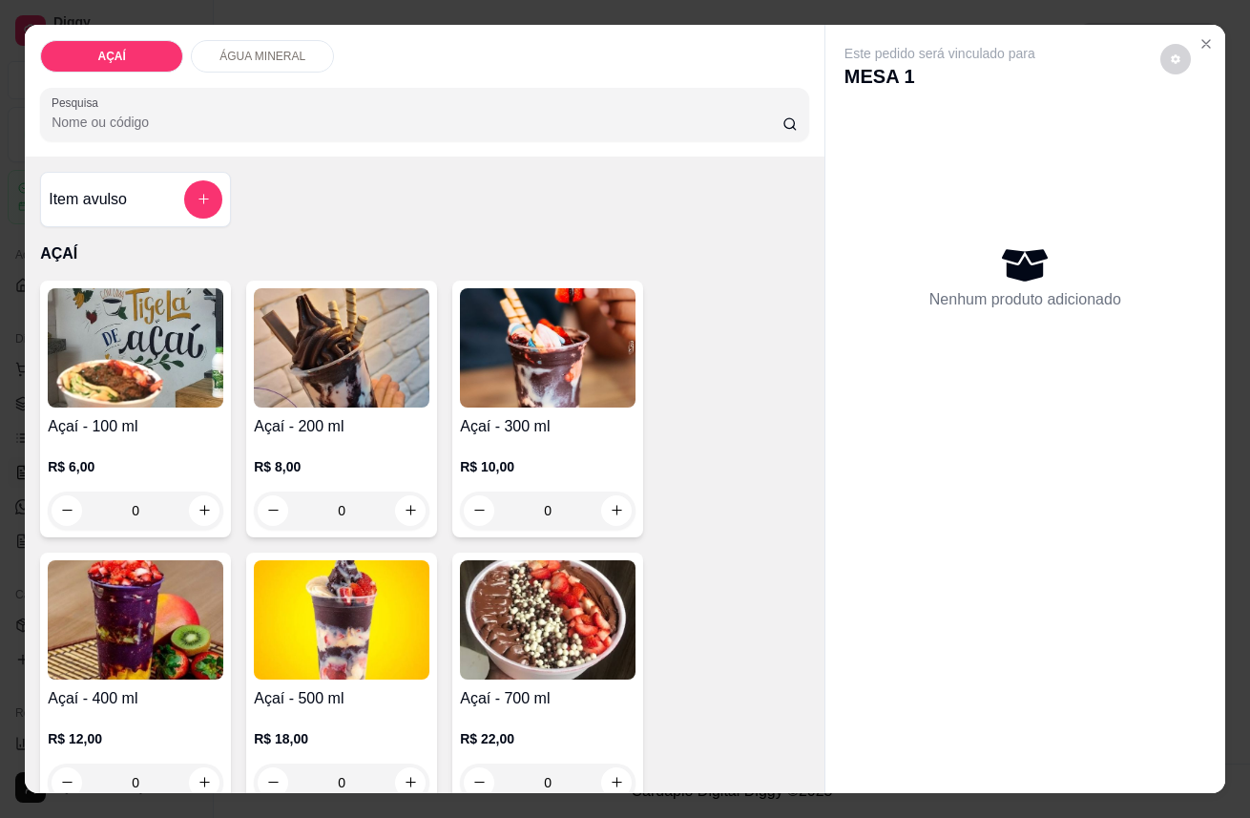
click at [415, 605] on img at bounding box center [342, 619] width 176 height 119
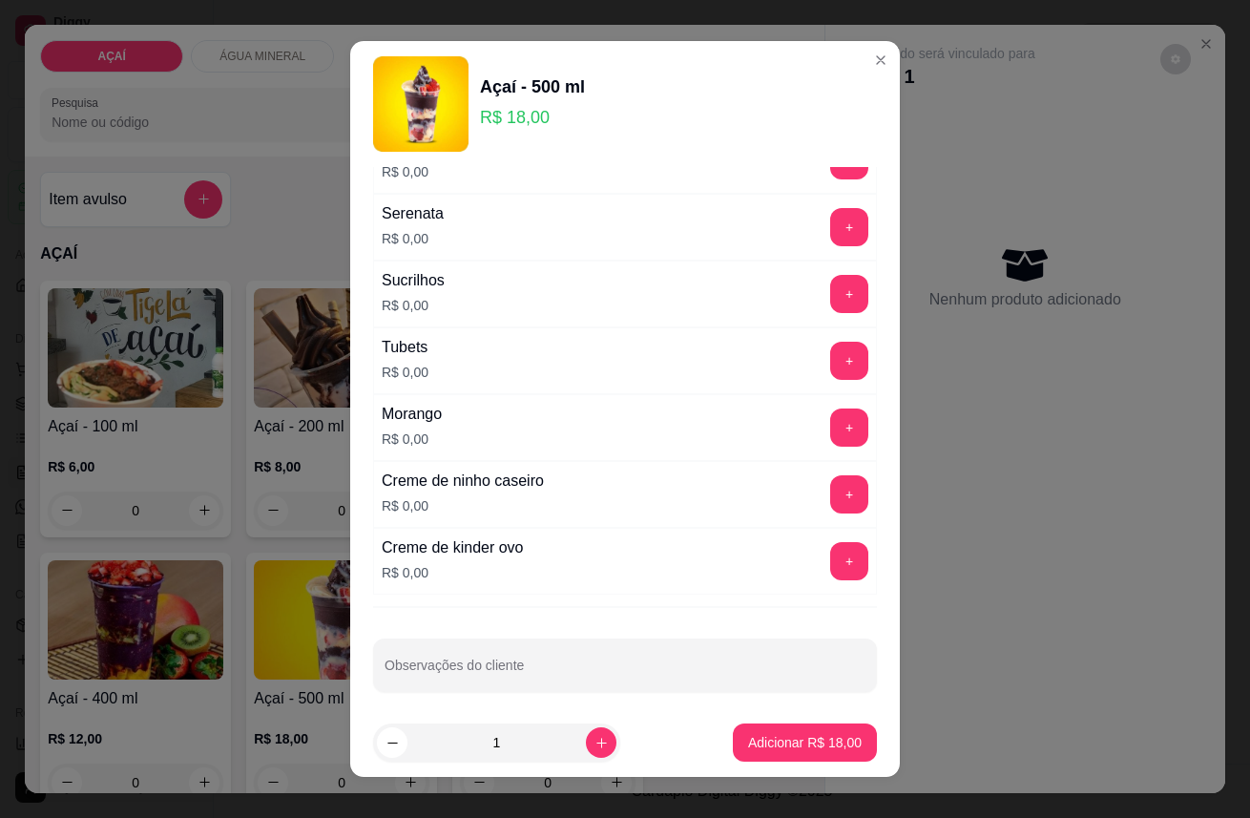
scroll to position [2312, 0]
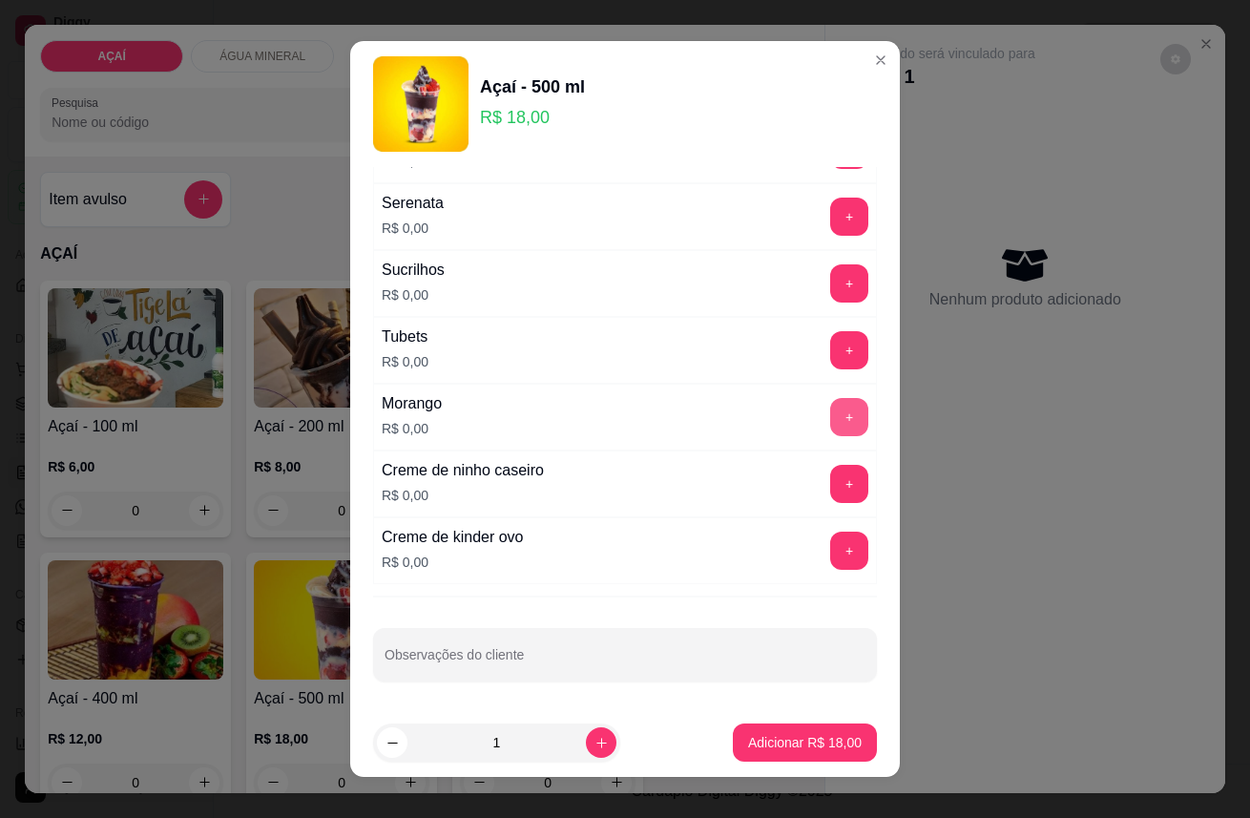
click at [830, 416] on button "+" at bounding box center [849, 417] width 38 height 38
click at [830, 468] on button "+" at bounding box center [849, 484] width 38 height 38
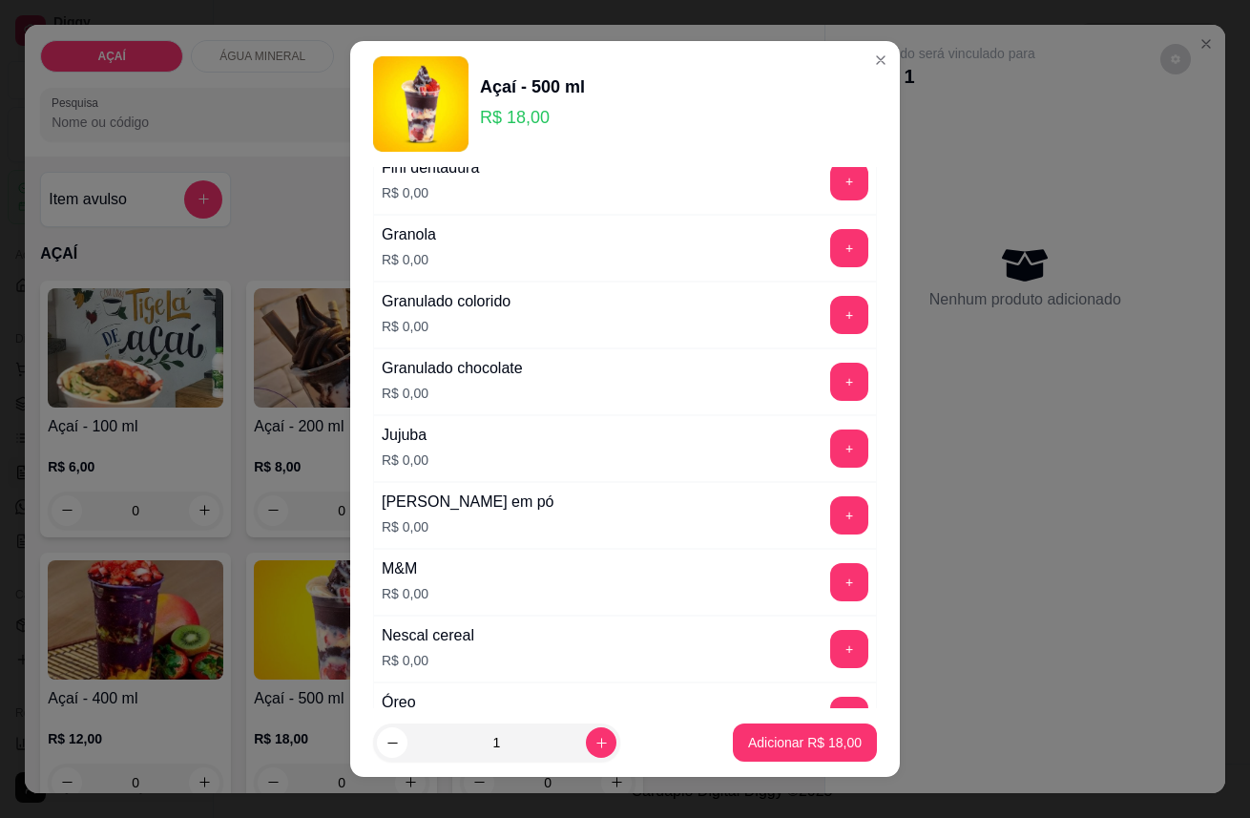
scroll to position [1569, 0]
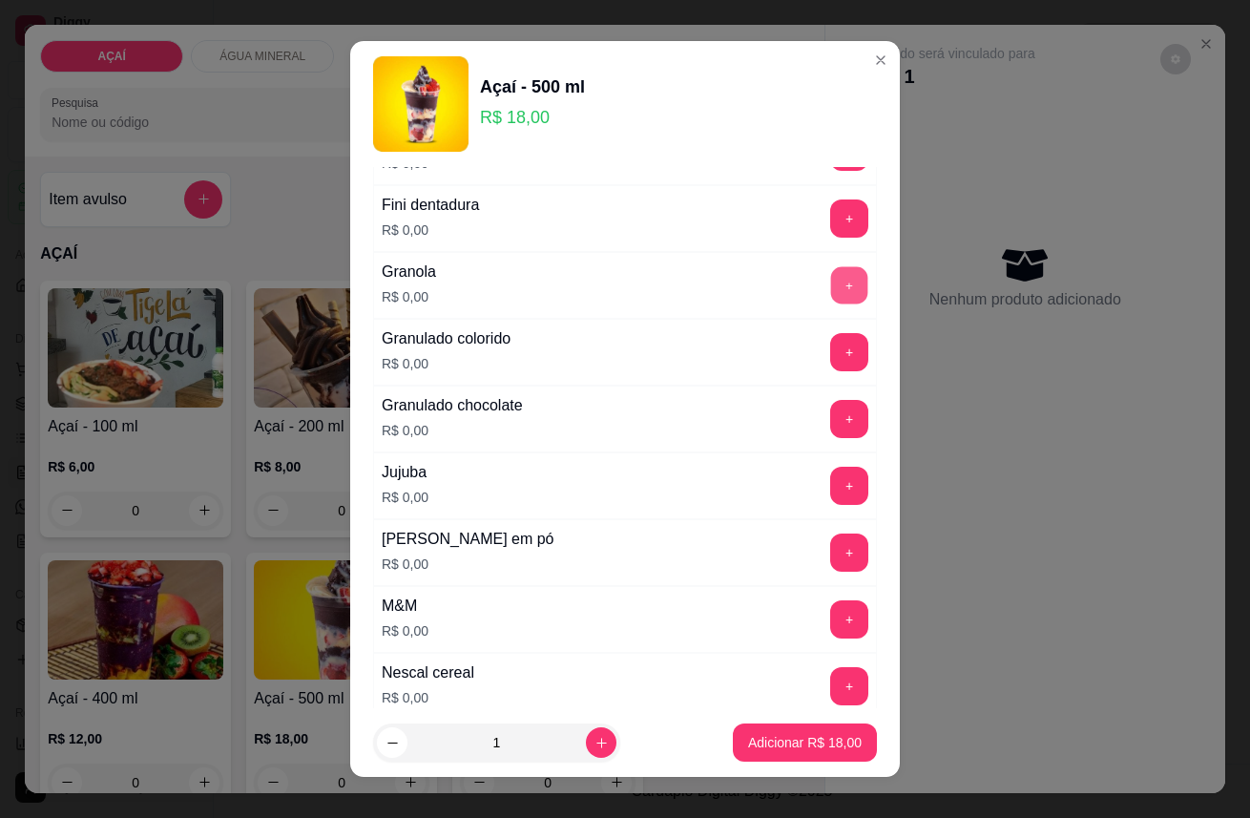
click at [831, 283] on button "+" at bounding box center [849, 284] width 37 height 37
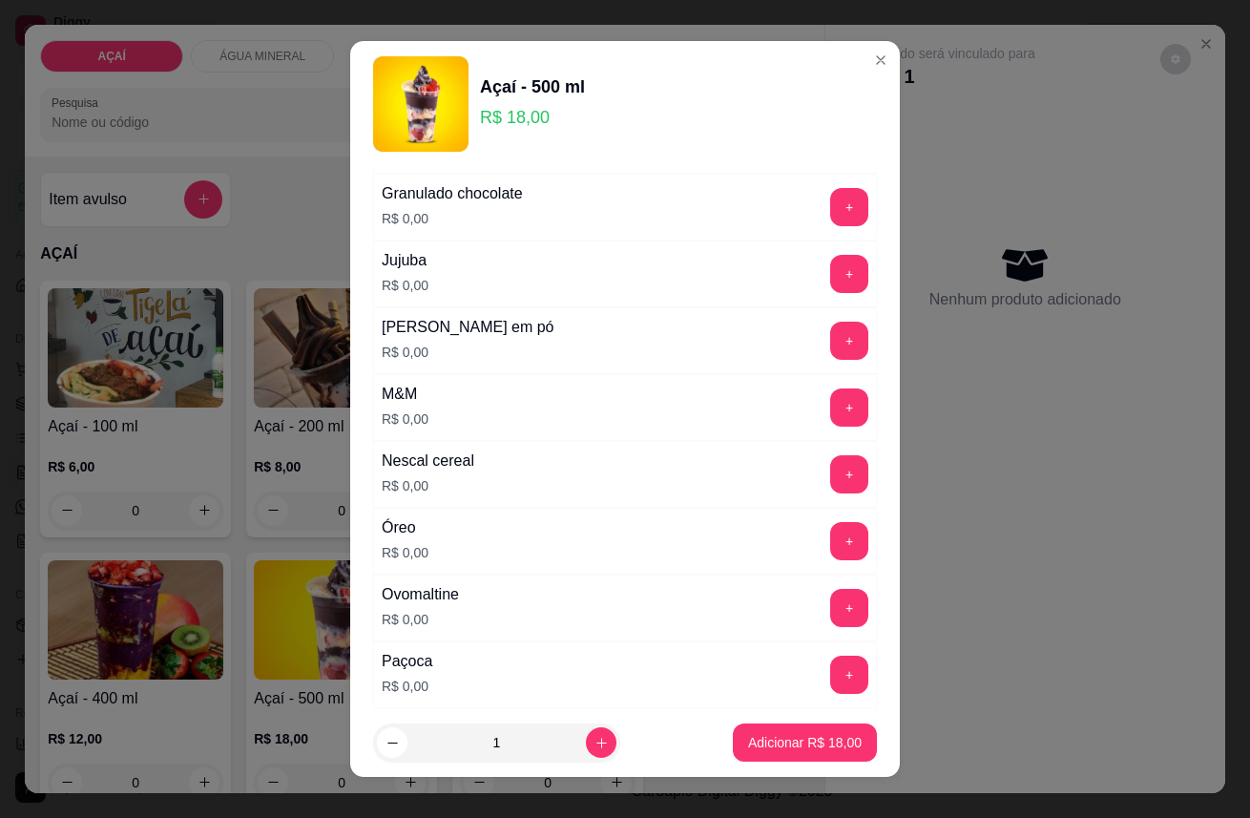
scroll to position [1887, 0]
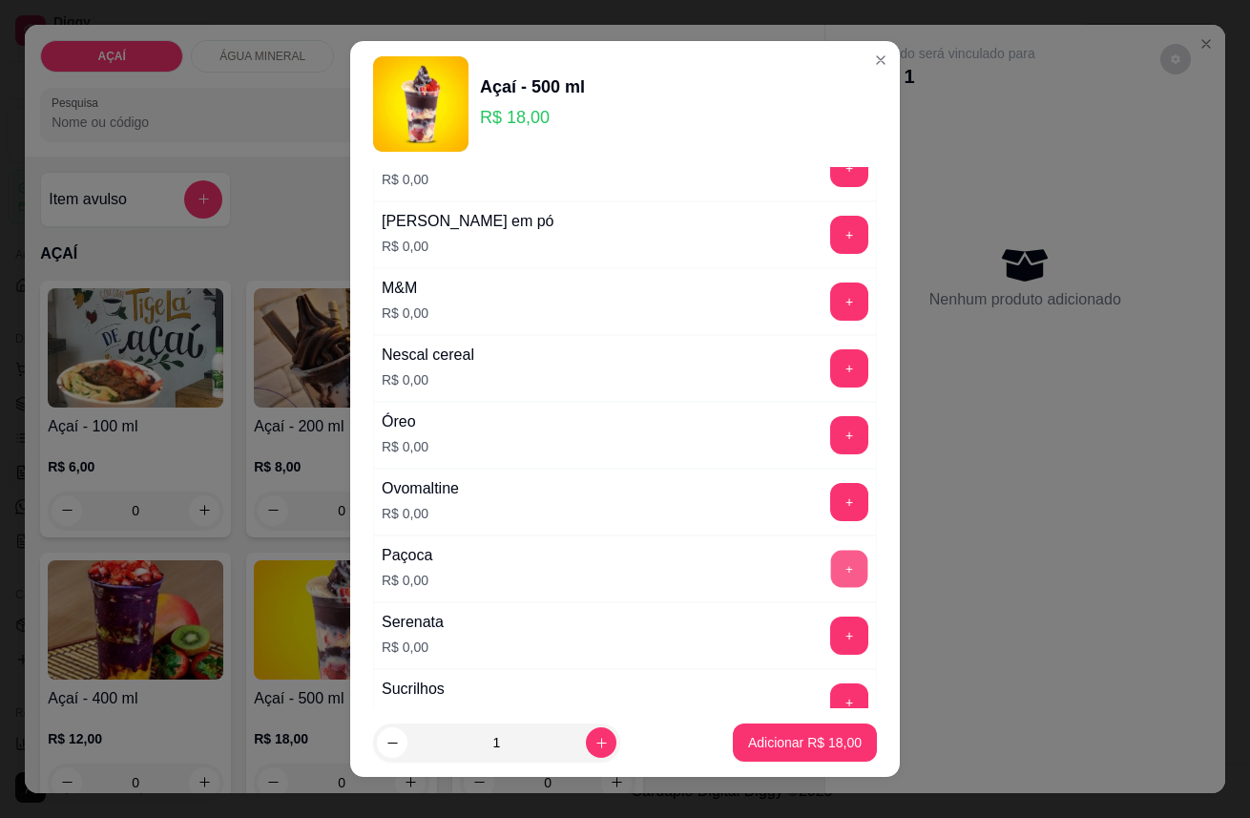
click at [831, 574] on button "+" at bounding box center [849, 568] width 37 height 37
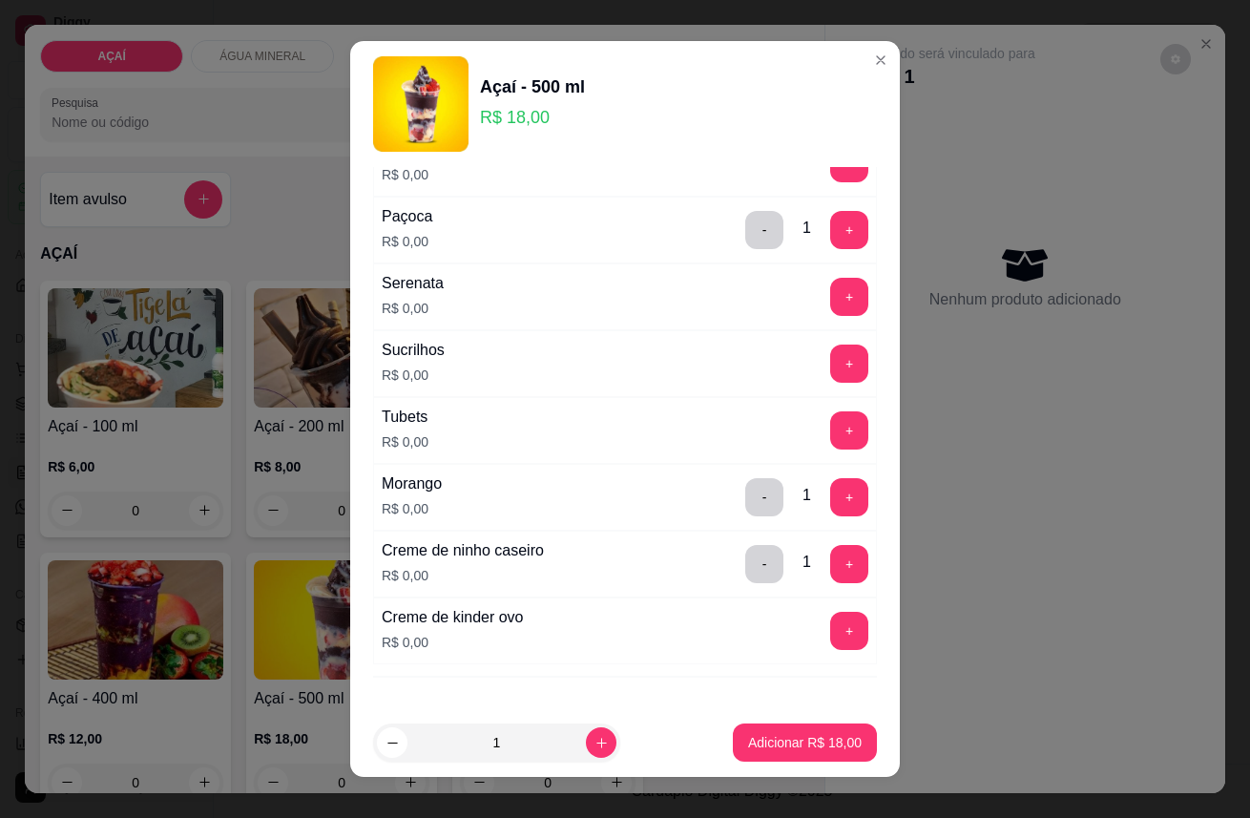
scroll to position [2312, 0]
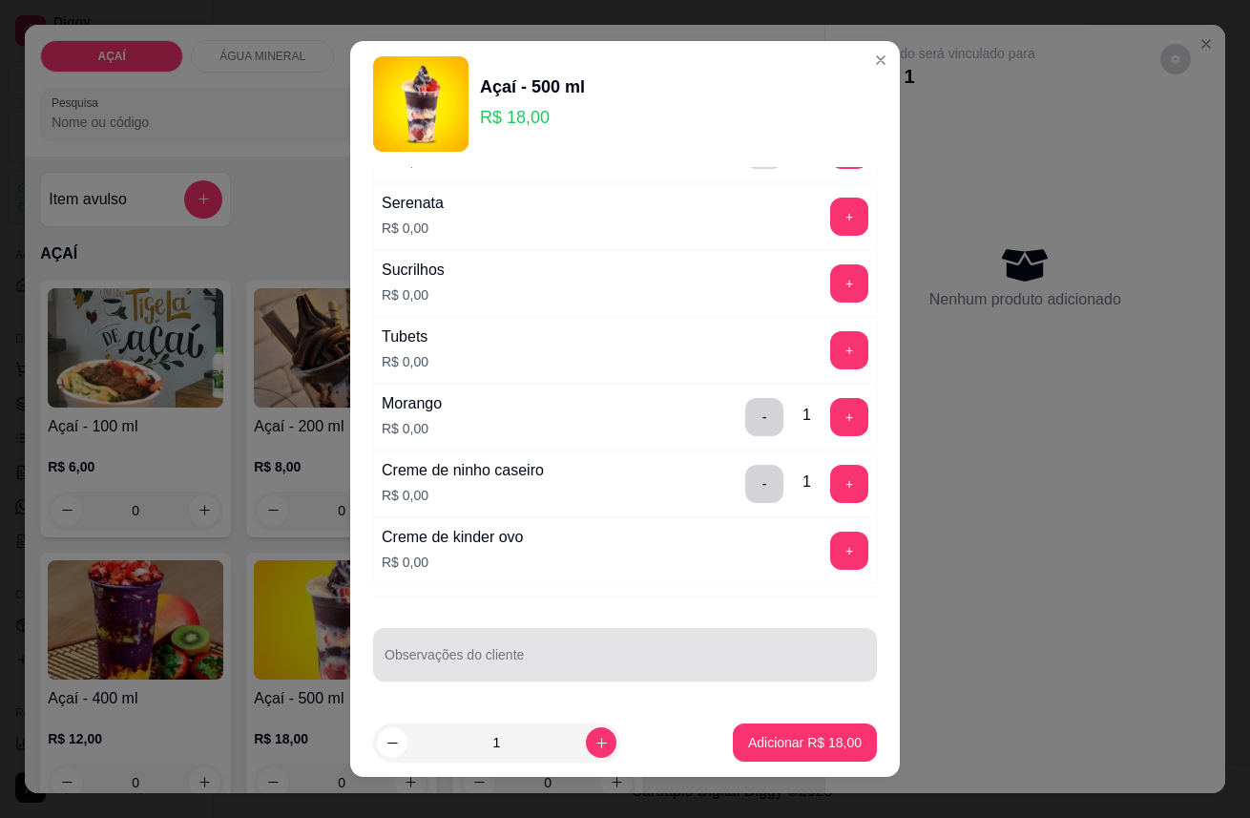
click at [446, 663] on input "Observações do cliente" at bounding box center [624, 662] width 481 height 19
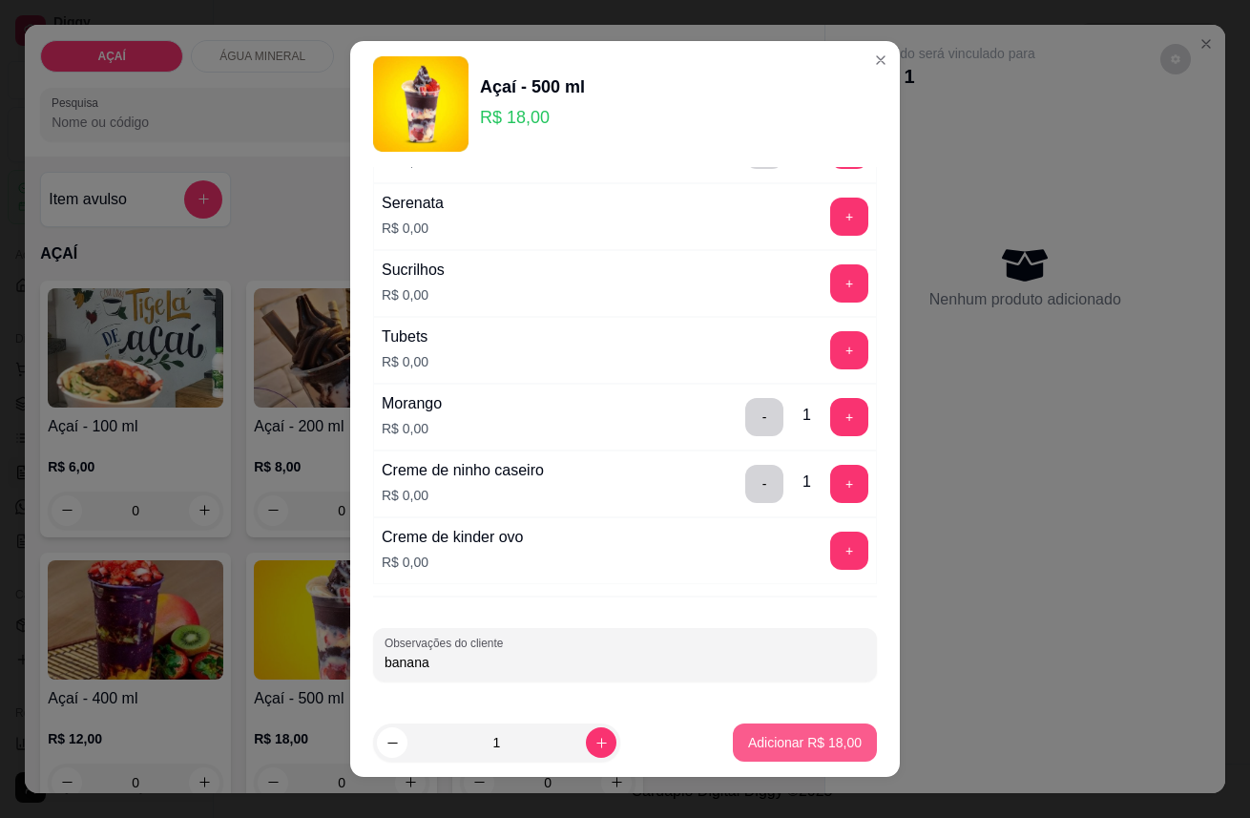
type input "banana"
click at [749, 745] on p "Adicionar R$ 18,00" at bounding box center [805, 742] width 114 height 19
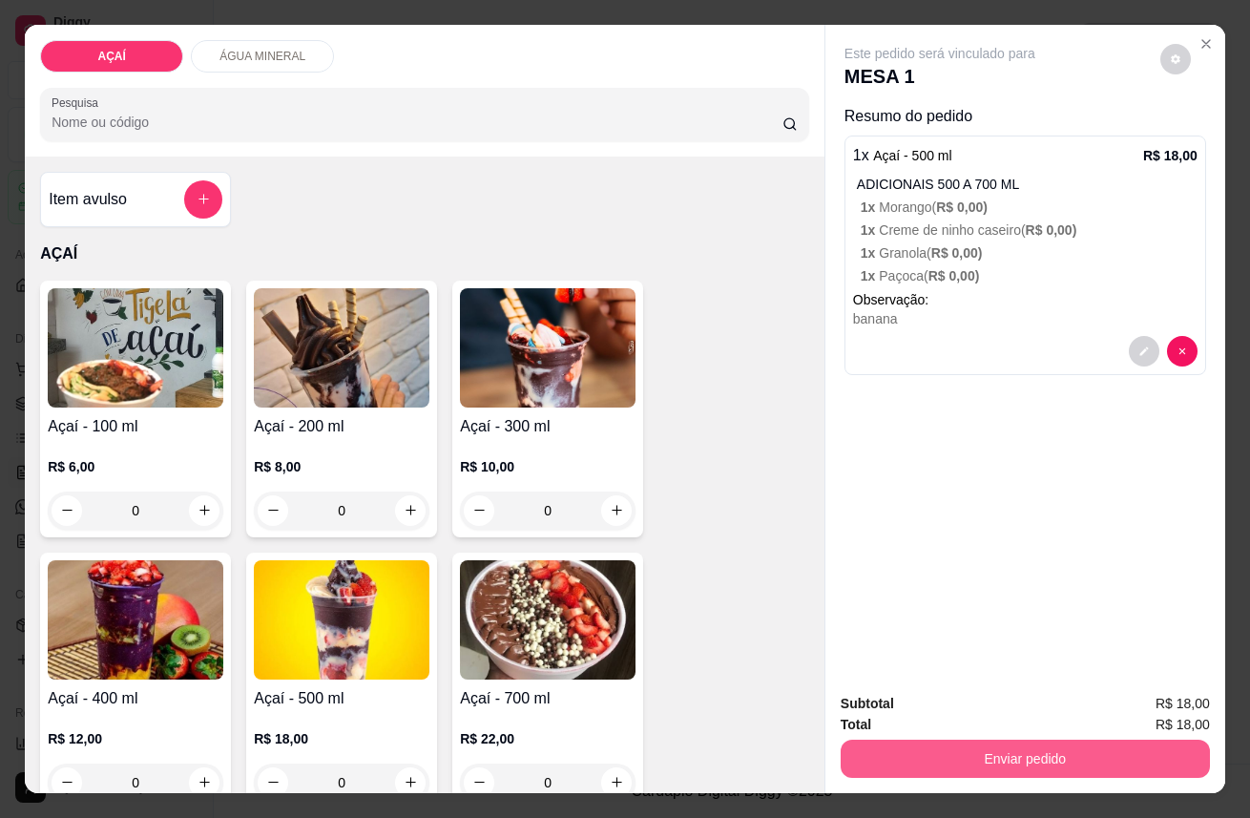
click at [978, 752] on button "Enviar pedido" at bounding box center [1025, 758] width 369 height 38
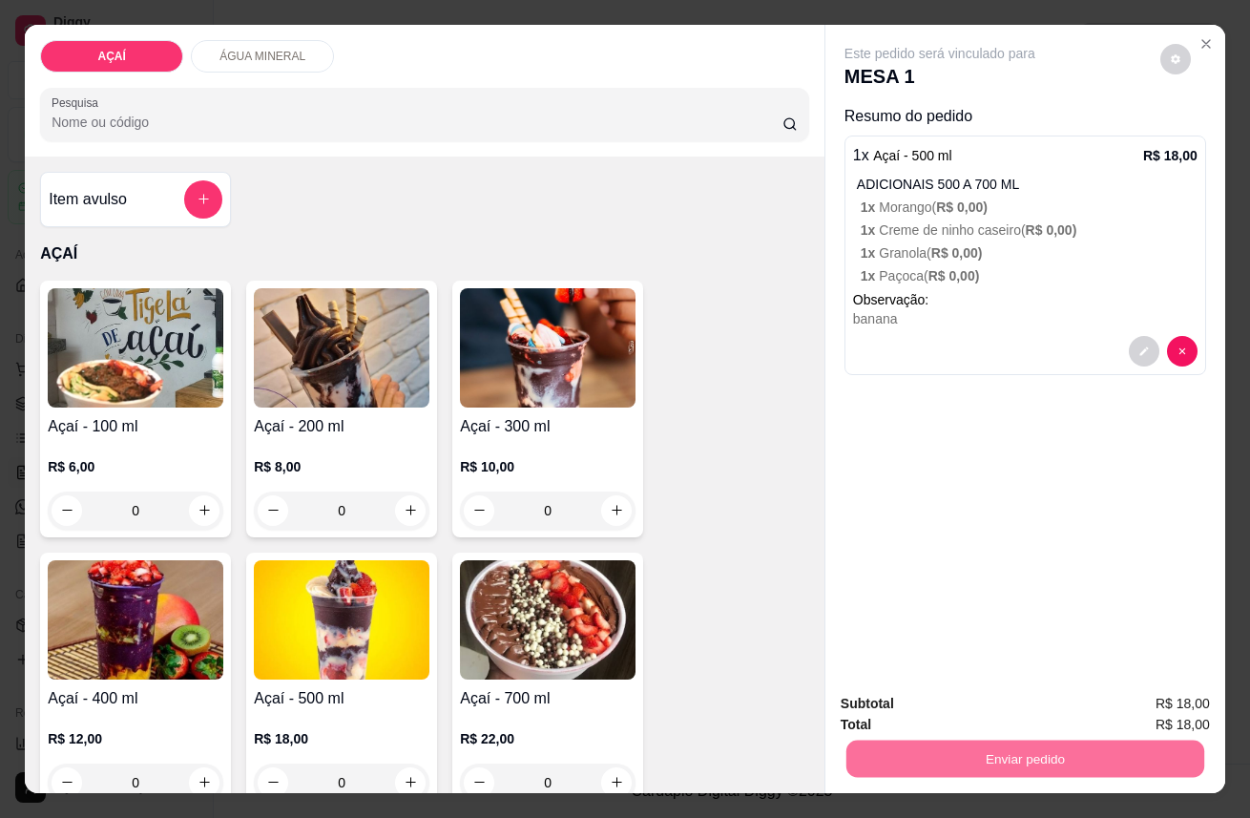
click at [1181, 689] on button "Enviar pedido" at bounding box center [1159, 704] width 105 height 35
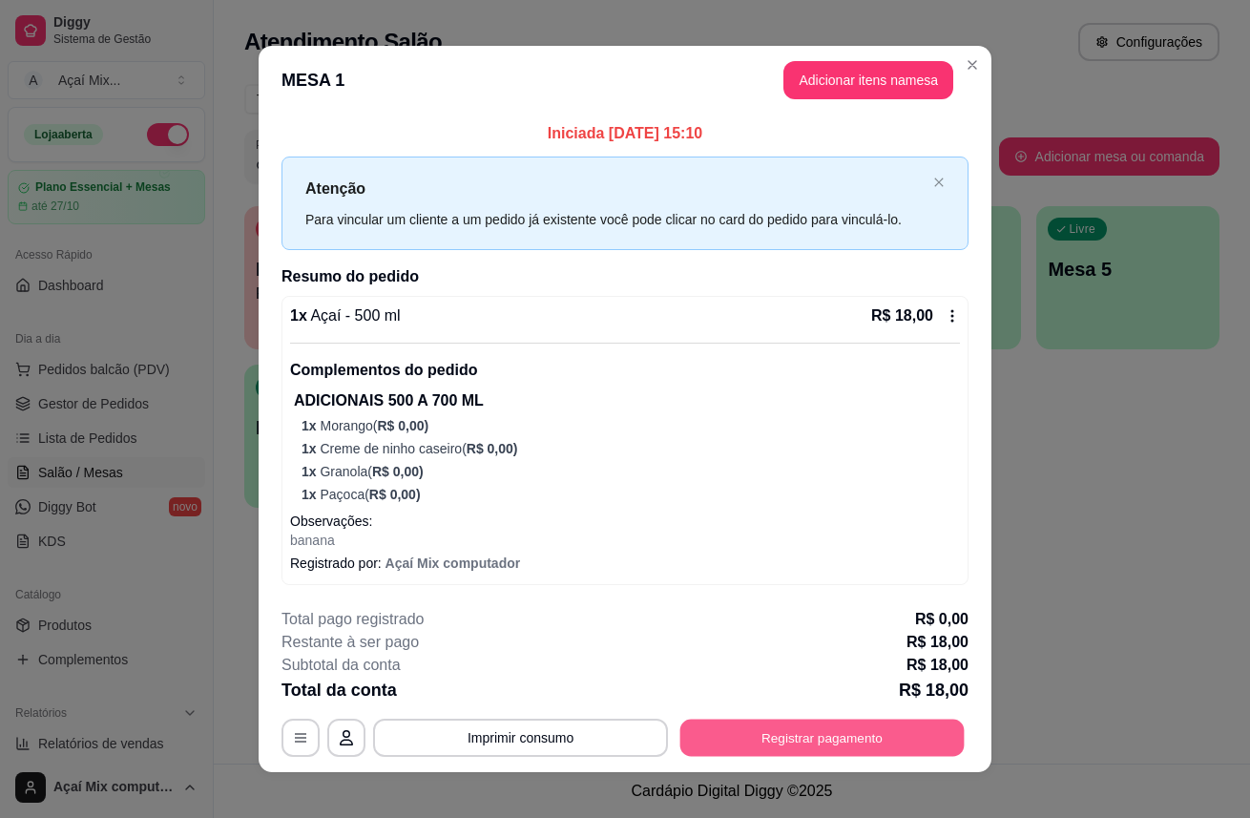
click at [773, 745] on button "Registrar pagamento" at bounding box center [822, 736] width 284 height 37
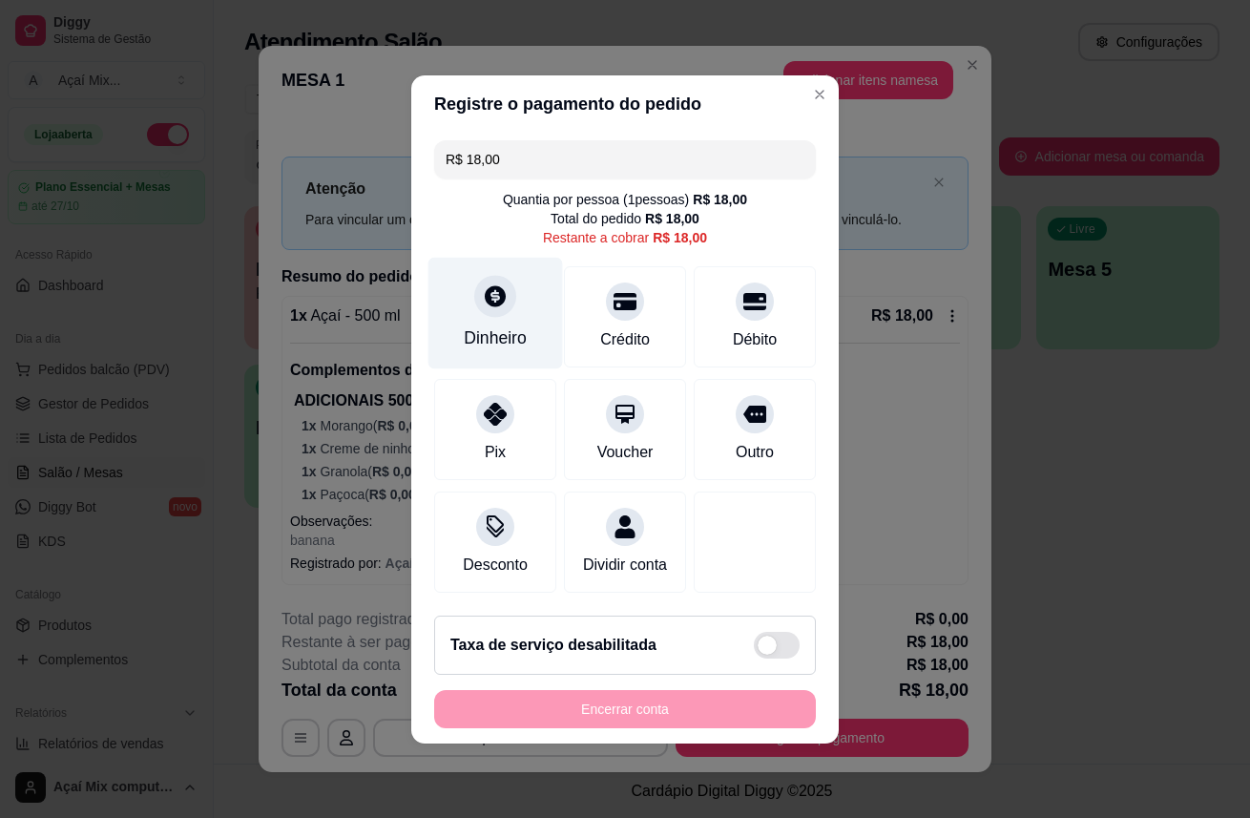
click at [509, 327] on div "Dinheiro" at bounding box center [495, 337] width 63 height 25
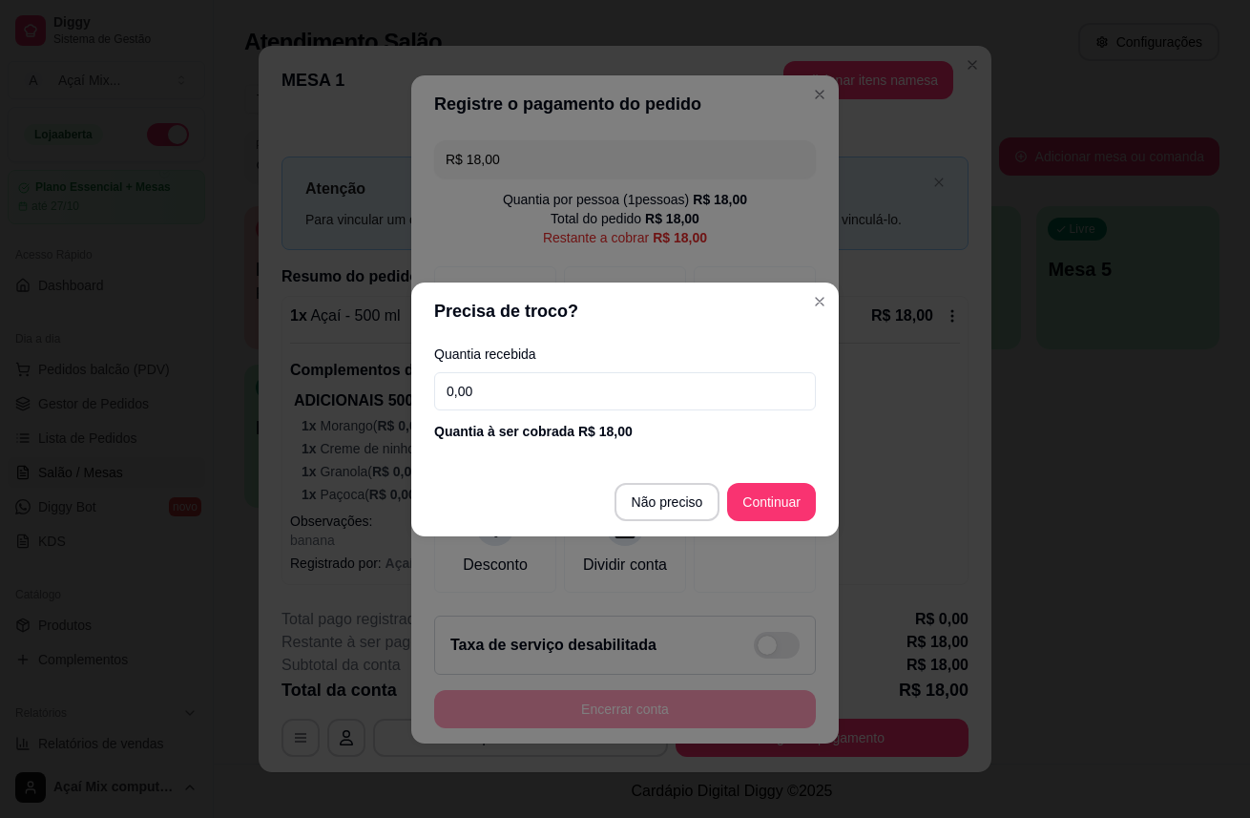
click at [473, 392] on input "0,00" at bounding box center [625, 391] width 382 height 38
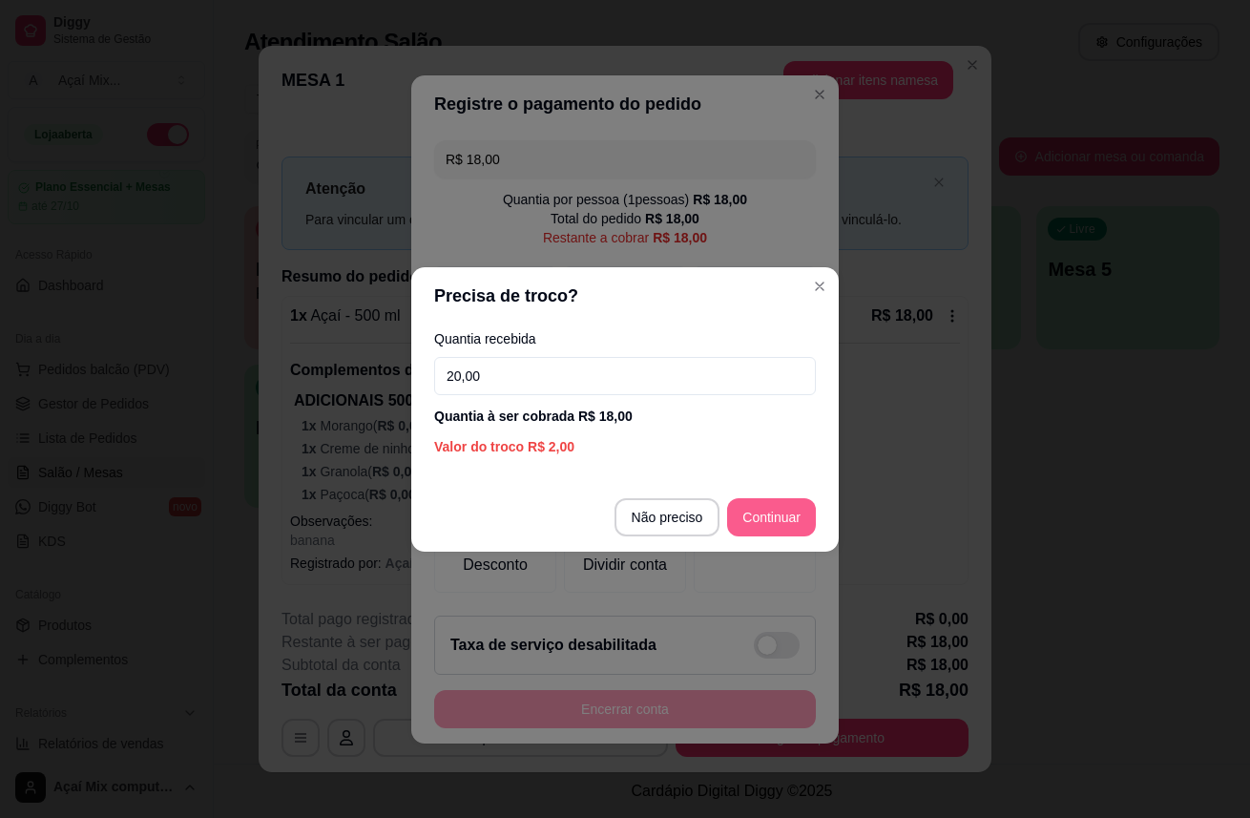
type input "20,00"
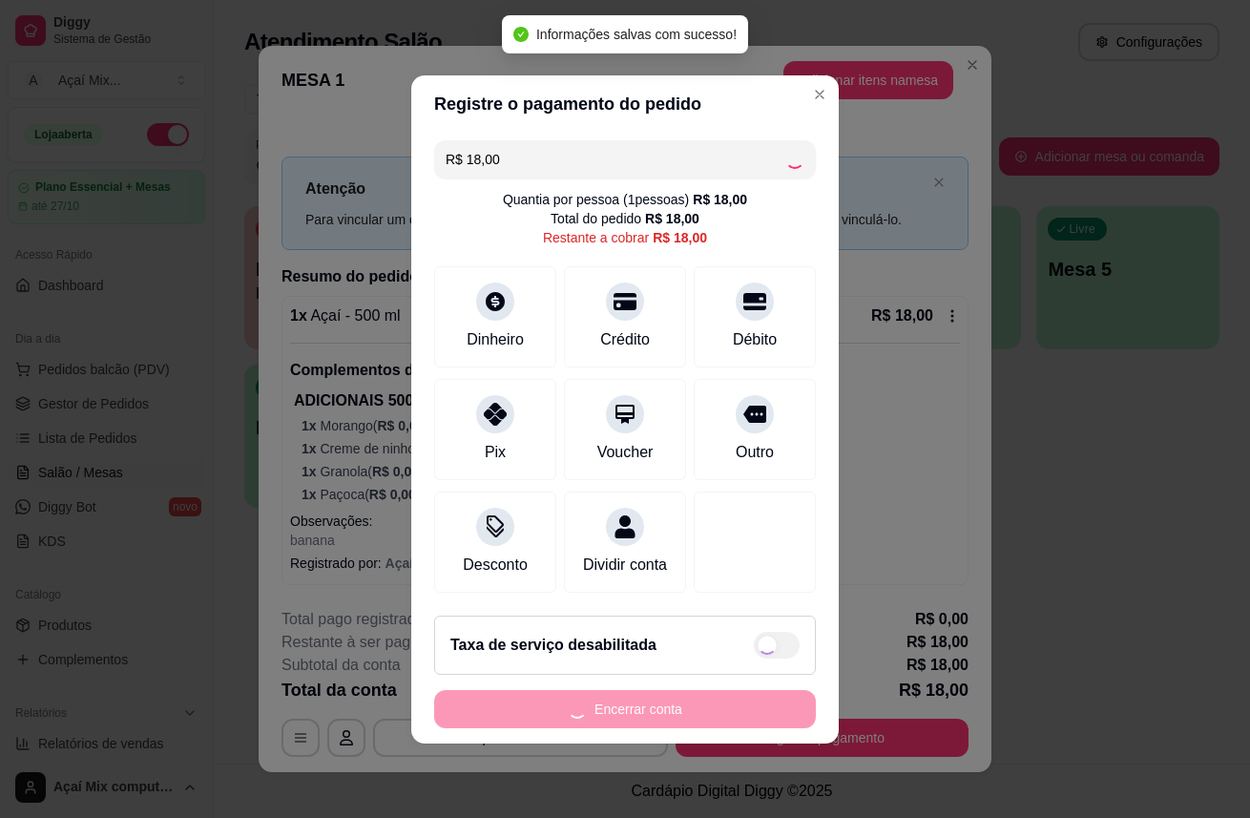
type input "R$ 0,00"
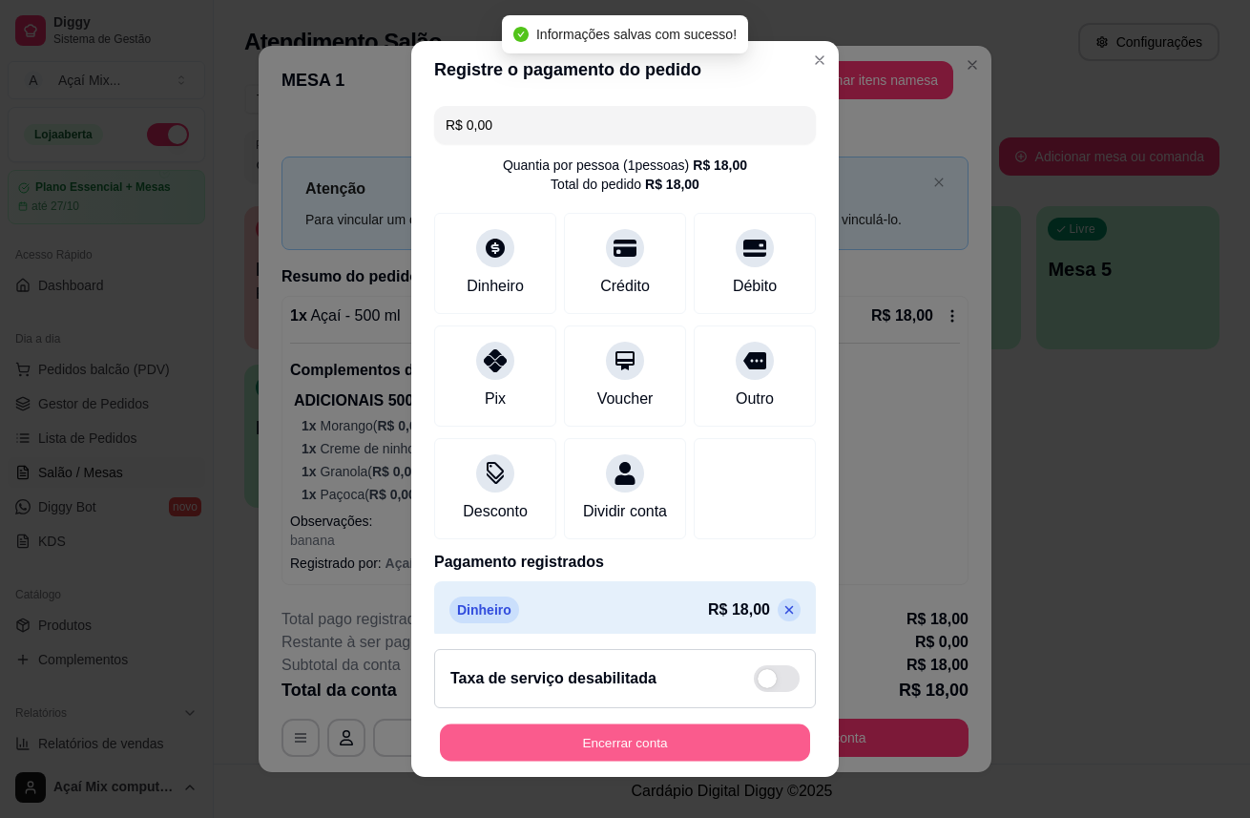
click at [704, 744] on button "Encerrar conta" at bounding box center [625, 742] width 370 height 37
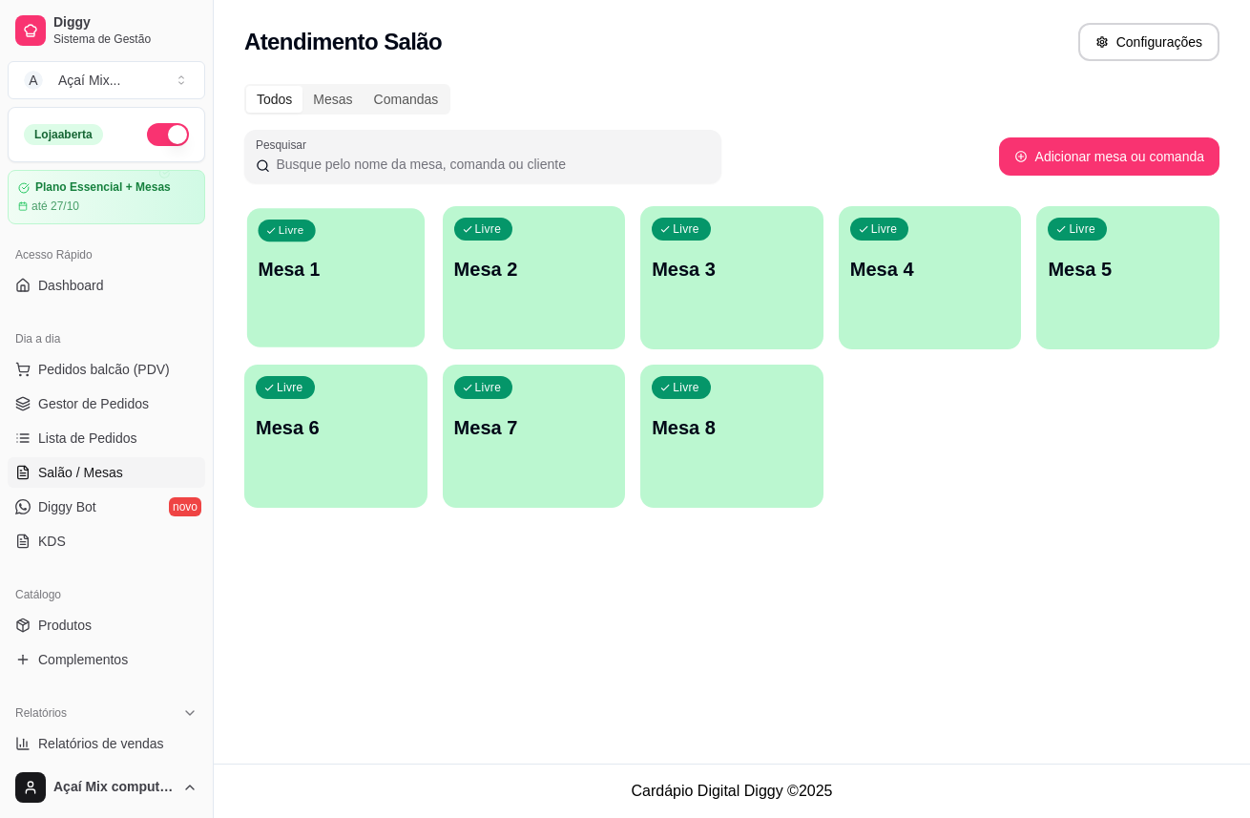
click at [338, 313] on div "Livre Mesa 1" at bounding box center [335, 266] width 177 height 116
click at [344, 100] on div "Mesas" at bounding box center [332, 99] width 60 height 27
click at [302, 86] on input "Mesas" at bounding box center [302, 86] width 0 height 0
click at [392, 92] on div "Comandas" at bounding box center [406, 99] width 86 height 27
click at [363, 86] on input "Comandas" at bounding box center [363, 86] width 0 height 0
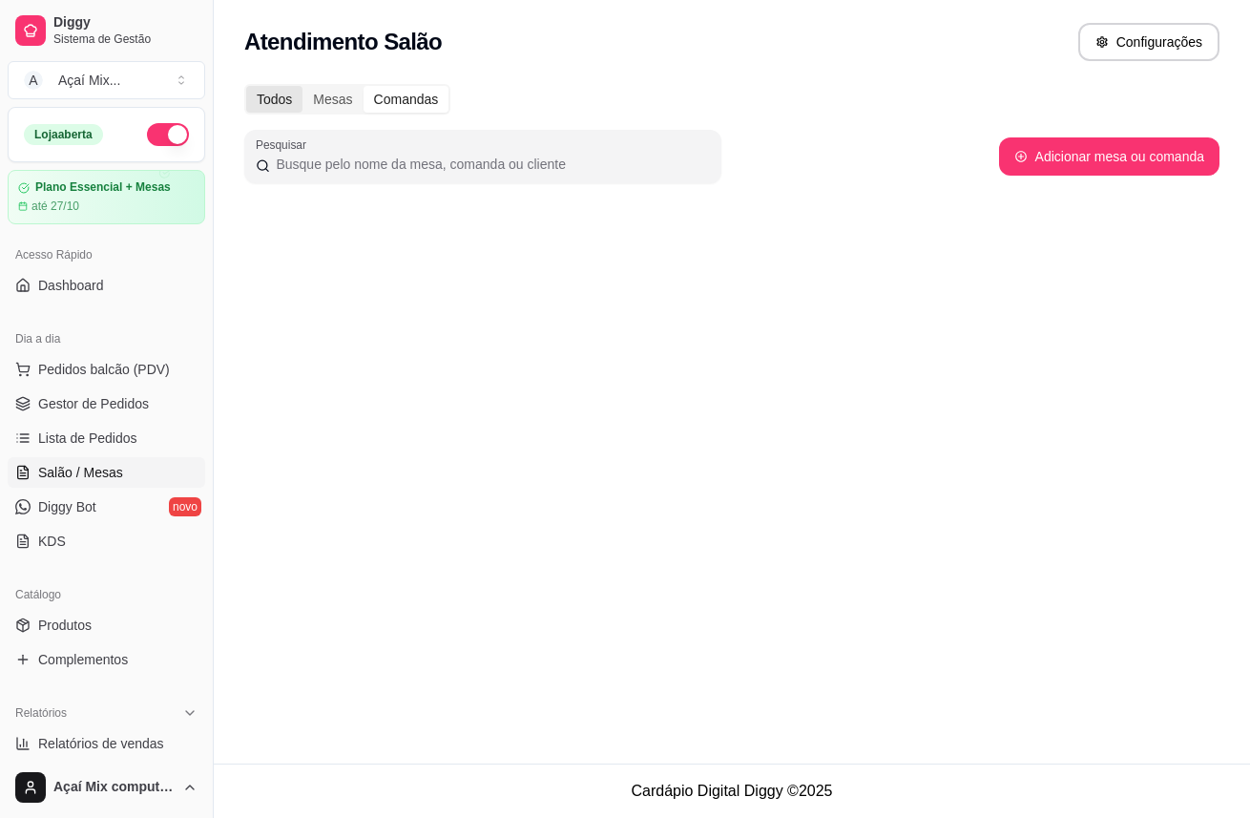
click at [282, 96] on div "Todos" at bounding box center [274, 99] width 56 height 27
click at [246, 86] on input "Todos" at bounding box center [246, 86] width 0 height 0
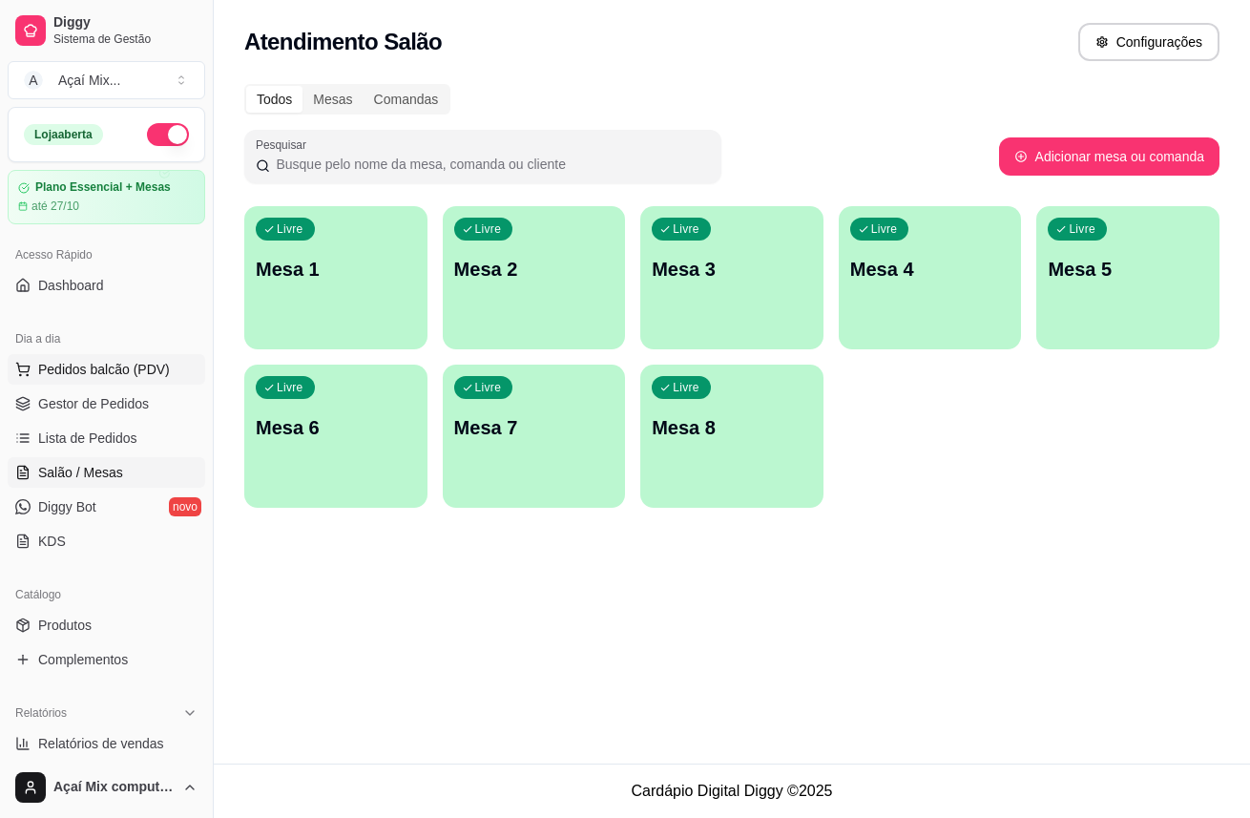
click at [98, 356] on button "Pedidos balcão (PDV)" at bounding box center [106, 369] width 197 height 31
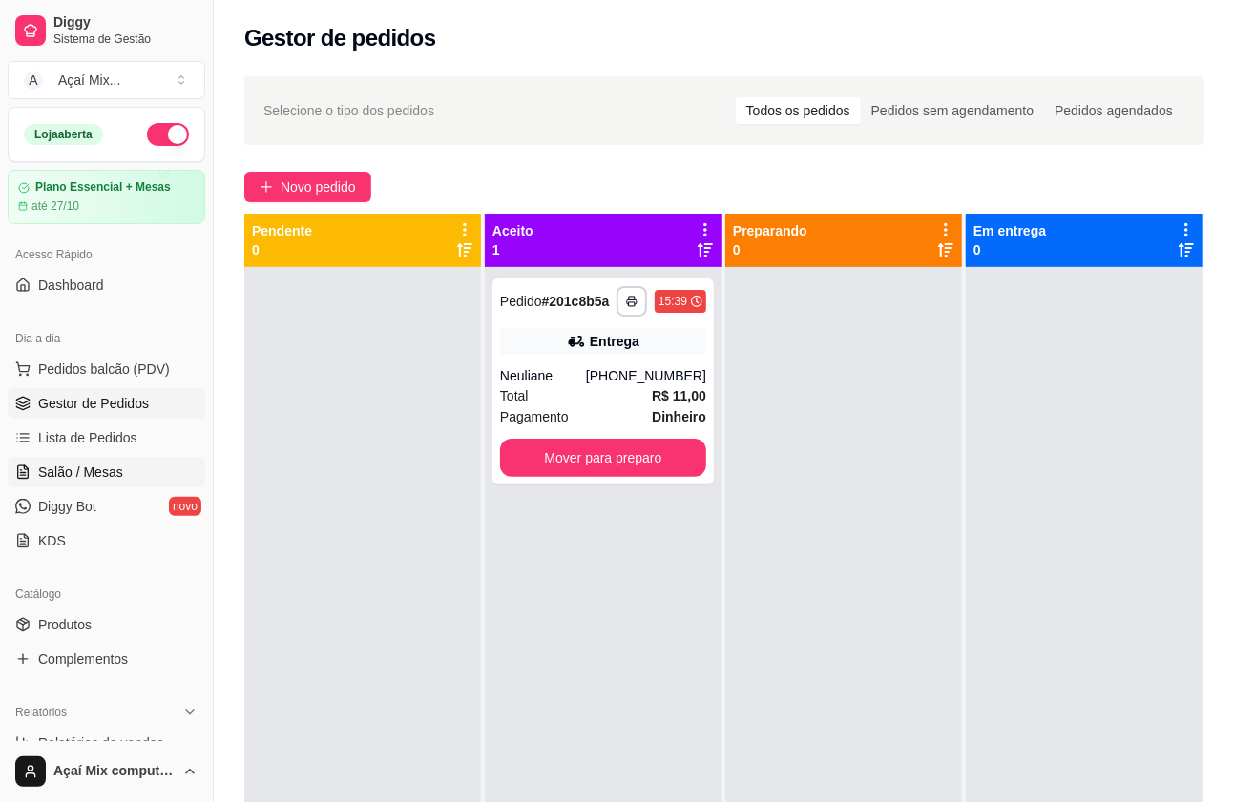
click at [109, 471] on span "Salão / Mesas" at bounding box center [80, 472] width 85 height 19
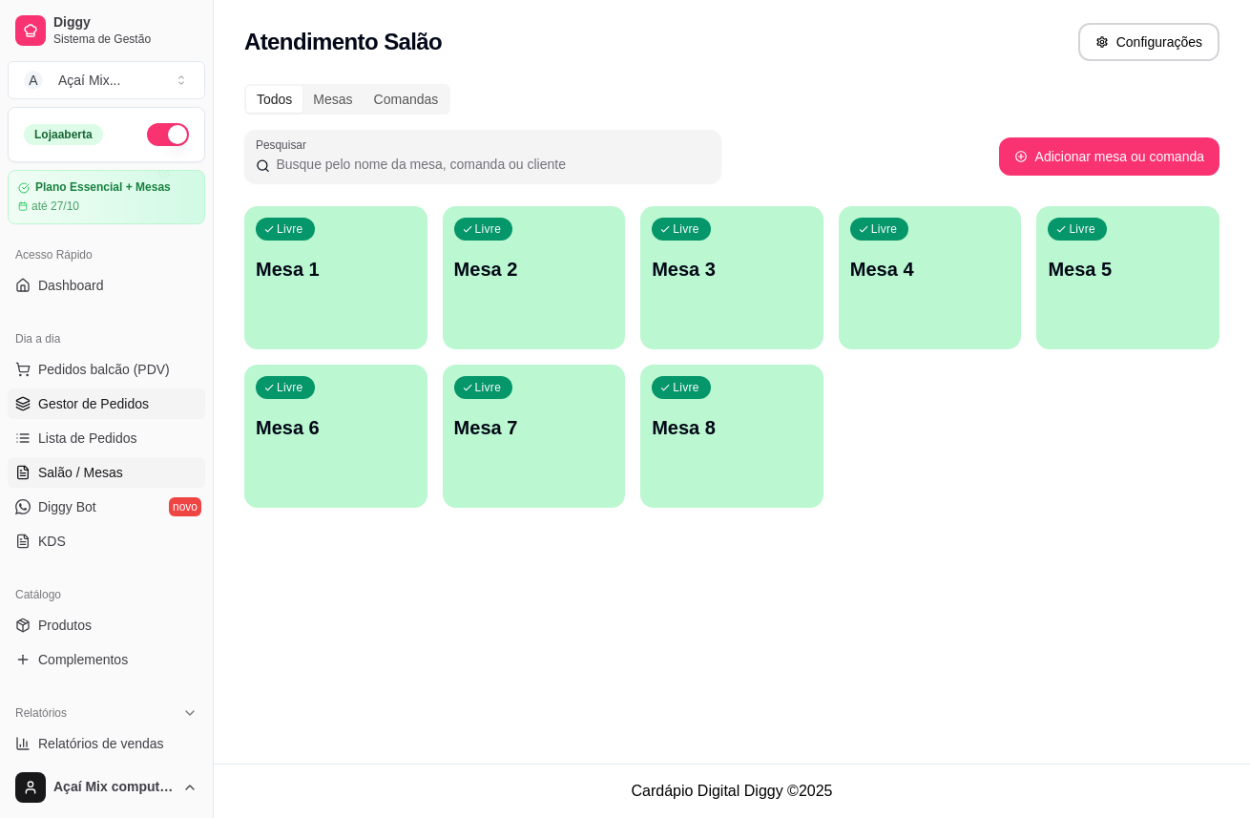
click at [118, 395] on span "Gestor de Pedidos" at bounding box center [93, 403] width 111 height 19
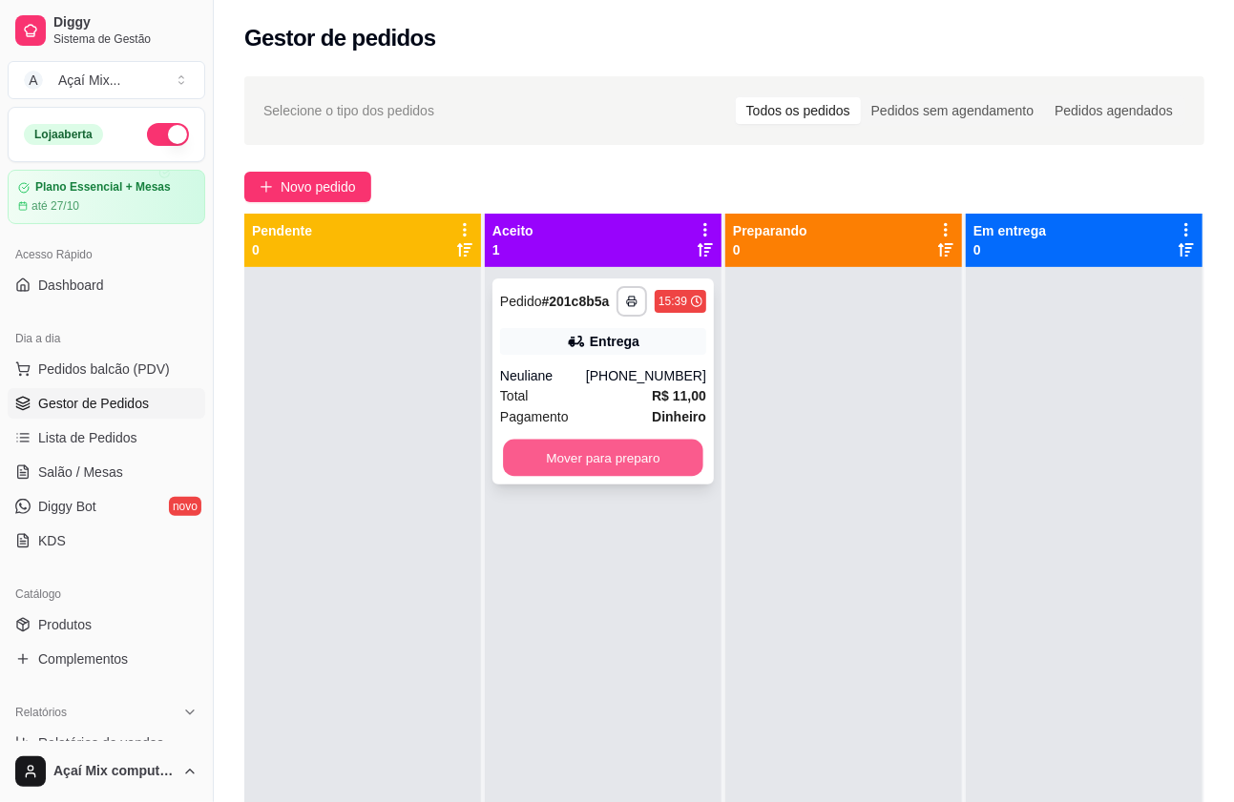
click at [651, 458] on button "Mover para preparo" at bounding box center [603, 458] width 200 height 37
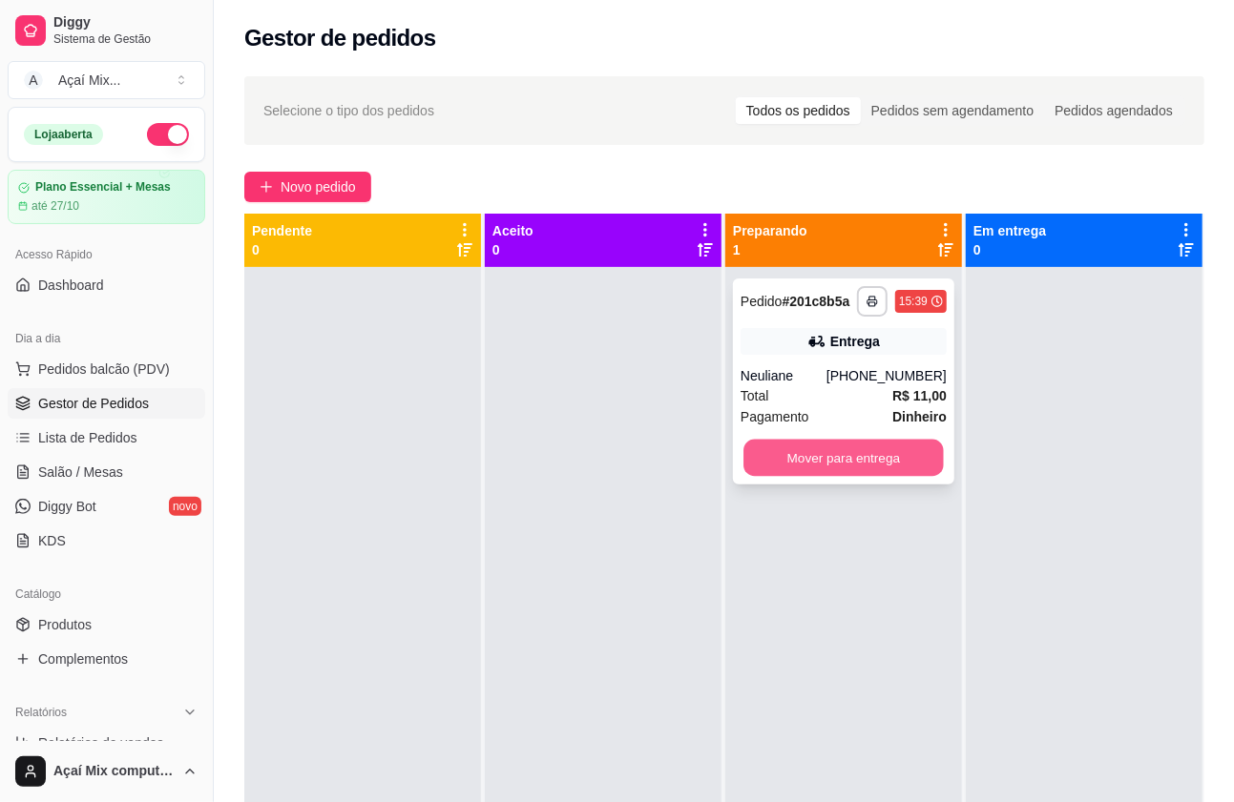
click at [811, 448] on button "Mover para entrega" at bounding box center [843, 458] width 200 height 37
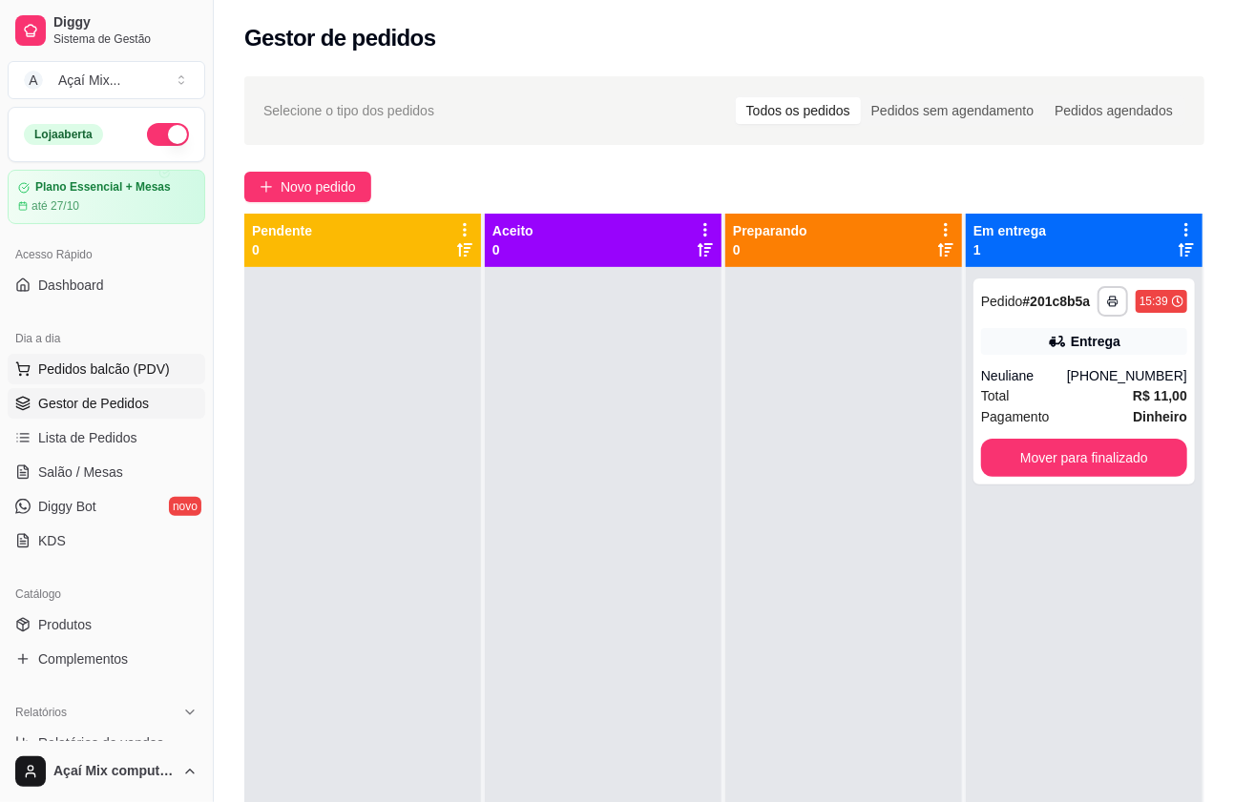
click at [115, 369] on span "Pedidos balcão (PDV)" at bounding box center [104, 369] width 132 height 19
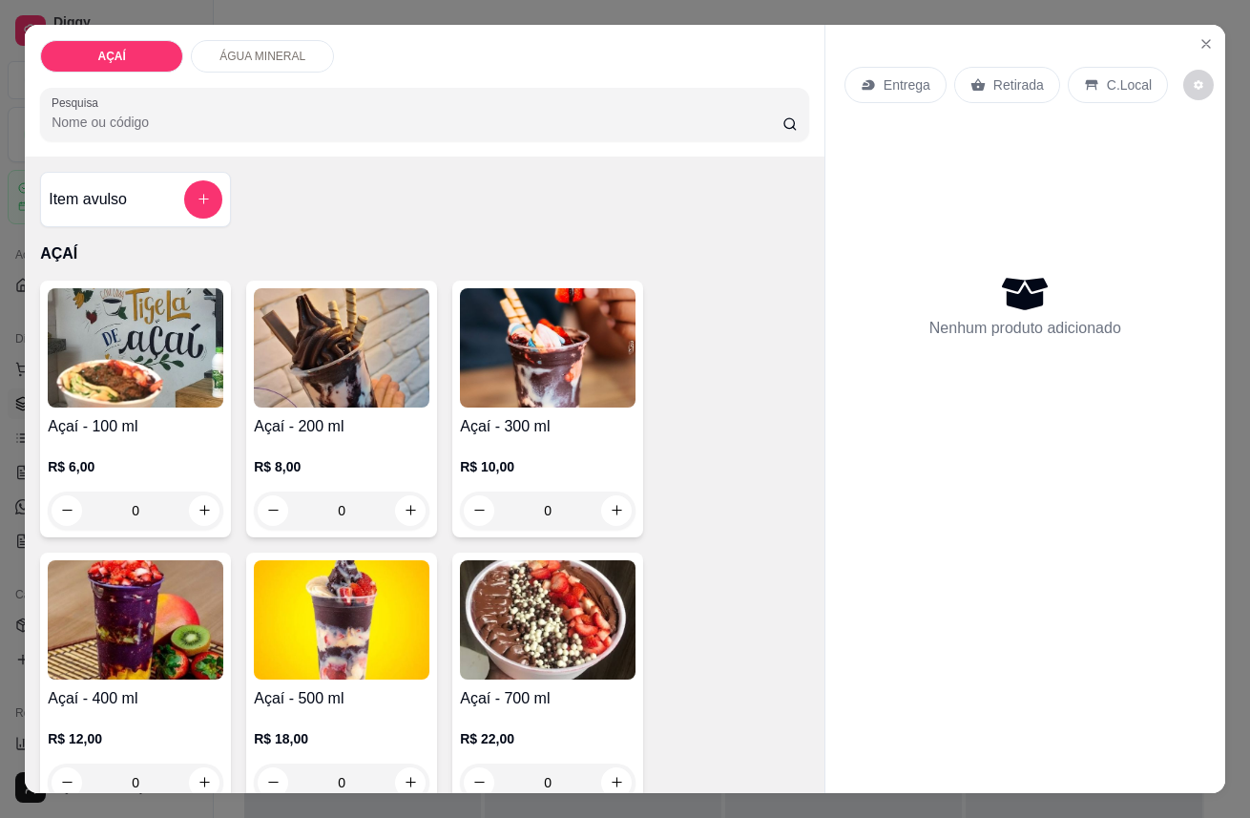
click at [544, 439] on div "R$ 10,00 0" at bounding box center [548, 484] width 176 height 92
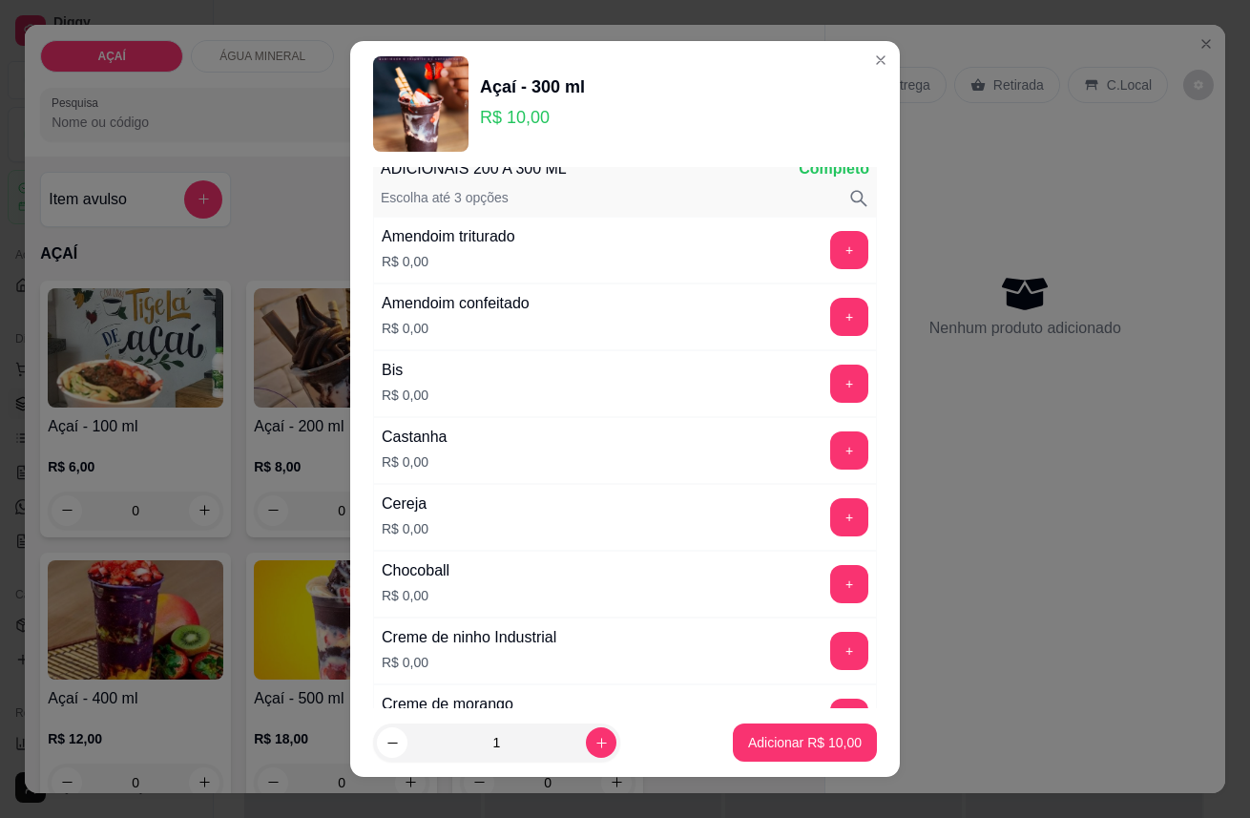
scroll to position [106, 0]
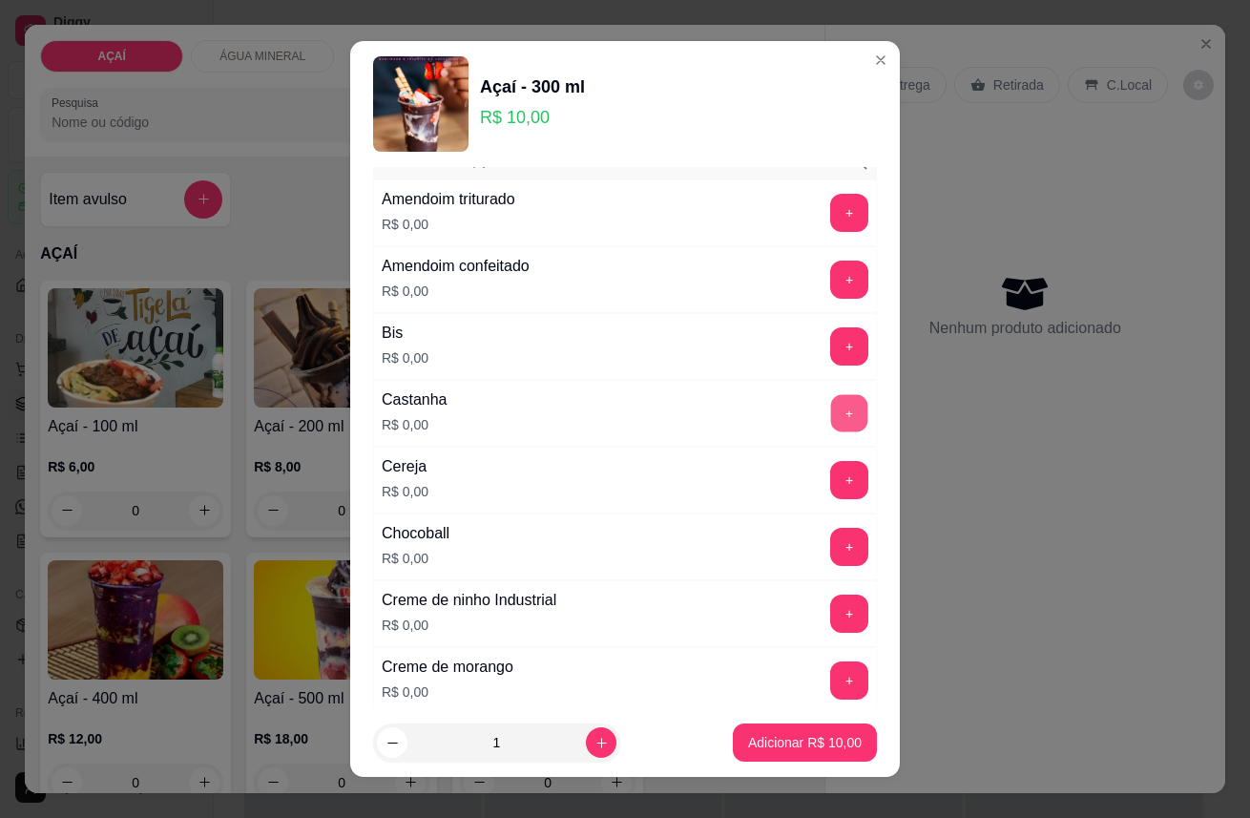
click at [831, 426] on button "+" at bounding box center [849, 412] width 37 height 37
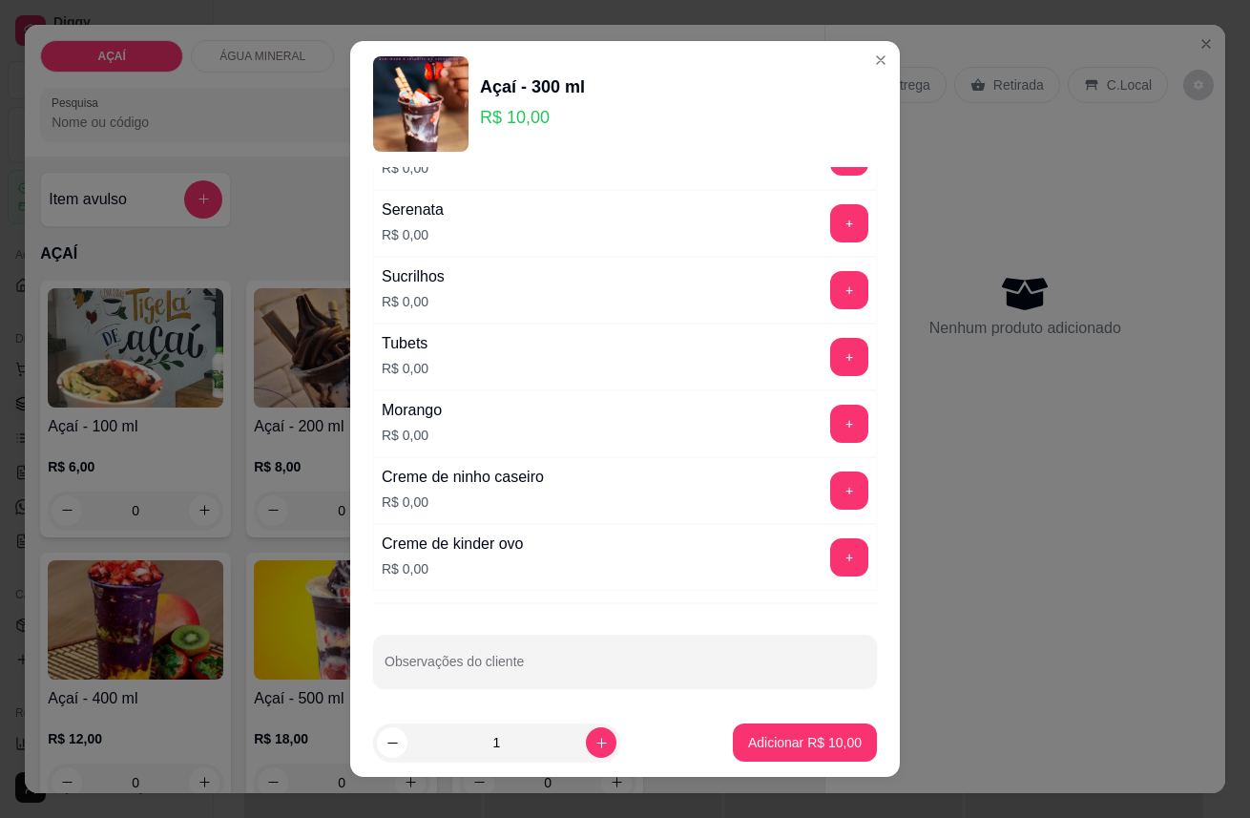
scroll to position [2378, 0]
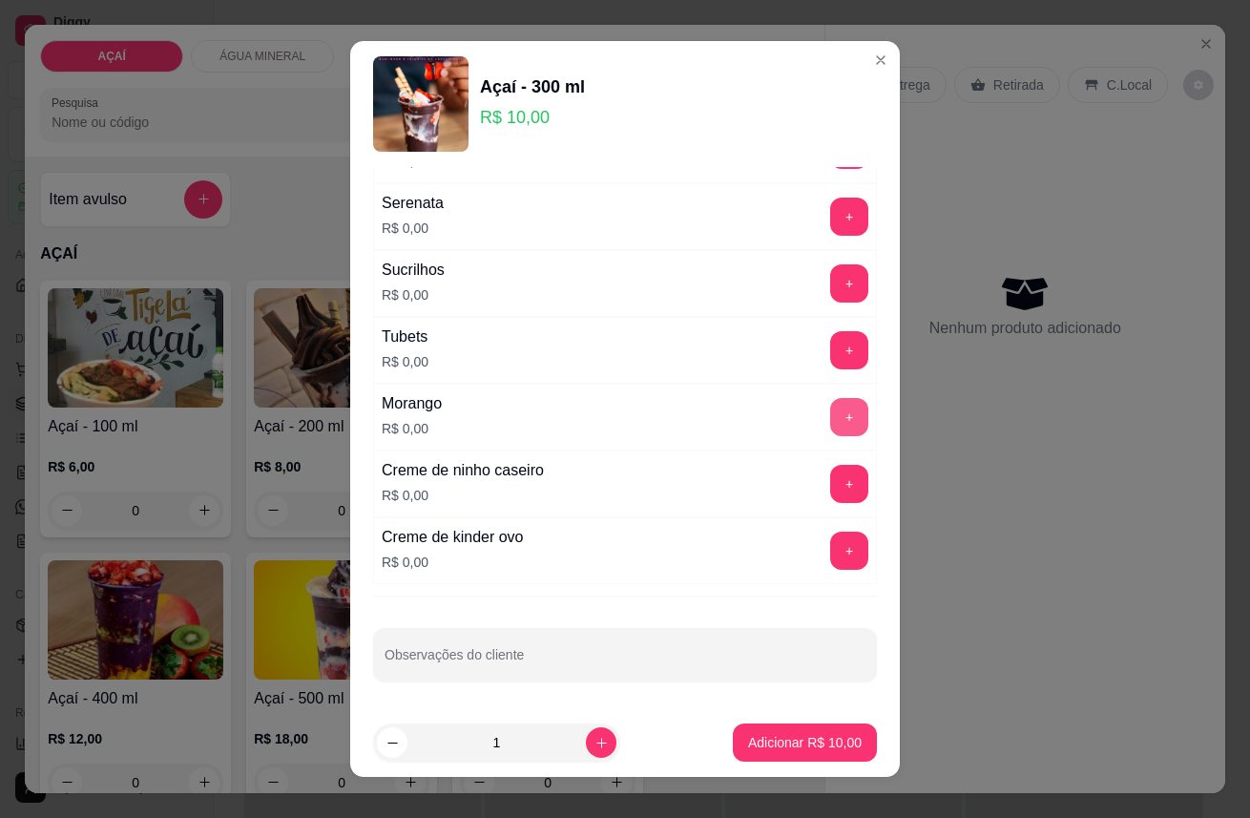
click at [830, 420] on button "+" at bounding box center [849, 417] width 38 height 38
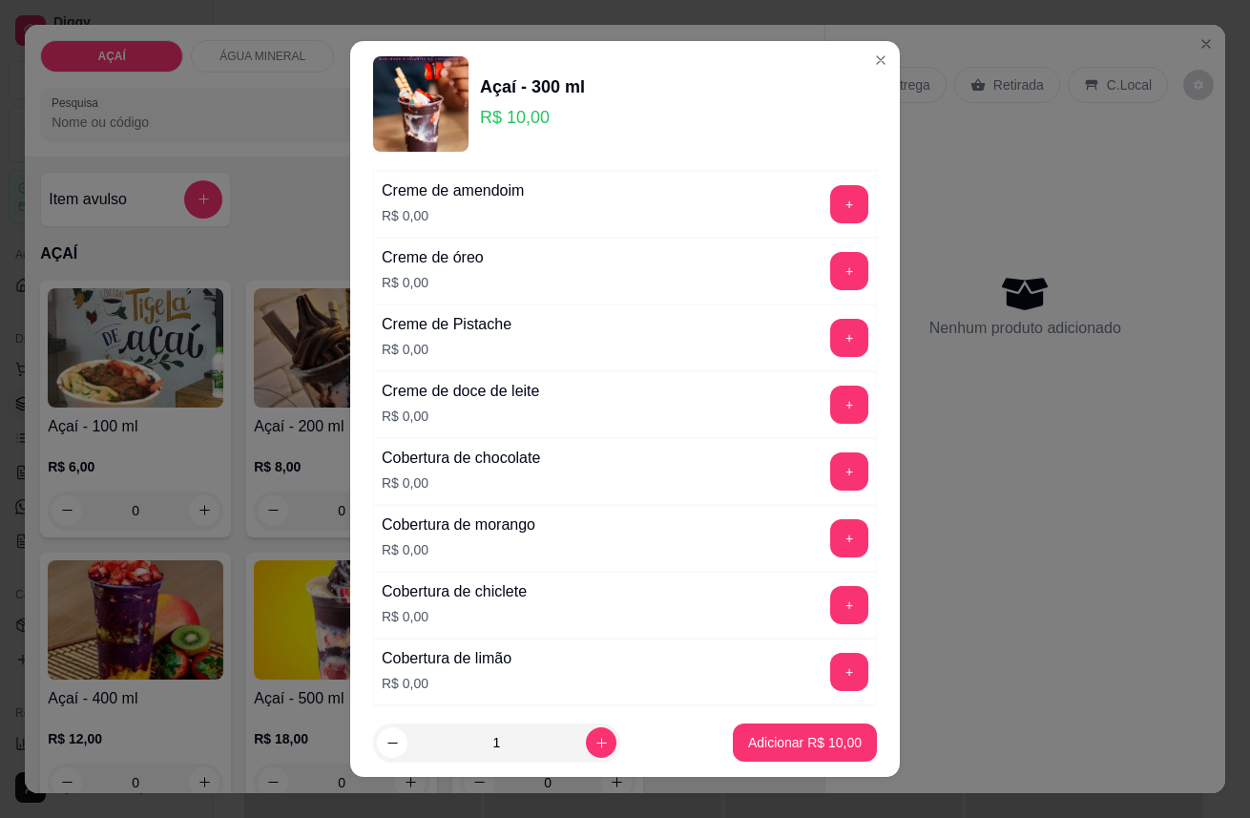
scroll to position [576, 0]
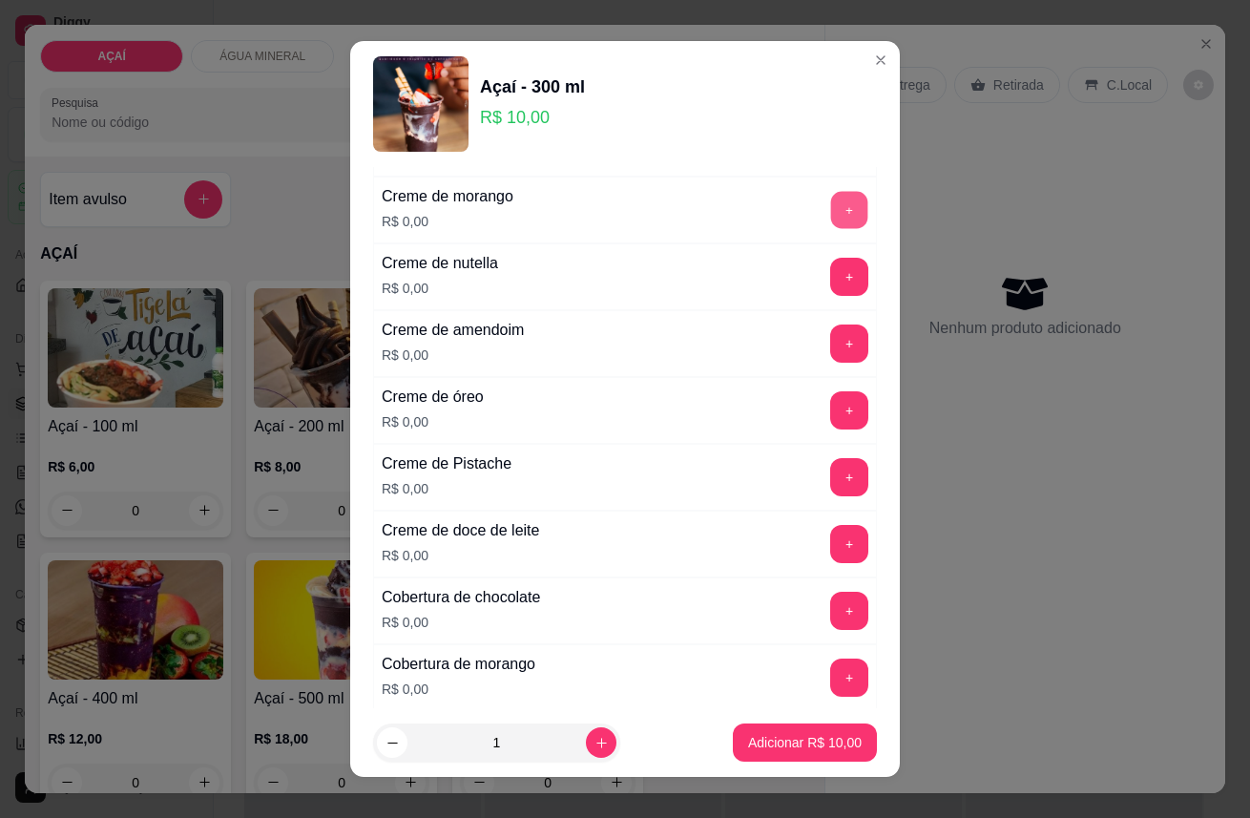
click at [831, 207] on button "+" at bounding box center [849, 209] width 37 height 37
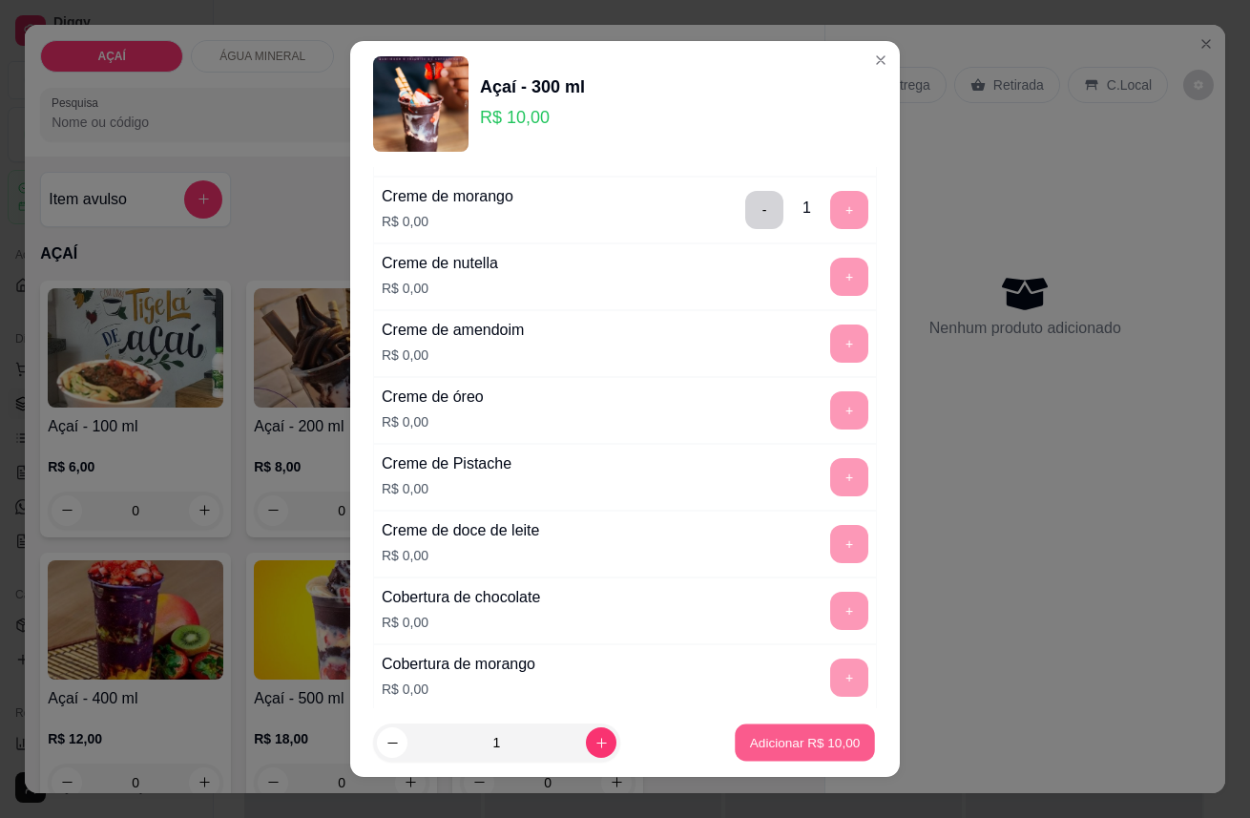
click at [750, 740] on p "Adicionar R$ 10,00" at bounding box center [805, 742] width 111 height 18
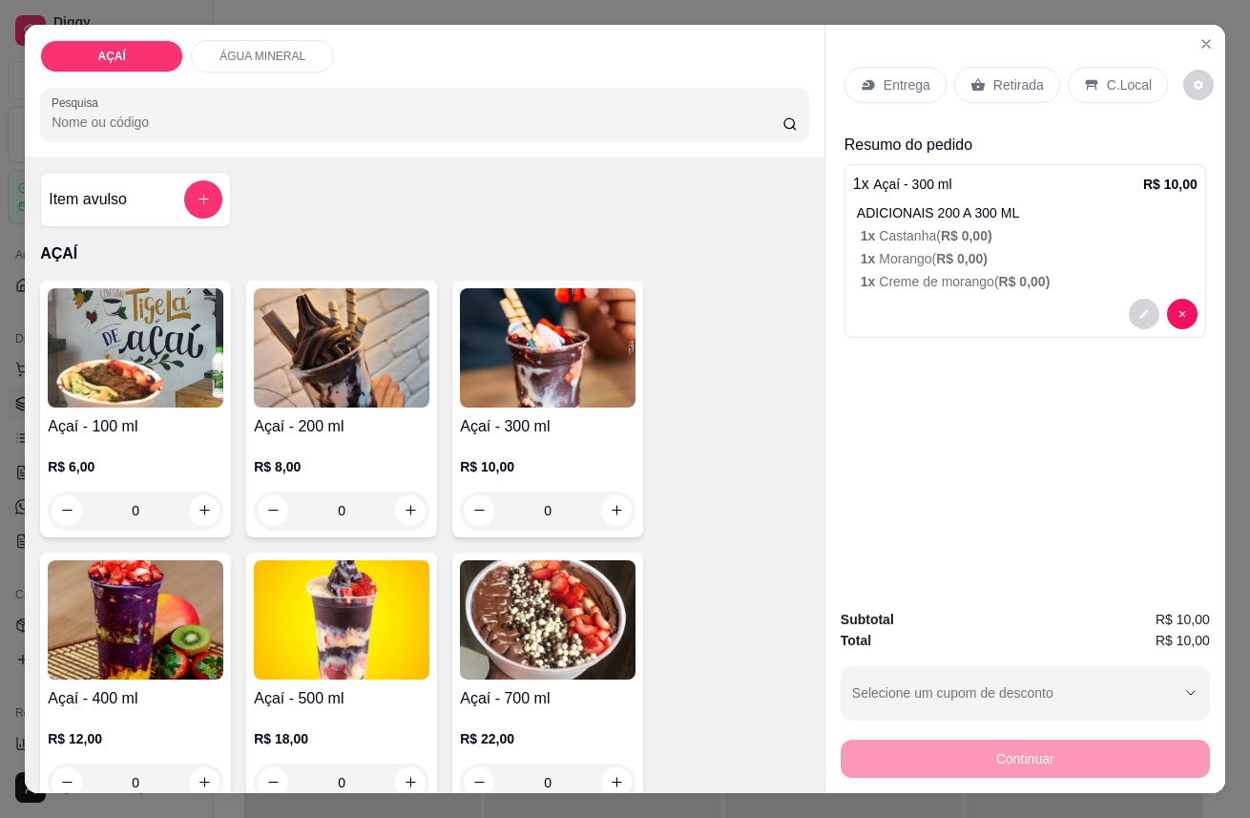
click at [354, 438] on div "R$ 8,00 0" at bounding box center [342, 484] width 176 height 92
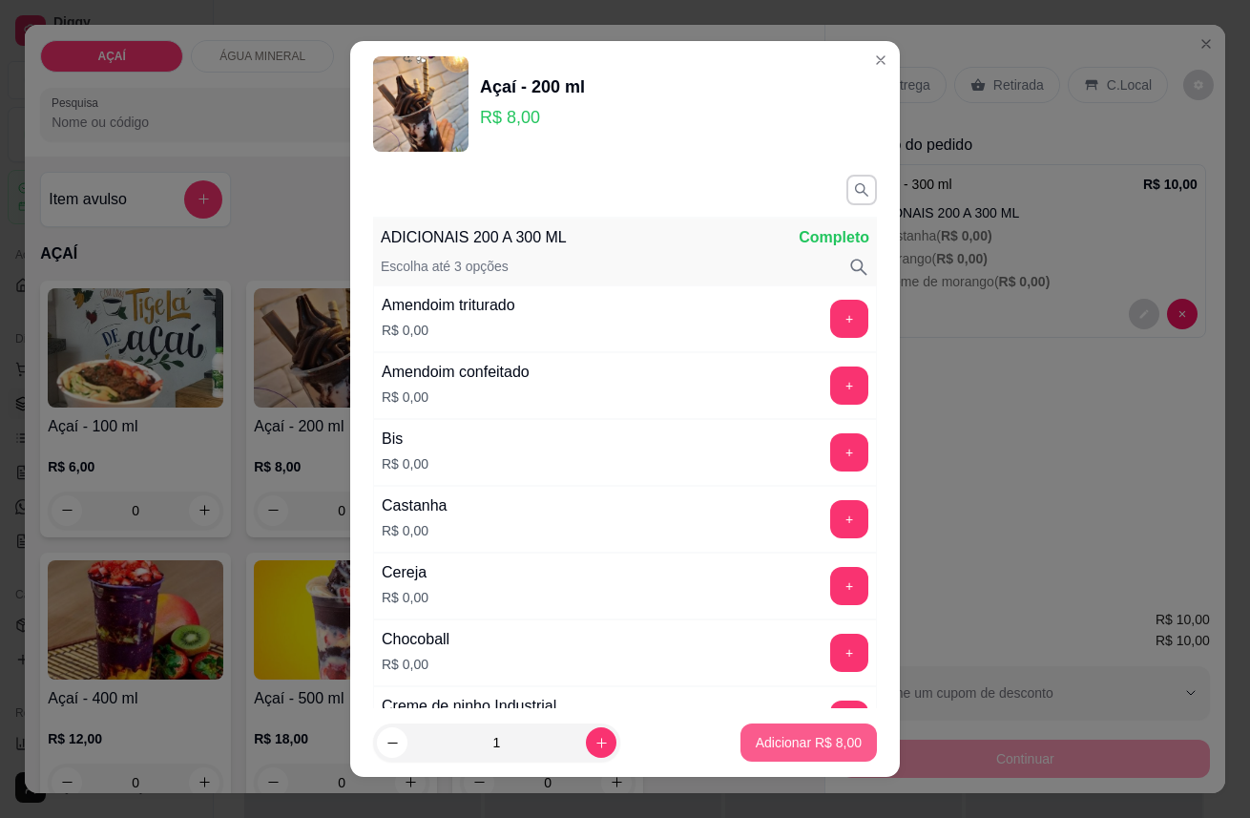
click at [759, 749] on p "Adicionar R$ 8,00" at bounding box center [809, 742] width 106 height 19
type input "1"
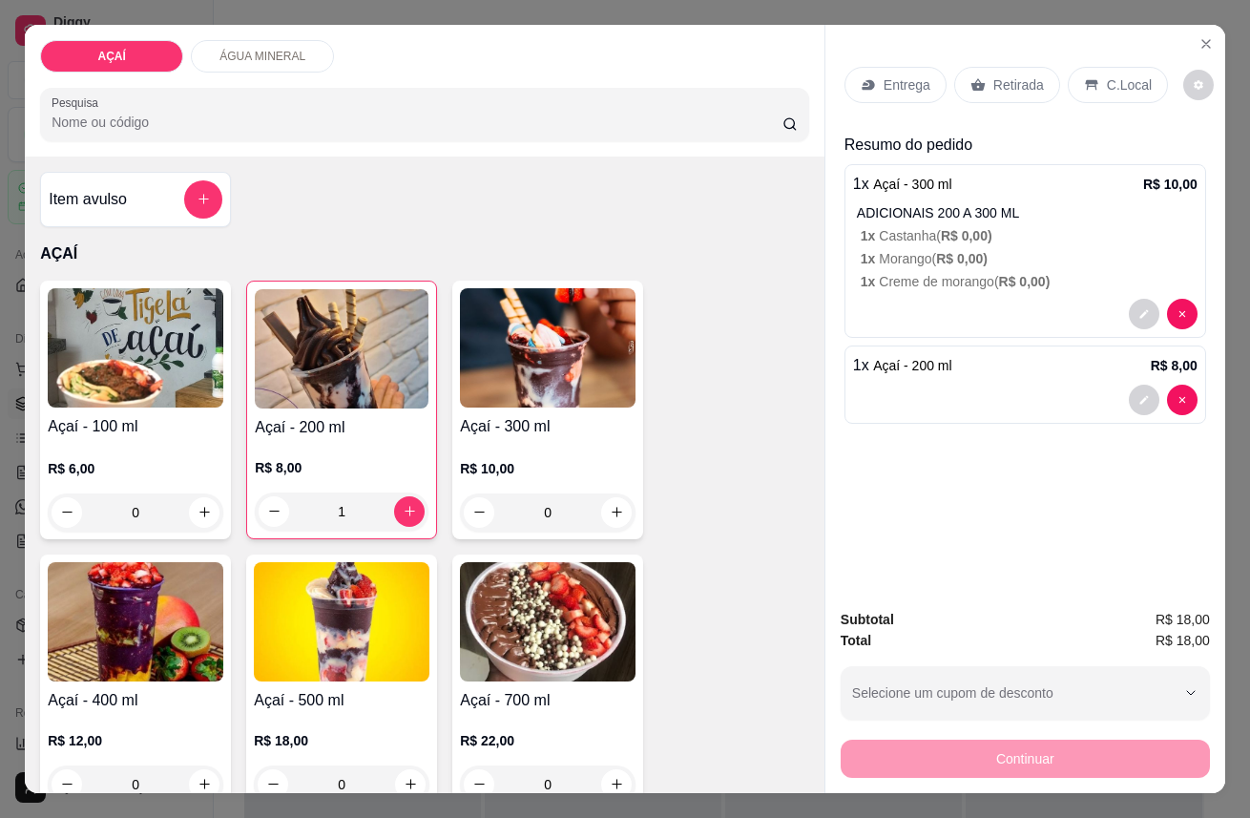
click at [548, 426] on h4 "Açaí - 300 ml" at bounding box center [548, 426] width 176 height 23
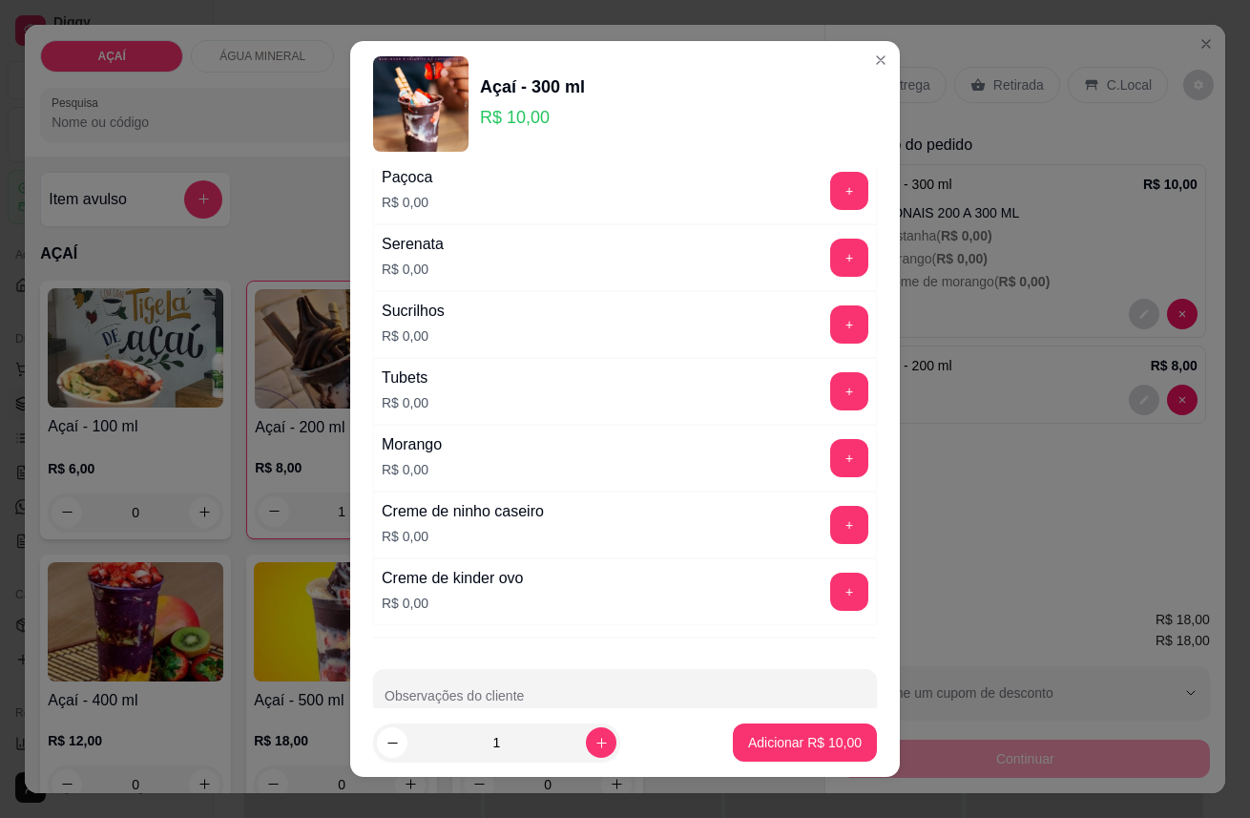
scroll to position [2378, 0]
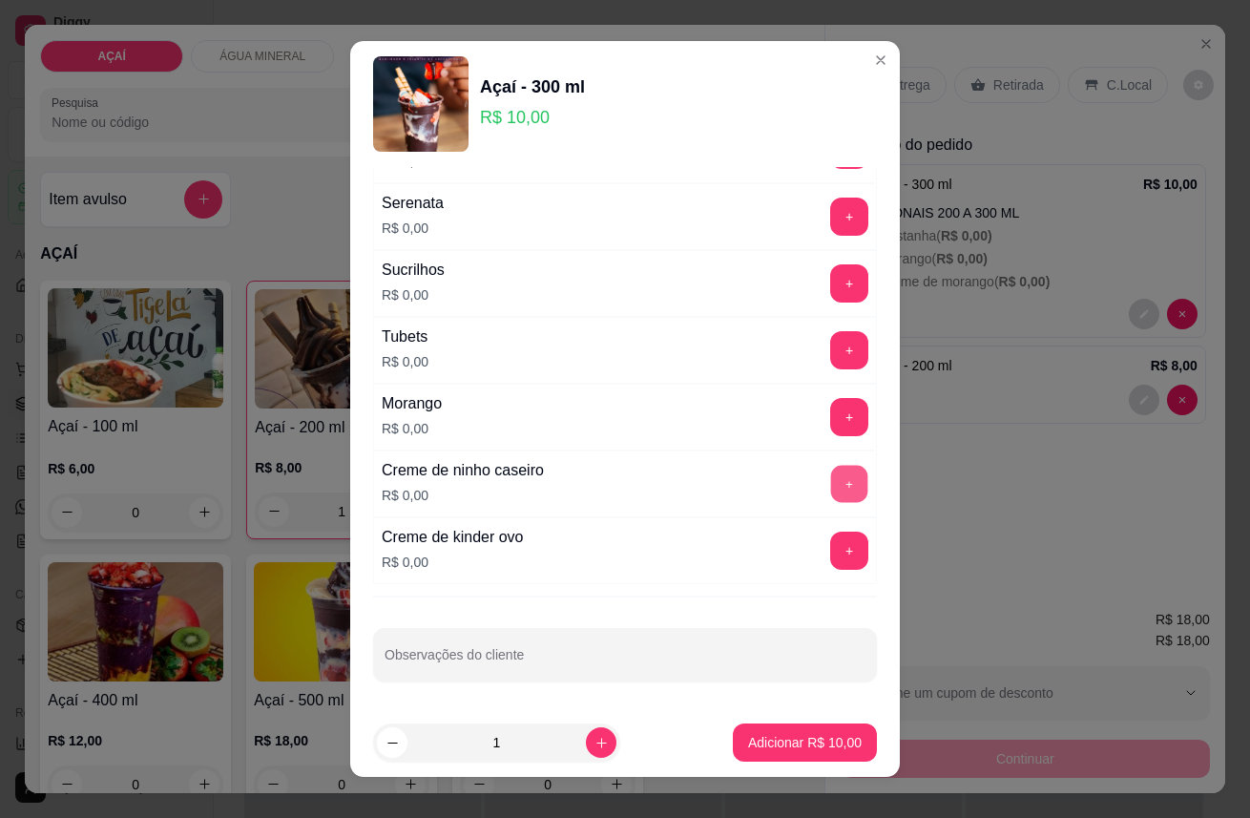
click at [831, 480] on button "+" at bounding box center [849, 483] width 37 height 37
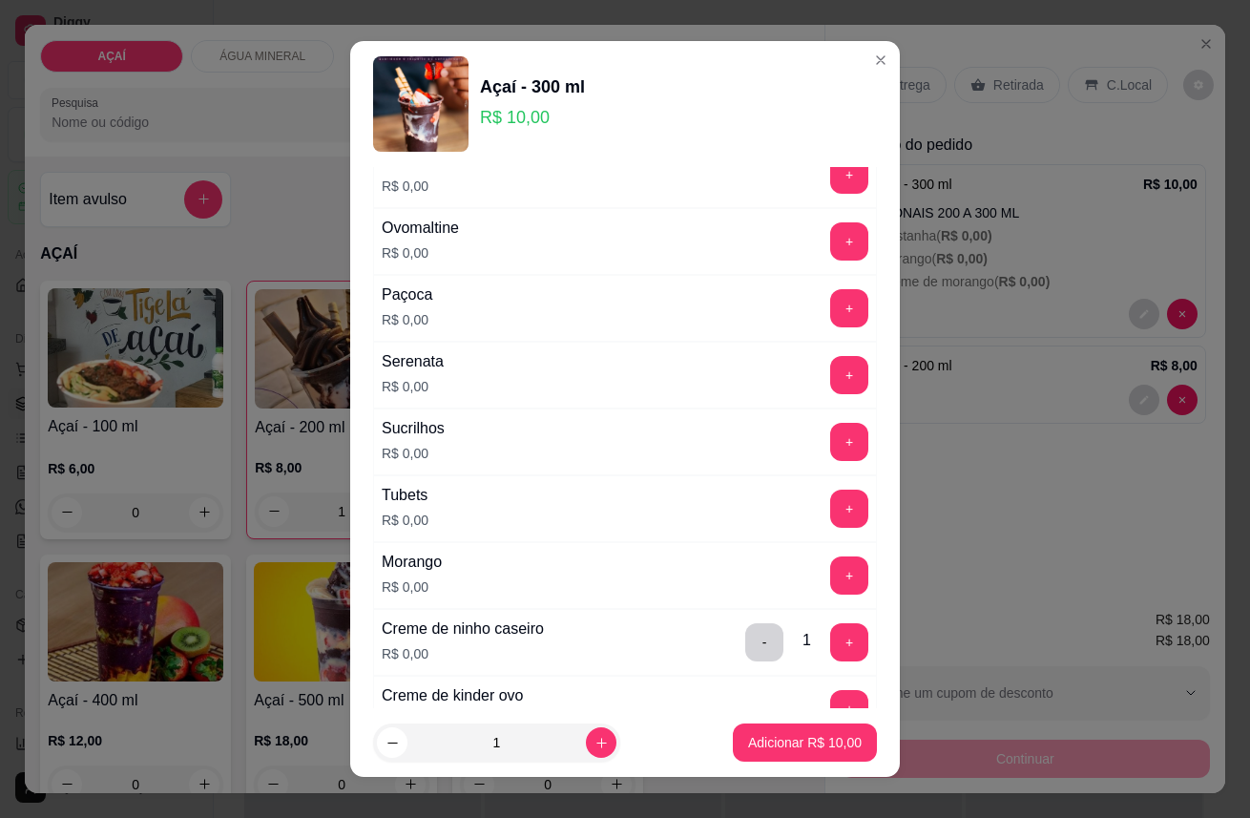
scroll to position [2167, 0]
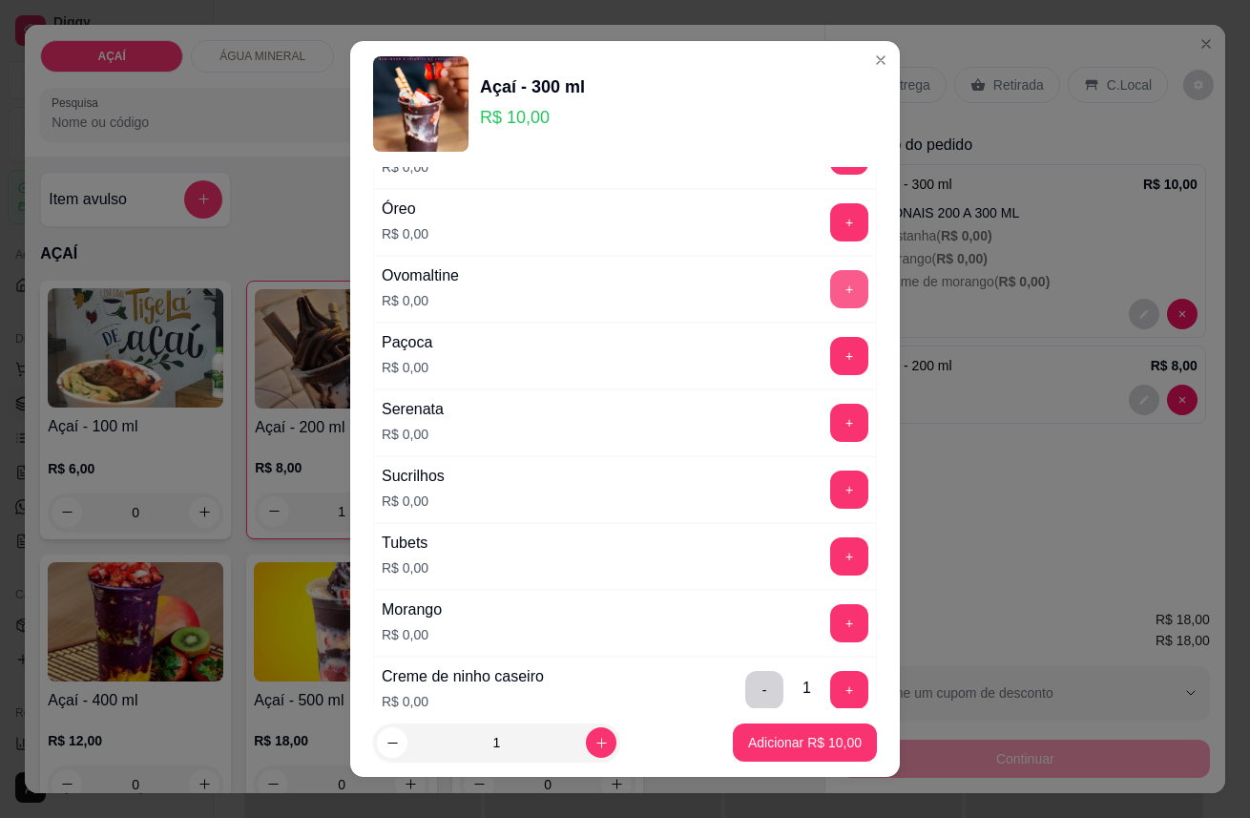
click at [830, 284] on button "+" at bounding box center [849, 289] width 38 height 38
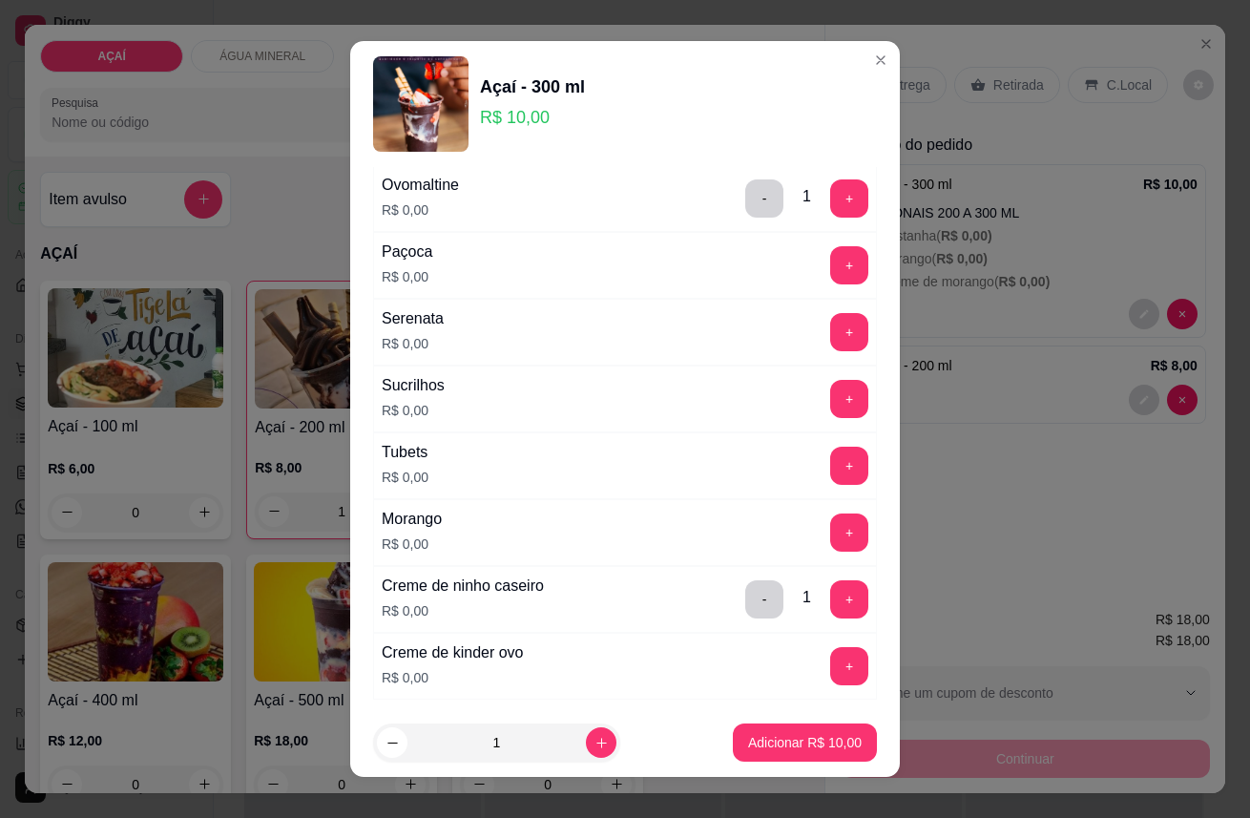
scroll to position [2378, 0]
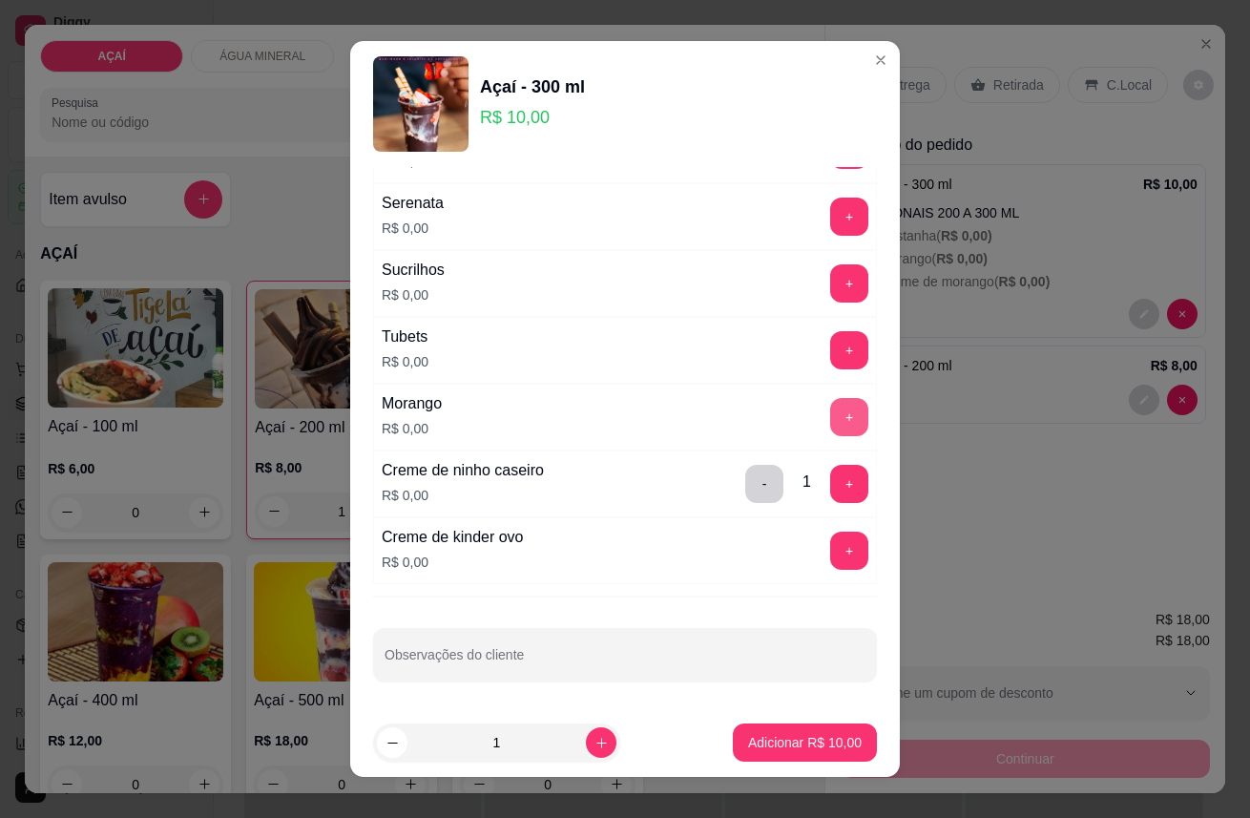
click at [830, 415] on button "+" at bounding box center [849, 417] width 38 height 38
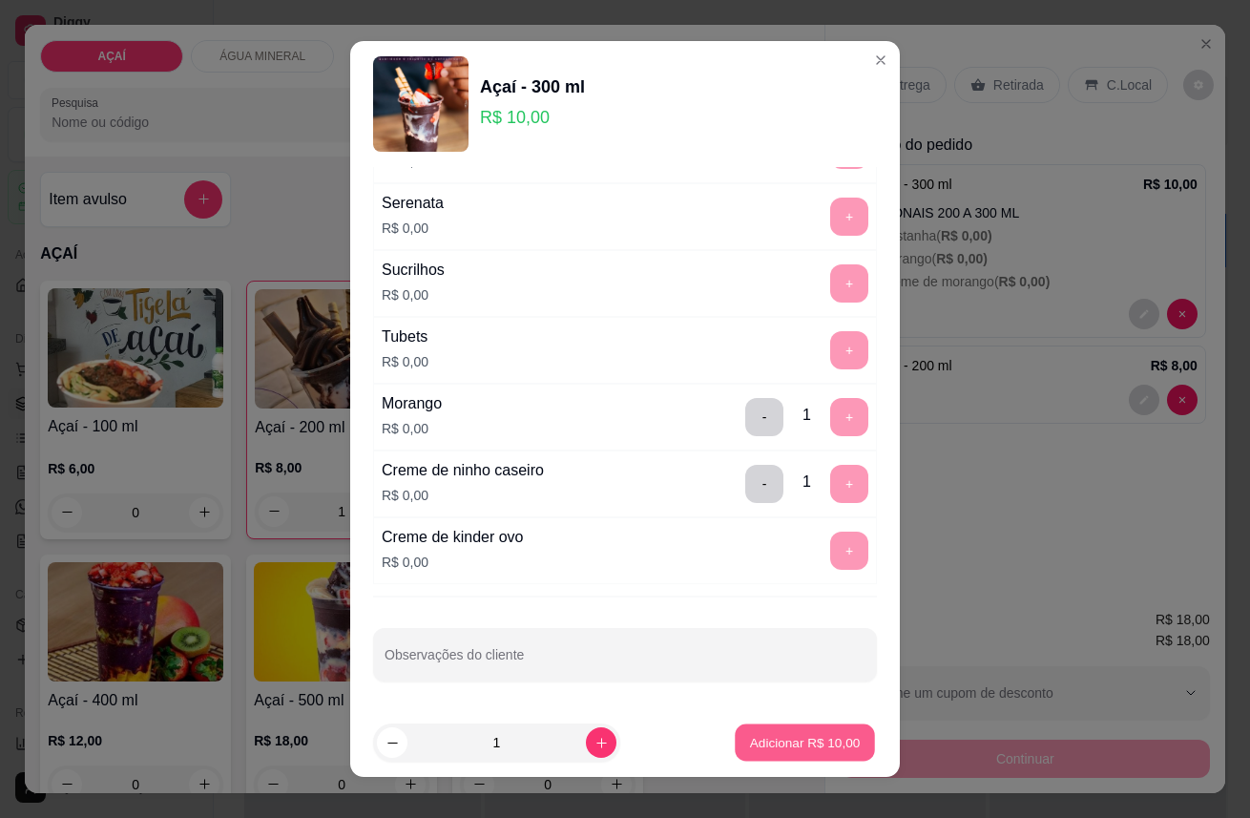
click at [751, 739] on p "Adicionar R$ 10,00" at bounding box center [805, 742] width 111 height 18
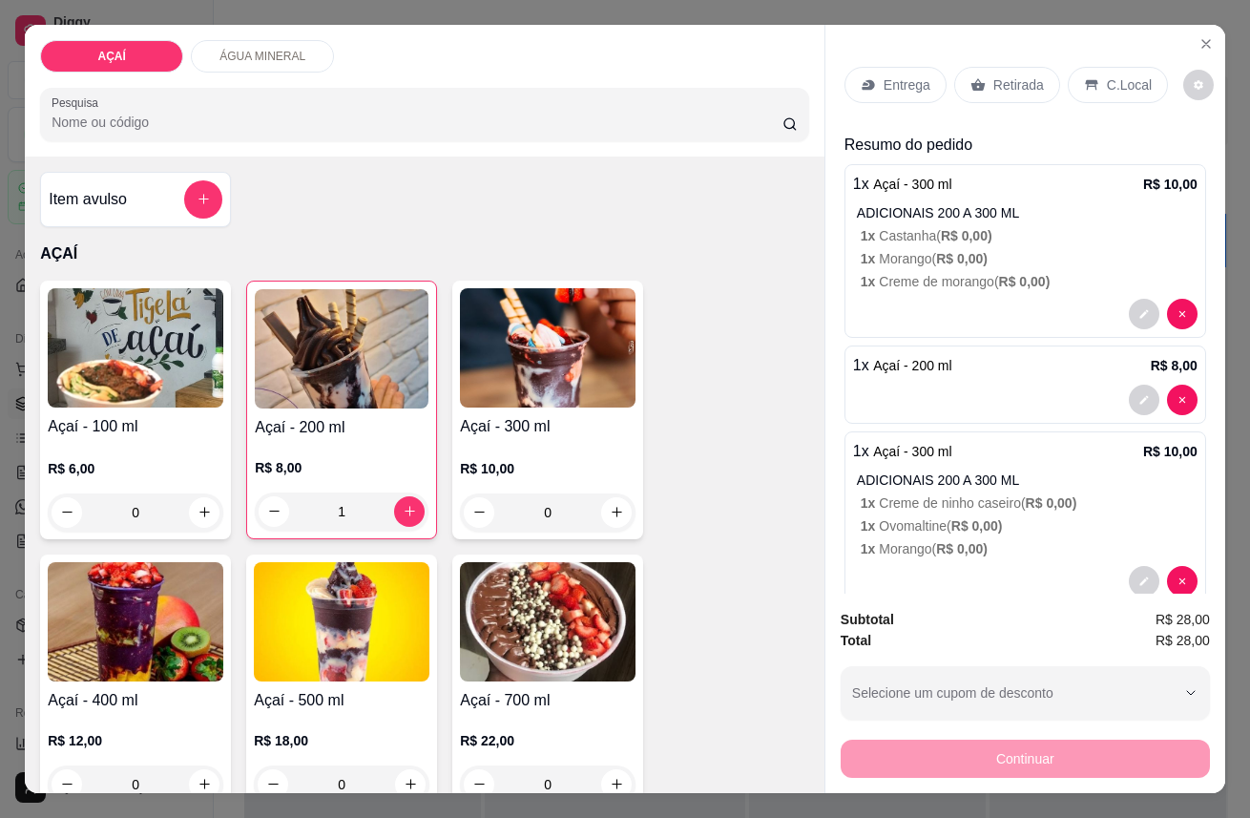
click at [897, 75] on p "Entrega" at bounding box center [906, 84] width 47 height 19
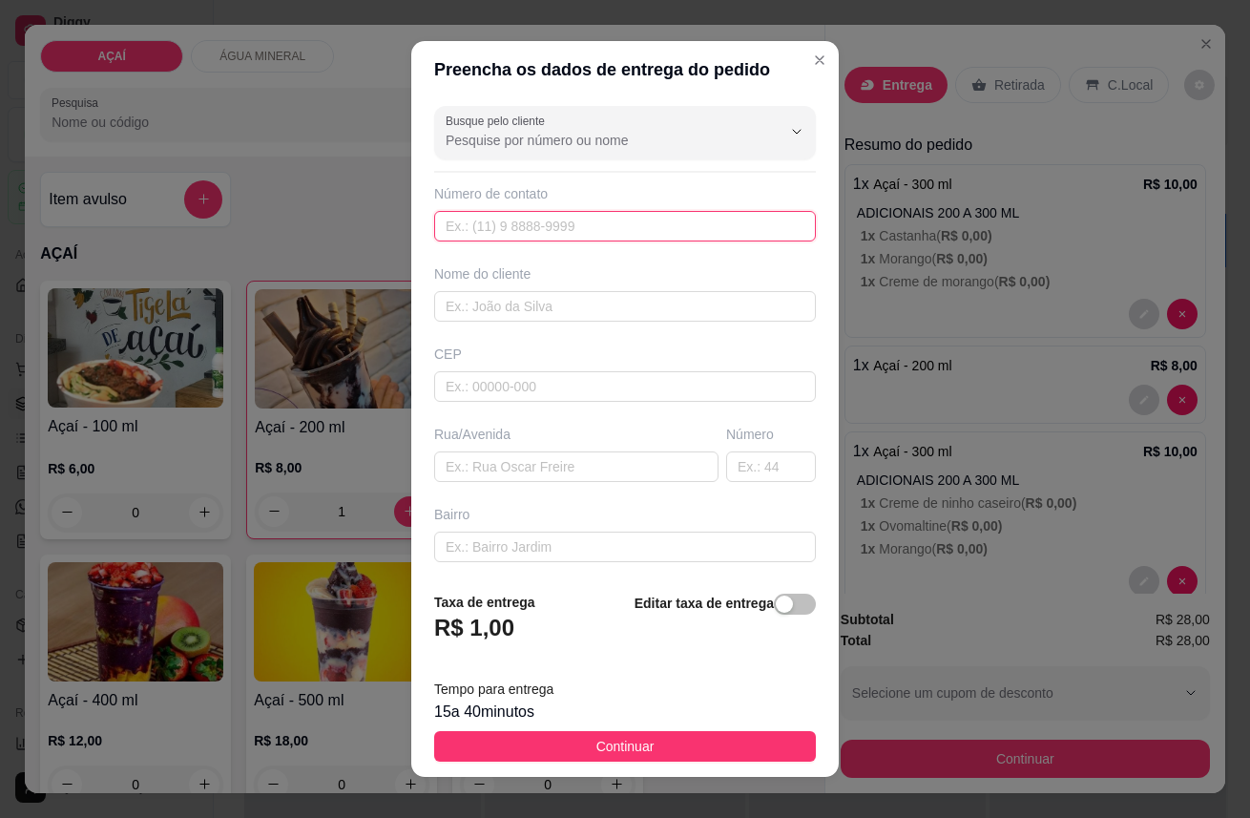
click at [475, 227] on input "text" at bounding box center [625, 226] width 382 height 31
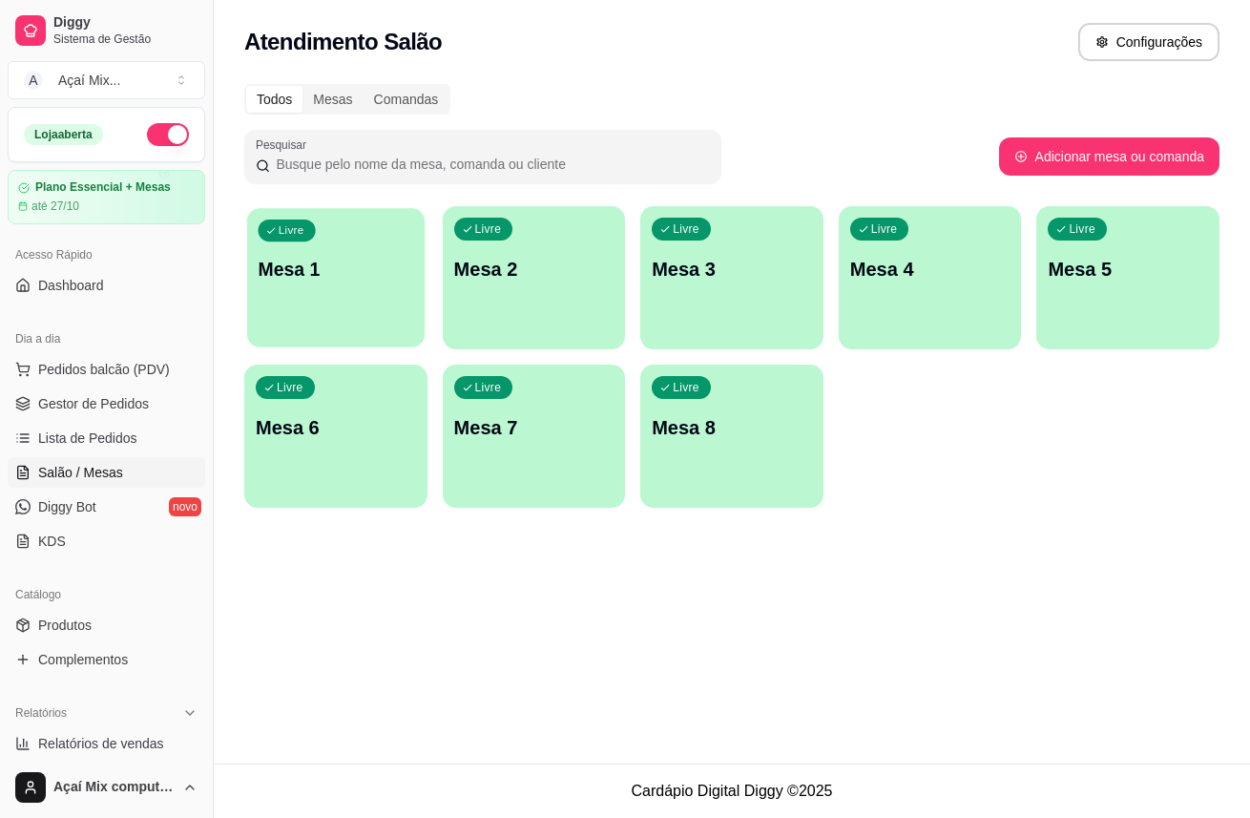
click at [305, 263] on p "Mesa 1" at bounding box center [337, 270] width 156 height 26
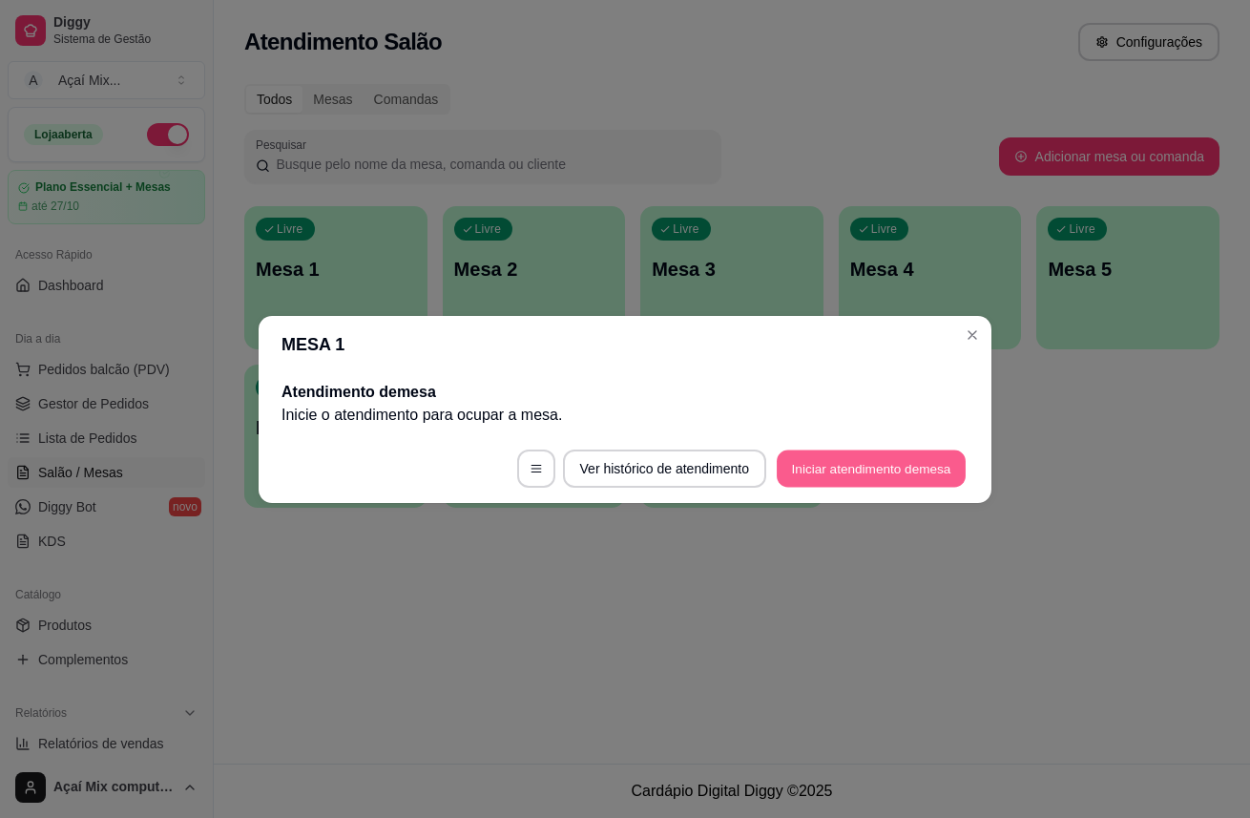
click at [950, 456] on button "Iniciar atendimento de mesa" at bounding box center [871, 467] width 189 height 37
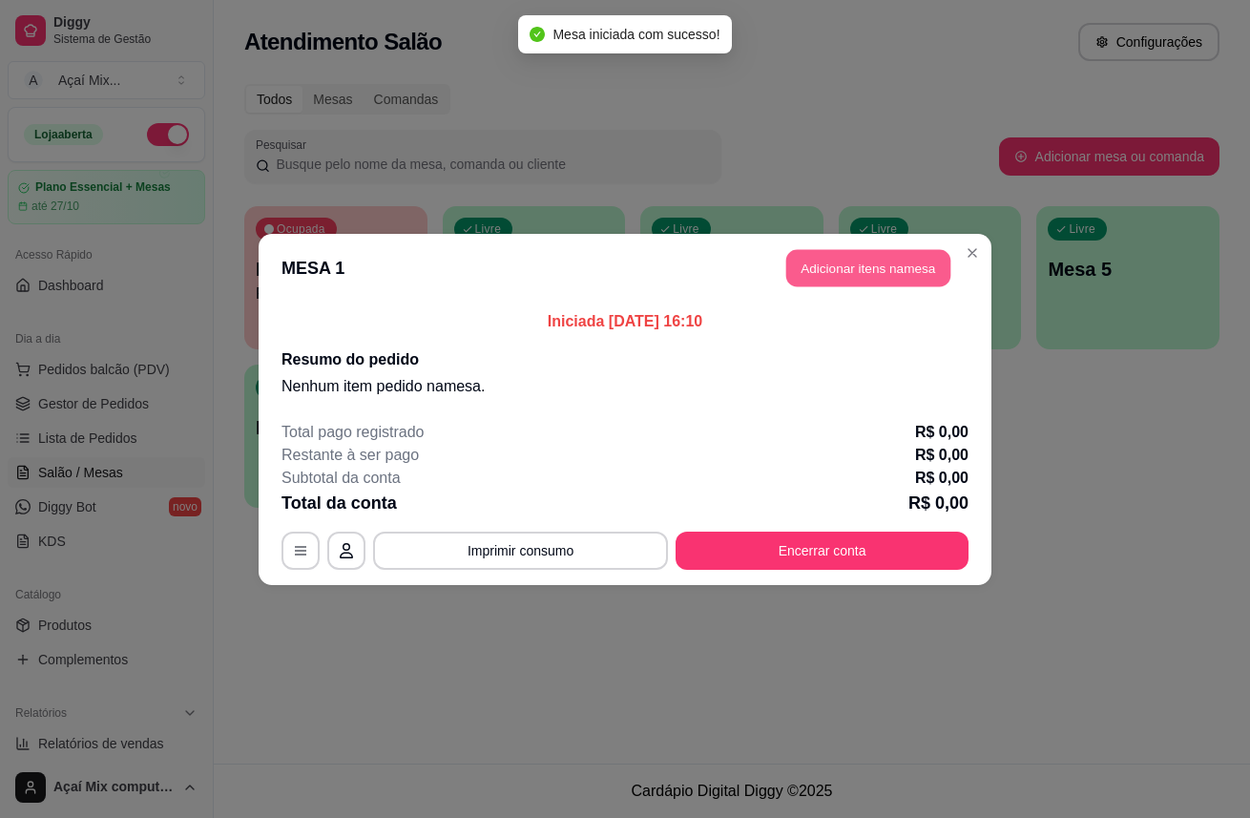
click at [875, 272] on button "Adicionar itens na mesa" at bounding box center [868, 267] width 164 height 37
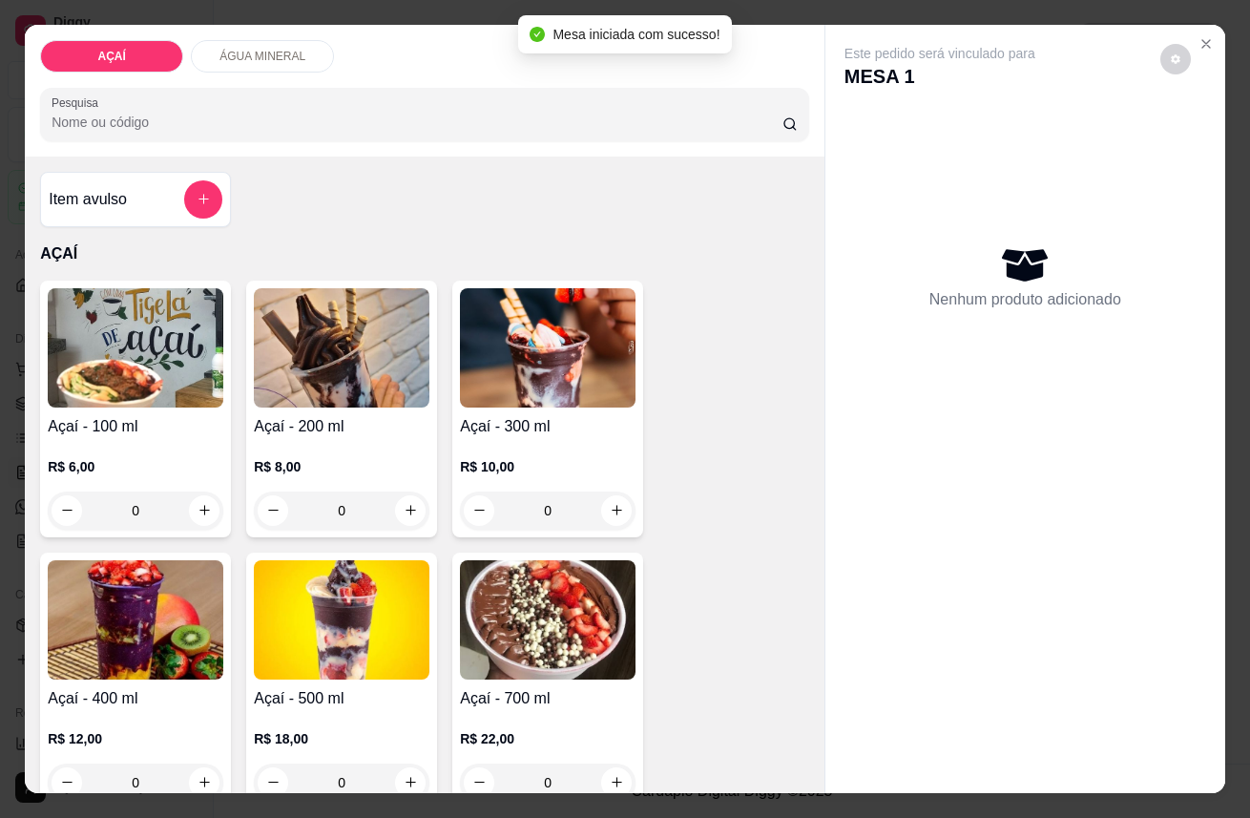
click at [587, 396] on img at bounding box center [548, 347] width 176 height 119
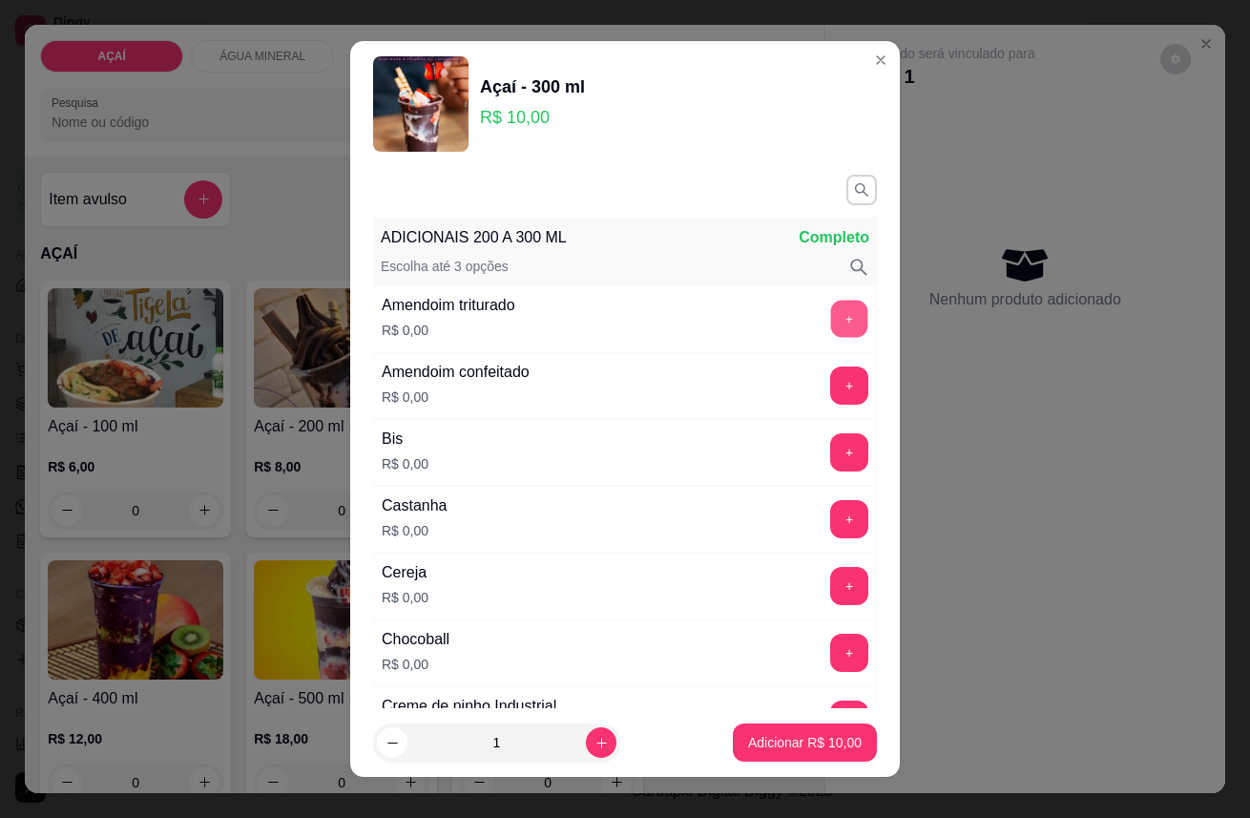
click at [831, 316] on button "+" at bounding box center [849, 318] width 37 height 37
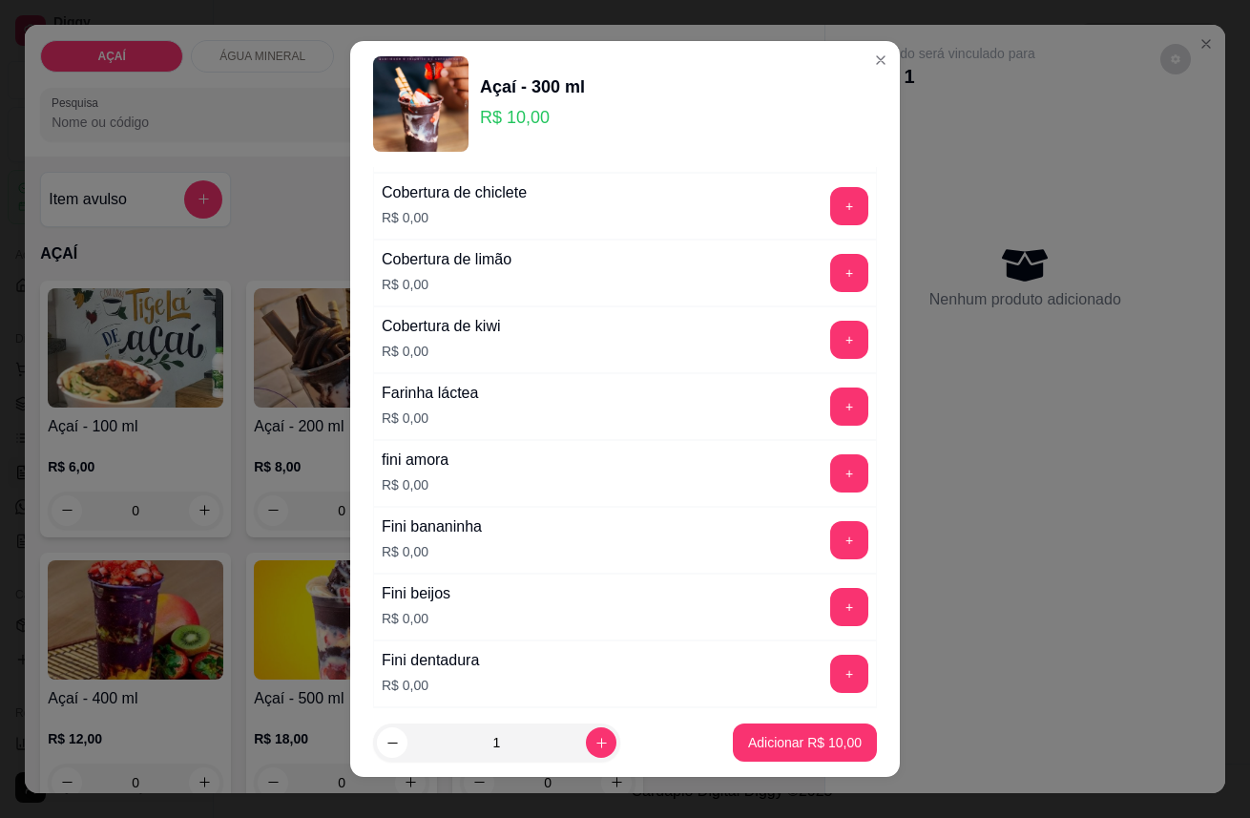
scroll to position [1166, 0]
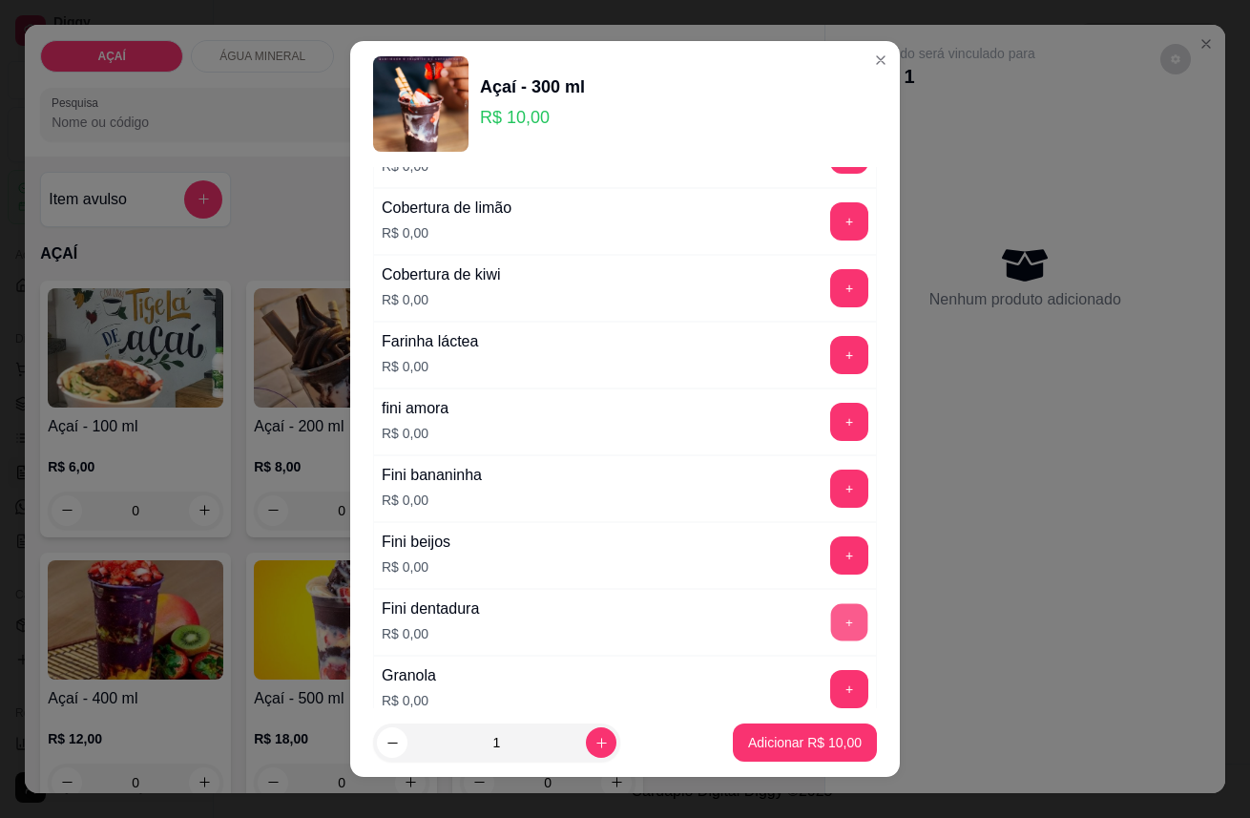
click at [831, 607] on button "+" at bounding box center [849, 621] width 37 height 37
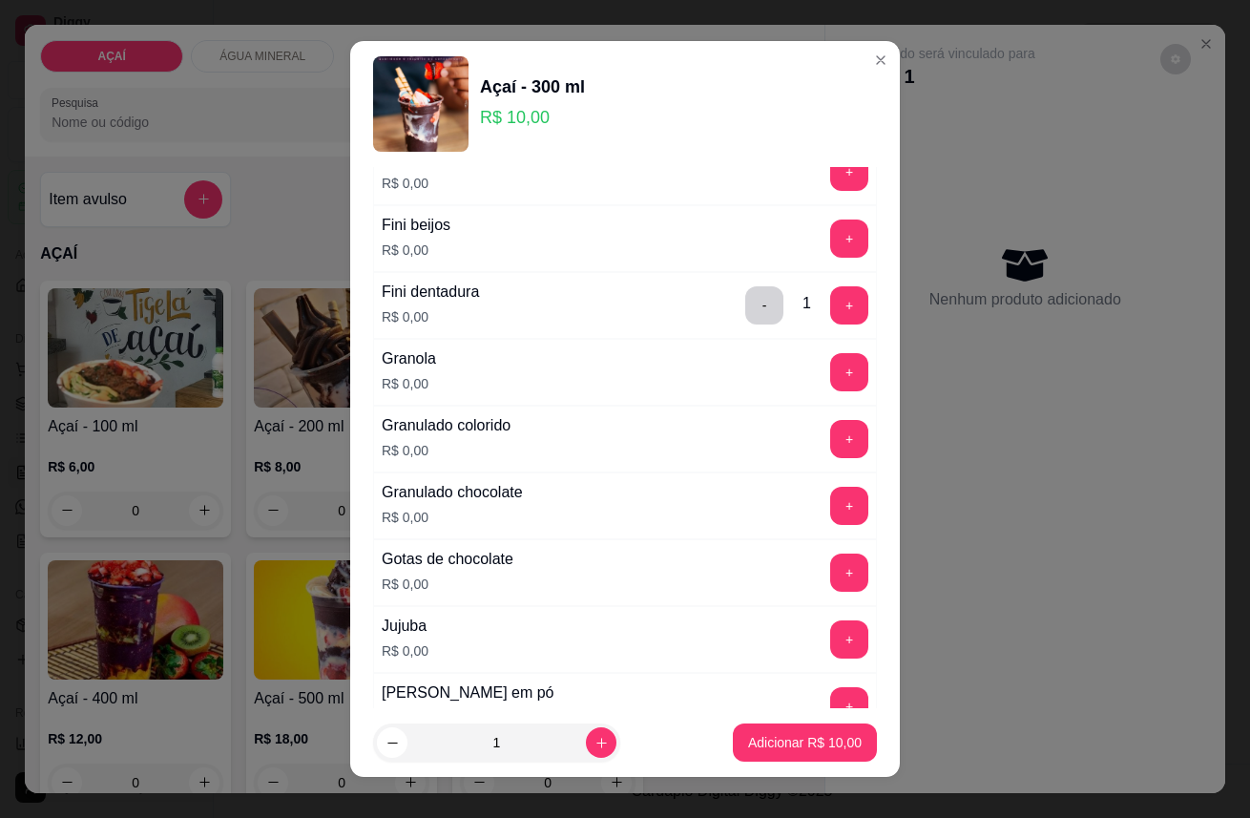
scroll to position [1484, 0]
click at [831, 448] on button "+" at bounding box center [849, 437] width 37 height 37
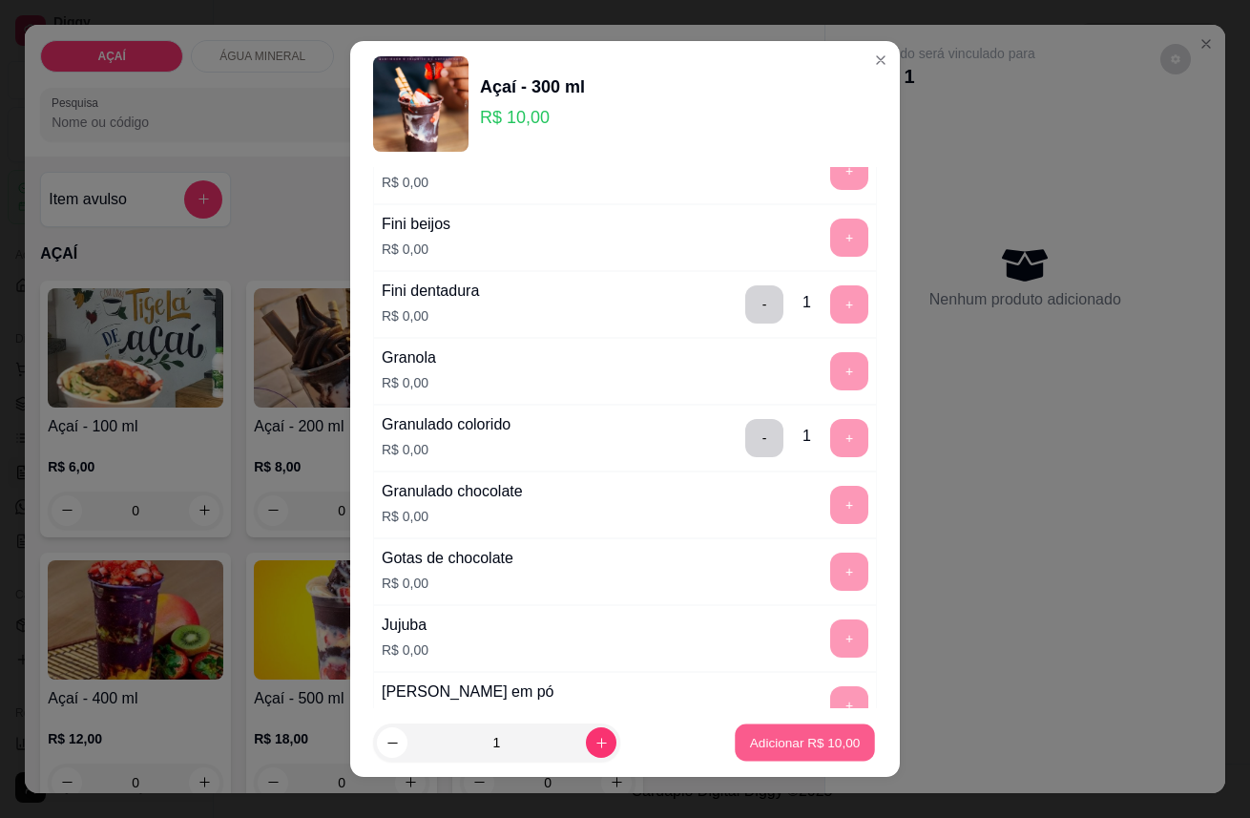
click at [811, 730] on button "Adicionar R$ 10,00" at bounding box center [805, 742] width 140 height 37
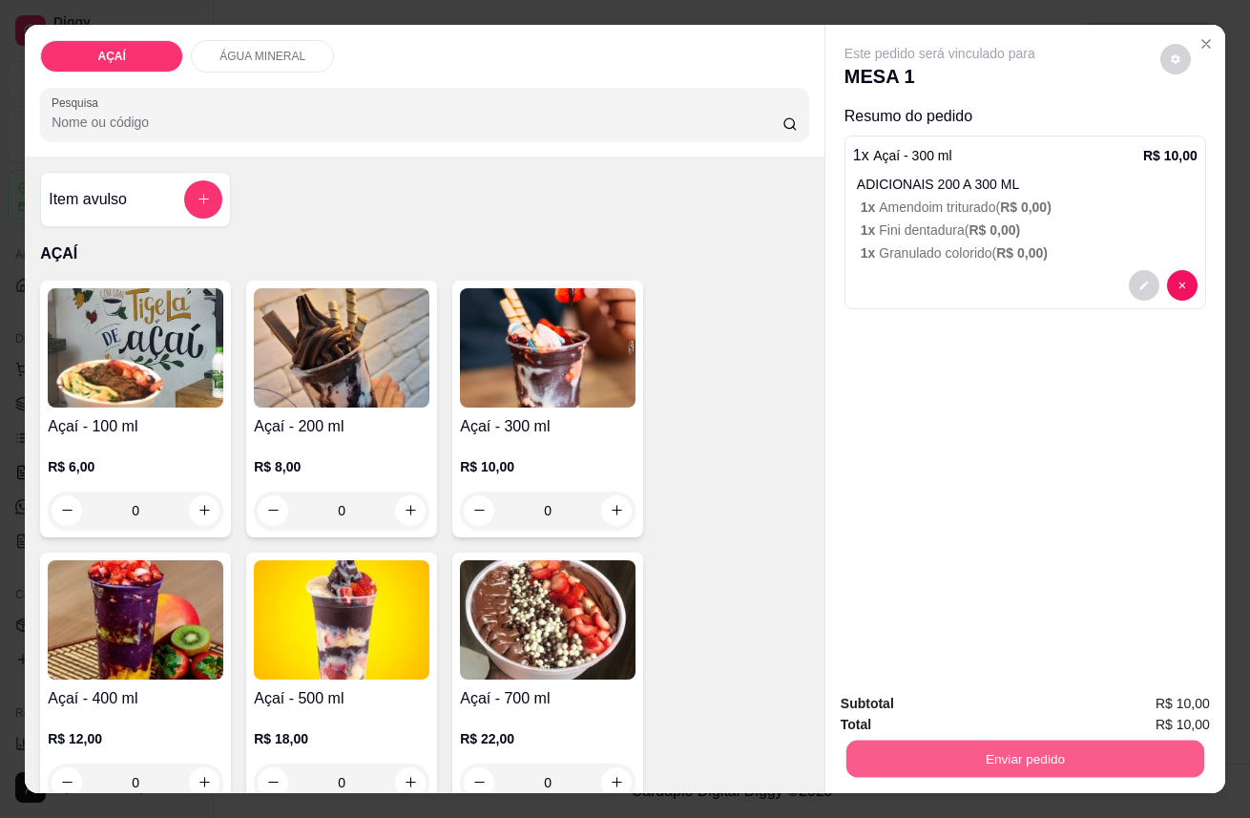
click at [992, 740] on button "Enviar pedido" at bounding box center [1025, 758] width 358 height 37
click at [1174, 691] on button "Enviar pedido" at bounding box center [1159, 704] width 105 height 35
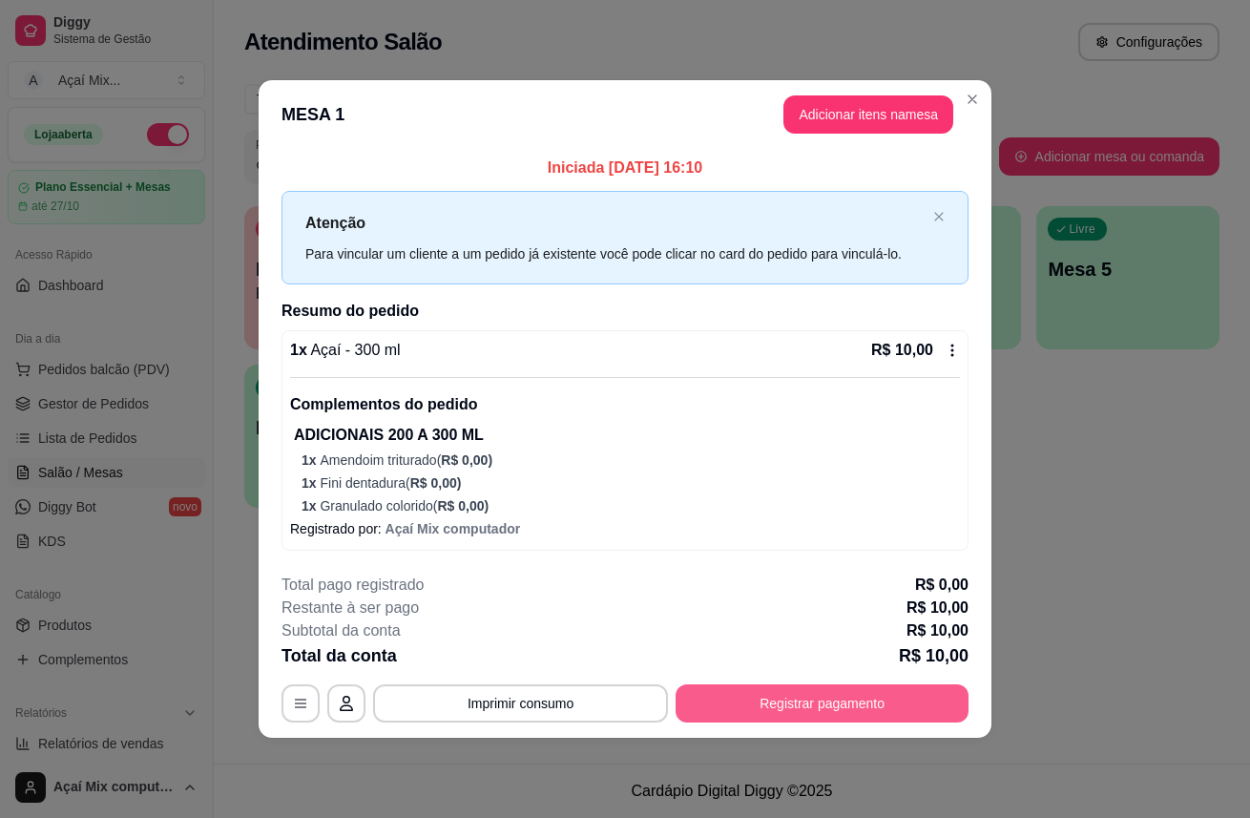
click at [827, 707] on button "Registrar pagamento" at bounding box center [821, 703] width 293 height 38
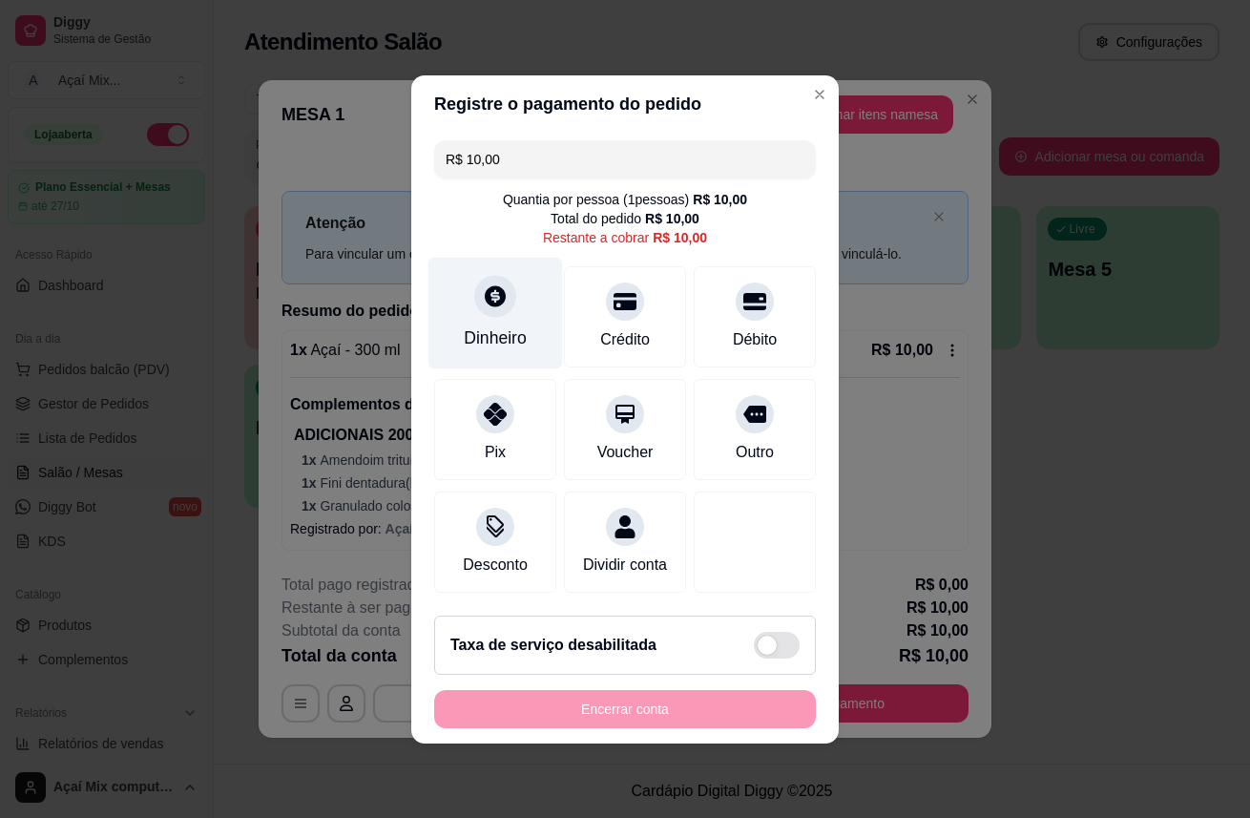
click at [489, 299] on div at bounding box center [495, 296] width 42 height 42
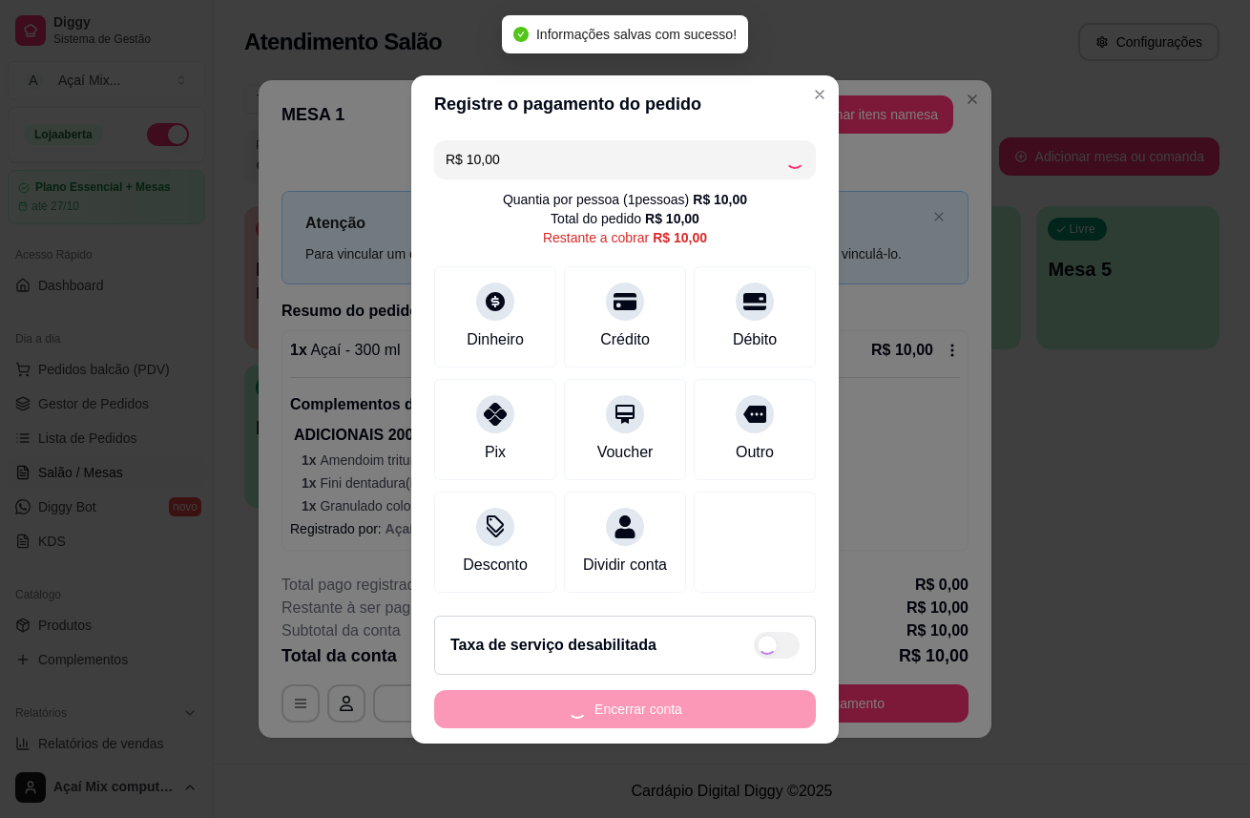
type input "R$ 0,00"
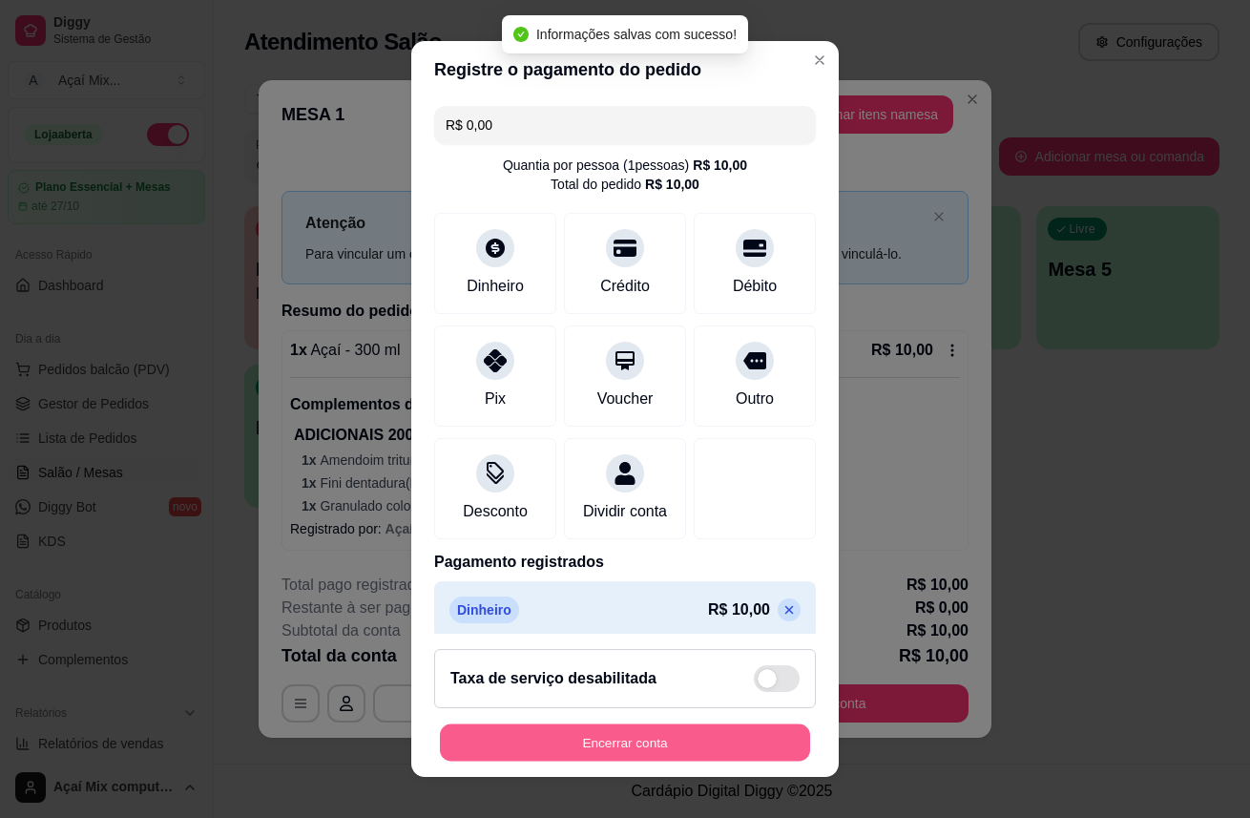
click at [652, 741] on button "Encerrar conta" at bounding box center [625, 742] width 370 height 37
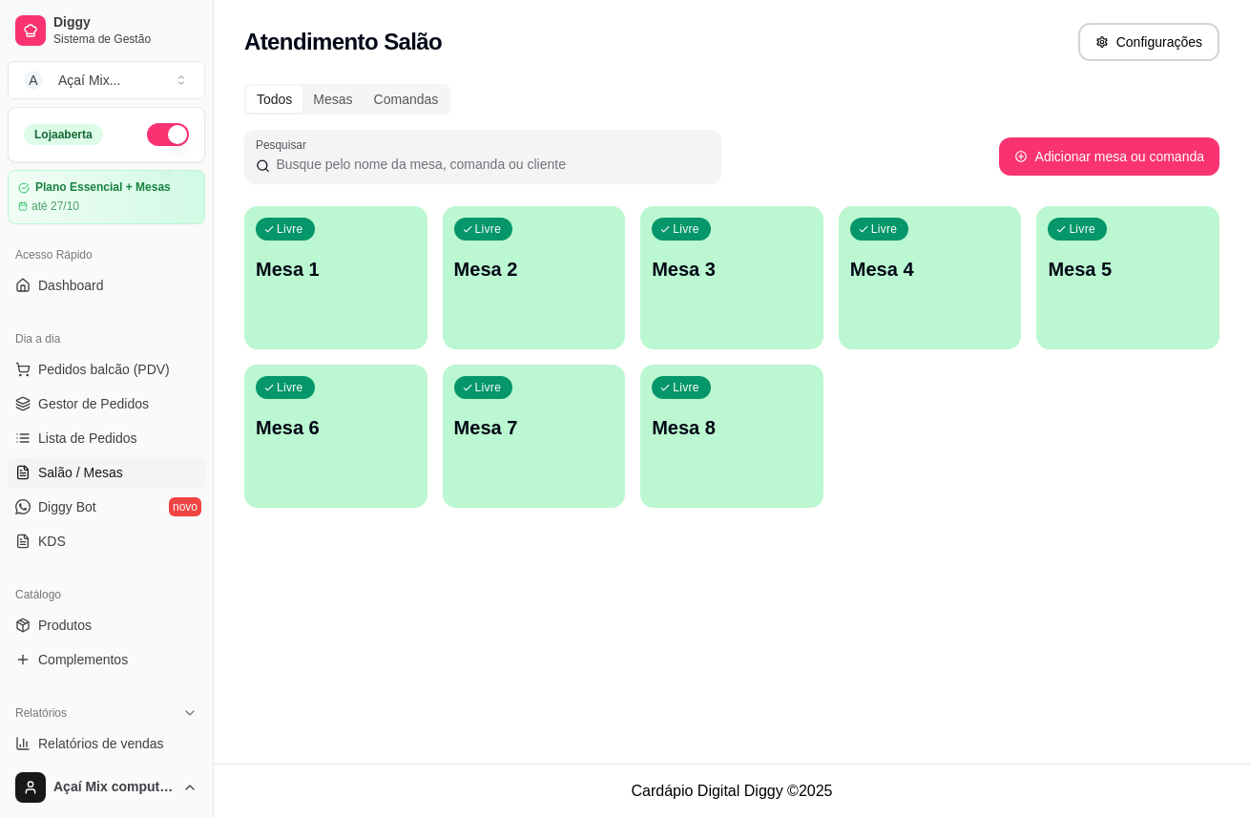
click at [418, 278] on div "Livre Mesa 1" at bounding box center [335, 266] width 183 height 120
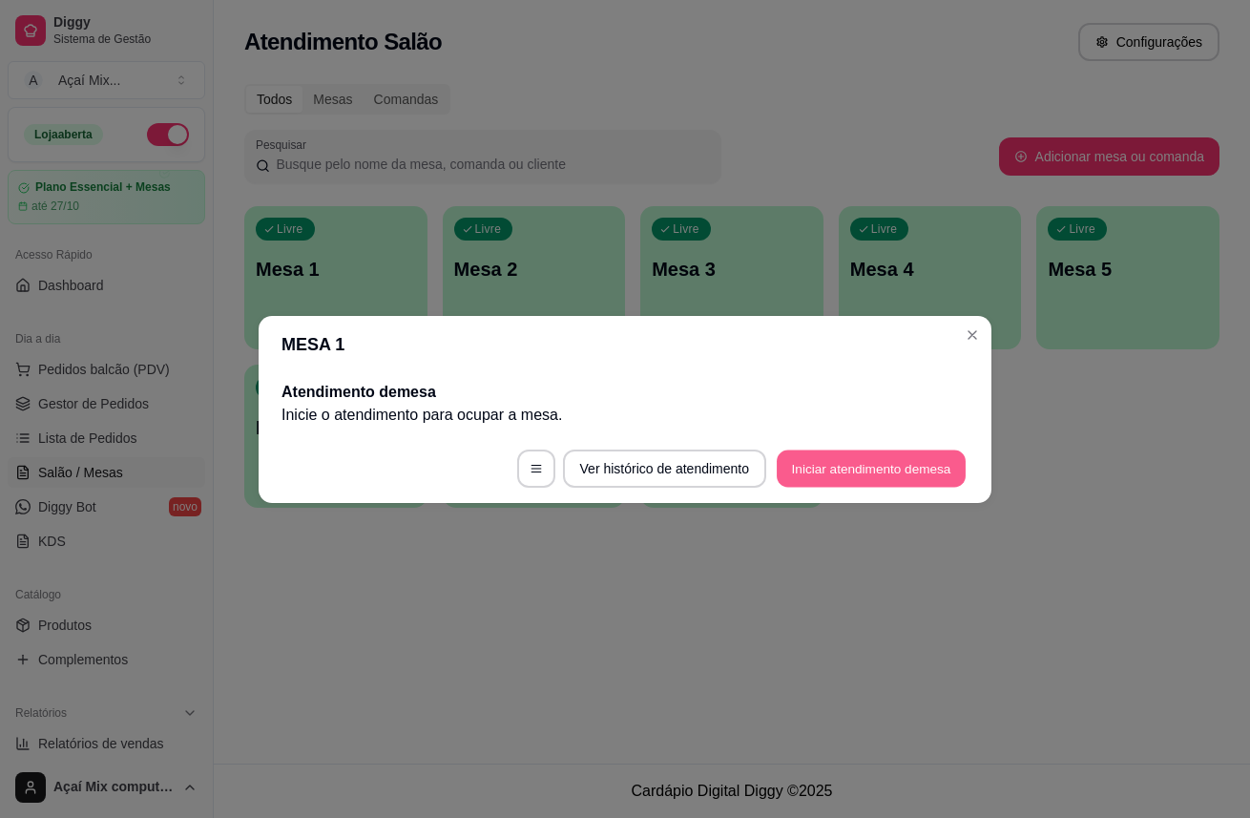
click at [918, 459] on button "Iniciar atendimento de mesa" at bounding box center [871, 467] width 189 height 37
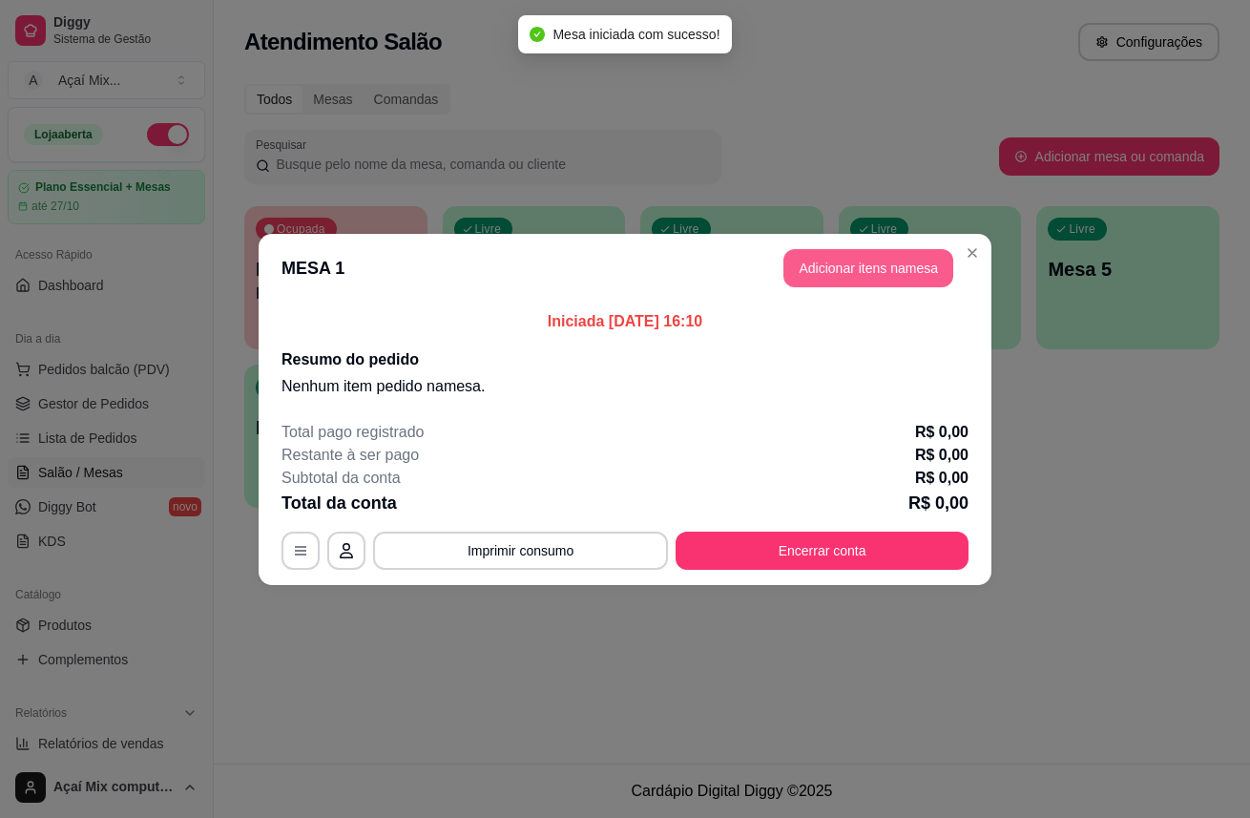
click at [892, 255] on button "Adicionar itens na mesa" at bounding box center [868, 268] width 170 height 38
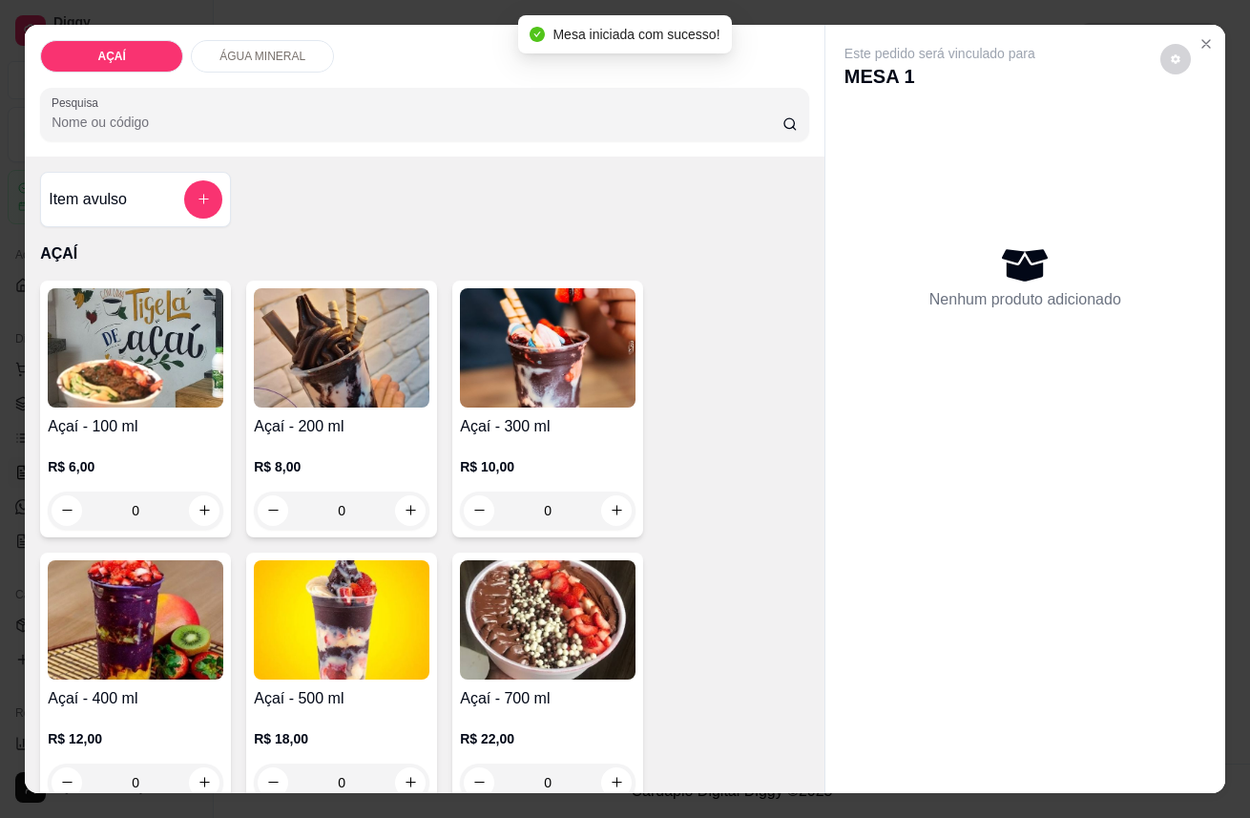
click at [553, 459] on p "R$ 10,00" at bounding box center [548, 466] width 176 height 19
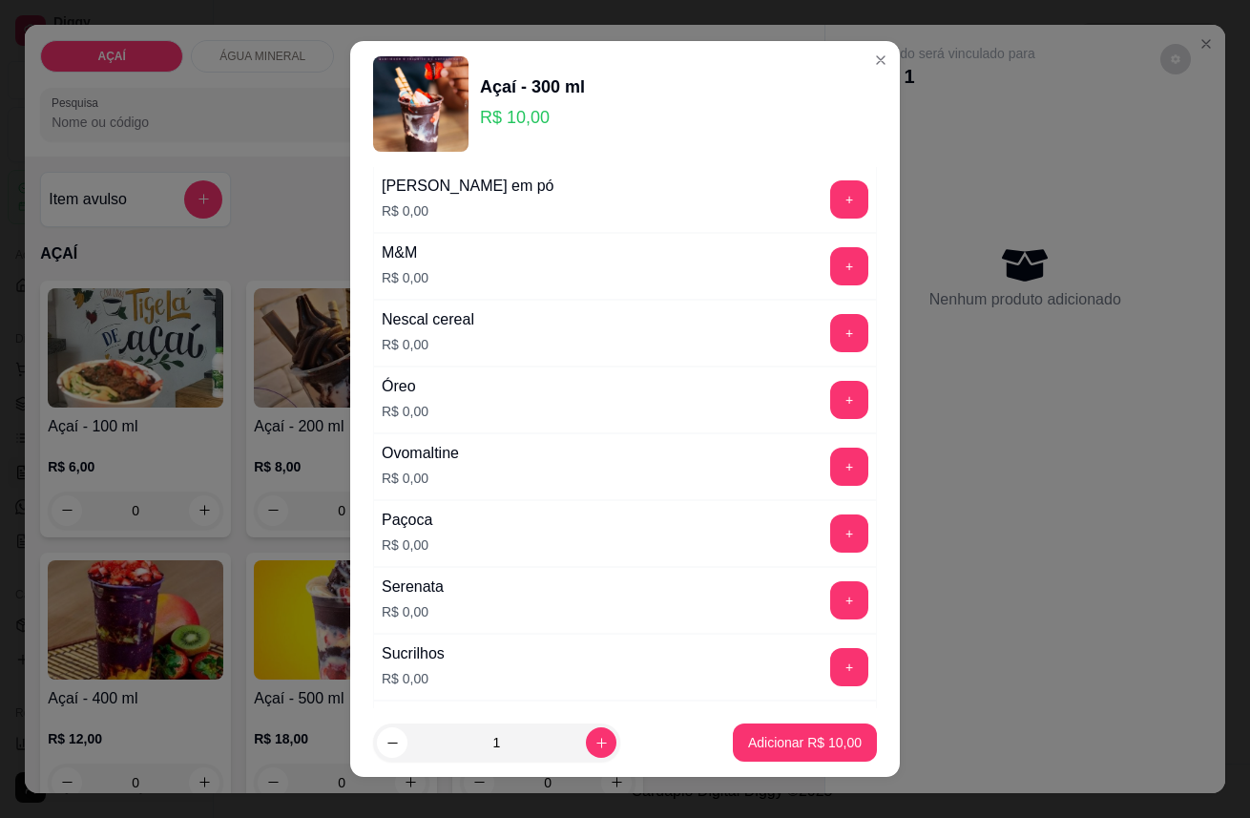
scroll to position [2014, 0]
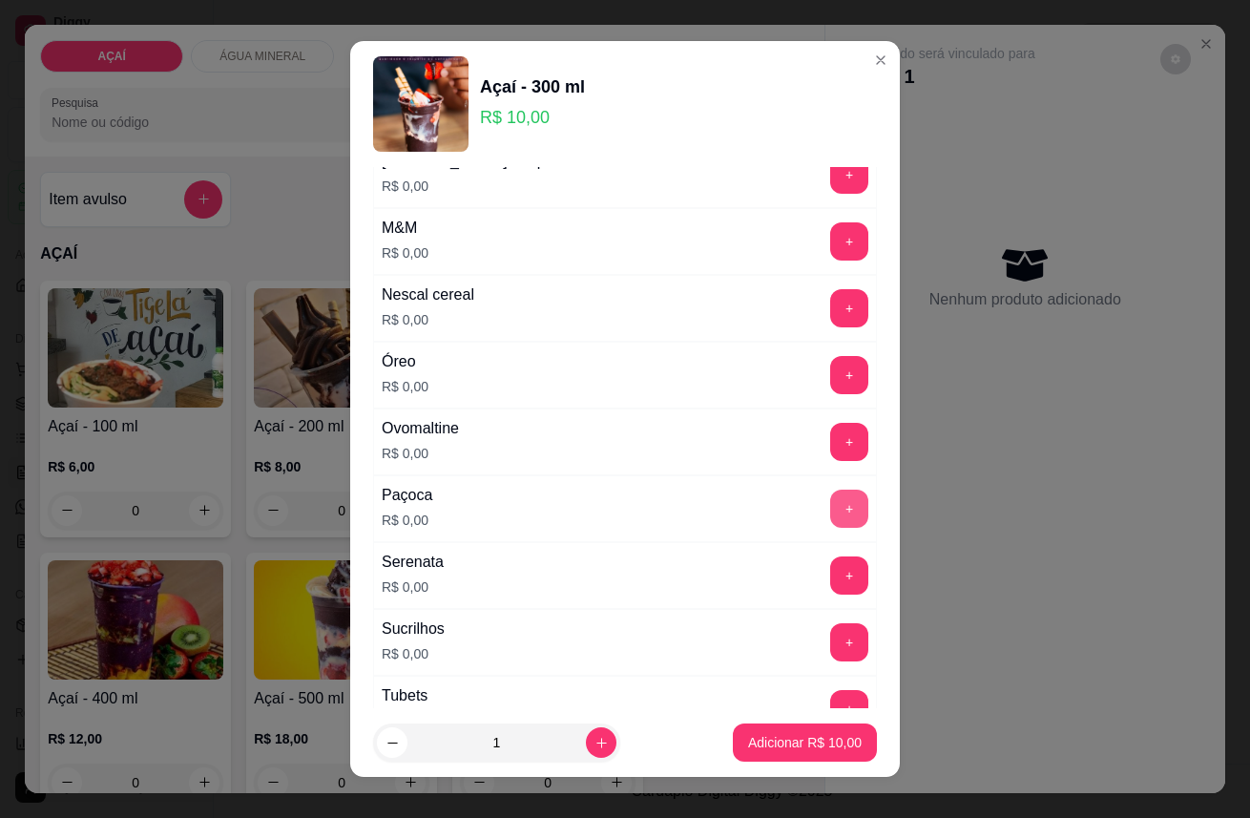
click at [830, 502] on button "+" at bounding box center [849, 508] width 38 height 38
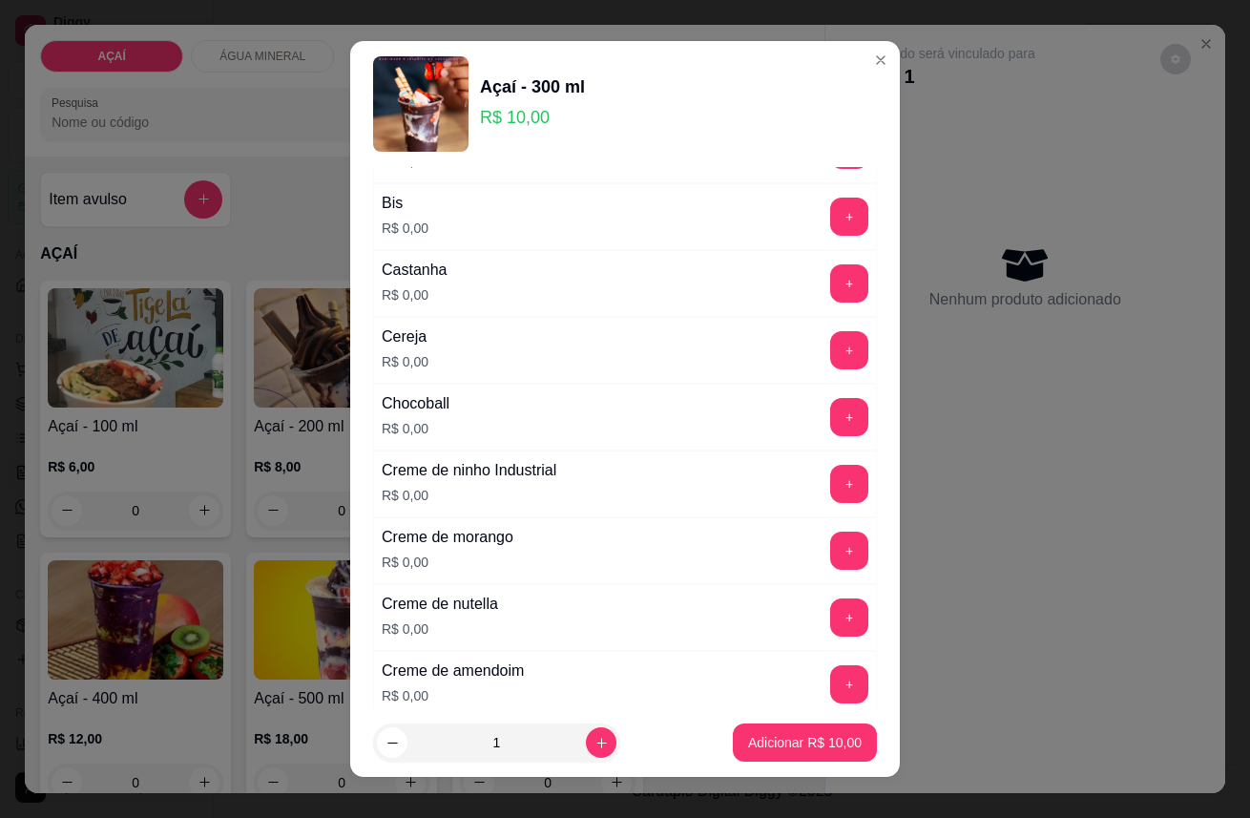
scroll to position [212, 0]
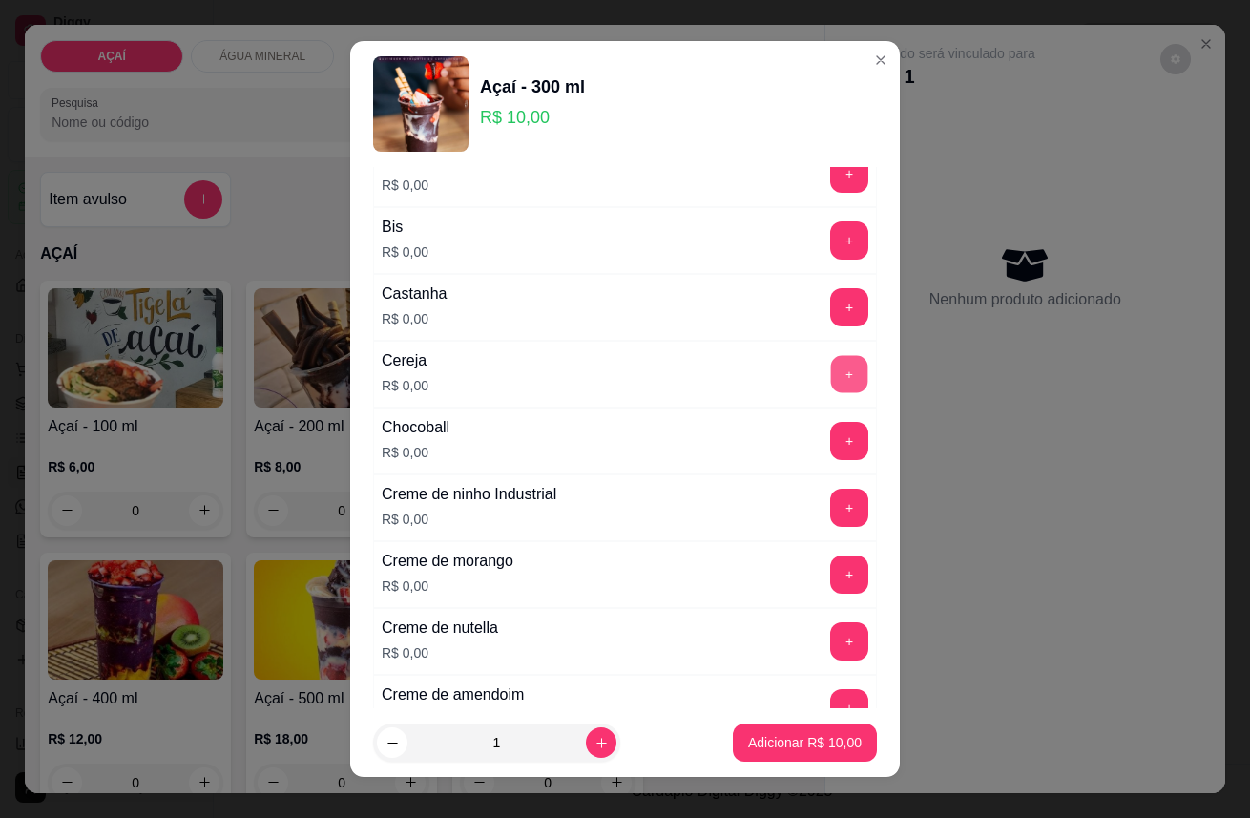
click at [831, 368] on button "+" at bounding box center [849, 373] width 37 height 37
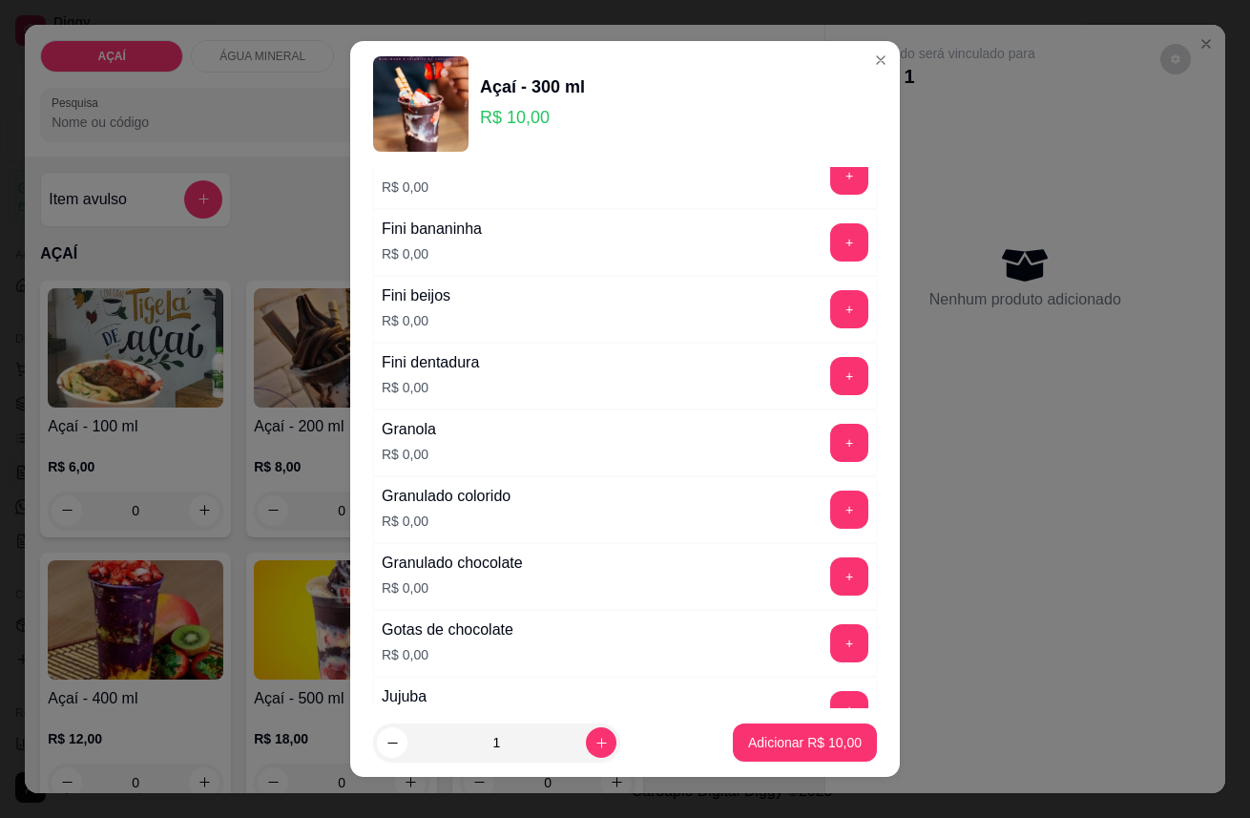
scroll to position [1378, 0]
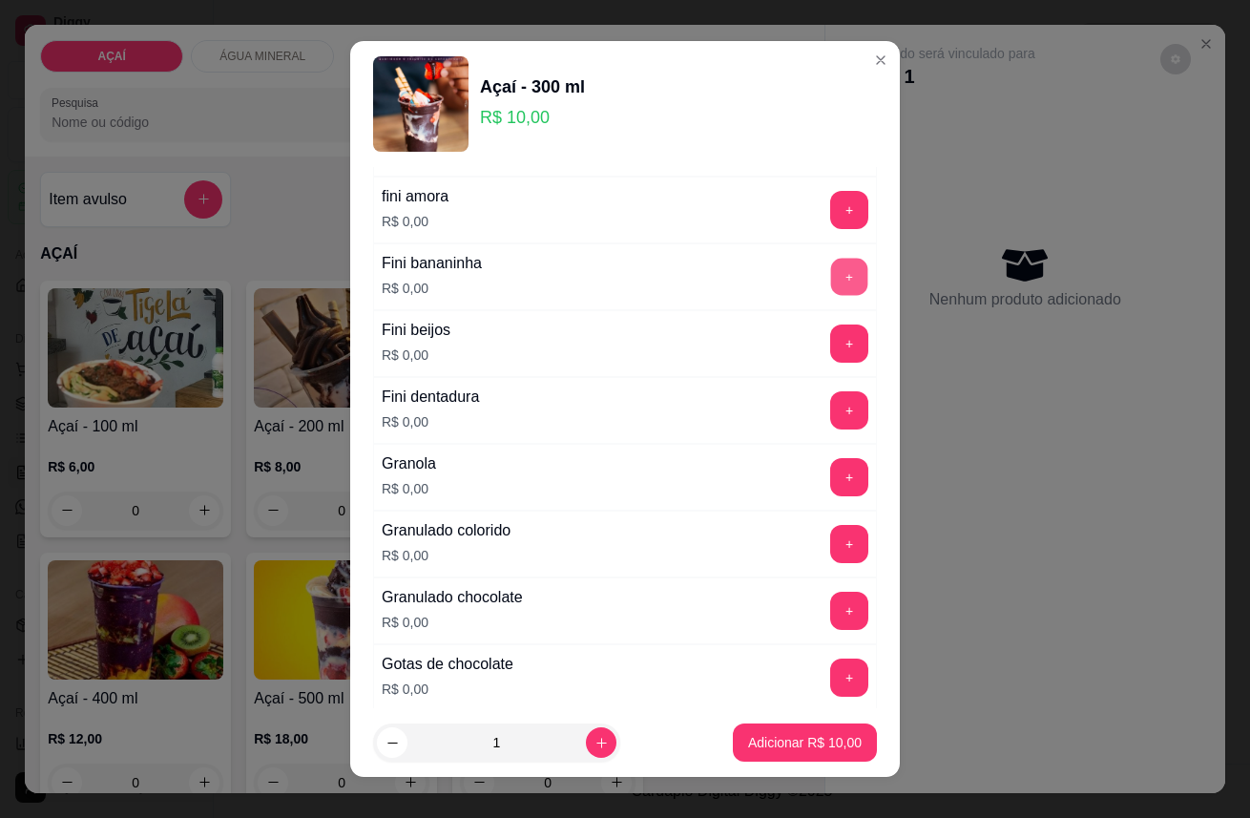
click at [827, 275] on div "+" at bounding box center [848, 277] width 53 height 38
click at [831, 286] on button "+" at bounding box center [849, 276] width 37 height 37
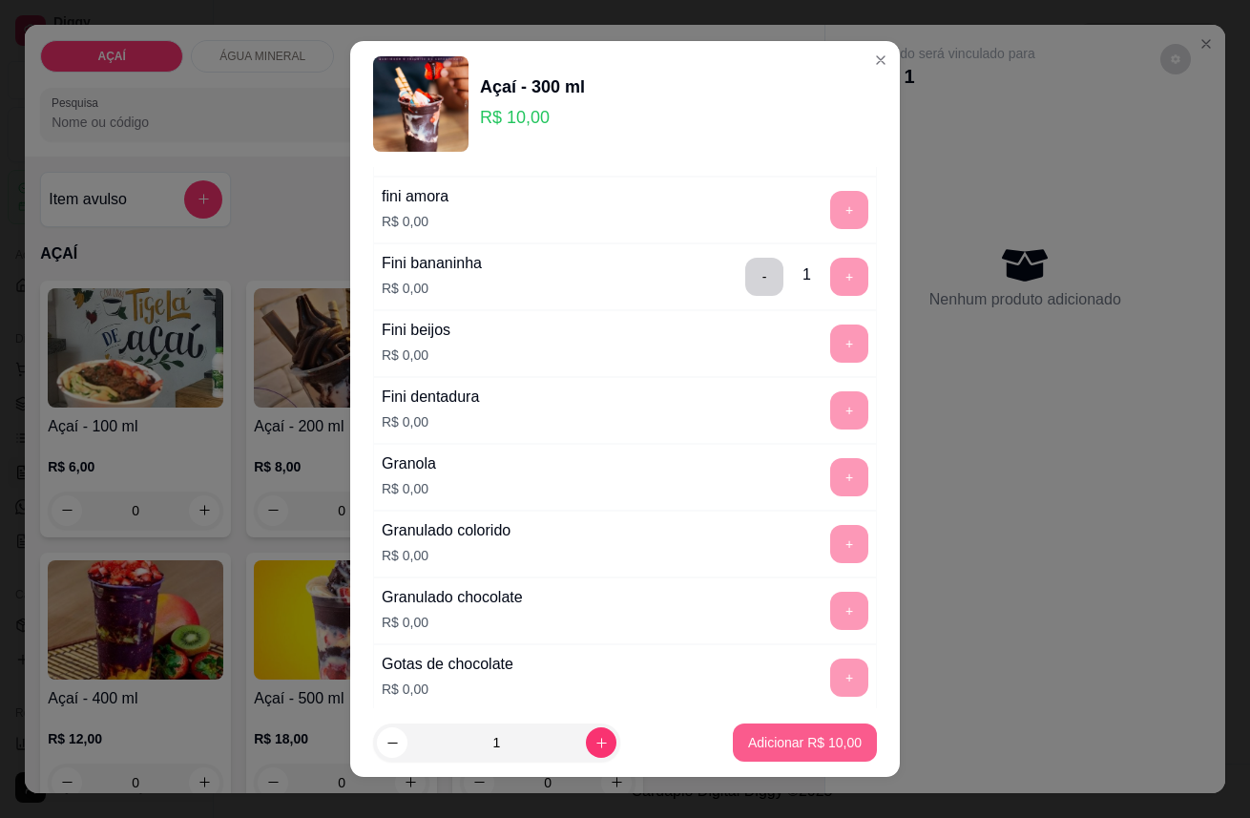
click at [771, 740] on p "Adicionar R$ 10,00" at bounding box center [805, 742] width 114 height 19
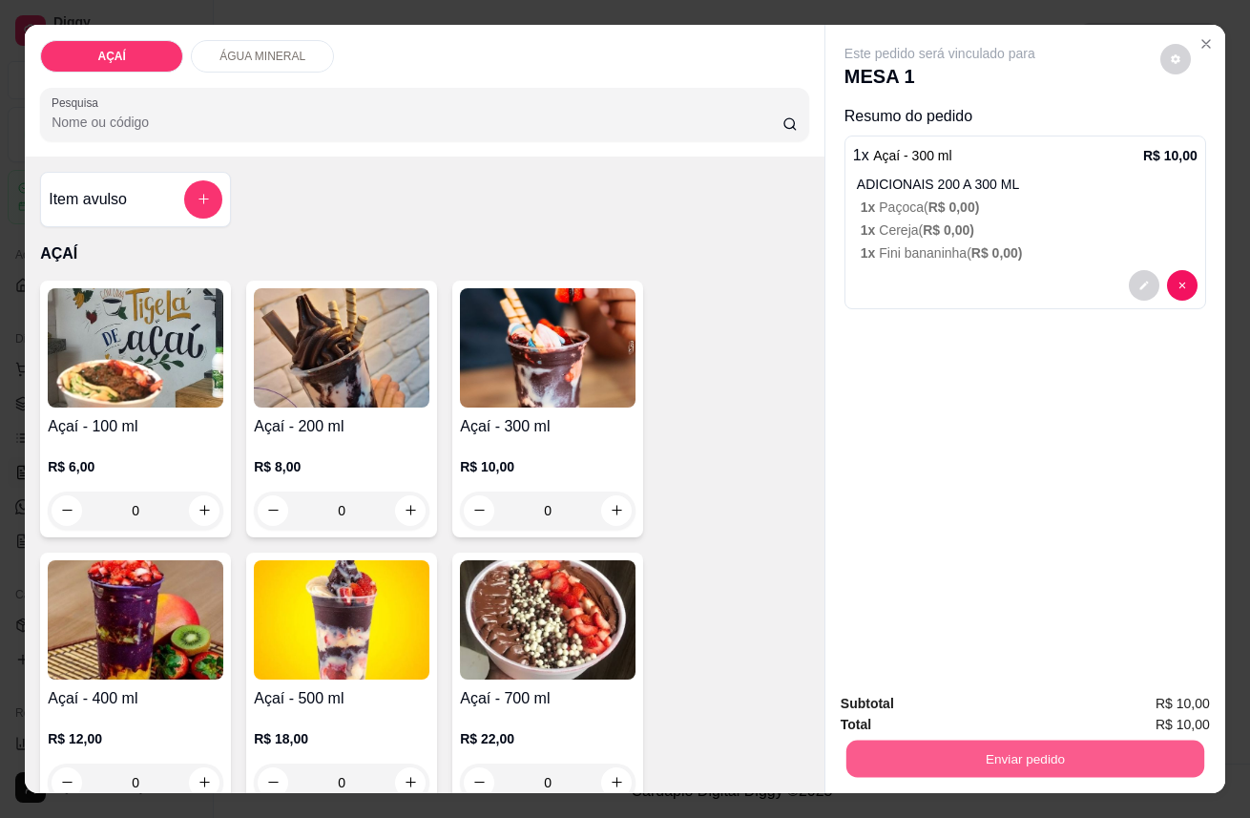
click at [998, 740] on button "Enviar pedido" at bounding box center [1025, 758] width 358 height 37
click at [1135, 694] on button "Enviar pedido" at bounding box center [1160, 705] width 108 height 36
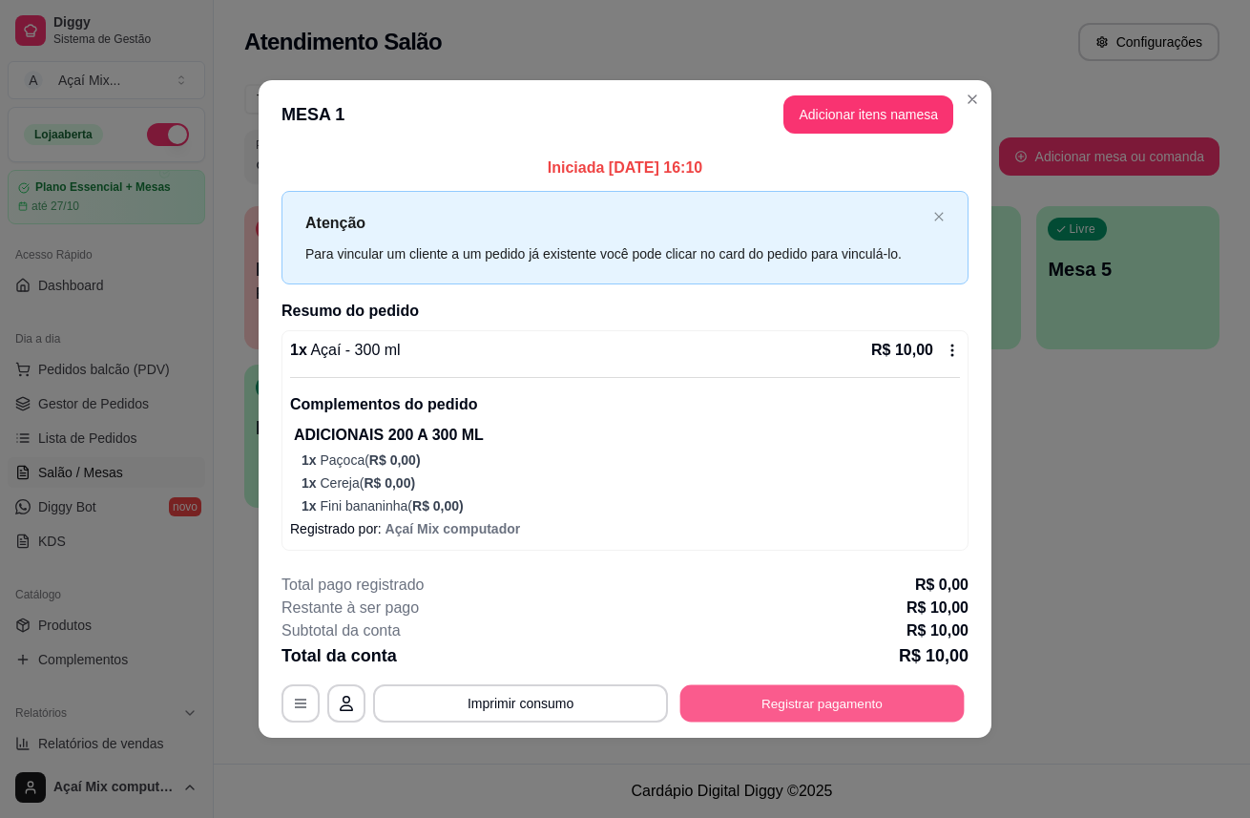
click at [843, 707] on button "Registrar pagamento" at bounding box center [822, 702] width 284 height 37
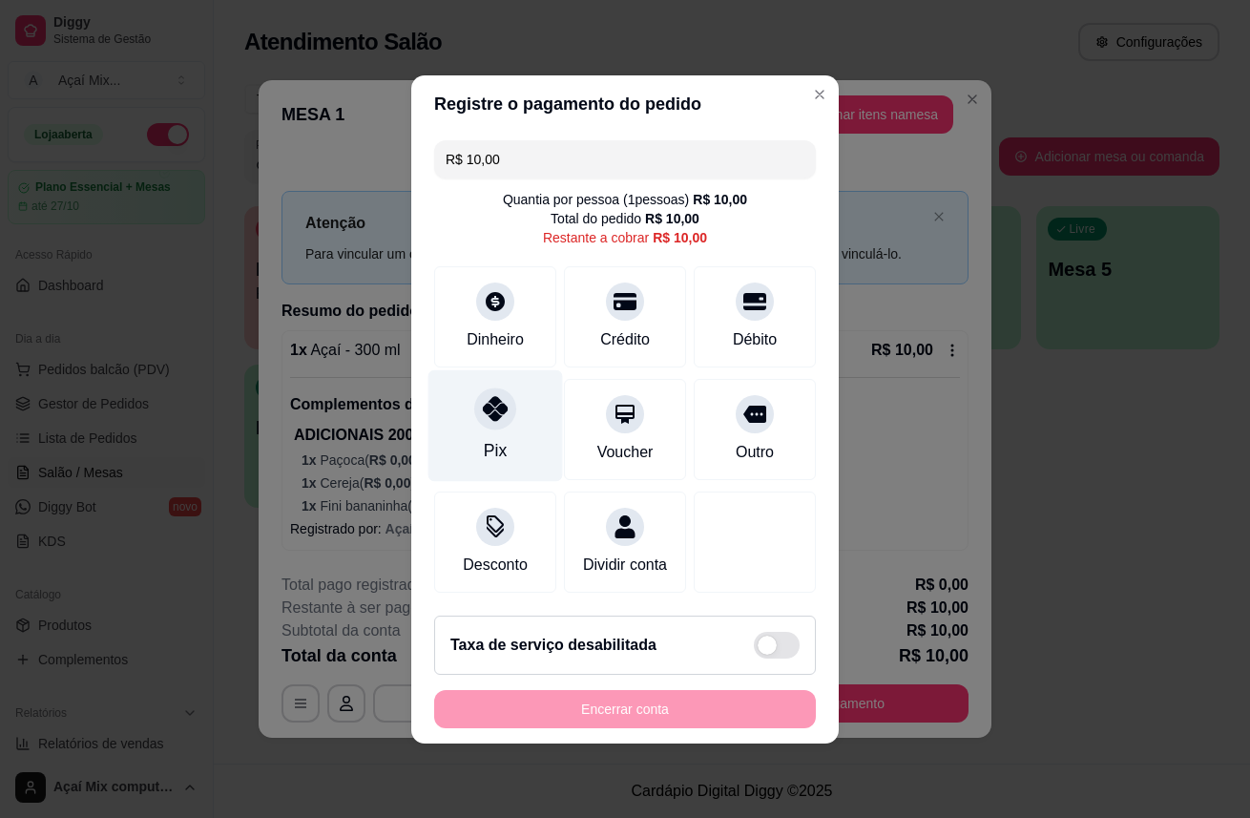
click at [474, 397] on div at bounding box center [495, 408] width 42 height 42
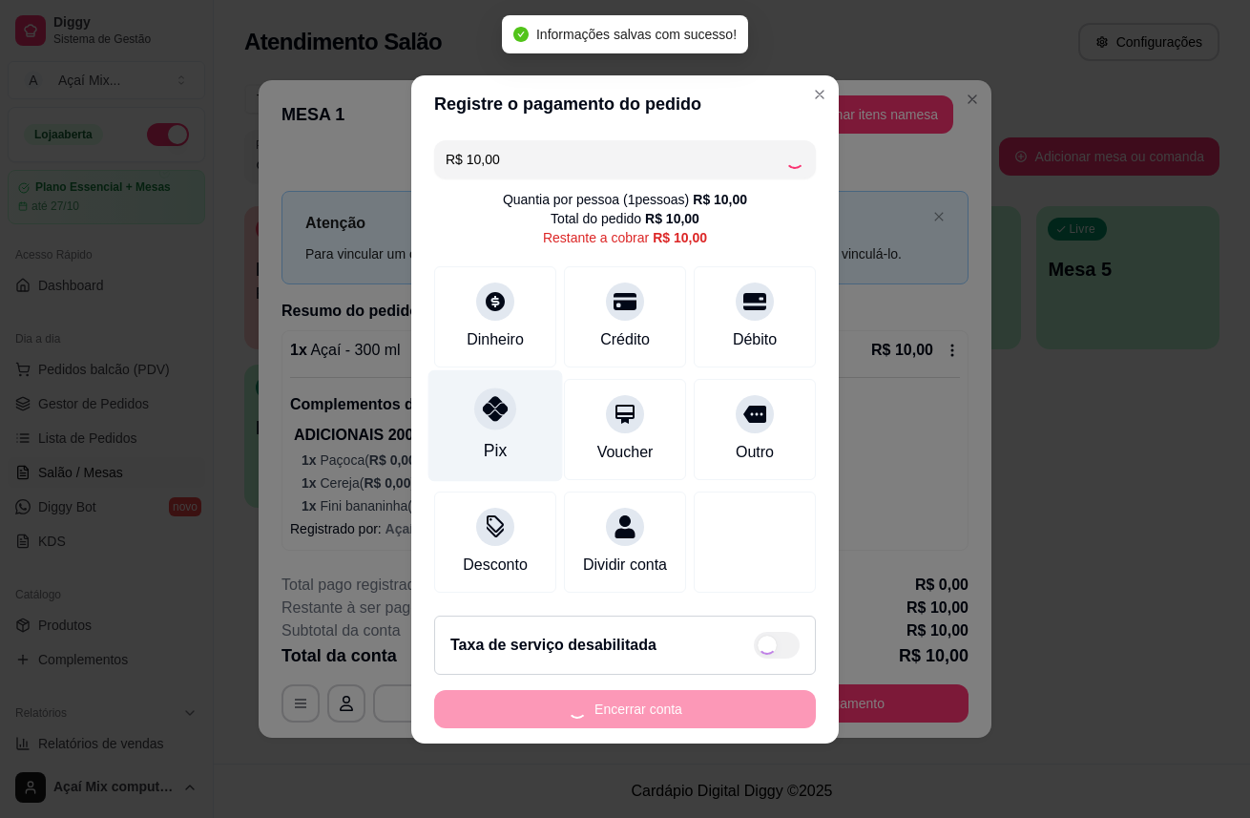
type input "R$ 0,00"
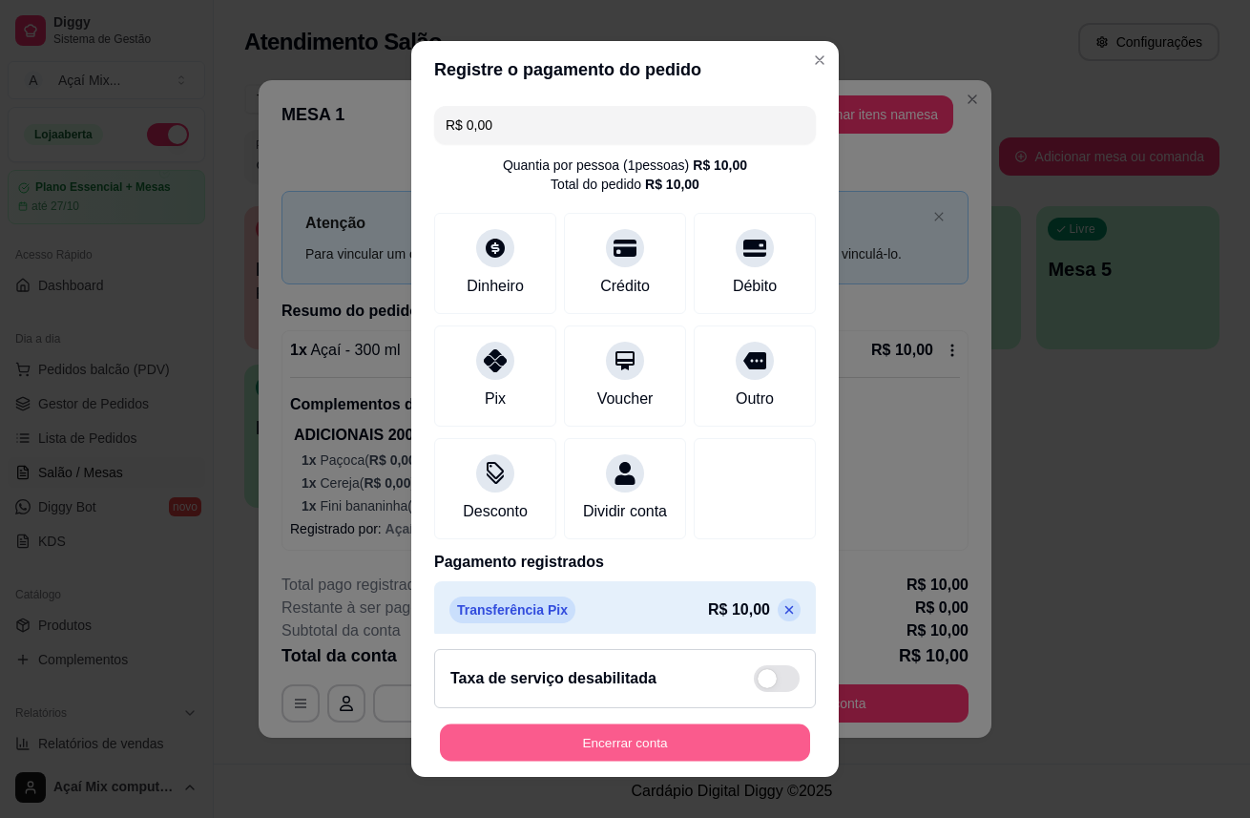
click at [571, 738] on button "Encerrar conta" at bounding box center [625, 742] width 370 height 37
